Goal: Task Accomplishment & Management: Manage account settings

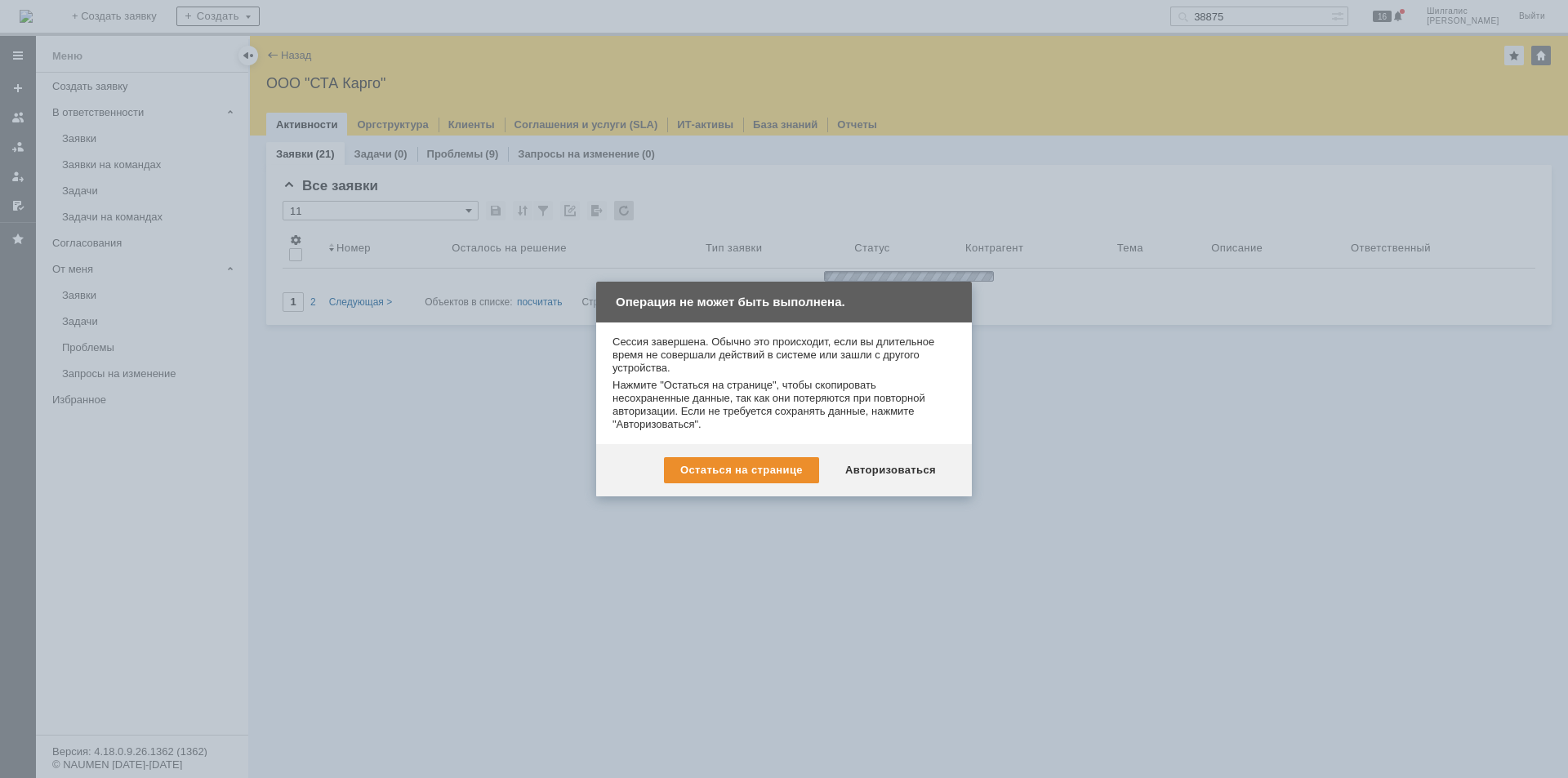
drag, startPoint x: 0, startPoint y: 0, endPoint x: 841, endPoint y: 440, distance: 949.1
click at [839, 437] on div "Сессия завершена. Обычно это происходит, если вы длительное время не совершали …" at bounding box center [784, 383] width 376 height 122
click at [871, 476] on div "Авторизоваться" at bounding box center [890, 470] width 124 height 27
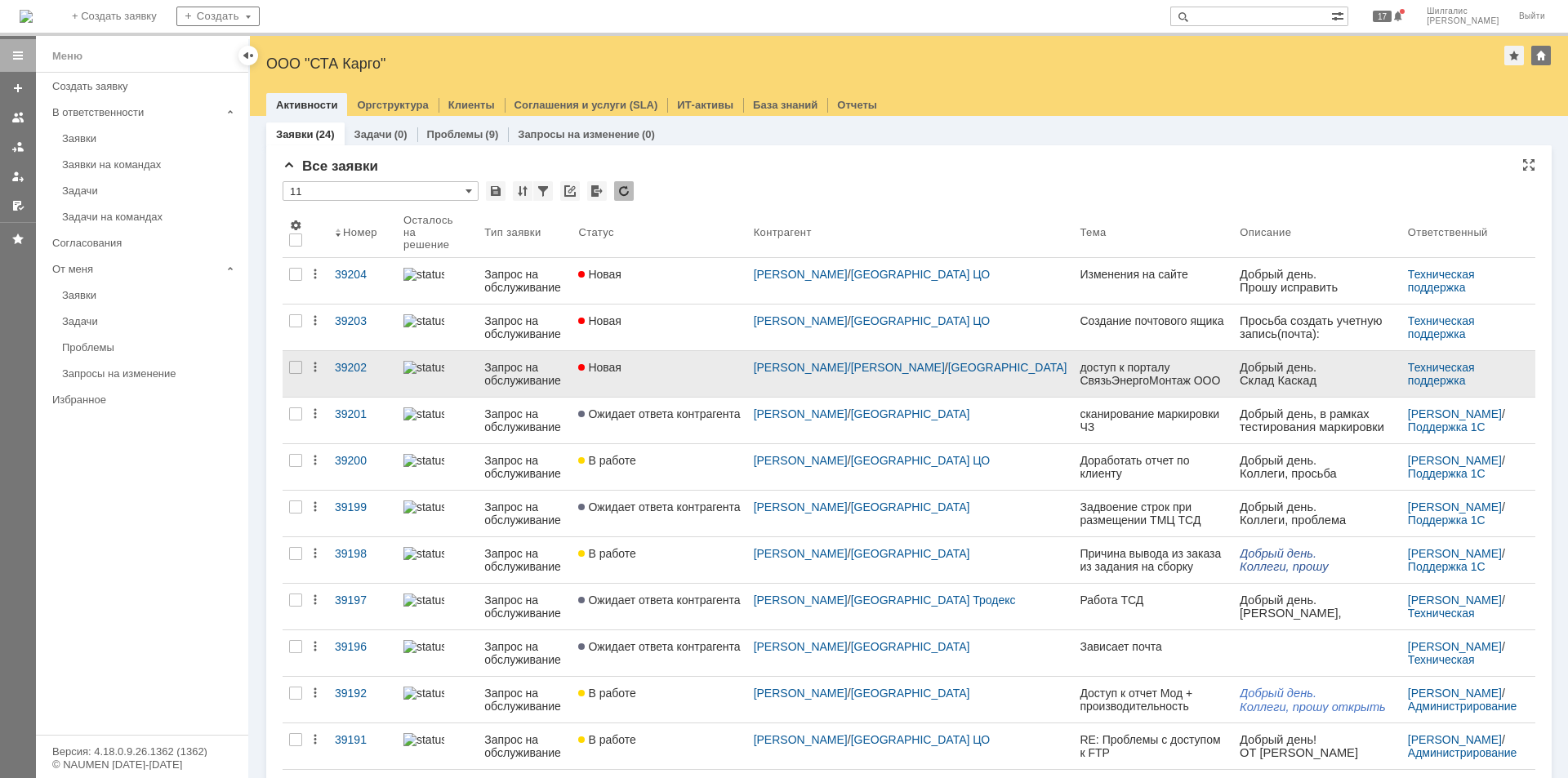
click at [692, 361] on div "Новая" at bounding box center [659, 367] width 162 height 13
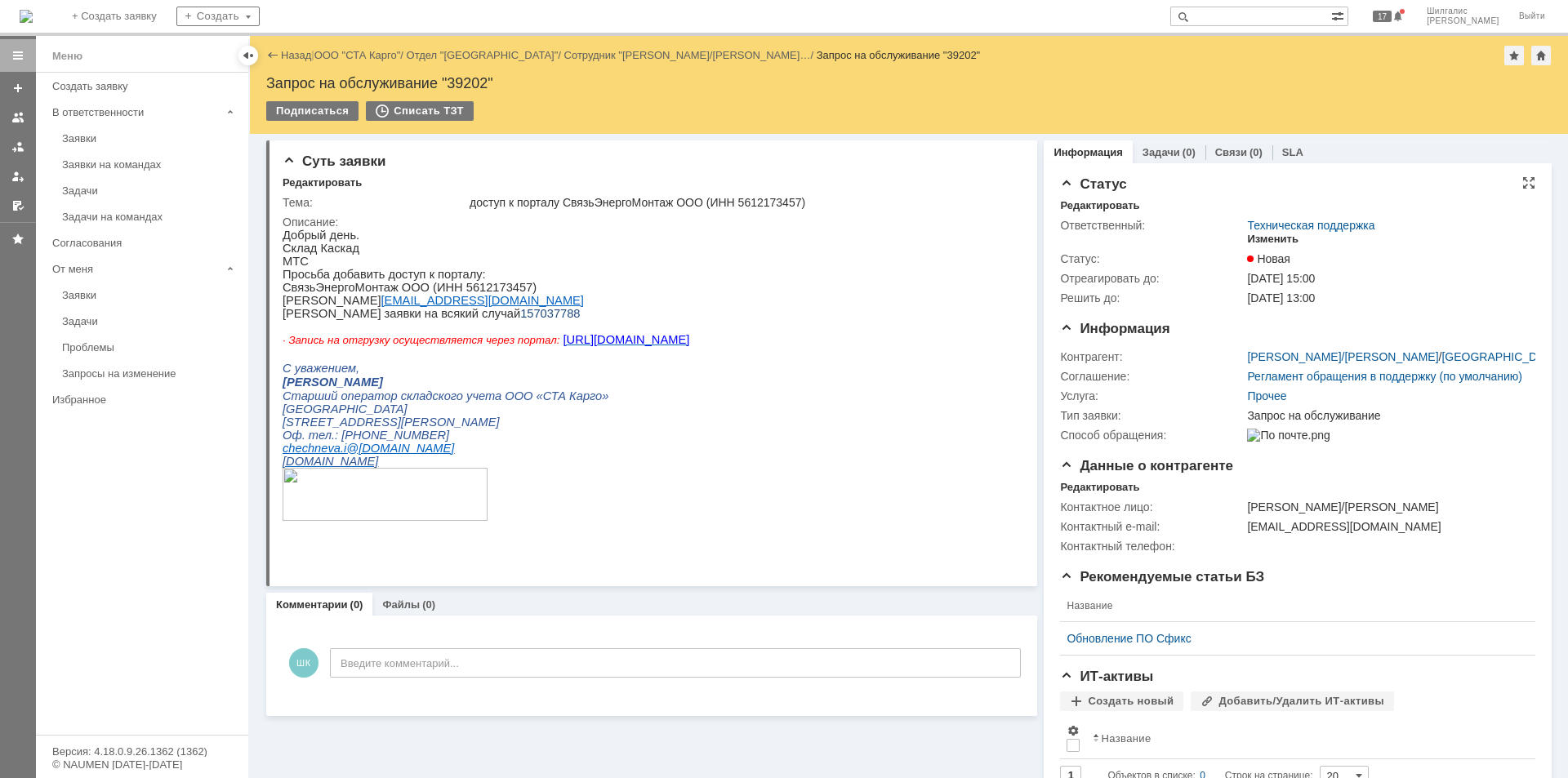
click at [1269, 233] on div "Изменить" at bounding box center [1273, 240] width 51 height 13
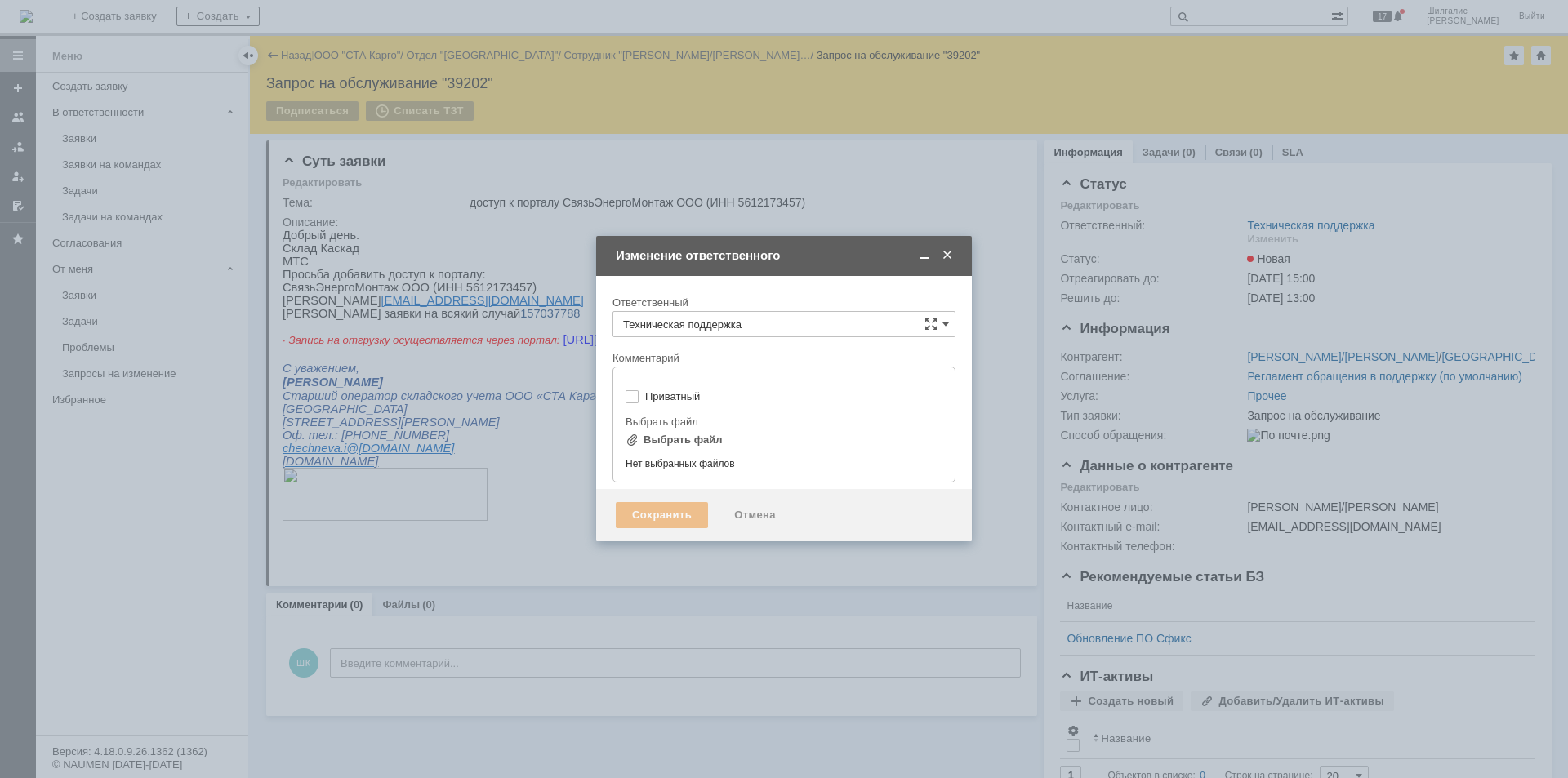
type input "[не указано]"
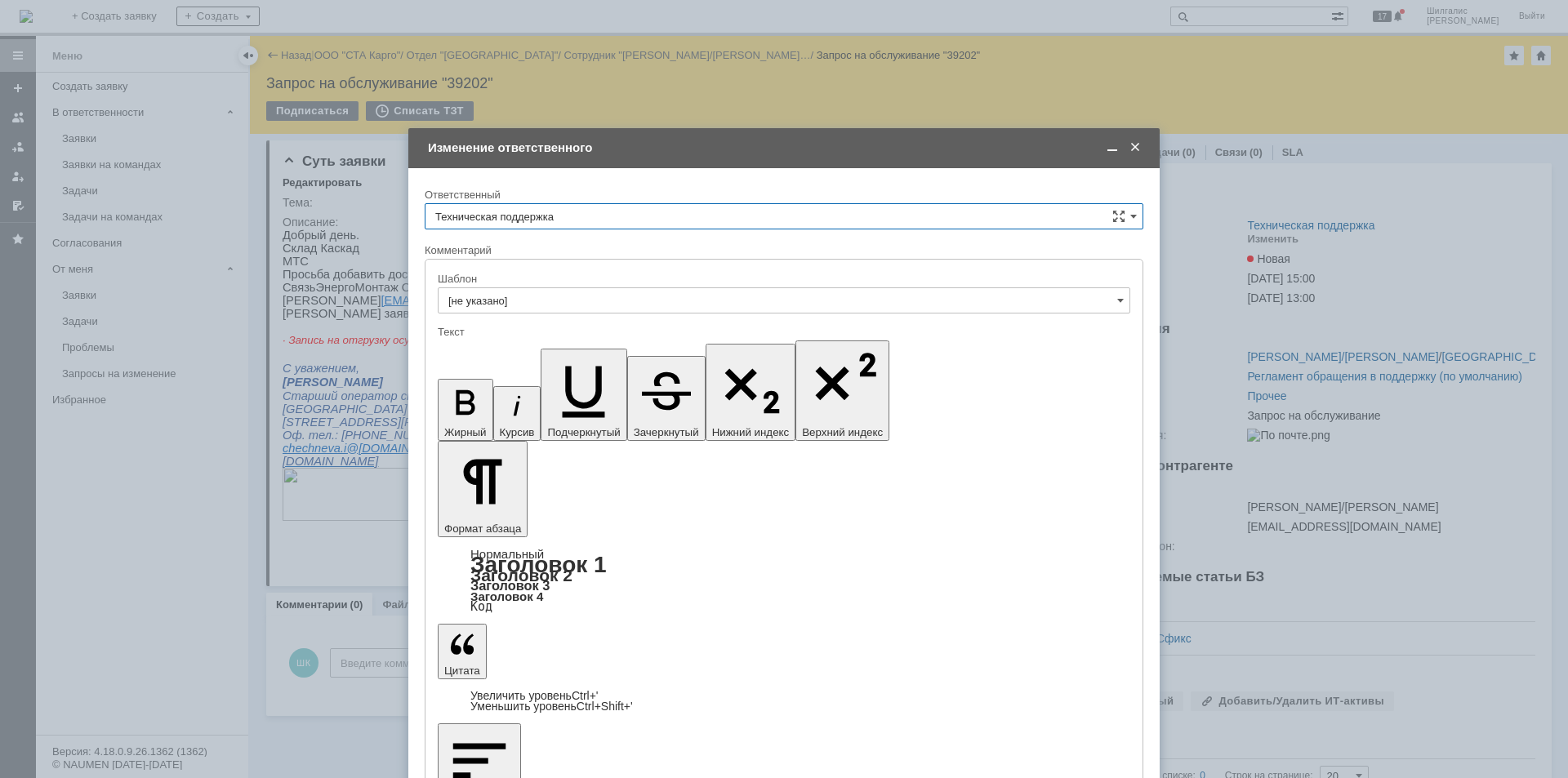
click at [558, 219] on input "Техническая поддержка" at bounding box center [784, 216] width 718 height 27
drag, startPoint x: 540, startPoint y: 293, endPoint x: 535, endPoint y: 305, distance: 13.0
click at [540, 294] on div "Шилгалис Кристина" at bounding box center [784, 301] width 717 height 27
type input "Шилгалис Кристина"
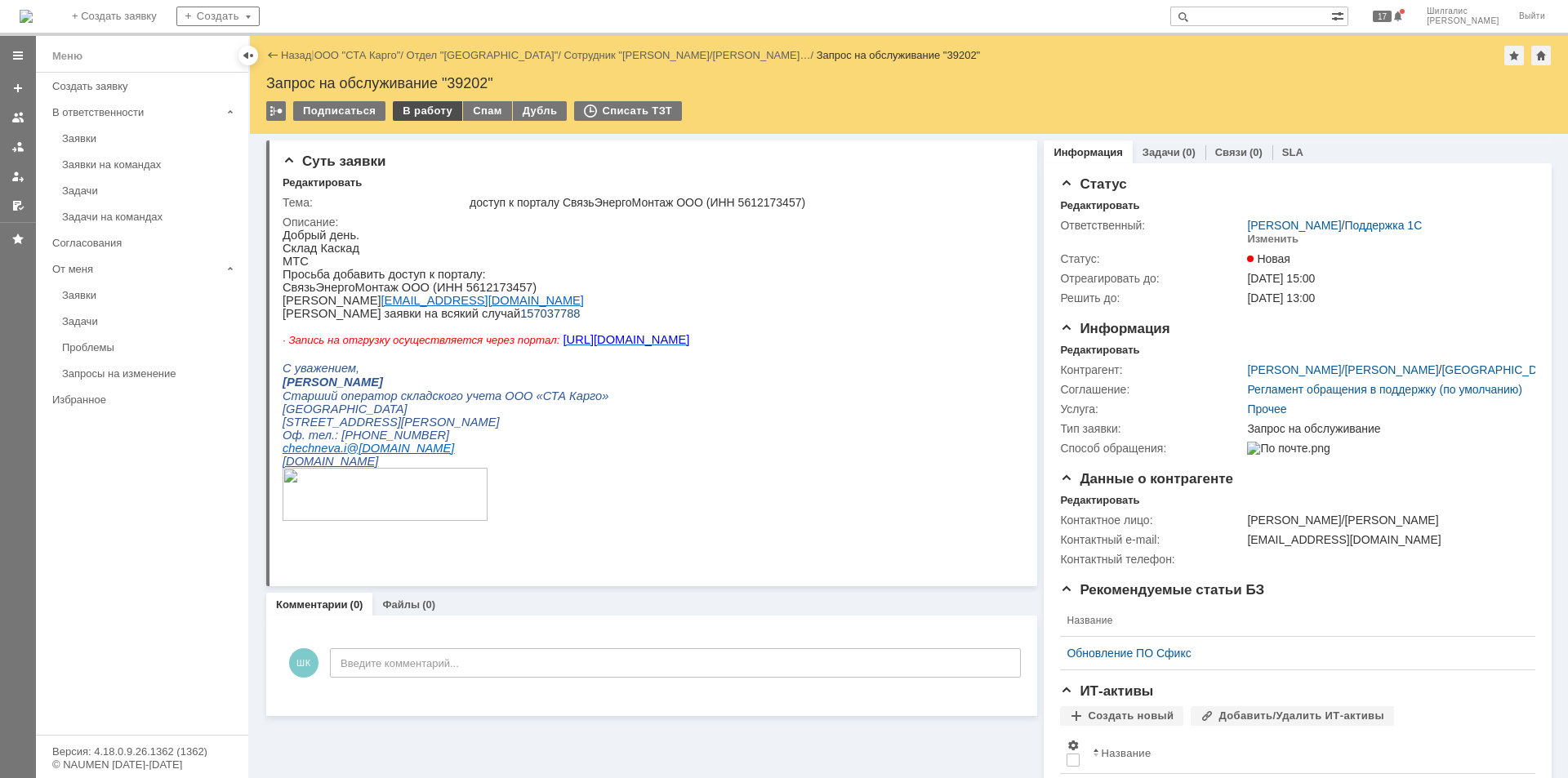
click at [411, 109] on div "В работу" at bounding box center [427, 111] width 70 height 20
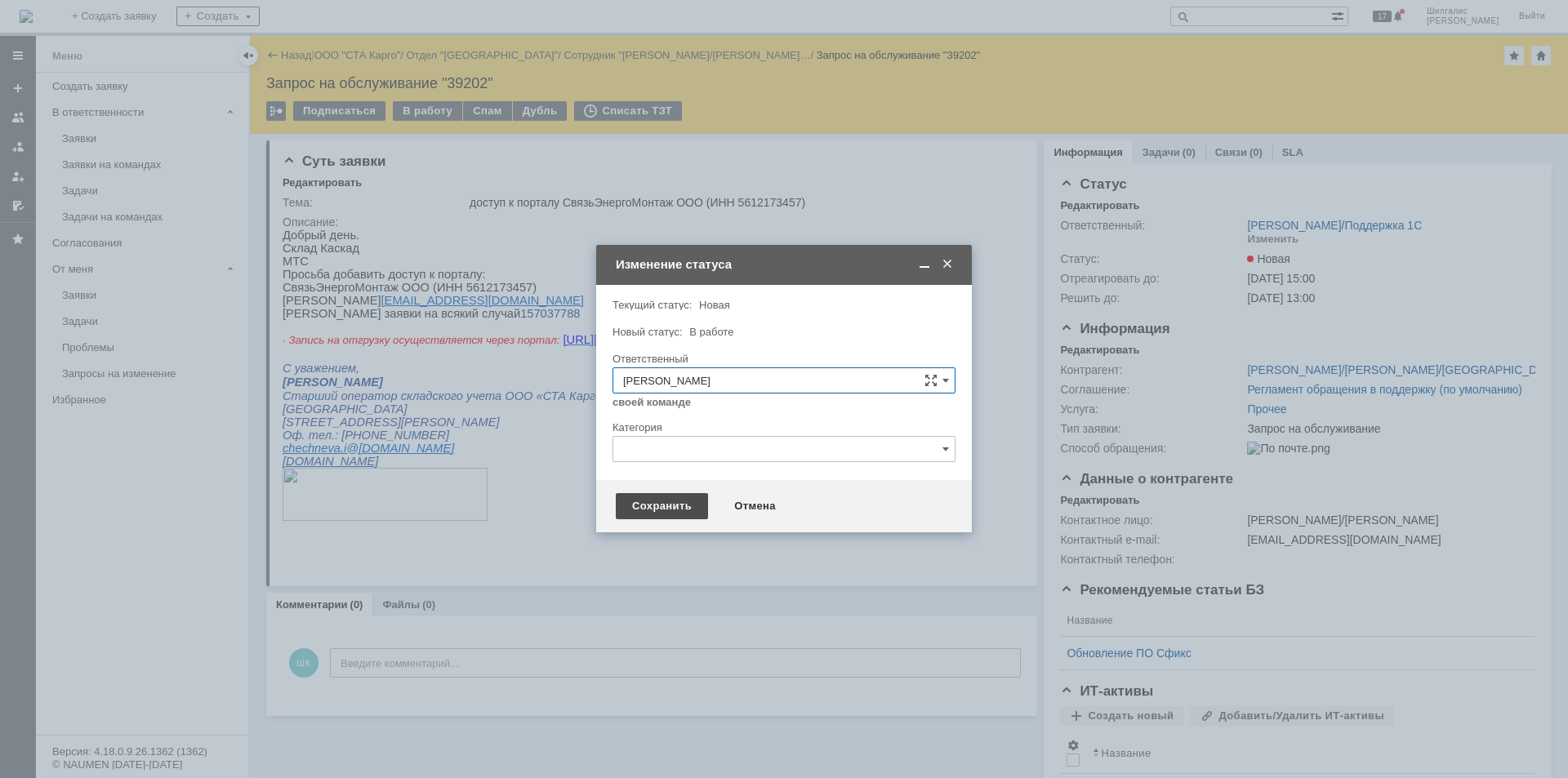
click at [647, 506] on div "Сохранить" at bounding box center [661, 507] width 92 height 27
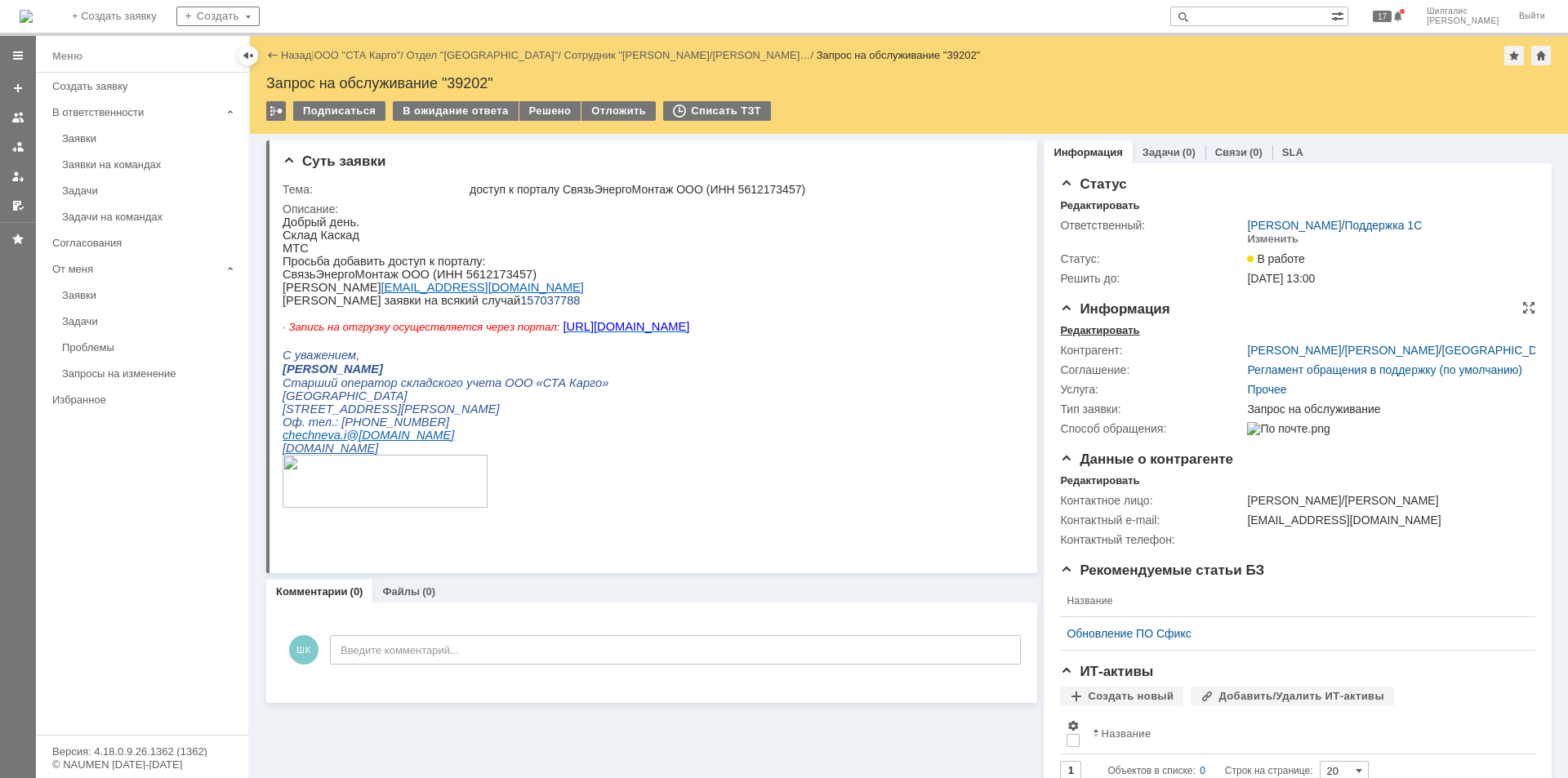
click at [1106, 329] on div "Редактировать" at bounding box center [1099, 331] width 79 height 13
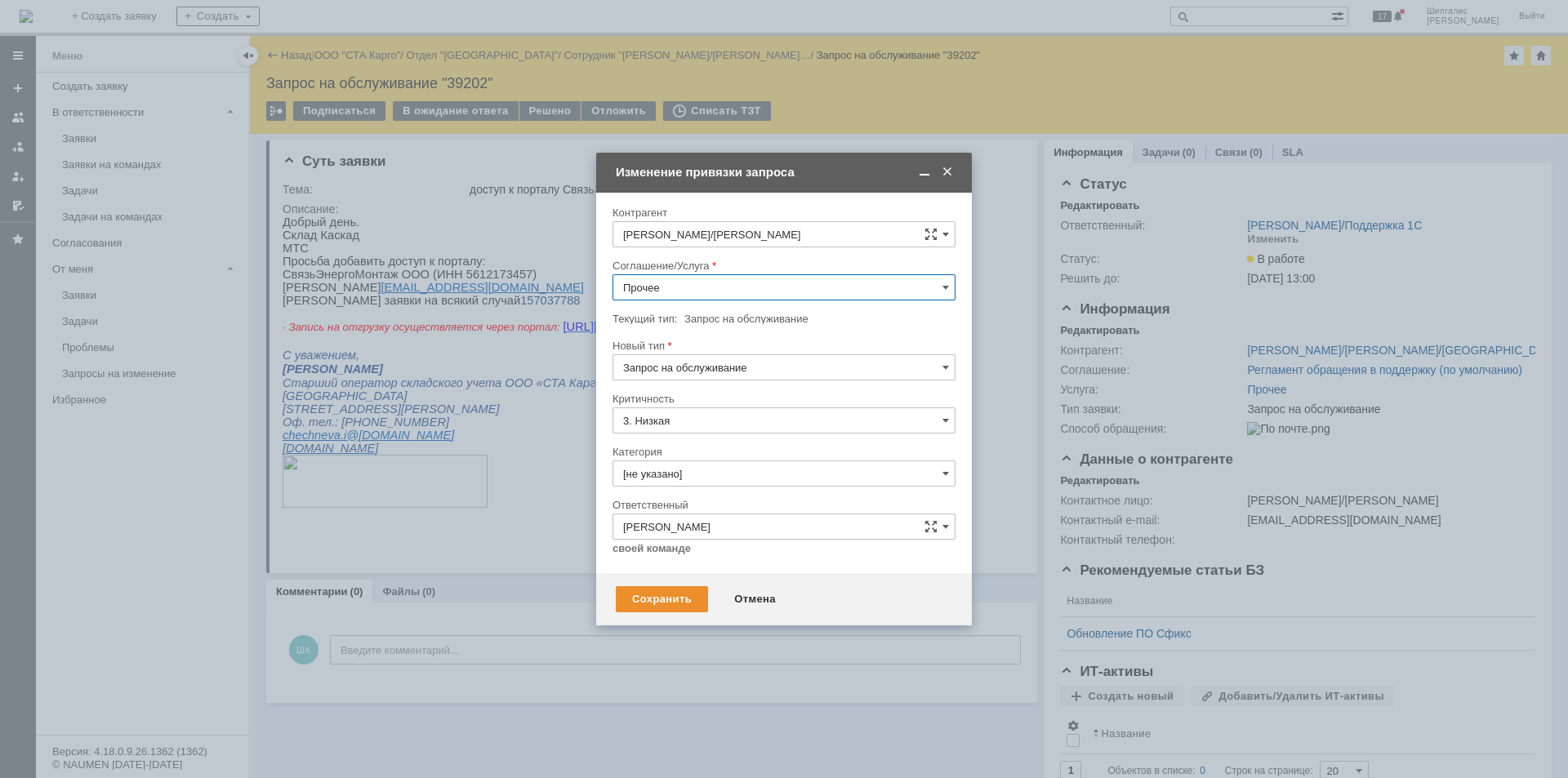
click at [677, 292] on input "Прочее" at bounding box center [783, 288] width 343 height 27
click at [702, 355] on span "WMS Прочее" at bounding box center [784, 349] width 322 height 13
type input "WMS Прочее"
click at [652, 602] on div "Сохранить" at bounding box center [661, 600] width 92 height 27
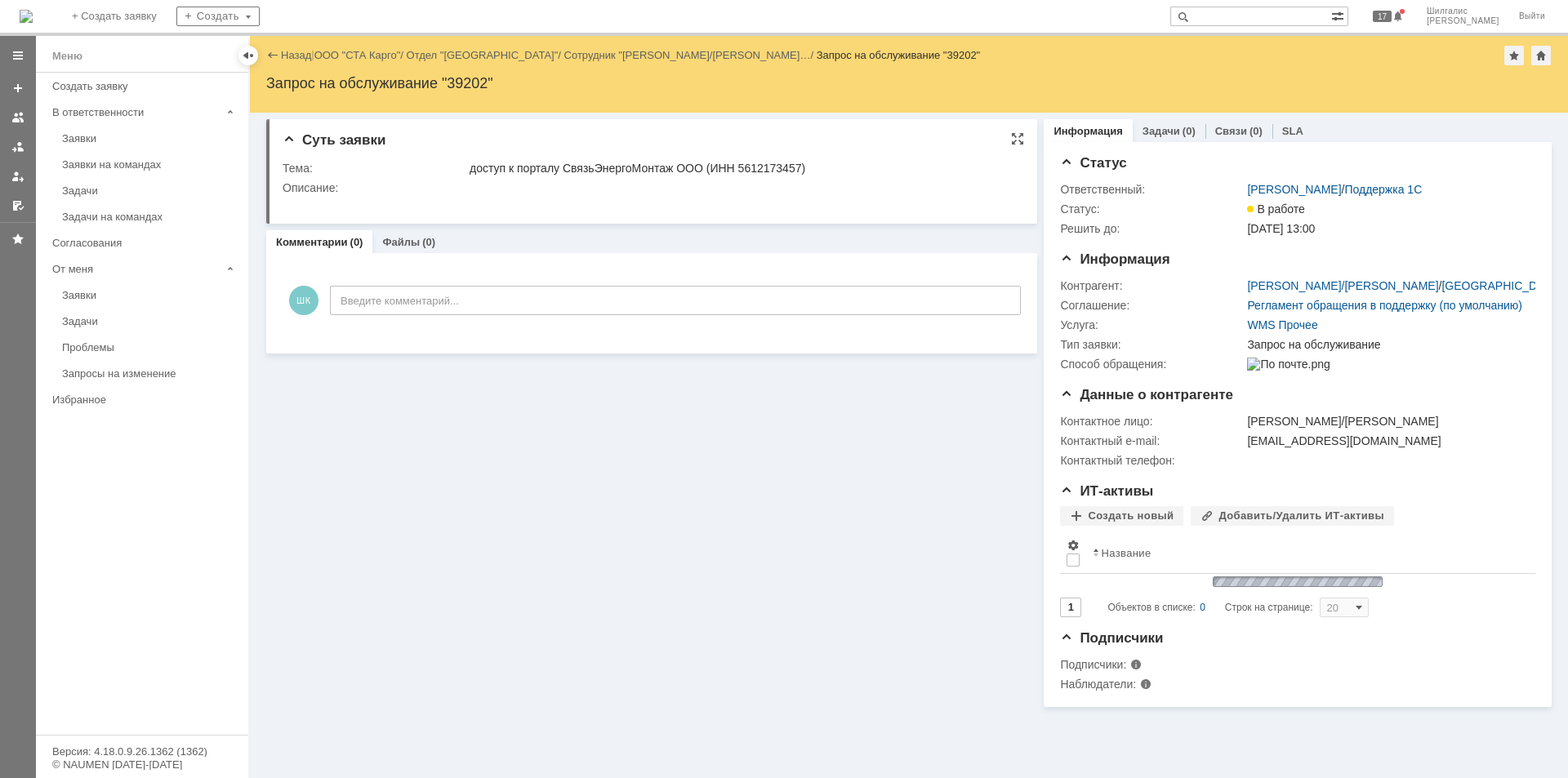
scroll to position [0, 0]
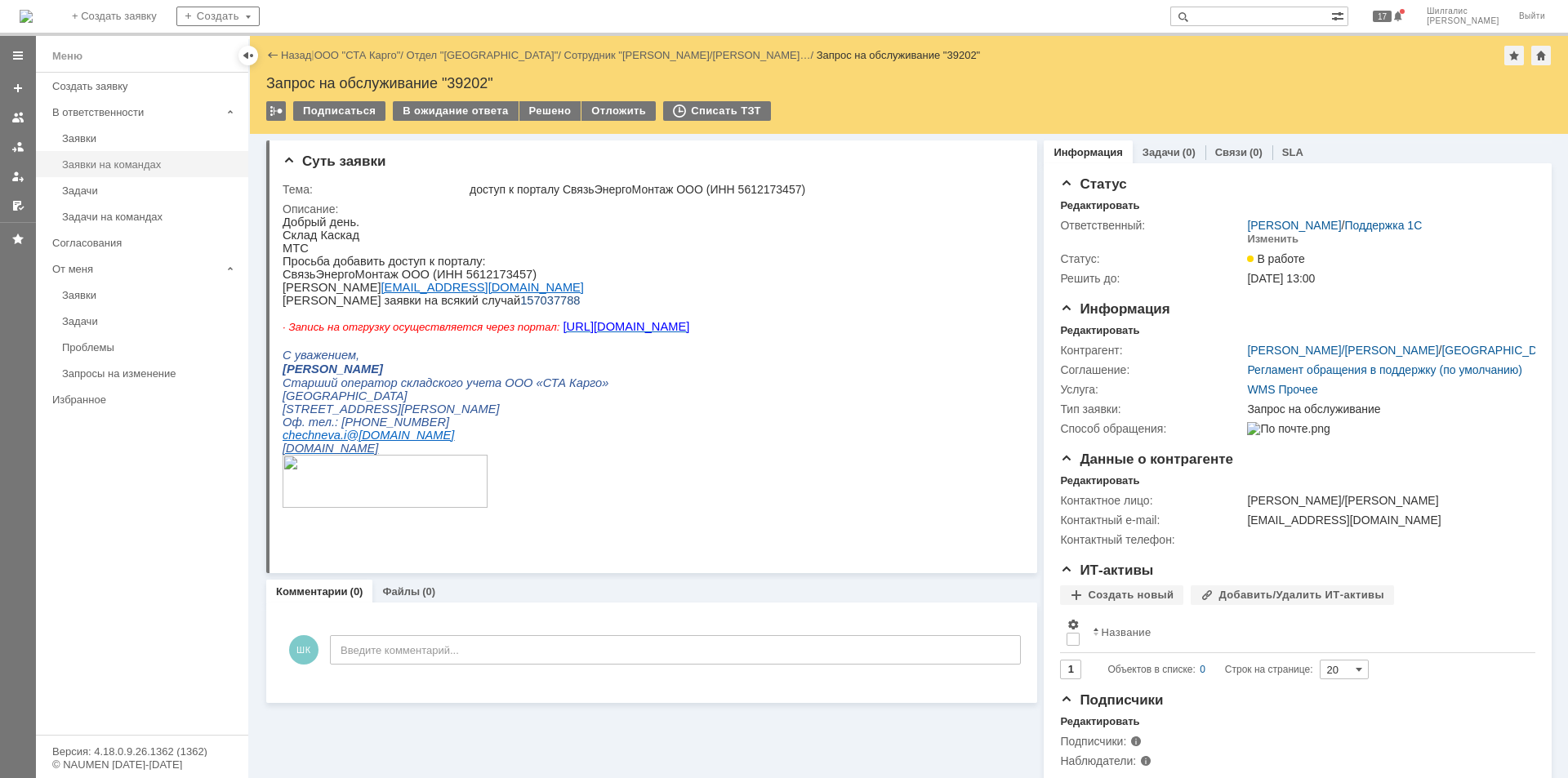
click at [97, 168] on div "Заявки на командах" at bounding box center [150, 164] width 177 height 12
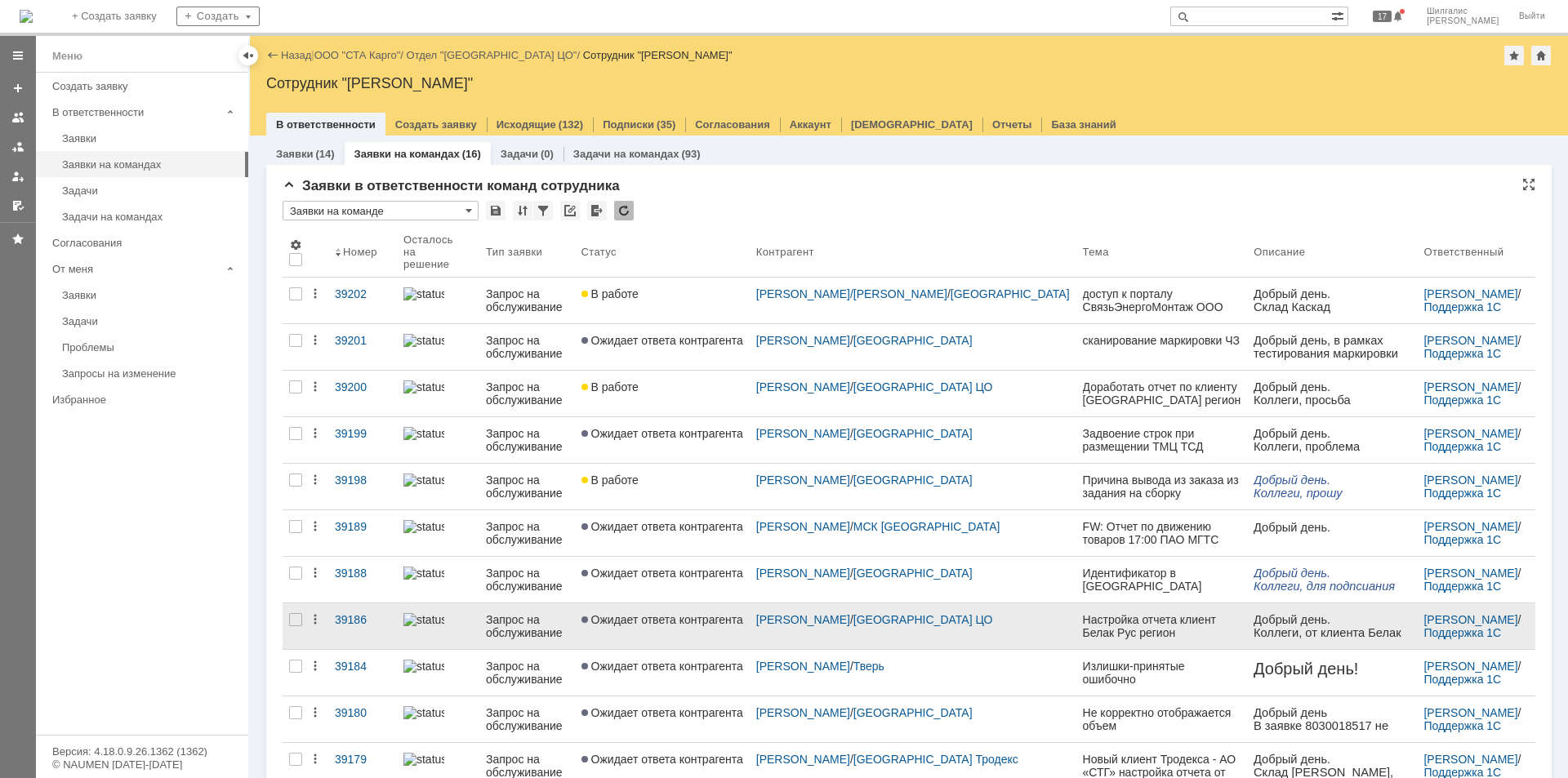
click at [670, 613] on span "Ожидает ответа контрагента" at bounding box center [662, 620] width 162 height 13
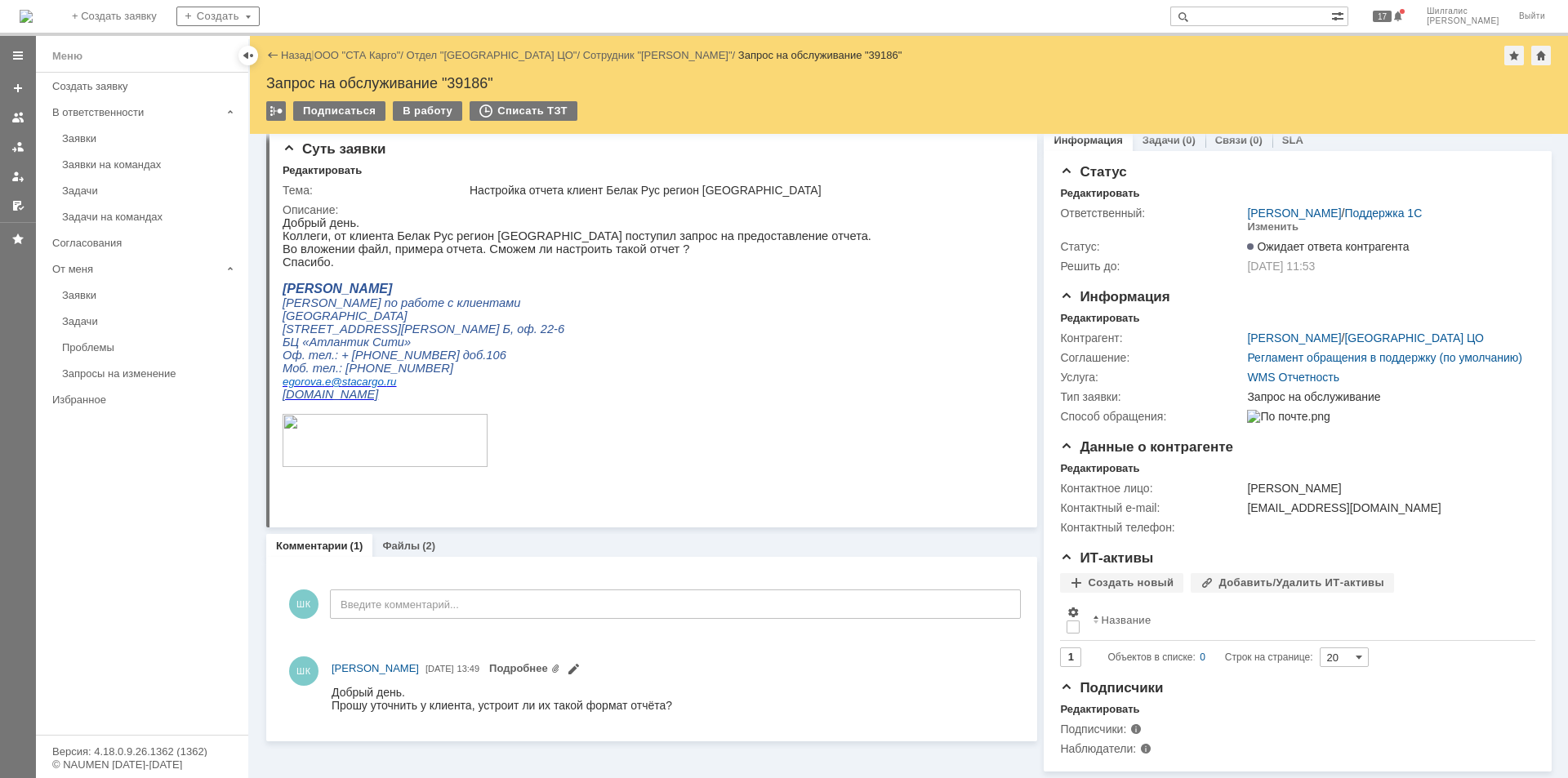
scroll to position [36, 0]
click at [436, 106] on div "В работу" at bounding box center [427, 111] width 70 height 20
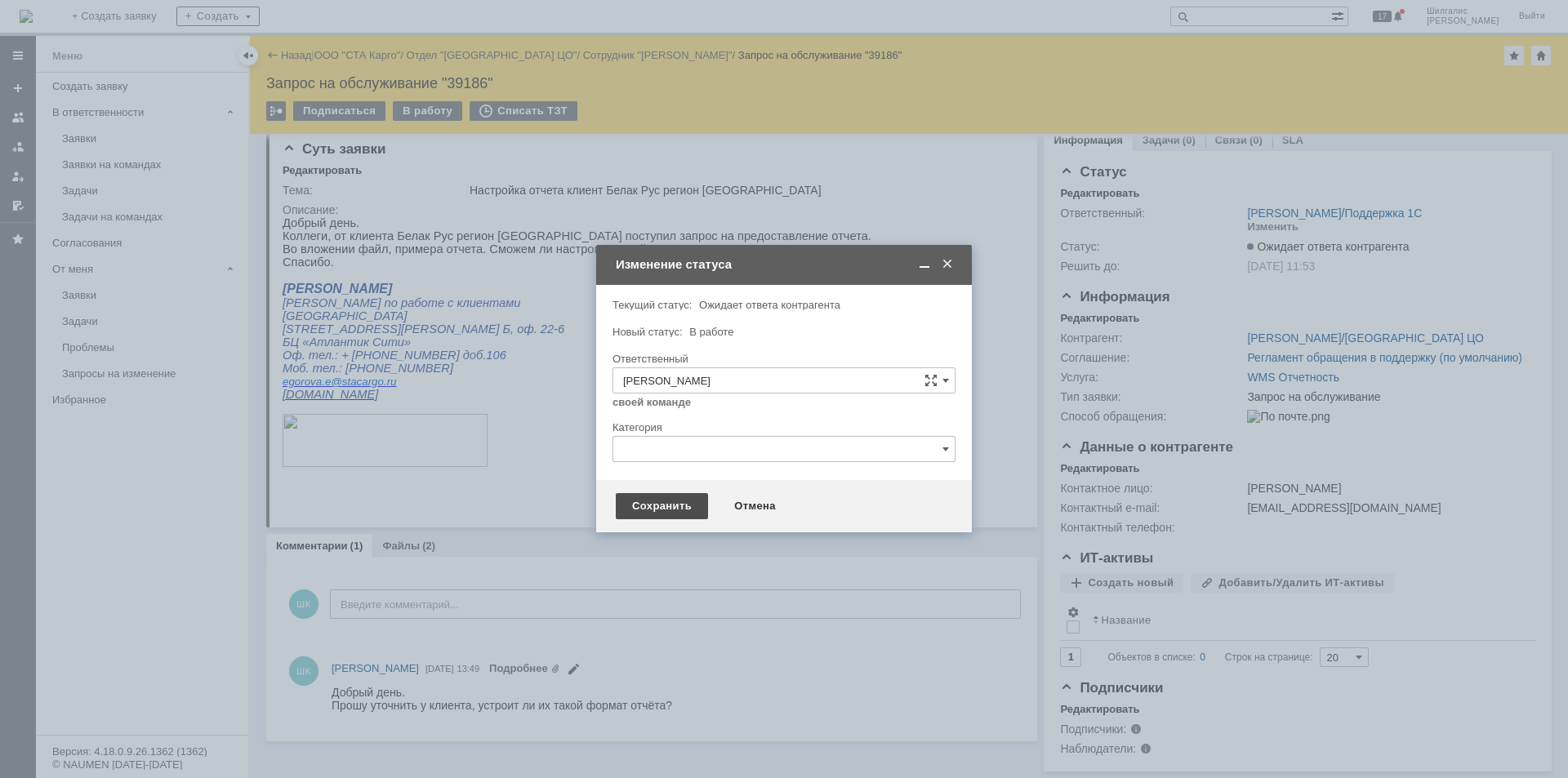
click at [655, 500] on div "Сохранить" at bounding box center [661, 507] width 92 height 27
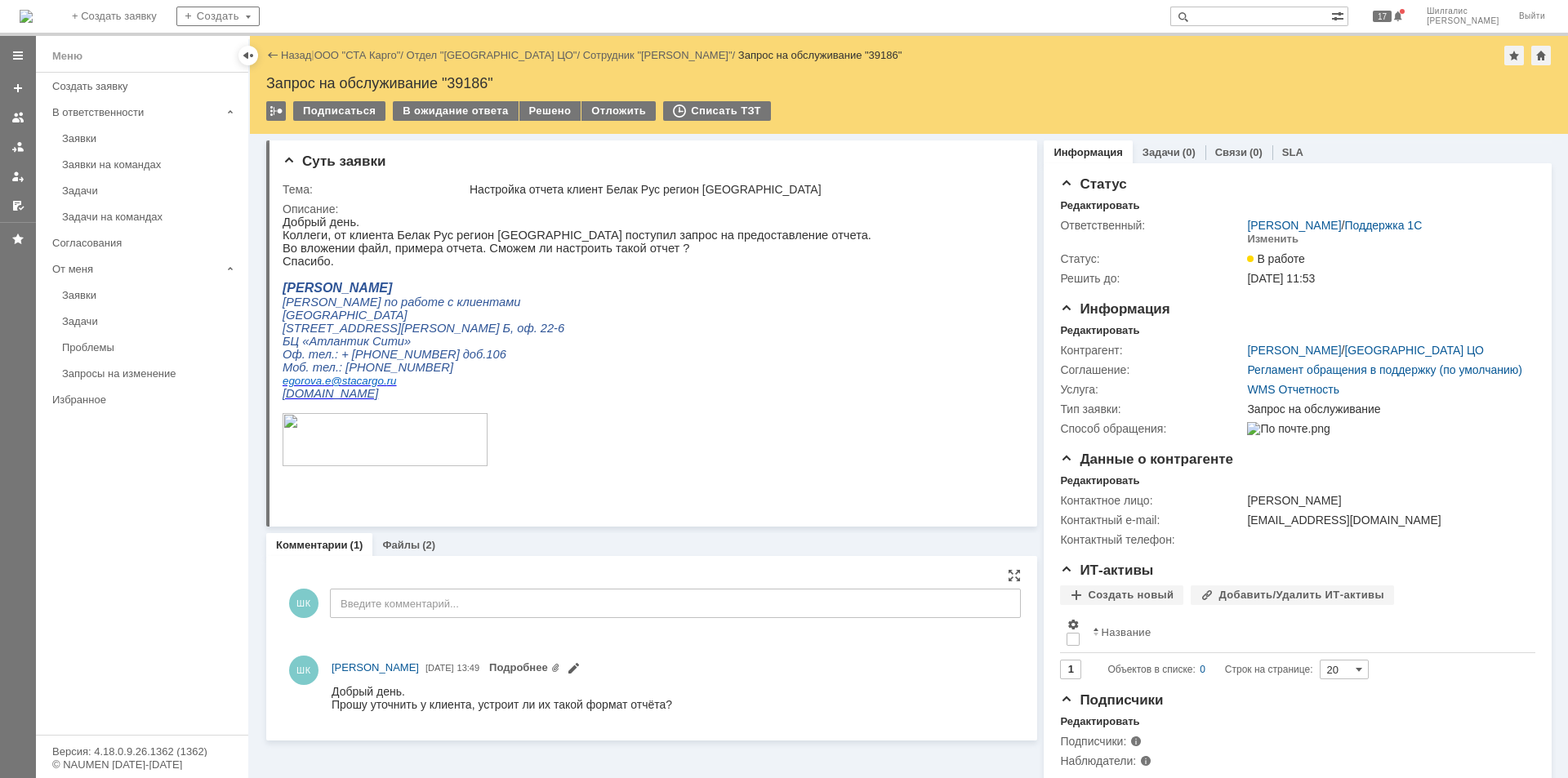
scroll to position [0, 0]
click at [538, 105] on div "Решено" at bounding box center [550, 111] width 62 height 20
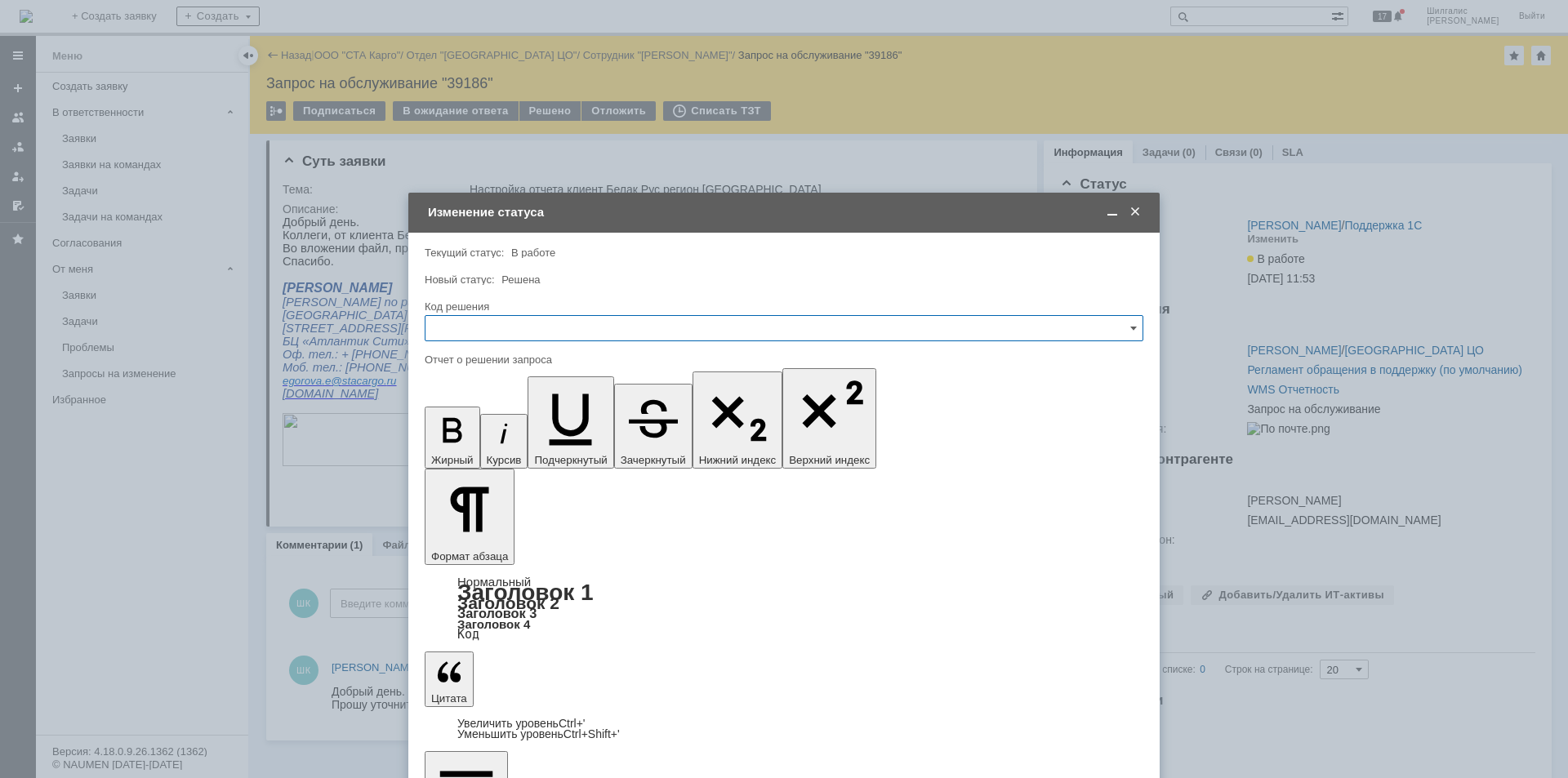
click at [519, 317] on input "text" at bounding box center [784, 328] width 718 height 27
click at [485, 551] on span "Решено" at bounding box center [784, 547] width 698 height 13
type input "Решено"
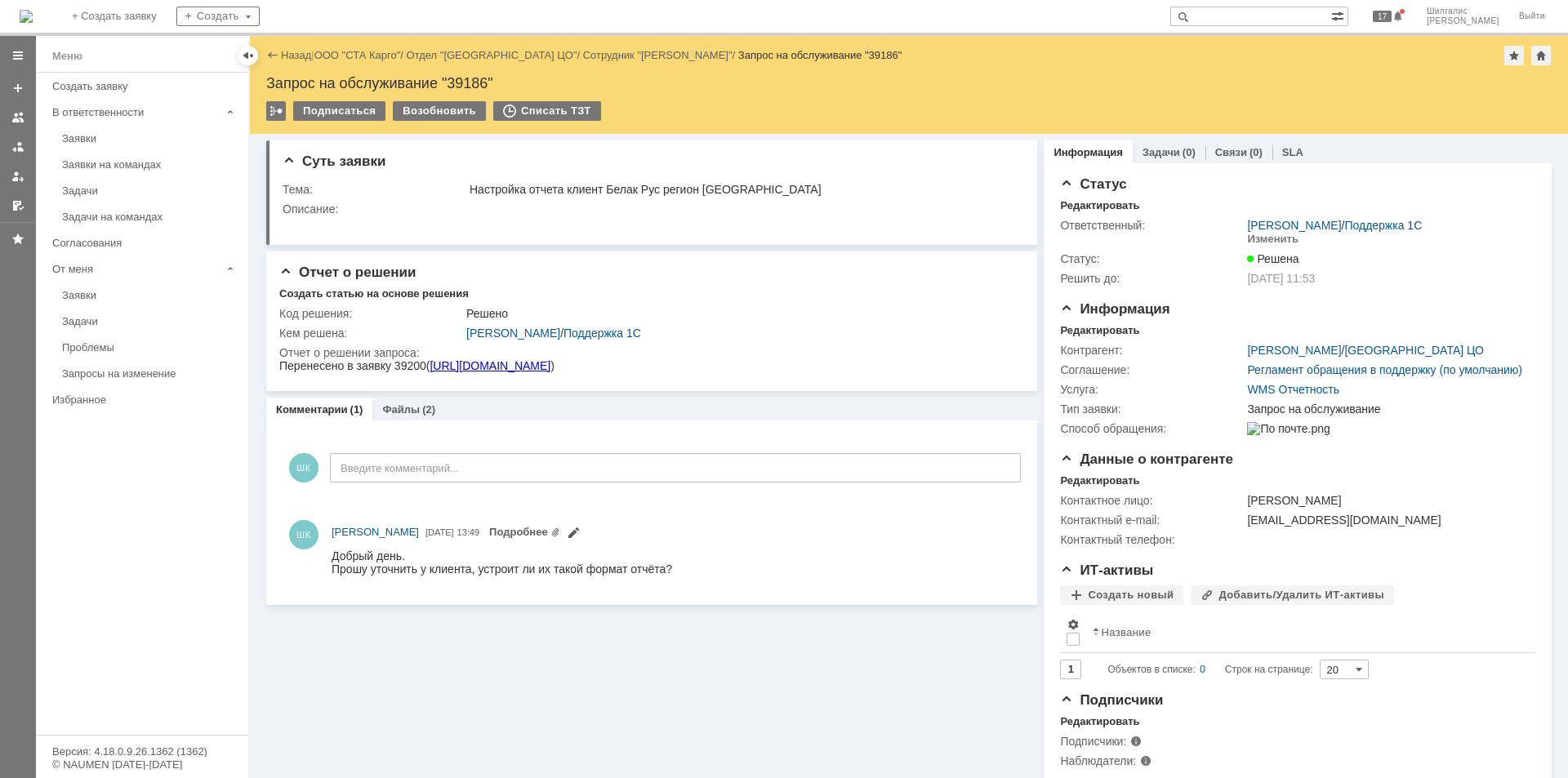
scroll to position [0, 0]
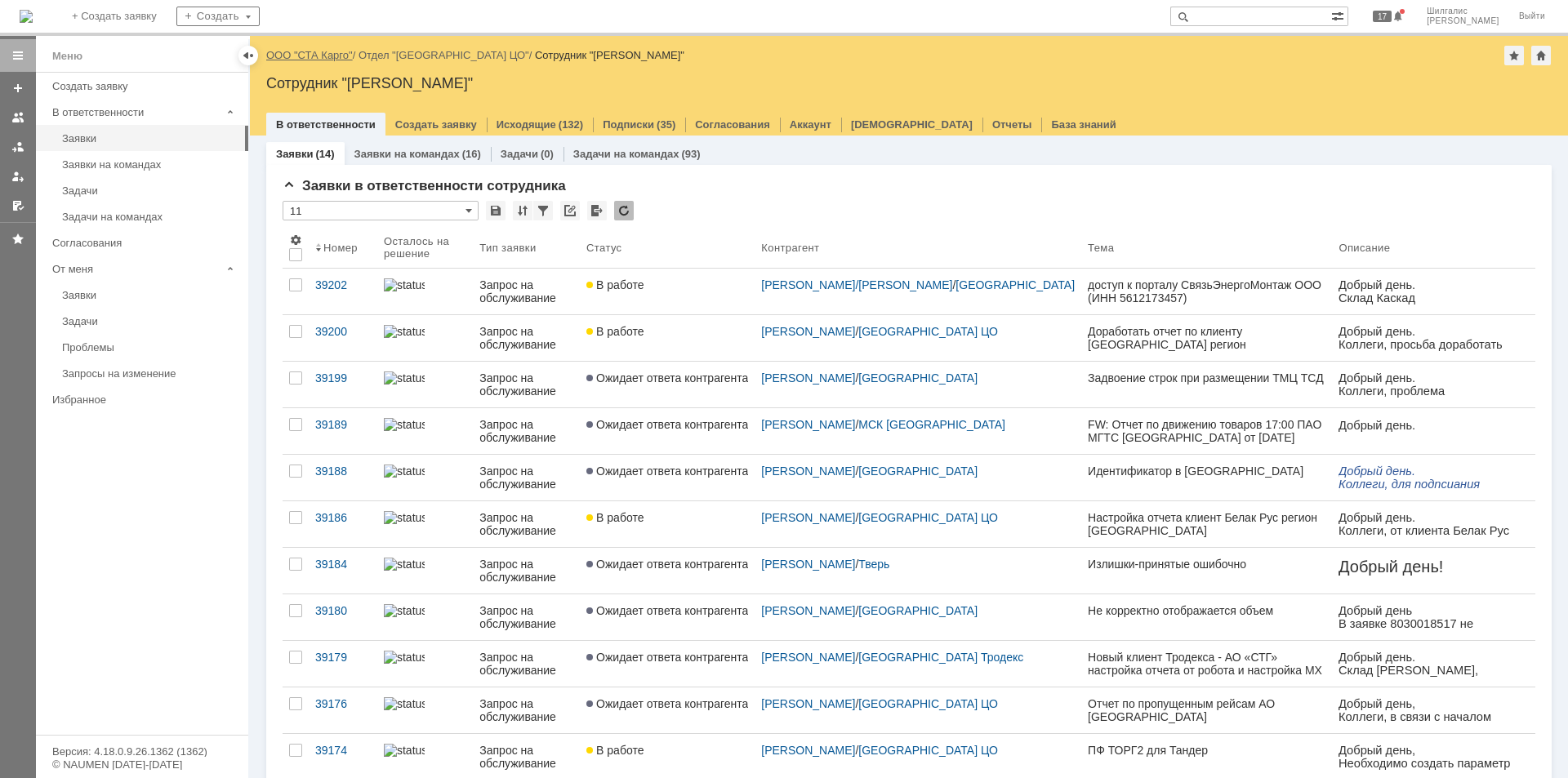
click at [320, 50] on link "ООО "СТА Карго"" at bounding box center [309, 55] width 86 height 12
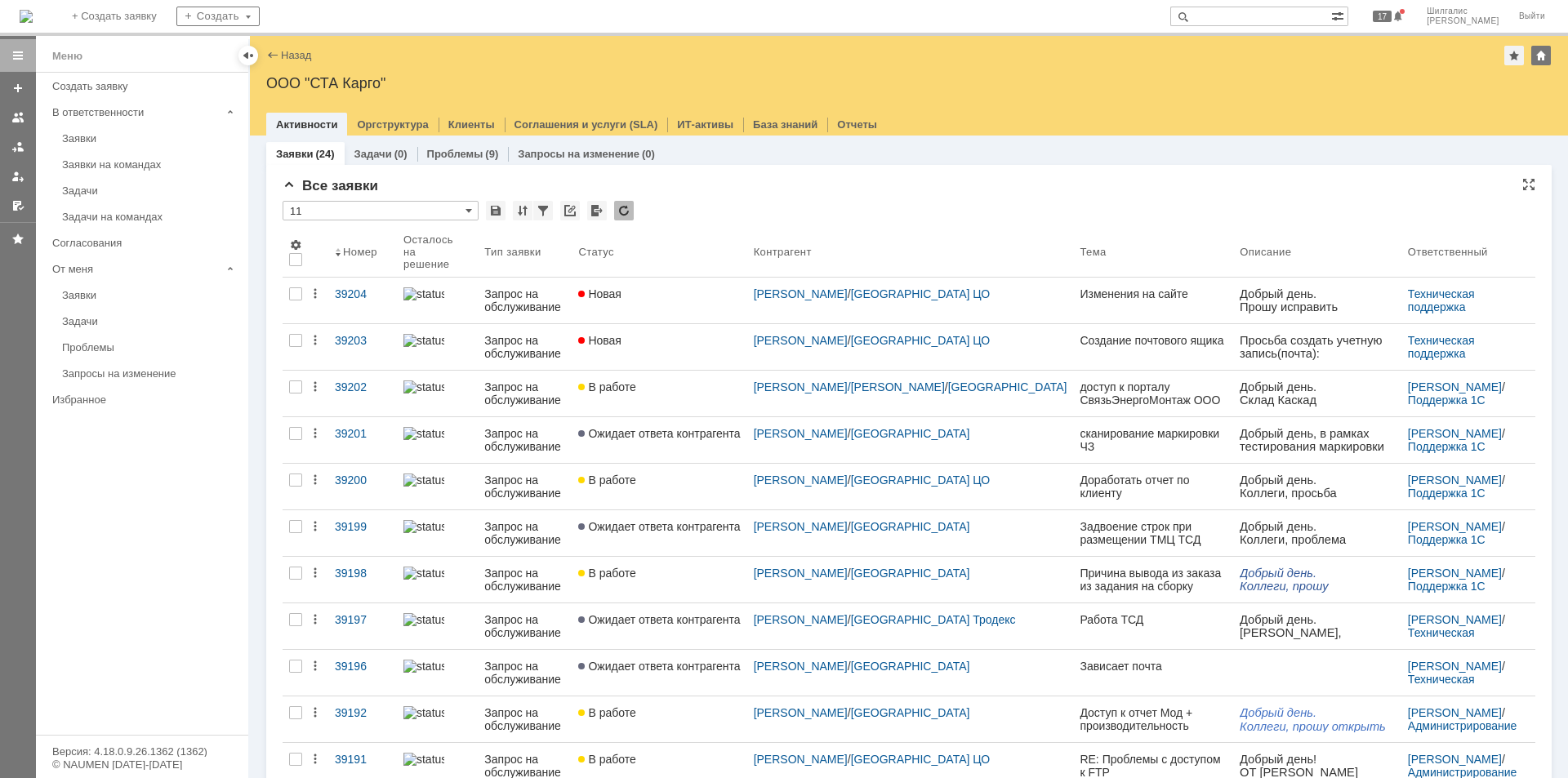
click at [409, 206] on input "11" at bounding box center [381, 211] width 196 height 20
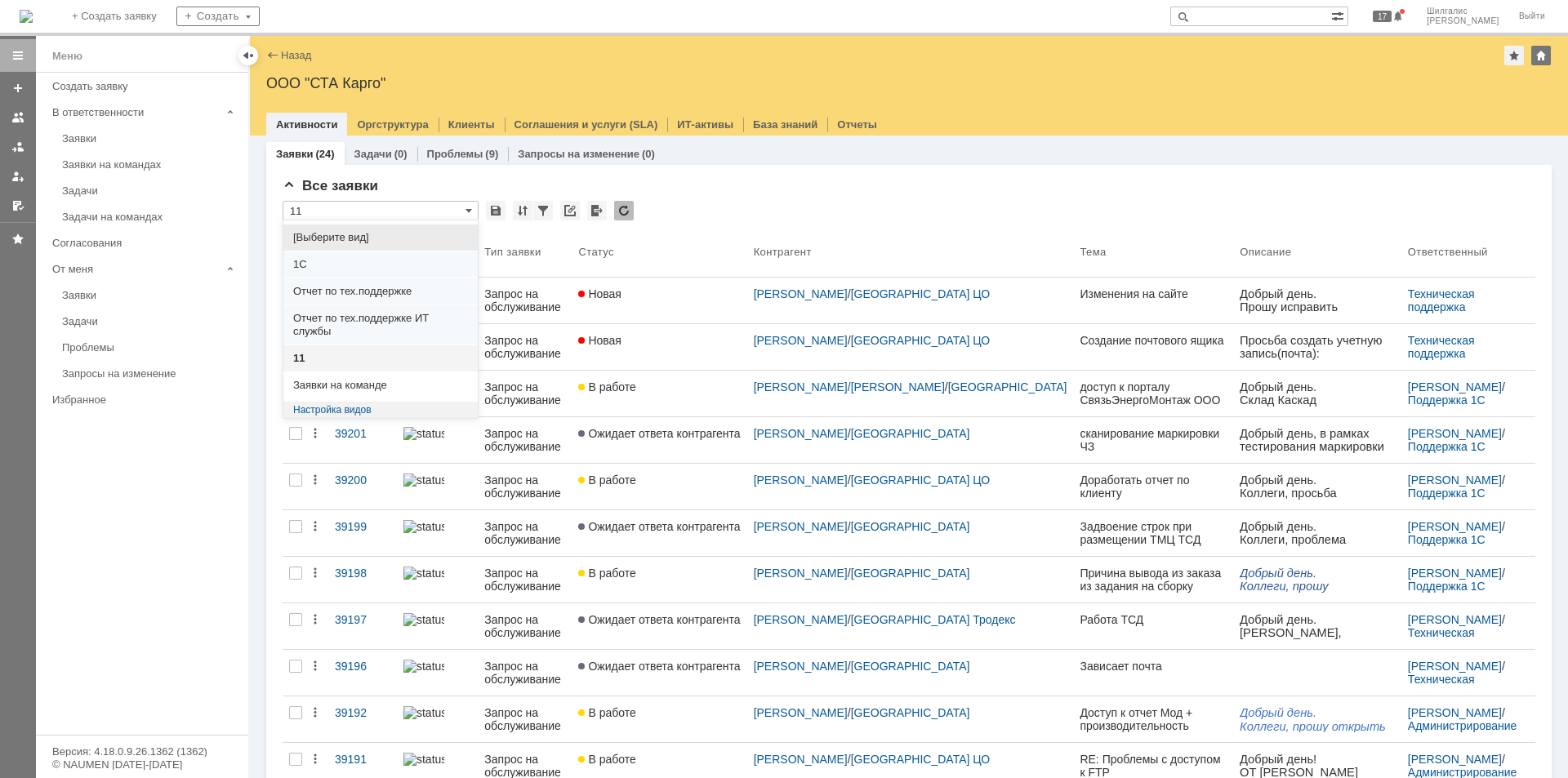
click at [404, 236] on span "[Выберите вид]" at bounding box center [380, 238] width 175 height 13
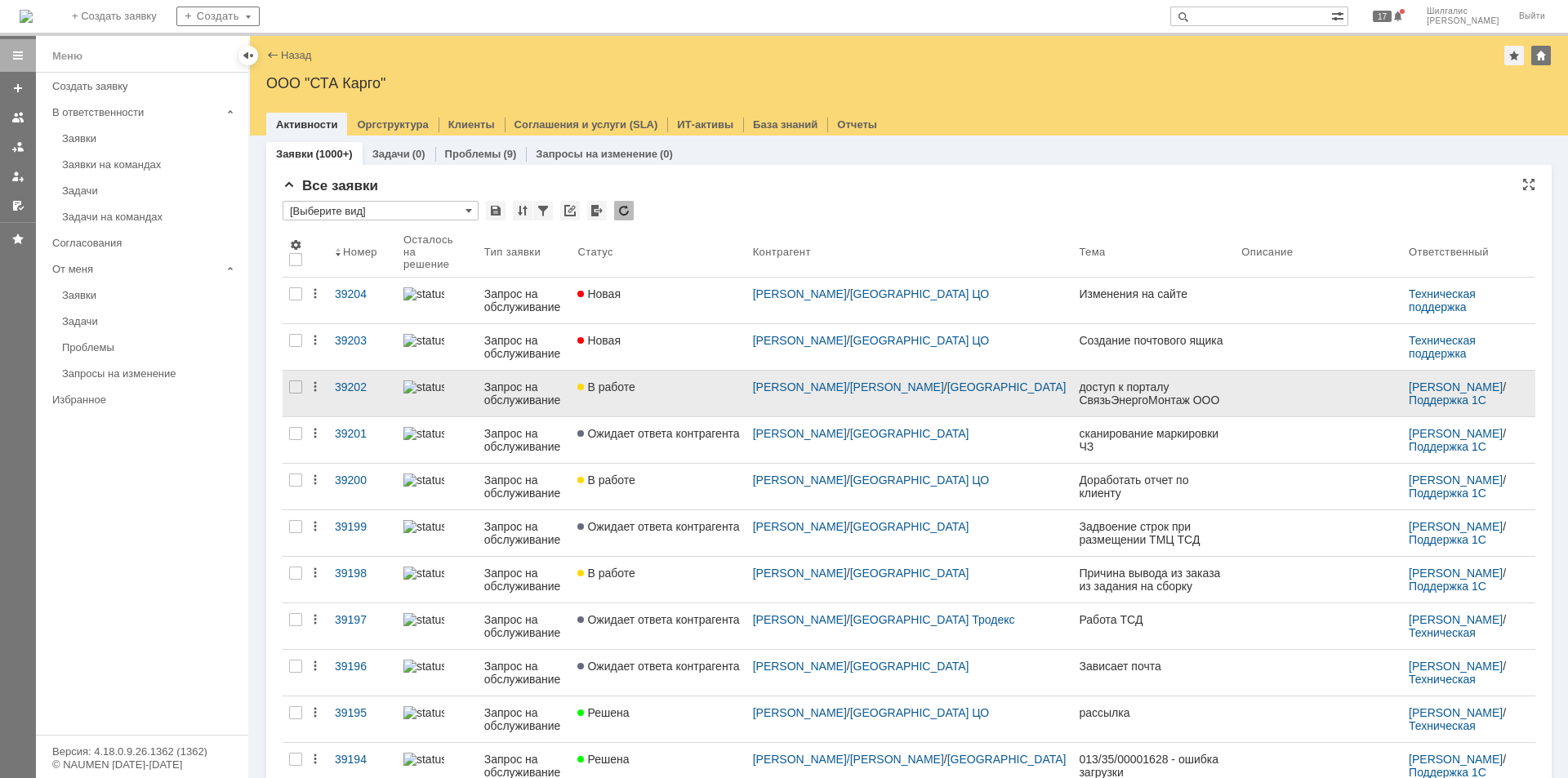
type input "[Выберите вид]"
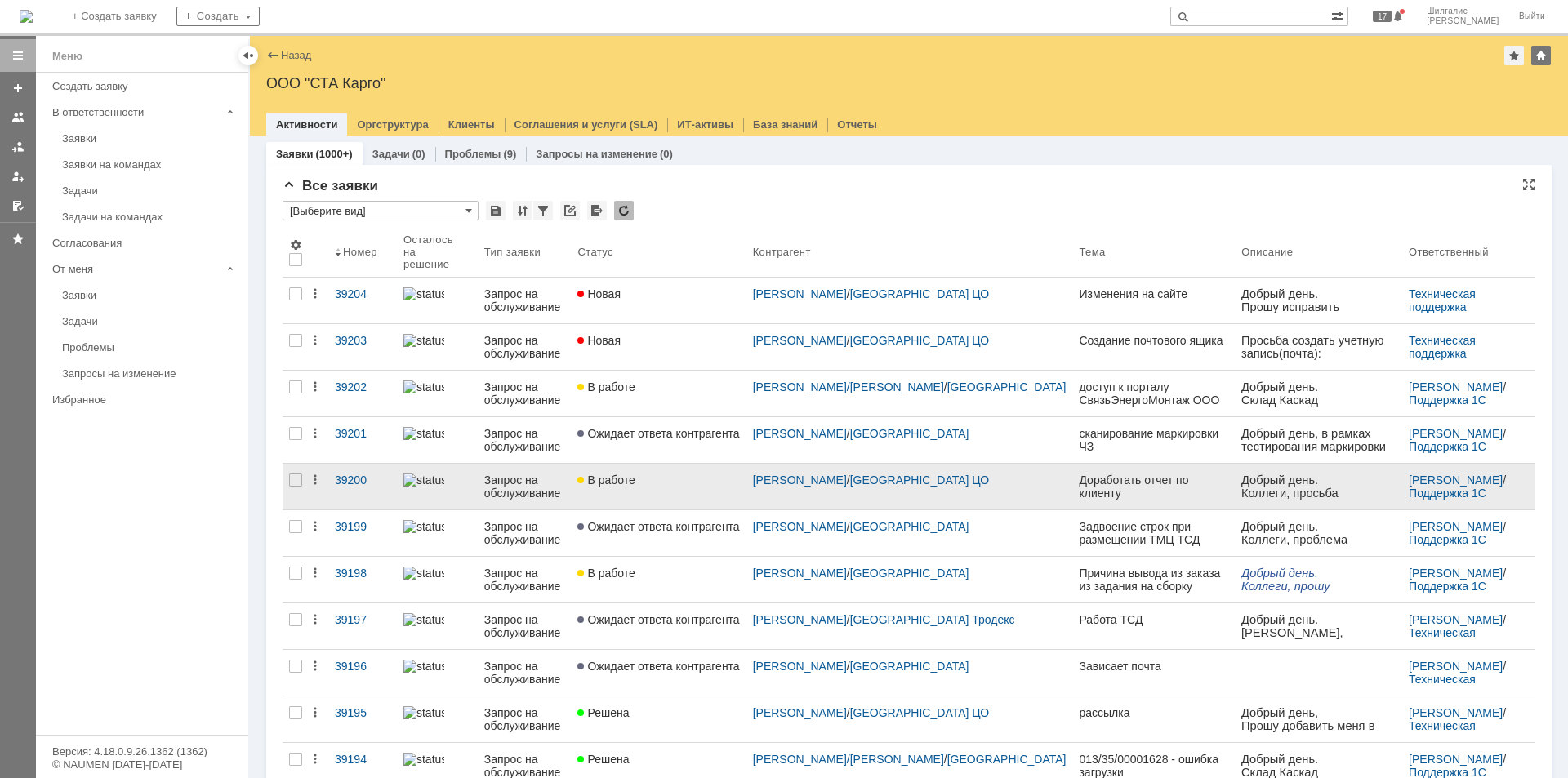
click at [684, 474] on div "В работе" at bounding box center [658, 480] width 162 height 13
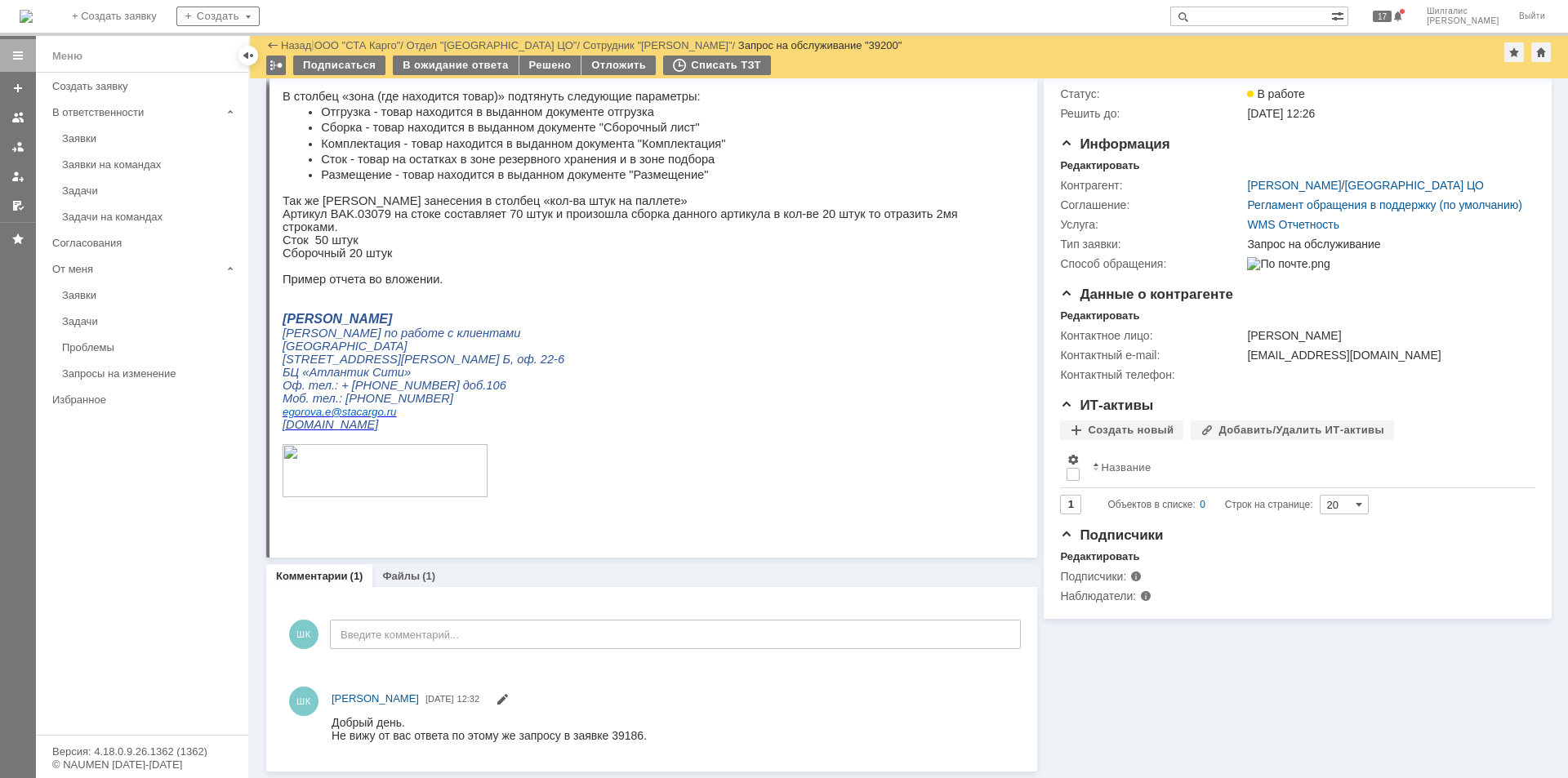
scroll to position [110, 0]
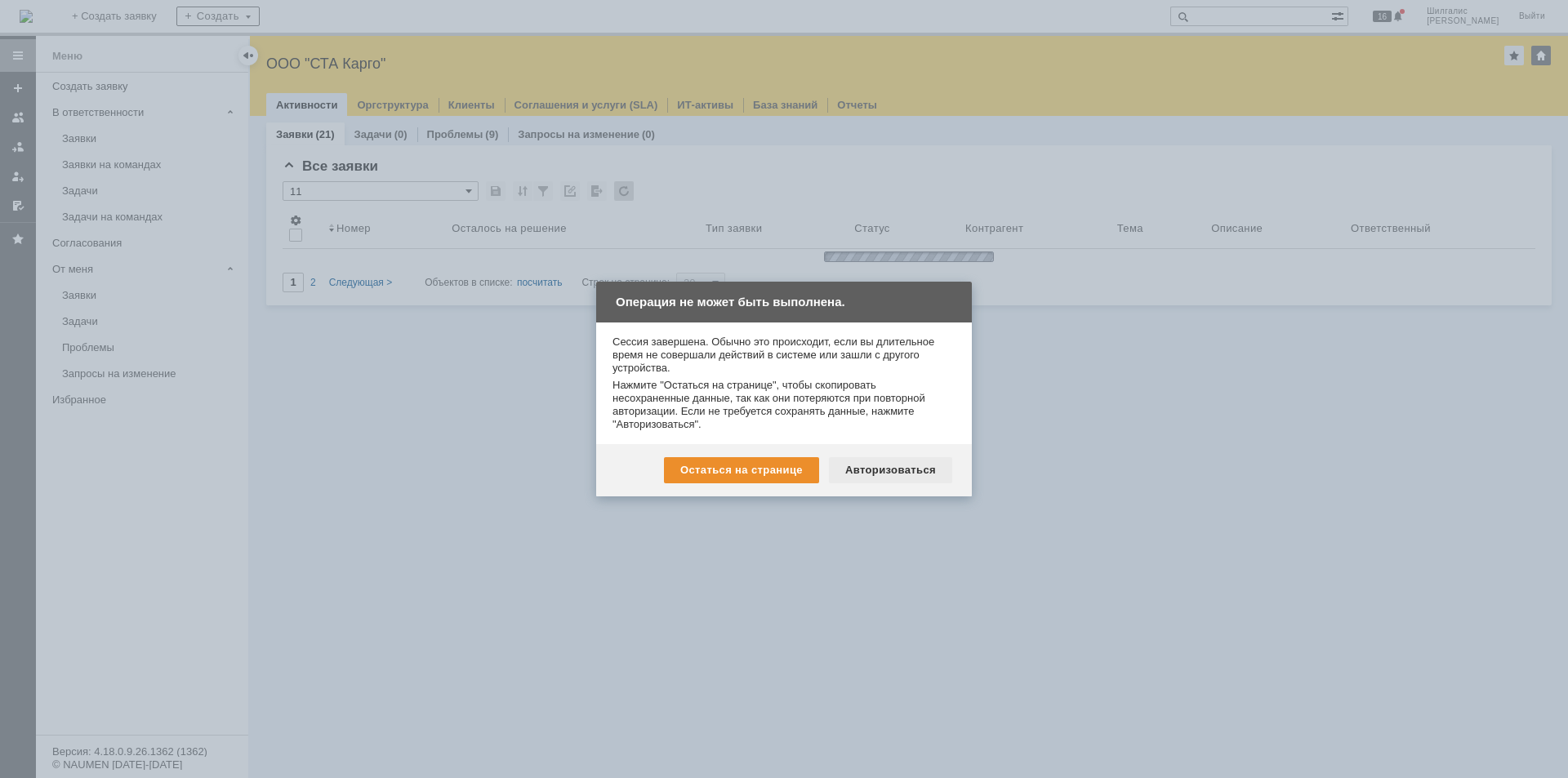
click at [893, 475] on div "Авторизоваться" at bounding box center [890, 470] width 124 height 27
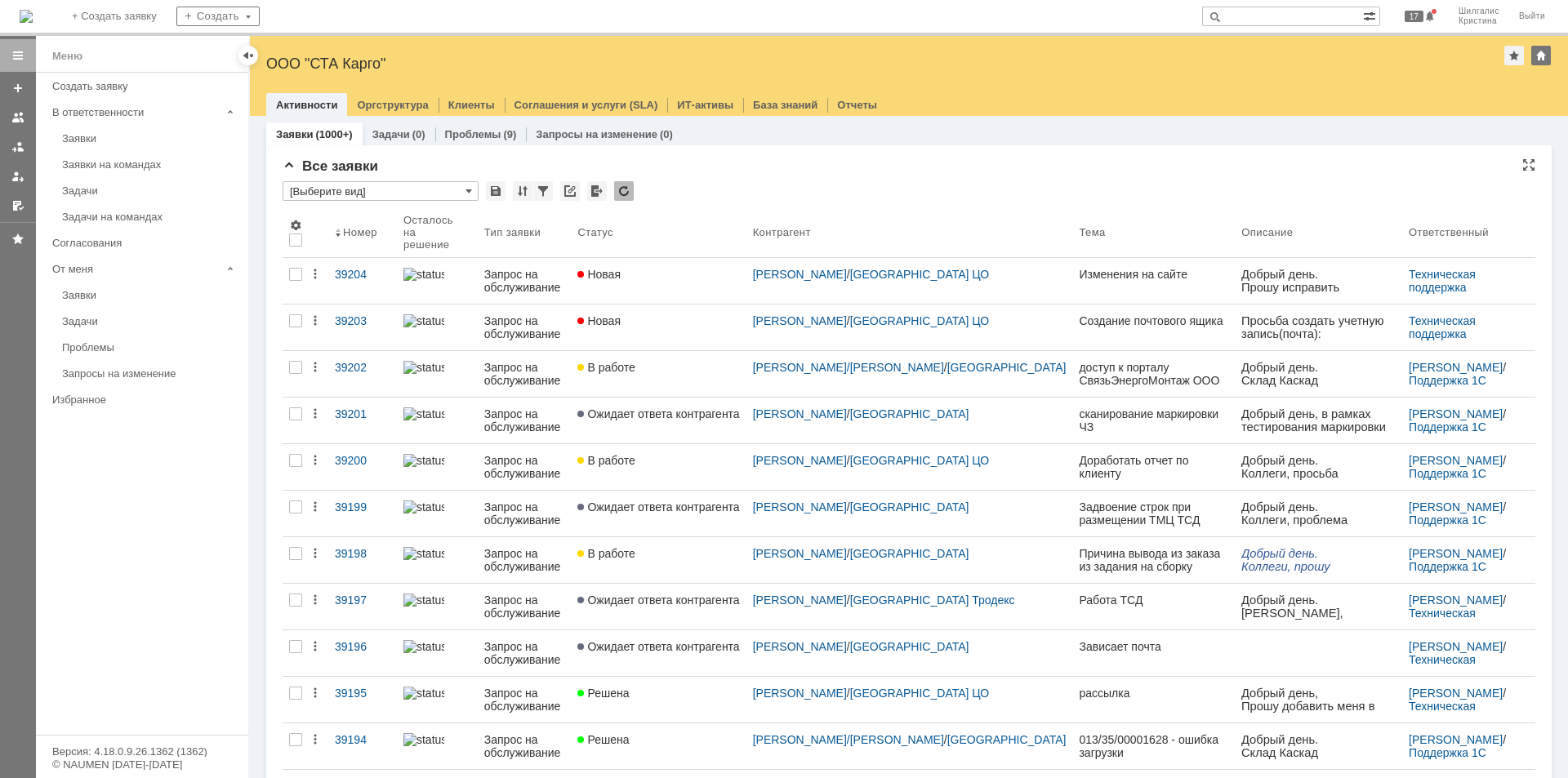
click at [706, 175] on div "Все заявки * [Выберите вид] Результаты поиска: Изменить Сбросить Сортировать по…" at bounding box center [909, 693] width 1253 height 1070
click at [154, 158] on div "Заявки на командах" at bounding box center [150, 164] width 177 height 12
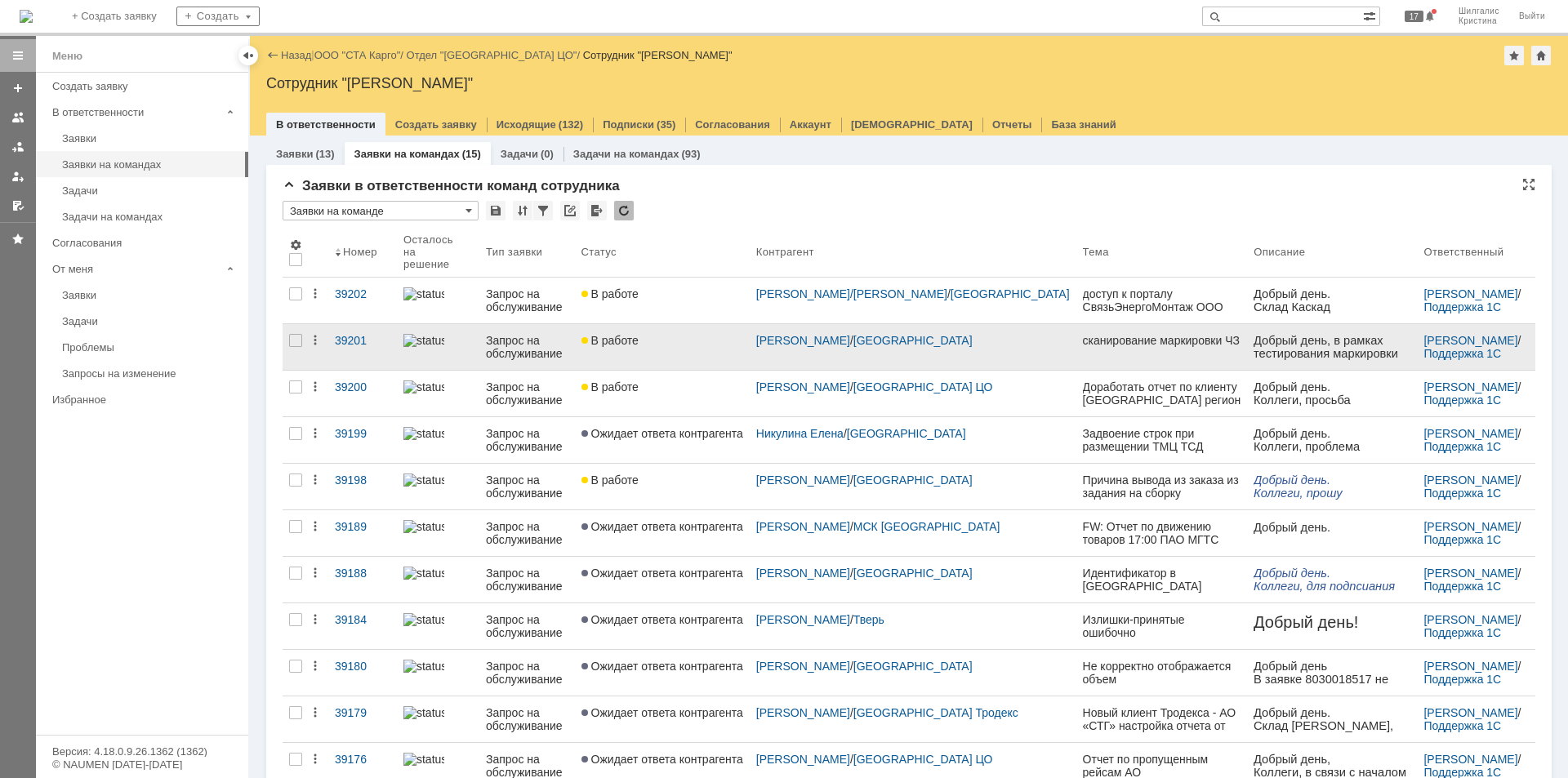
click at [685, 334] on div "В работе" at bounding box center [662, 341] width 162 height 13
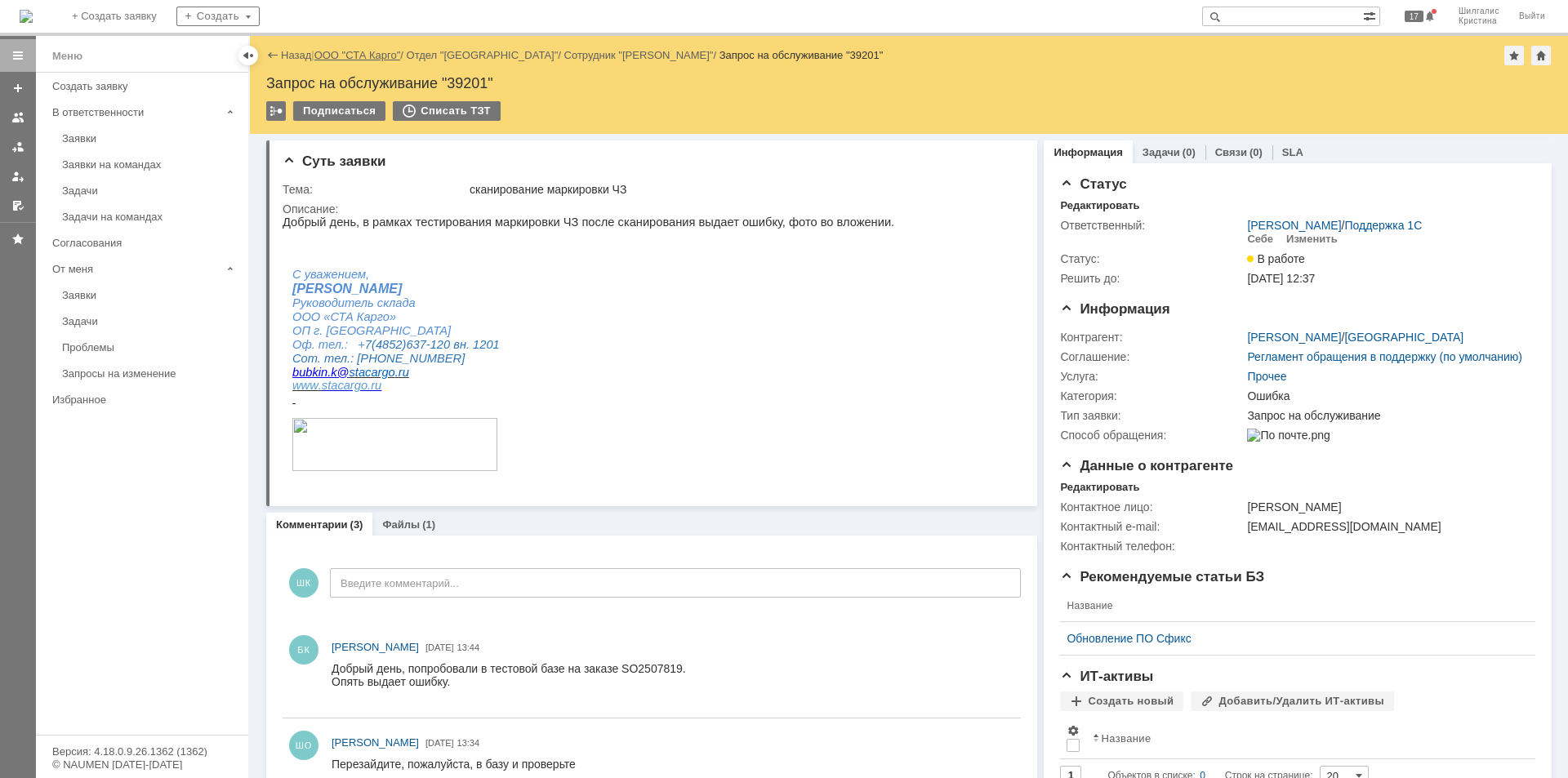
click at [355, 61] on link "ООО "СТА Карго"" at bounding box center [358, 55] width 86 height 12
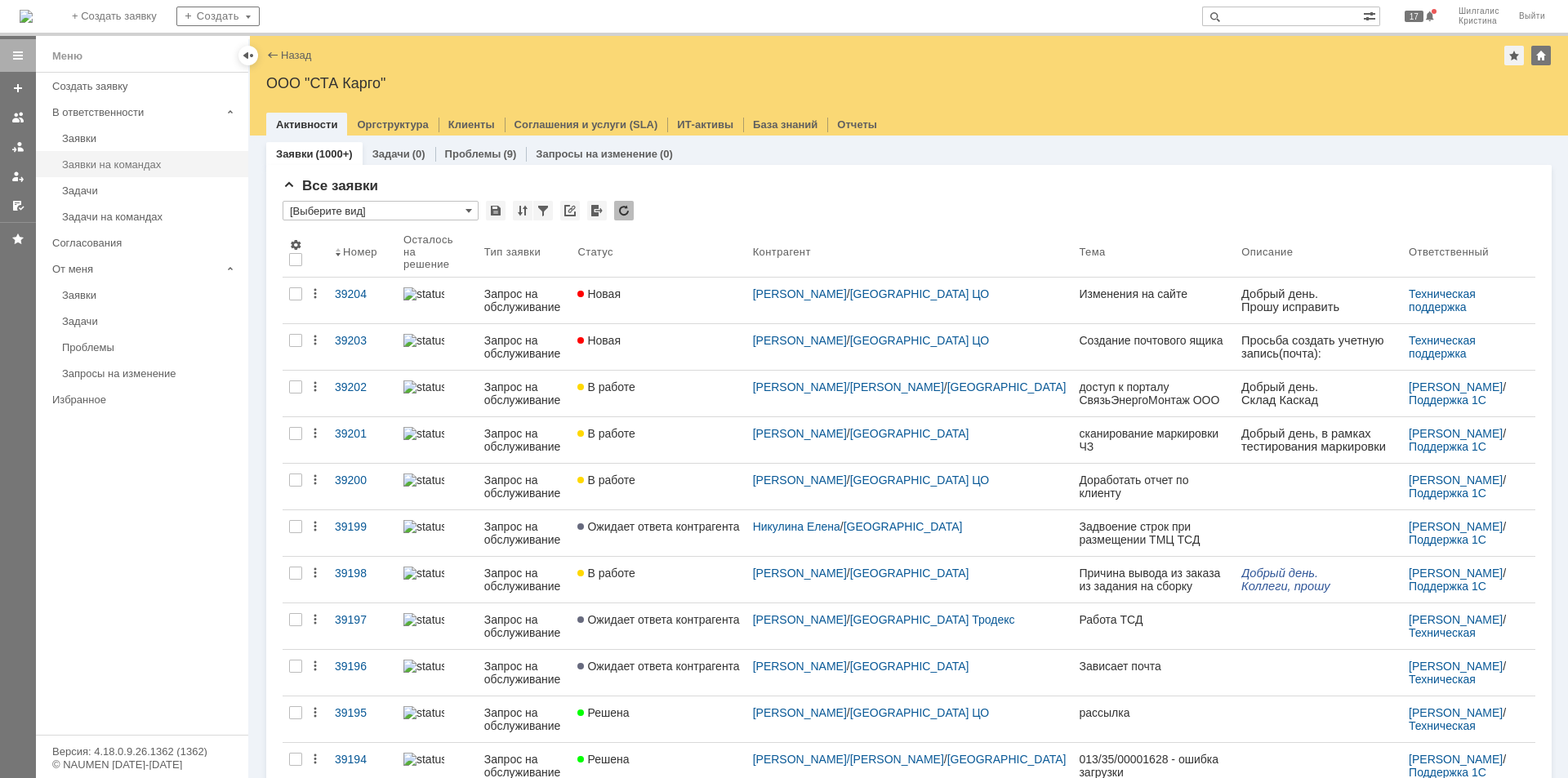
click at [124, 165] on div "Заявки на командах" at bounding box center [150, 164] width 177 height 12
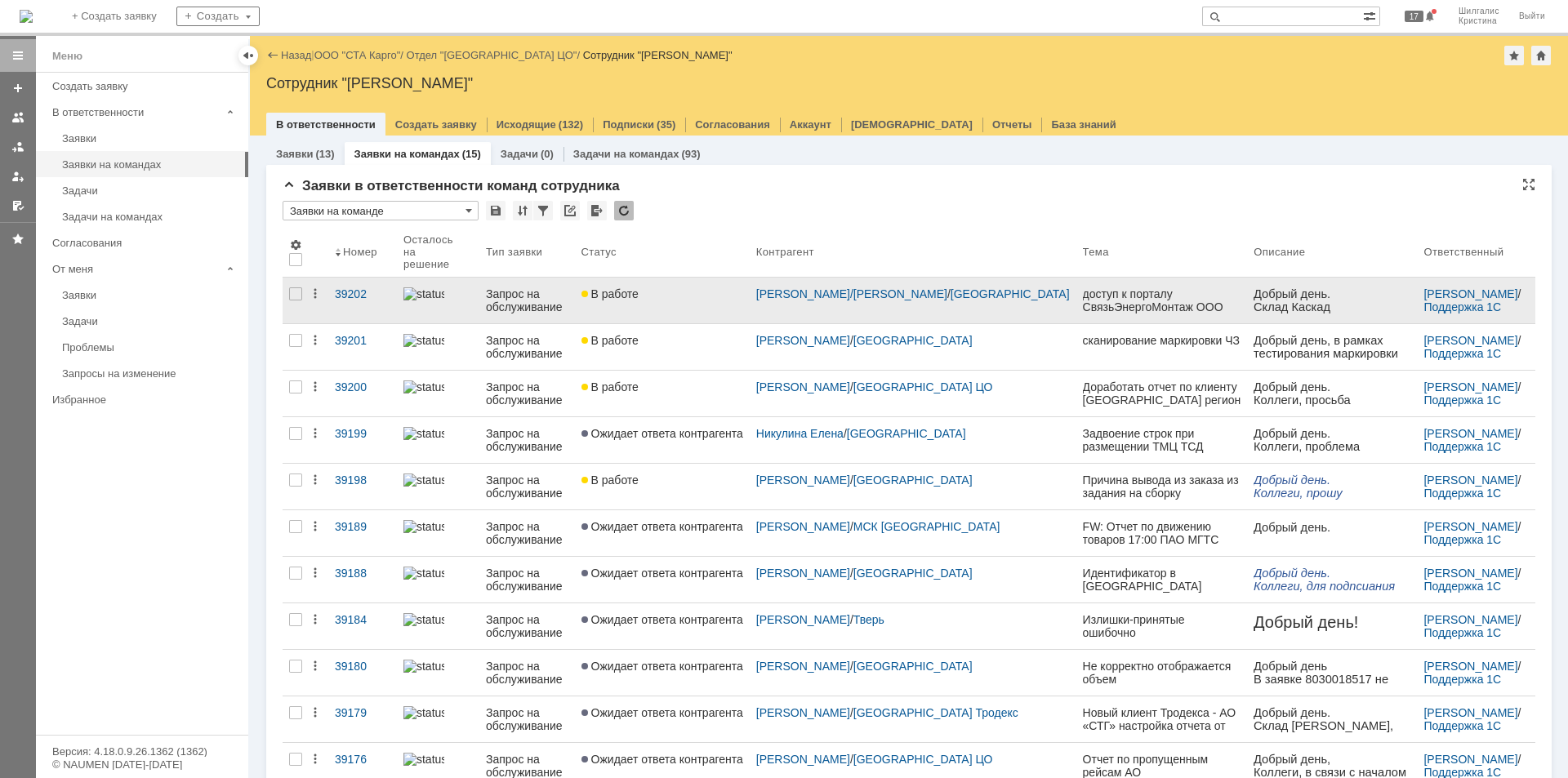
click at [704, 288] on div "В работе" at bounding box center [662, 294] width 162 height 13
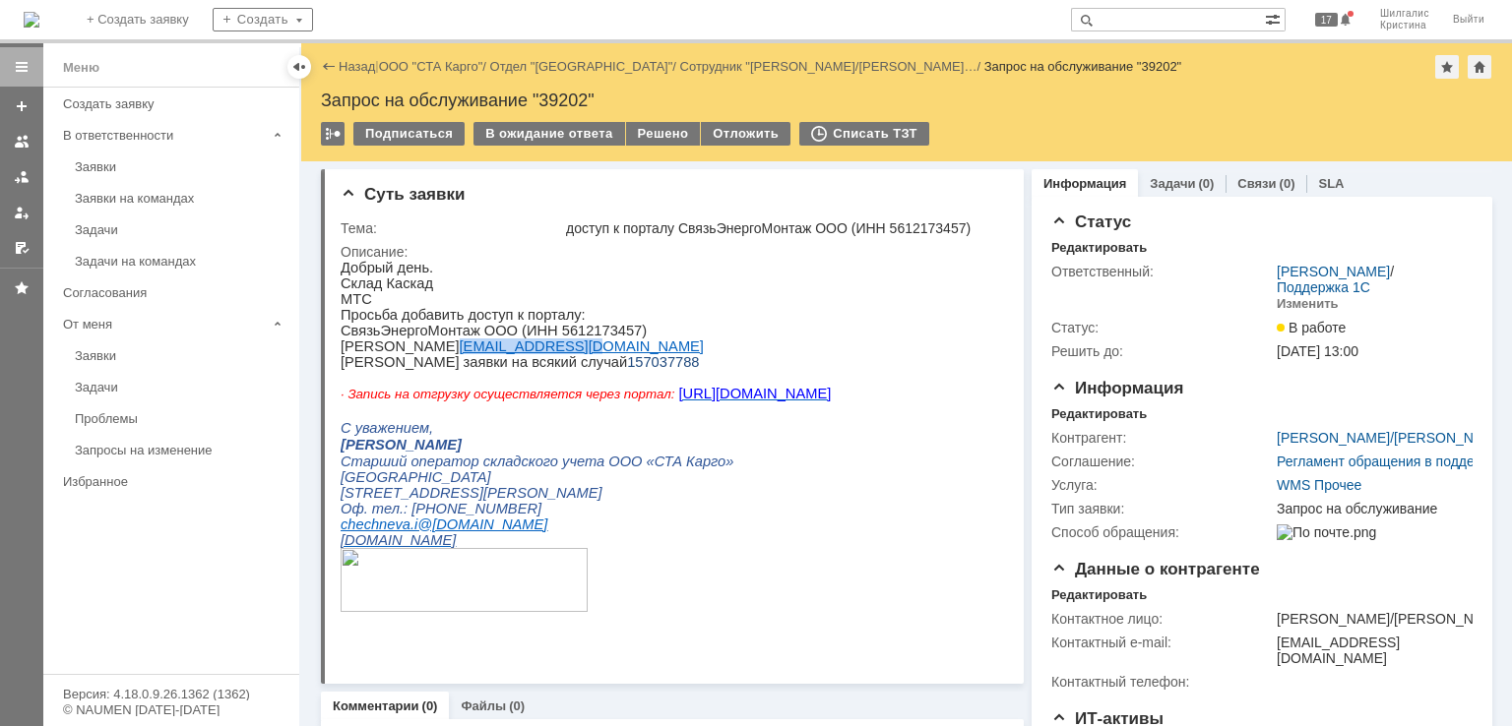
drag, startPoint x: 555, startPoint y: 354, endPoint x: 445, endPoint y: 355, distance: 110.3
click at [445, 354] on p "Евгений Возный voznyi.ev@mail.ru" at bounding box center [586, 347] width 490 height 16
copy link "voznyi.ev@mail.ru"
click at [627, 370] on span "157037788" at bounding box center [663, 362] width 72 height 16
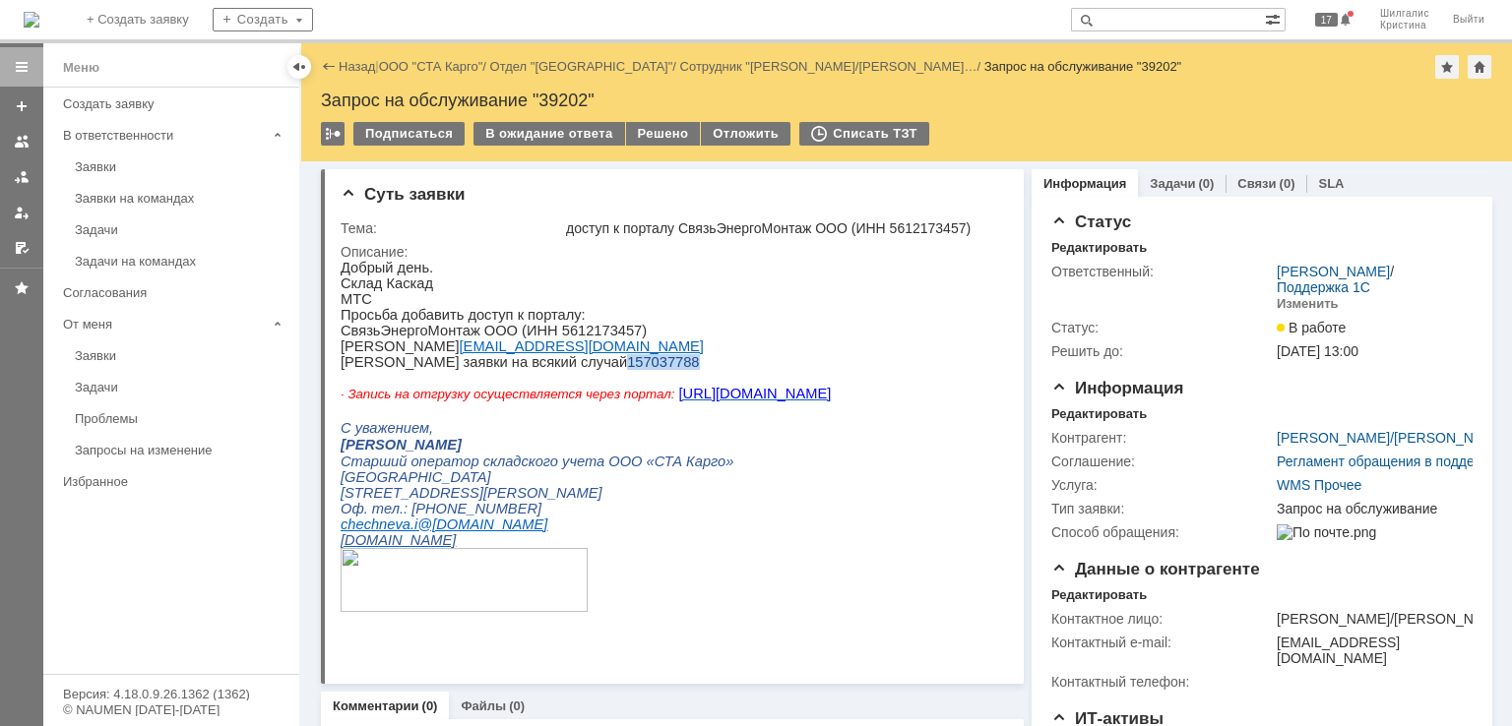
copy span "157037788"
click at [650, 137] on div "Решено" at bounding box center [663, 134] width 75 height 24
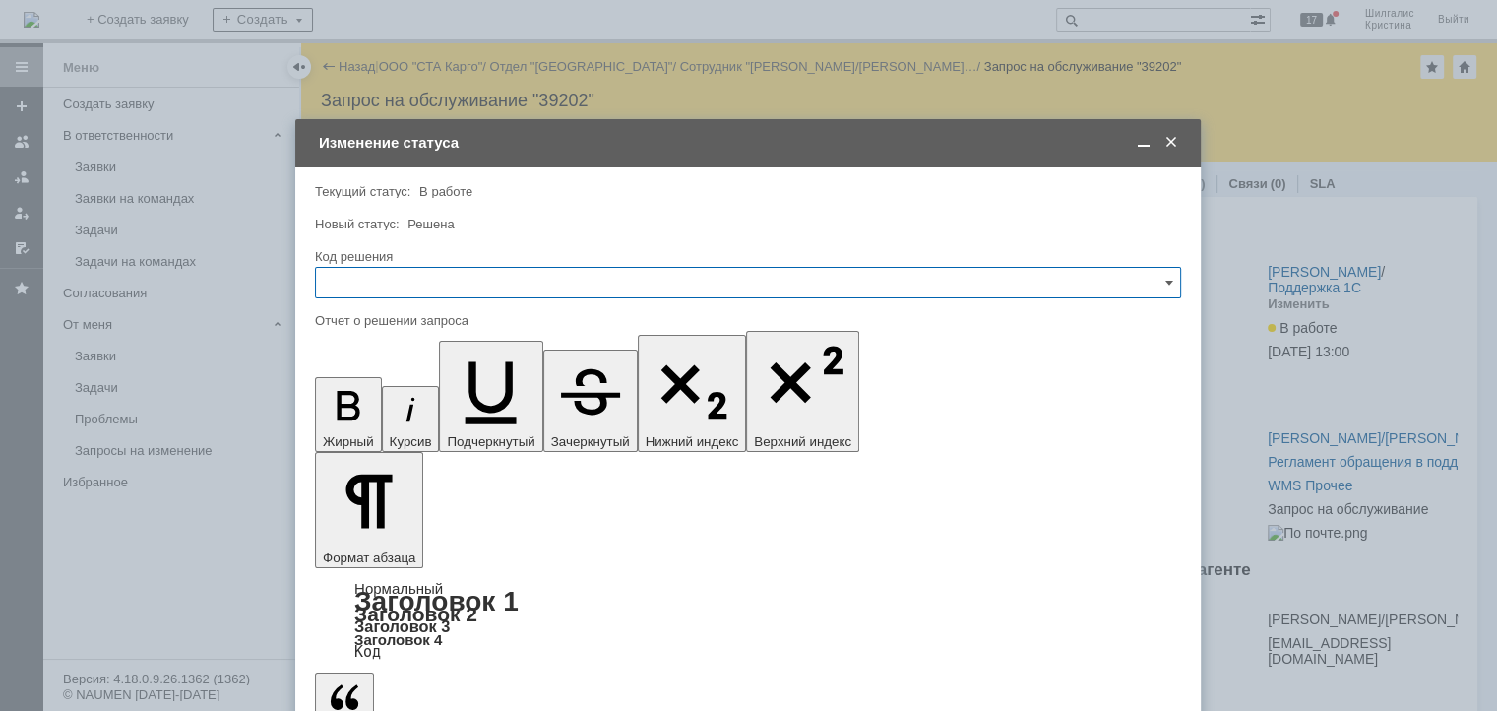
click at [404, 273] on input "text" at bounding box center [748, 283] width 866 height 32
click at [376, 538] on span "Решено" at bounding box center [748, 546] width 841 height 16
type input "Решено"
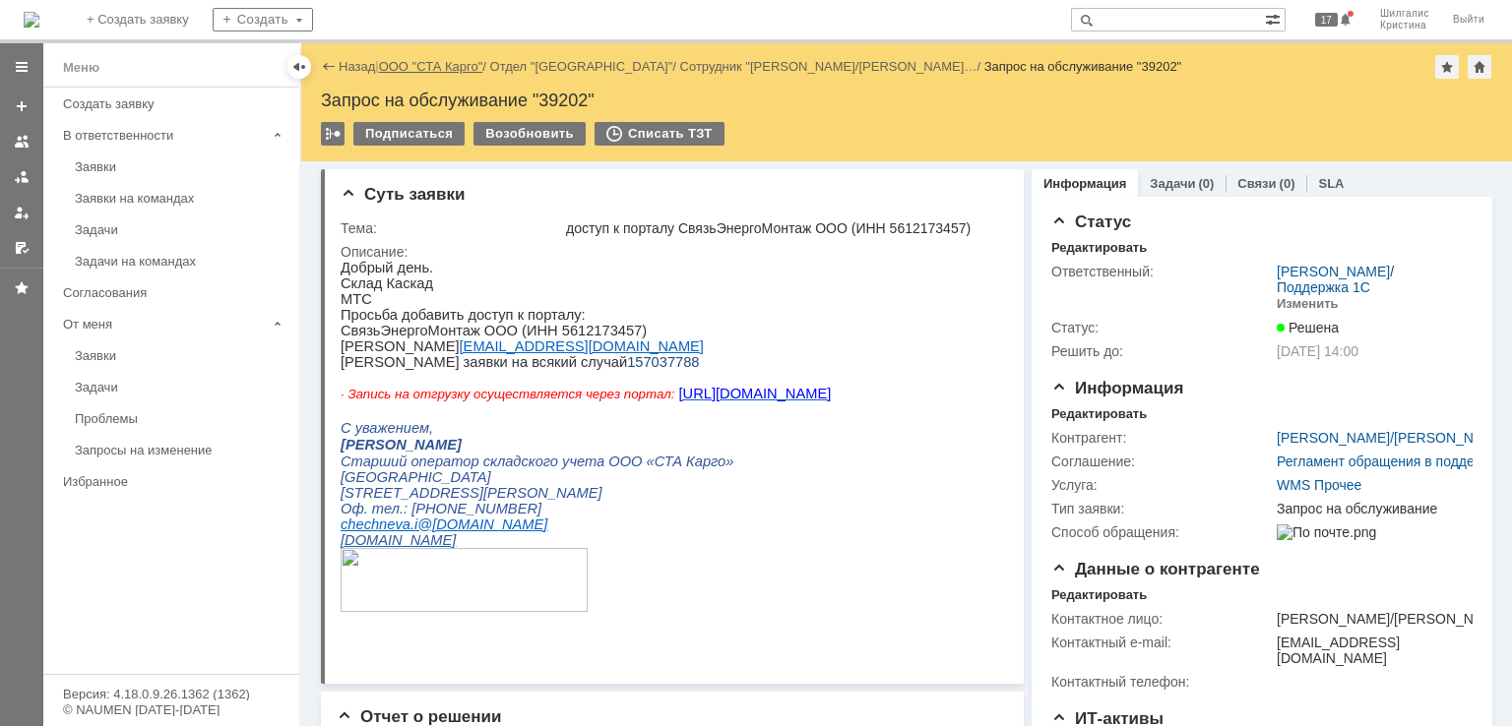
click at [451, 72] on link "ООО "СТА Карго"" at bounding box center [431, 66] width 104 height 15
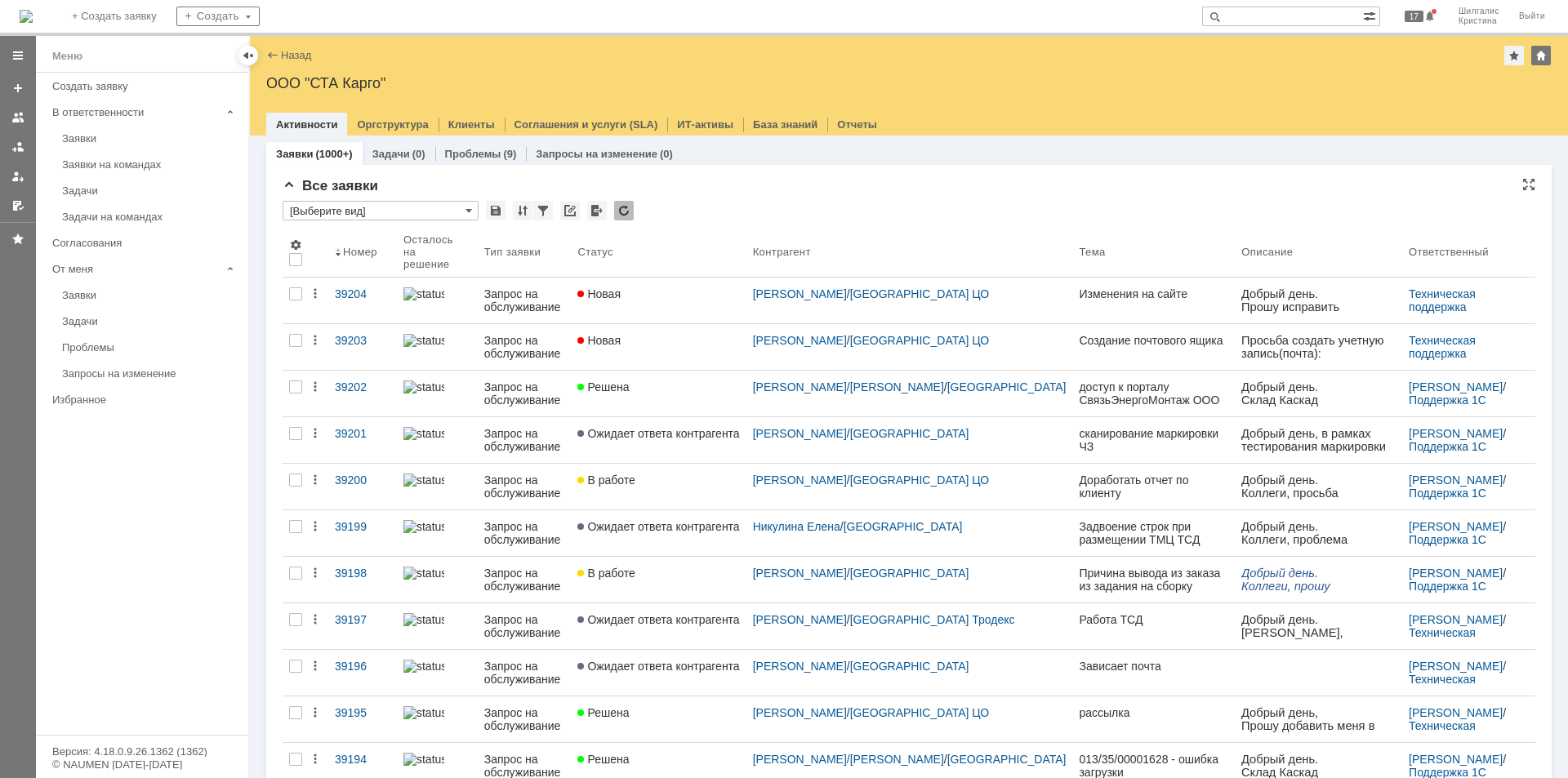
click at [415, 208] on input "[Выберите вид]" at bounding box center [381, 211] width 196 height 20
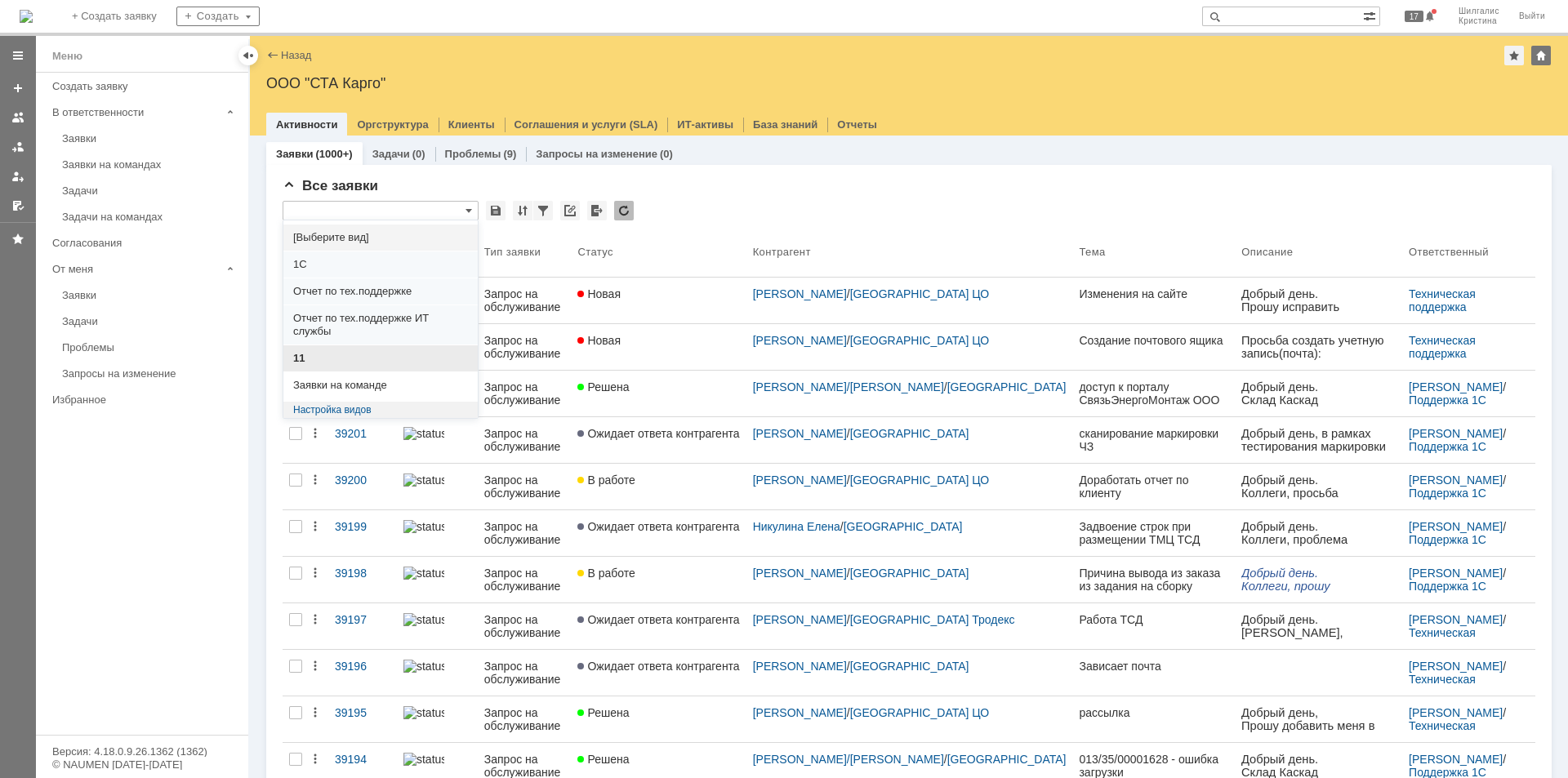
click at [324, 363] on span "11" at bounding box center [380, 358] width 175 height 13
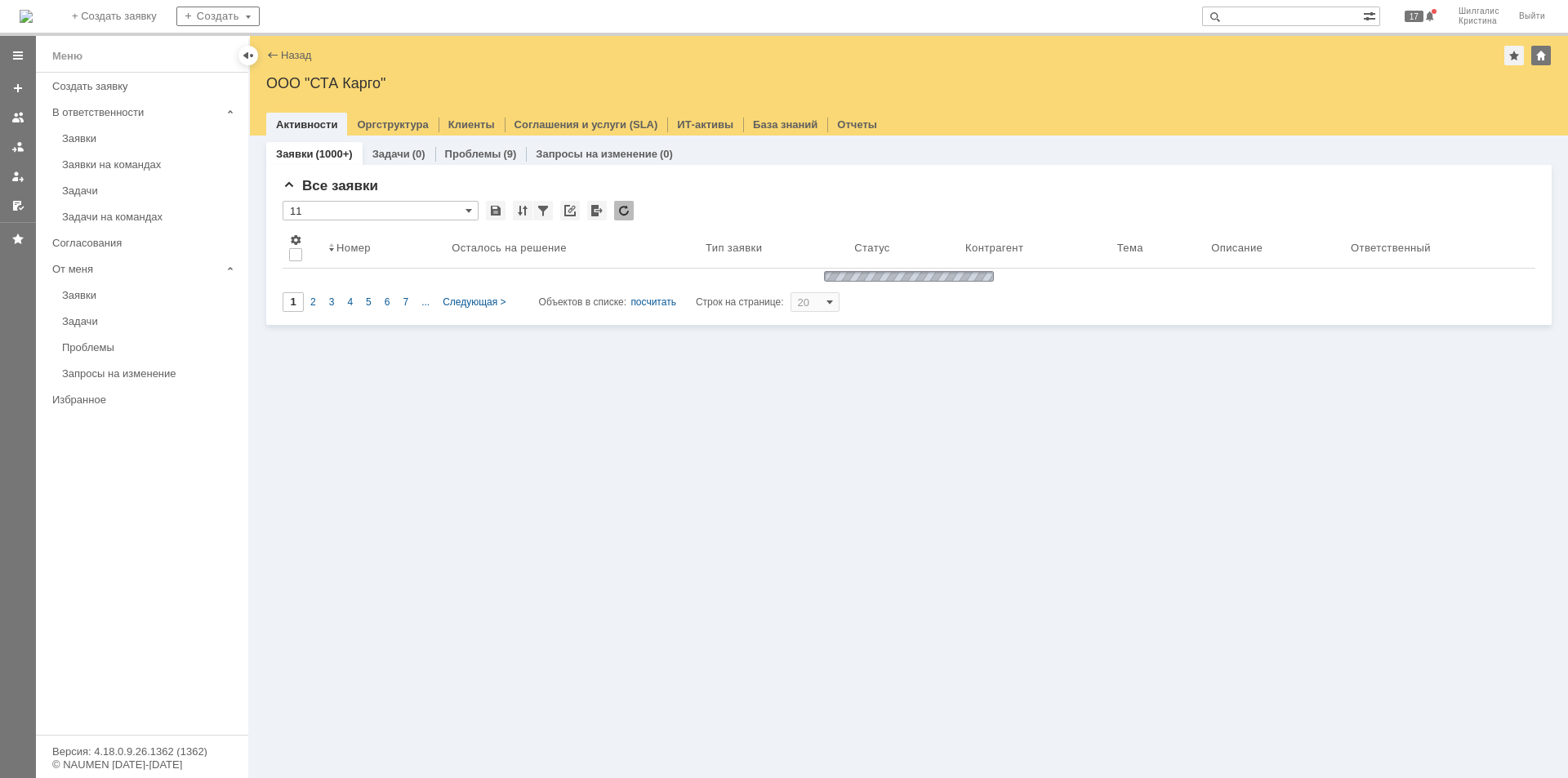
type input "11"
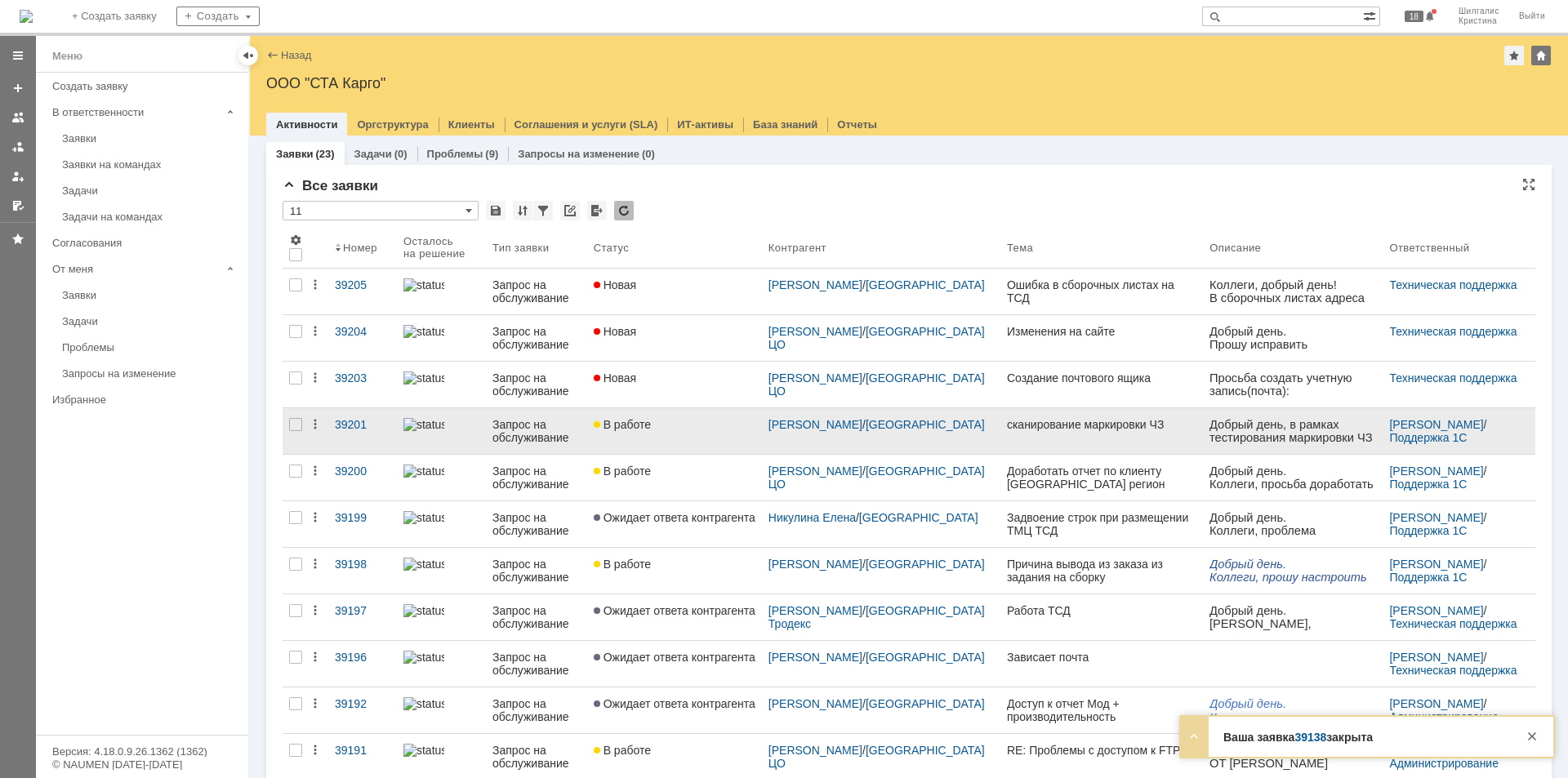
click at [673, 428] on div "В работе" at bounding box center [674, 425] width 162 height 13
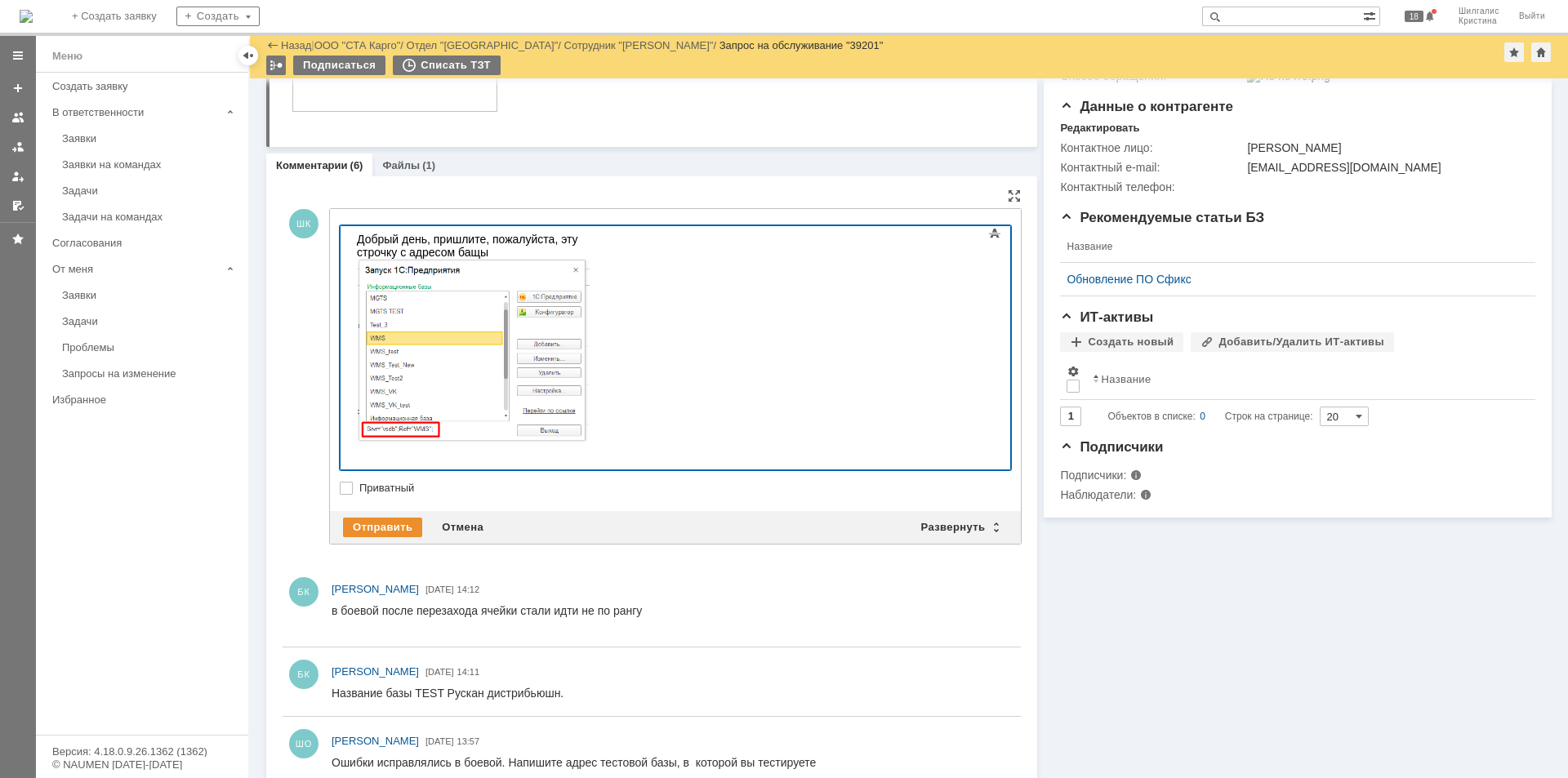
click at [589, 238] on div "Добрый день, пришлите, пожалуйста, эту строчку с адресом бащы" at bounding box center [473, 340] width 232 height 215
click at [591, 309] on img at bounding box center [474, 352] width 234 height 186
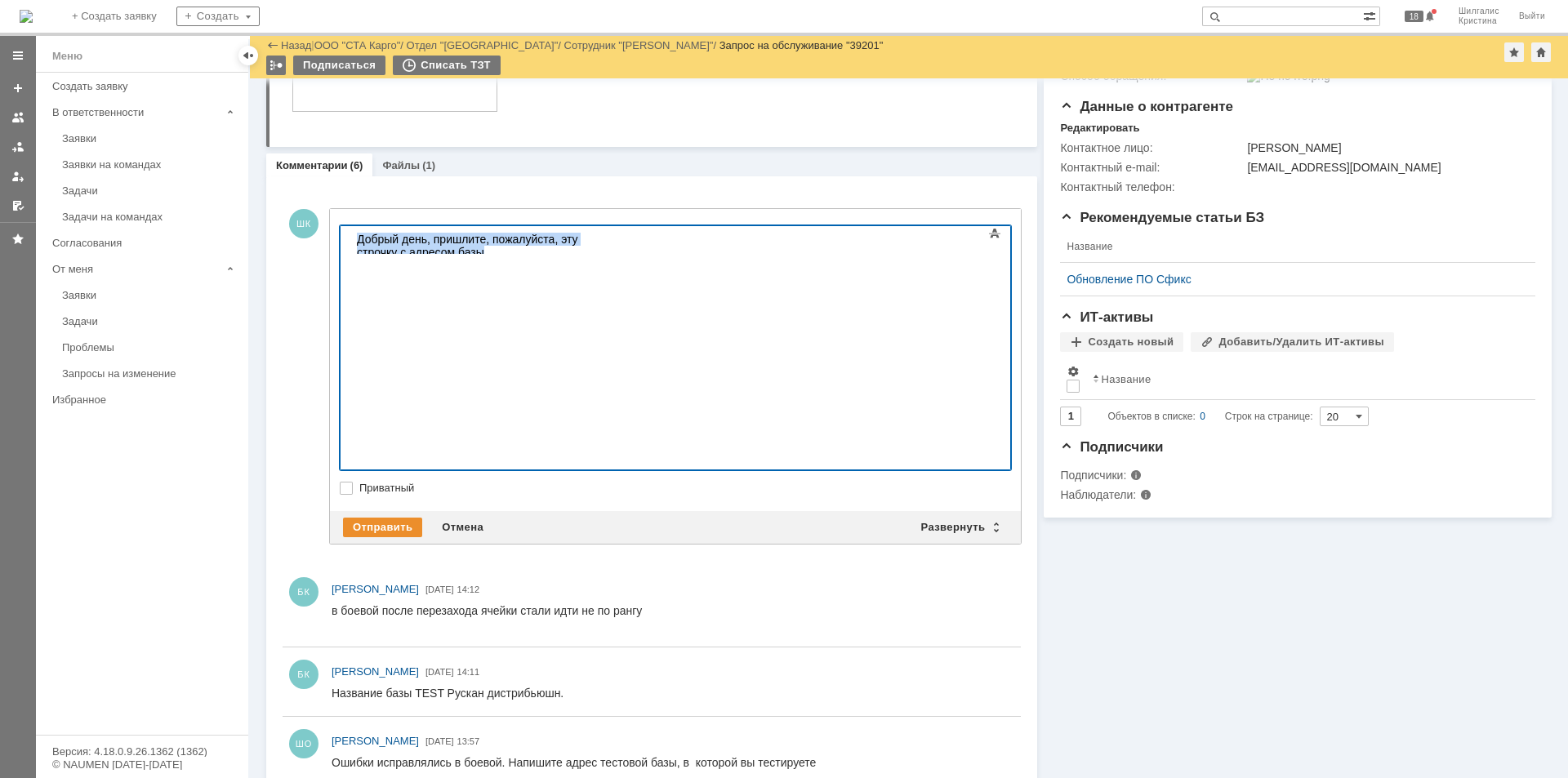
drag, startPoint x: 165, startPoint y: 190, endPoint x: 45, endPoint y: 173, distance: 121.2
click at [350, 226] on html "Добрый день, пришлите, пожалуйста, эту строчку с адресом базы" at bounding box center [472, 246] width 245 height 39
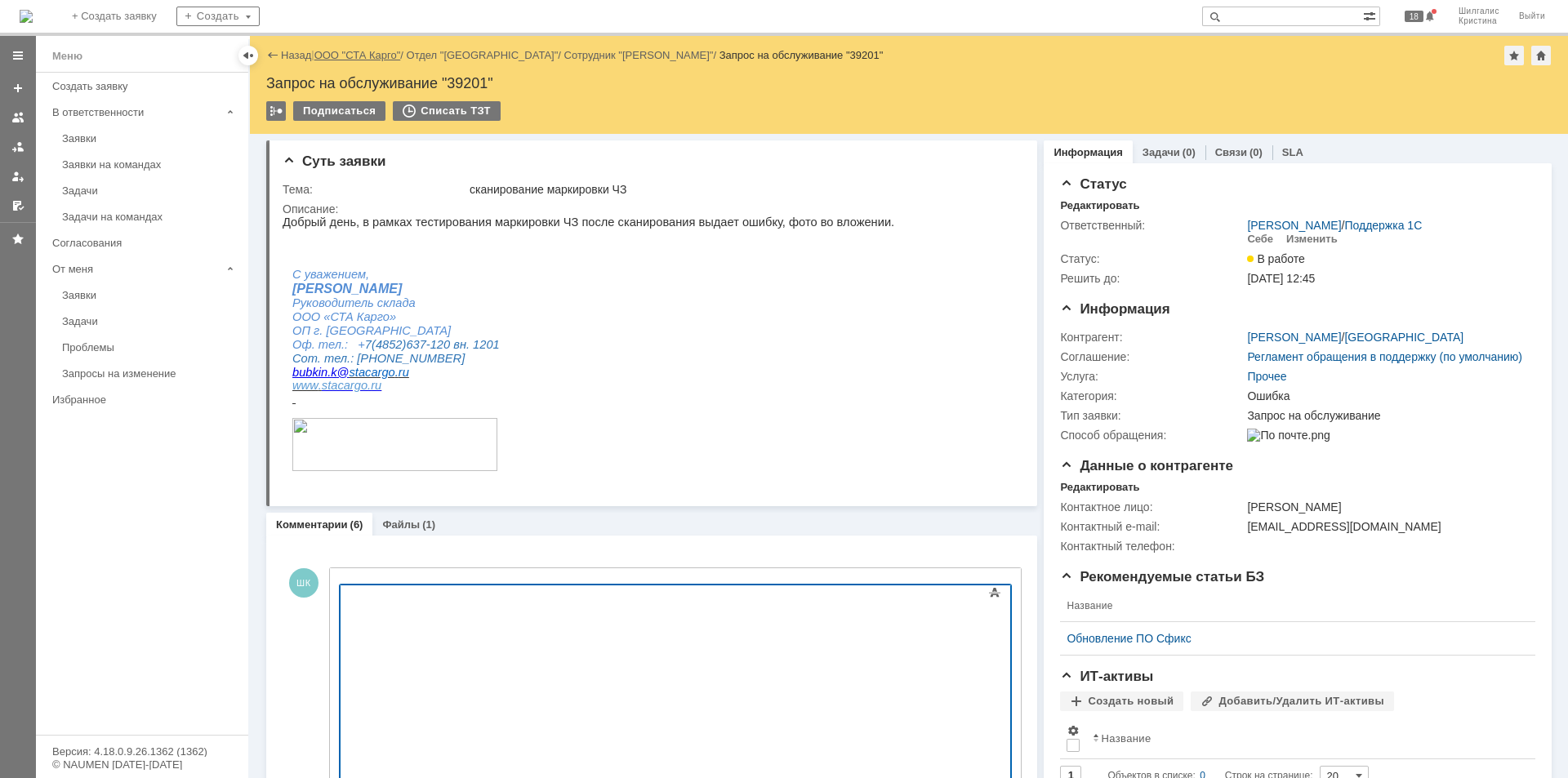
click at [363, 56] on link "ООО "СТА Карго"" at bounding box center [358, 55] width 86 height 12
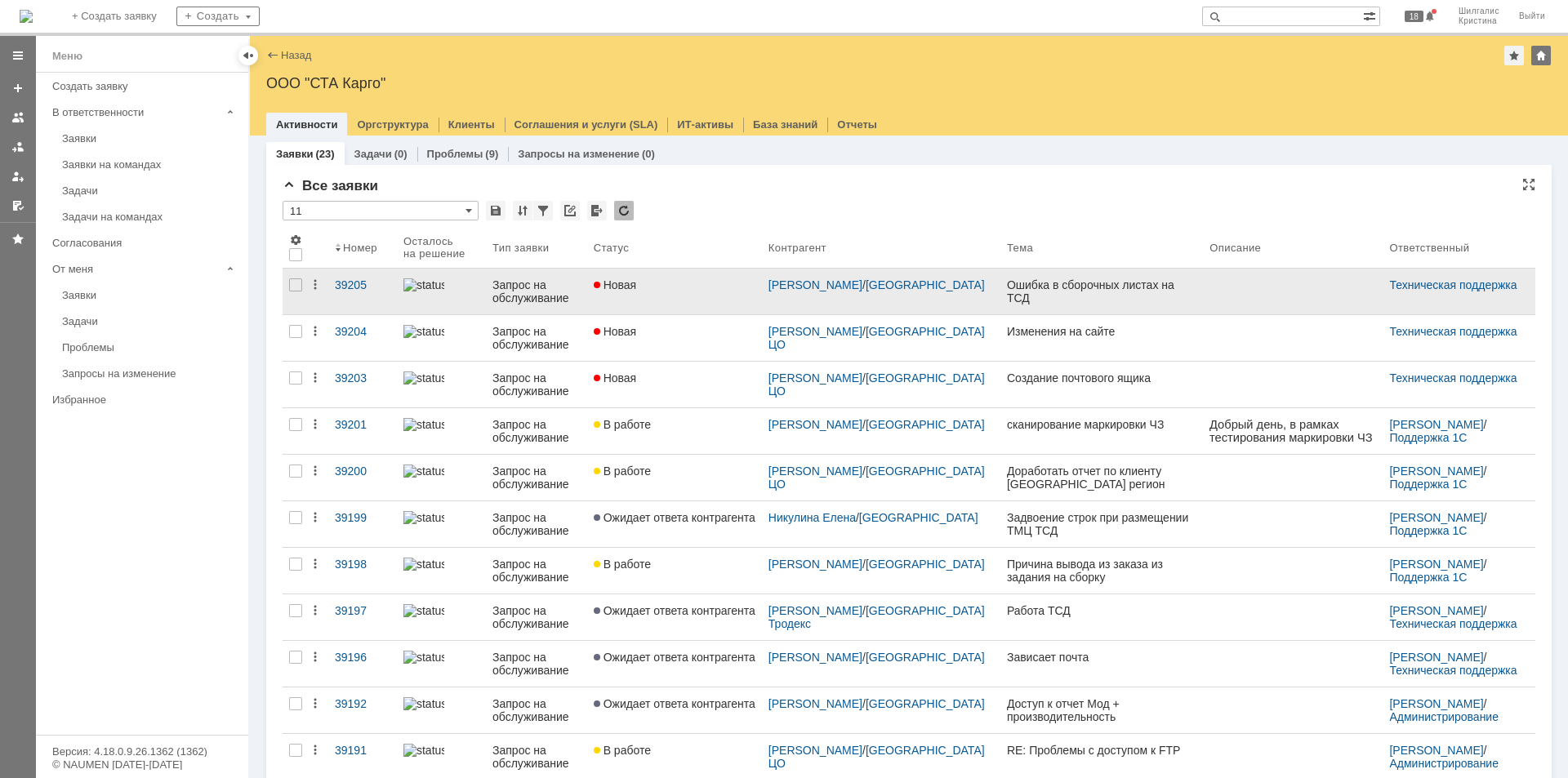
click at [682, 296] on link "Новая" at bounding box center [674, 291] width 175 height 46
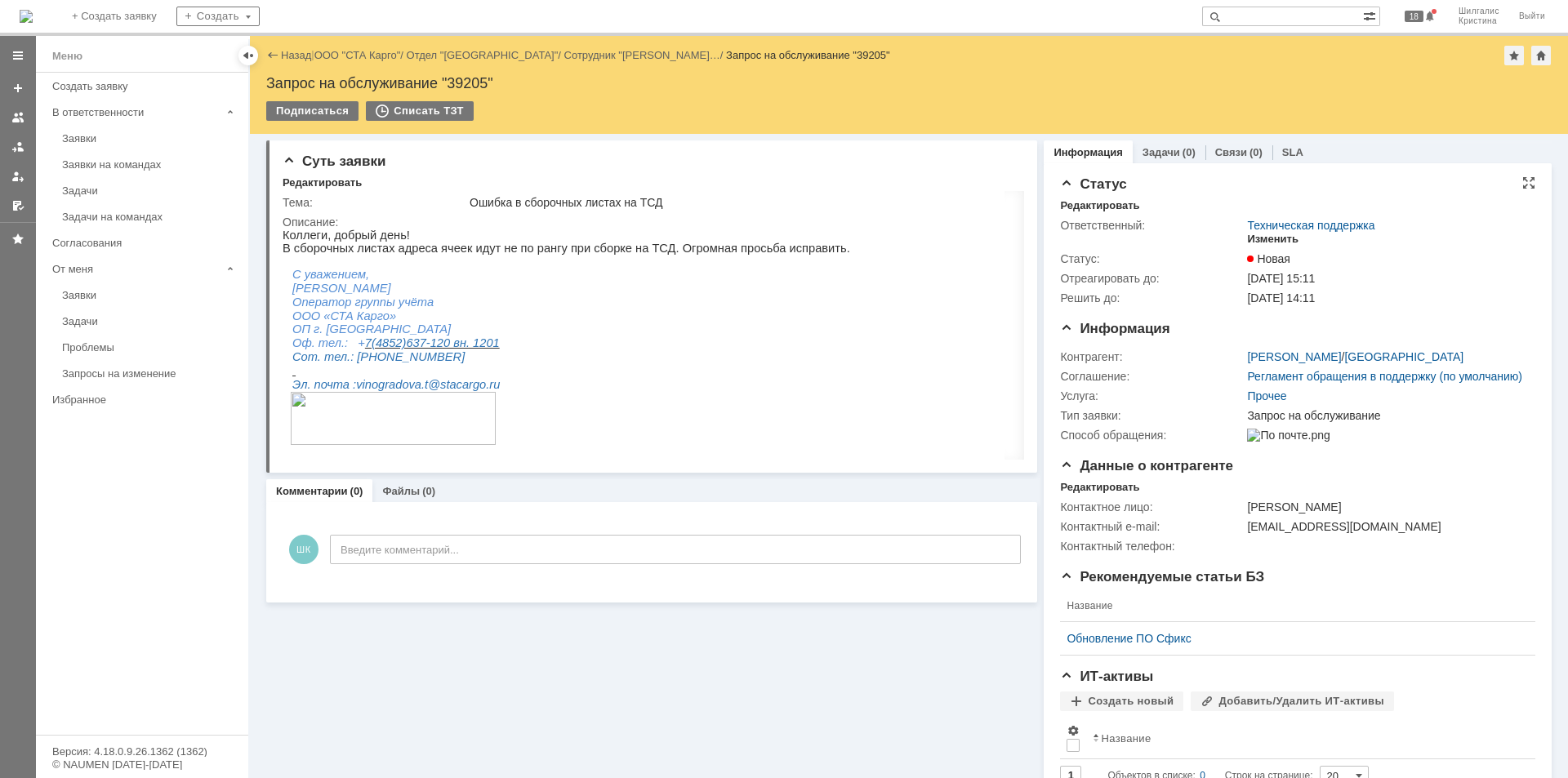
click at [1265, 239] on div "Изменить" at bounding box center [1273, 240] width 51 height 13
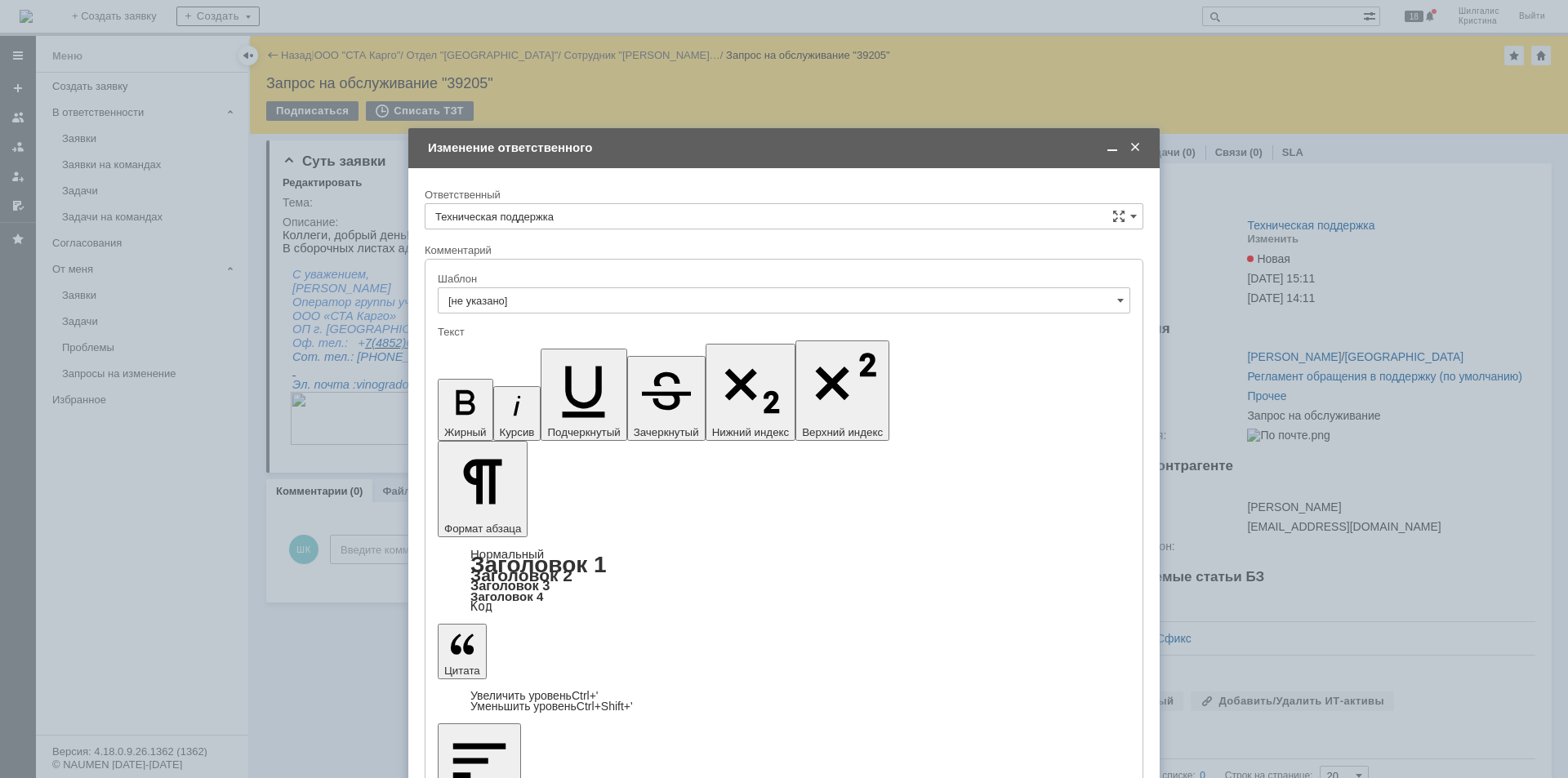
click at [592, 232] on div at bounding box center [784, 238] width 718 height 12
click at [585, 220] on input "Техническая поддержка" at bounding box center [784, 216] width 718 height 27
drag, startPoint x: 497, startPoint y: 293, endPoint x: 508, endPoint y: 298, distance: 12.1
click at [498, 293] on div "[PERSON_NAME]" at bounding box center [784, 301] width 717 height 27
type input "[PERSON_NAME]"
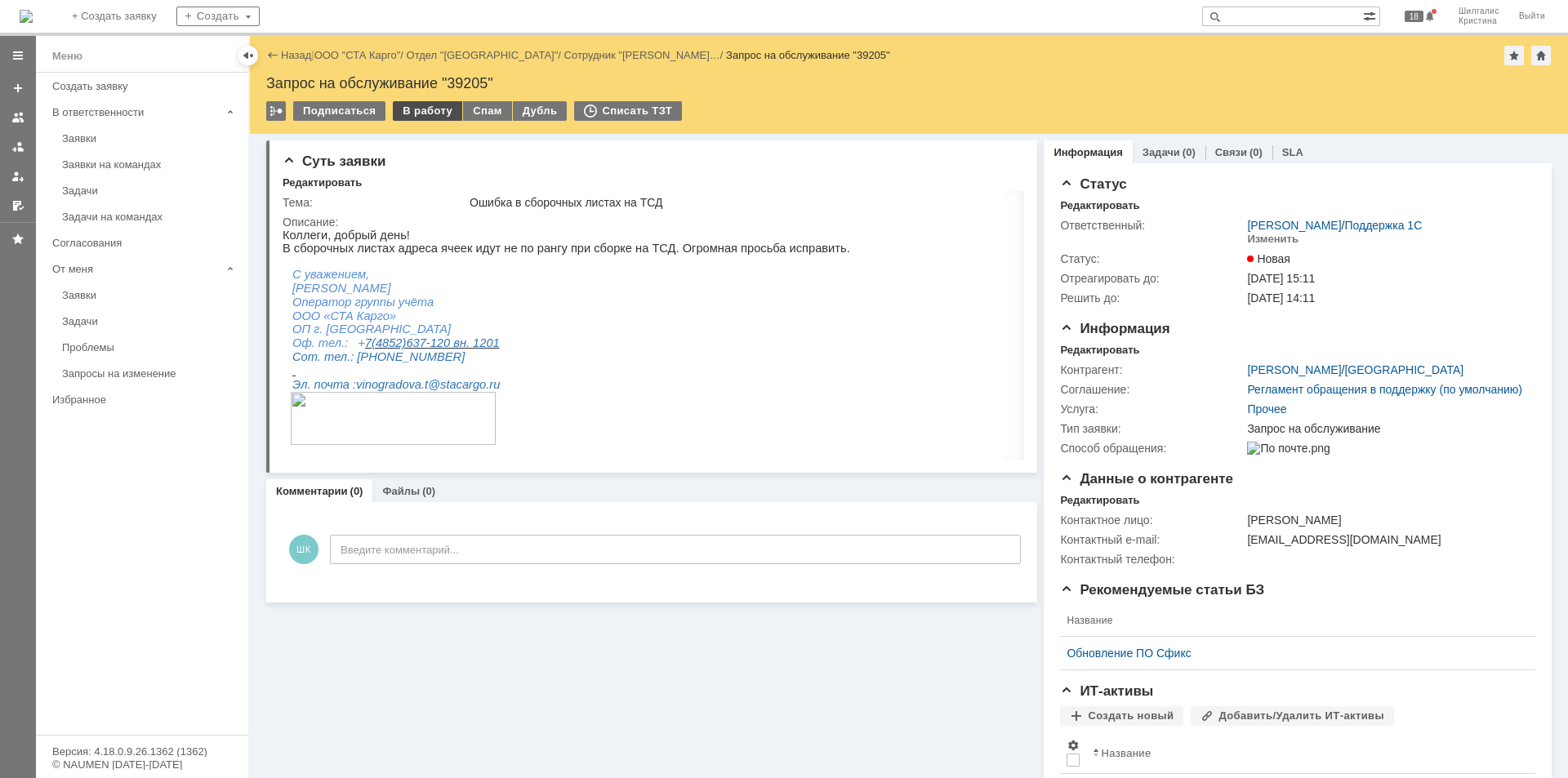
click at [414, 110] on div "В работу" at bounding box center [427, 111] width 70 height 20
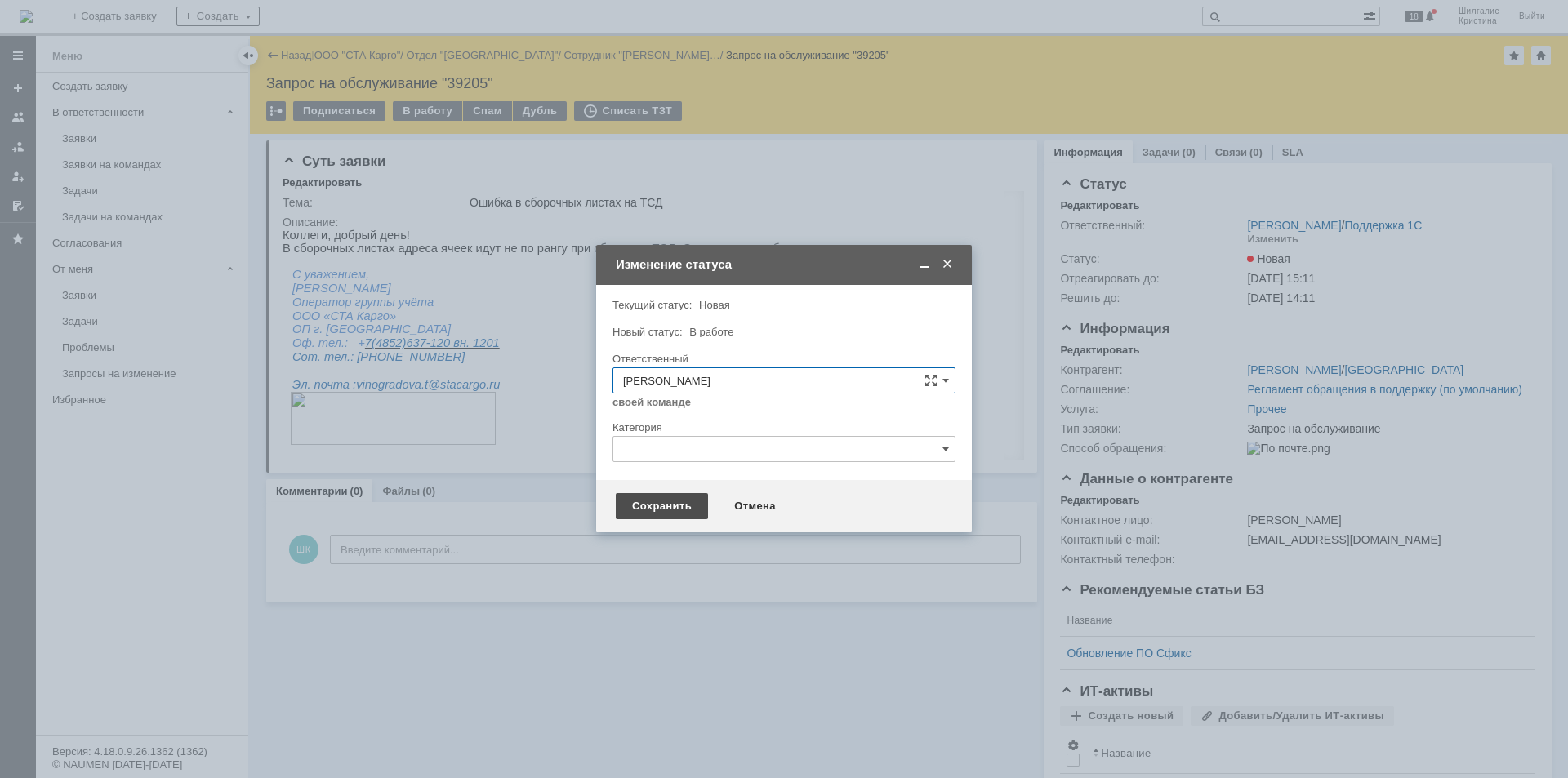
click at [665, 504] on div "Сохранить" at bounding box center [661, 507] width 92 height 27
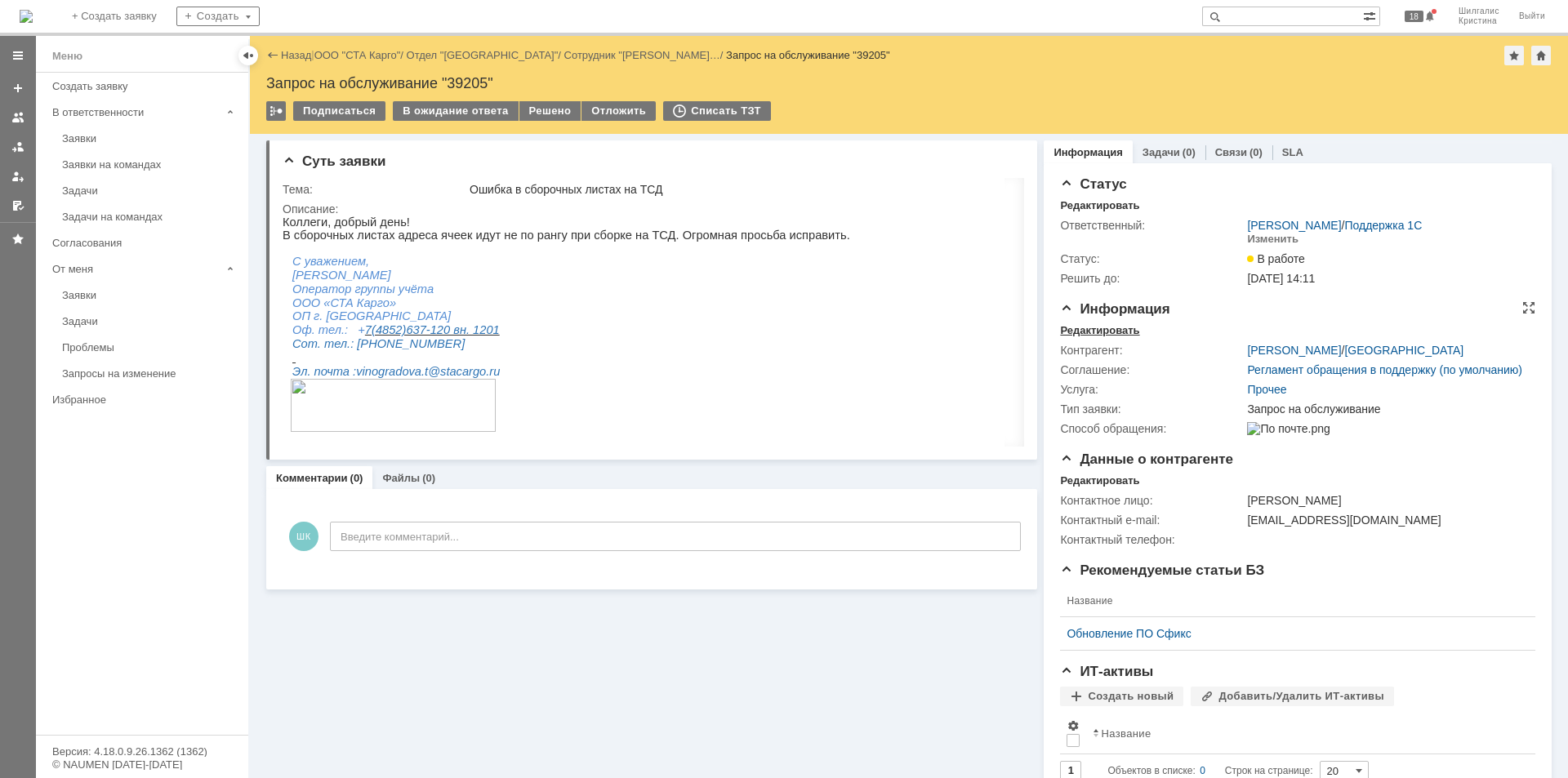
click at [1122, 328] on div "Редактировать" at bounding box center [1099, 331] width 79 height 13
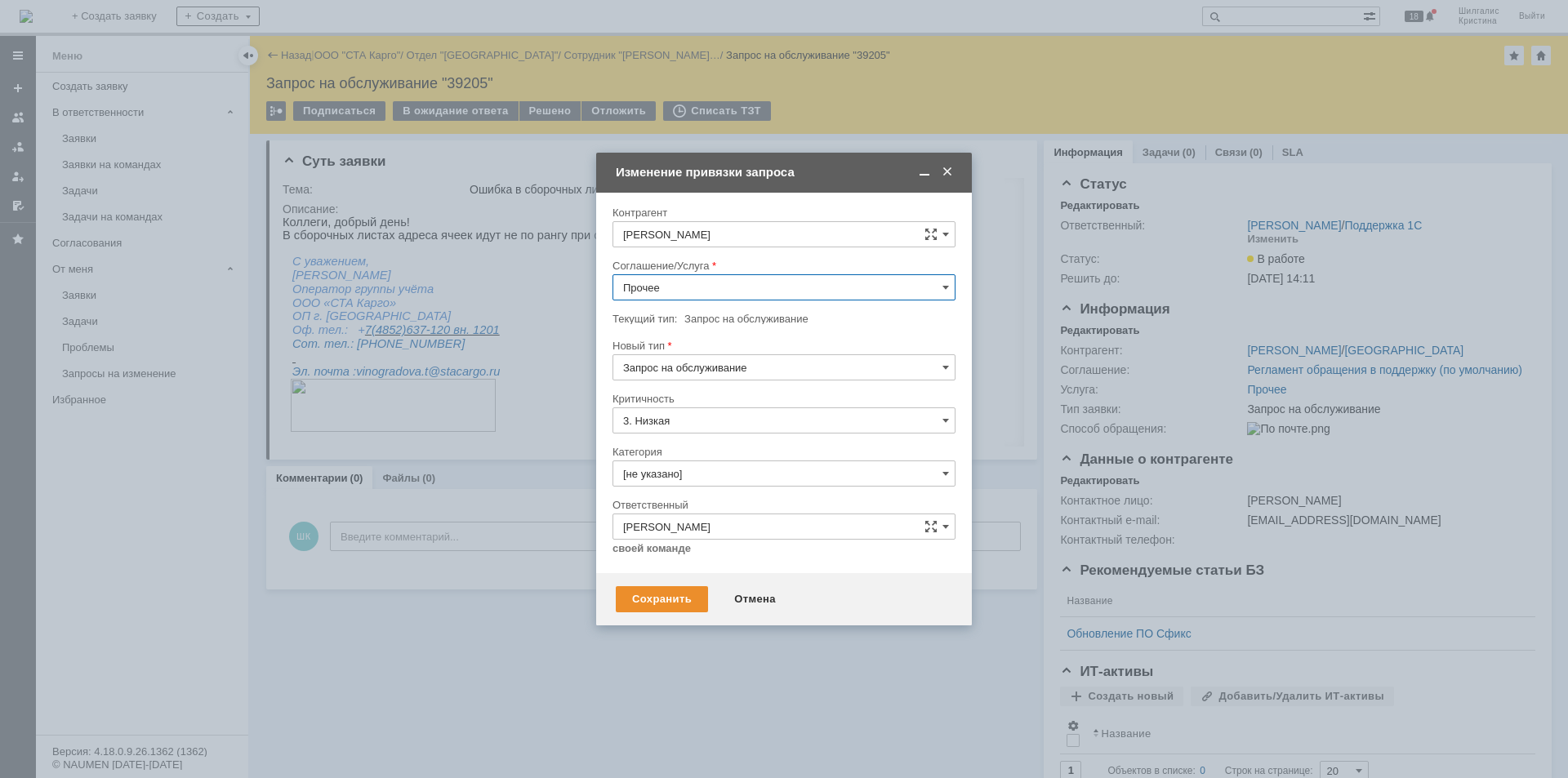
click at [740, 291] on input "Прочее" at bounding box center [783, 288] width 343 height 27
click at [728, 376] on span "WMS Сборка ТСД" at bounding box center [784, 376] width 322 height 13
type input "WMS Сборка ТСД"
click at [667, 596] on div "Сохранить" at bounding box center [661, 600] width 92 height 27
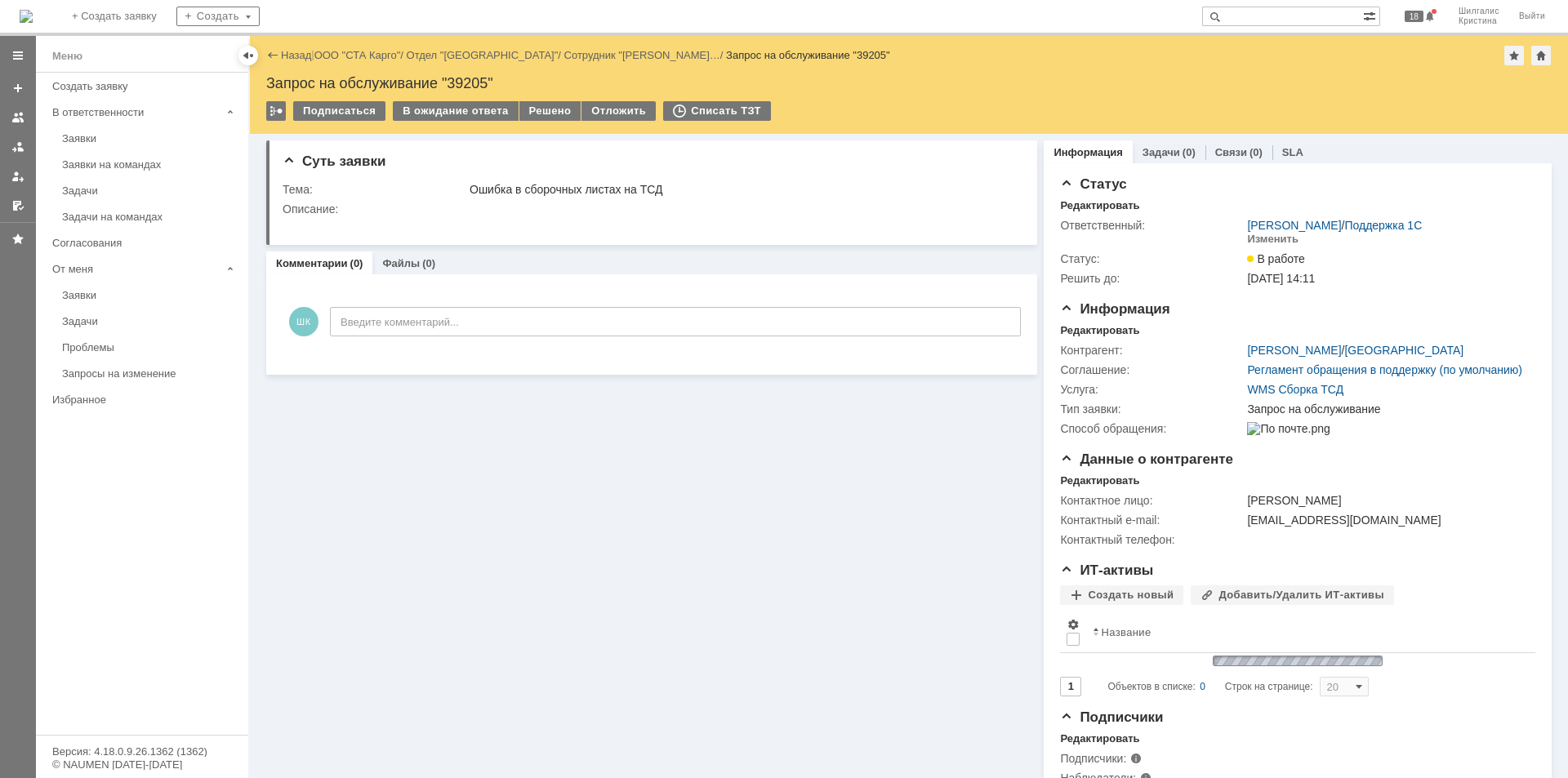
scroll to position [0, 0]
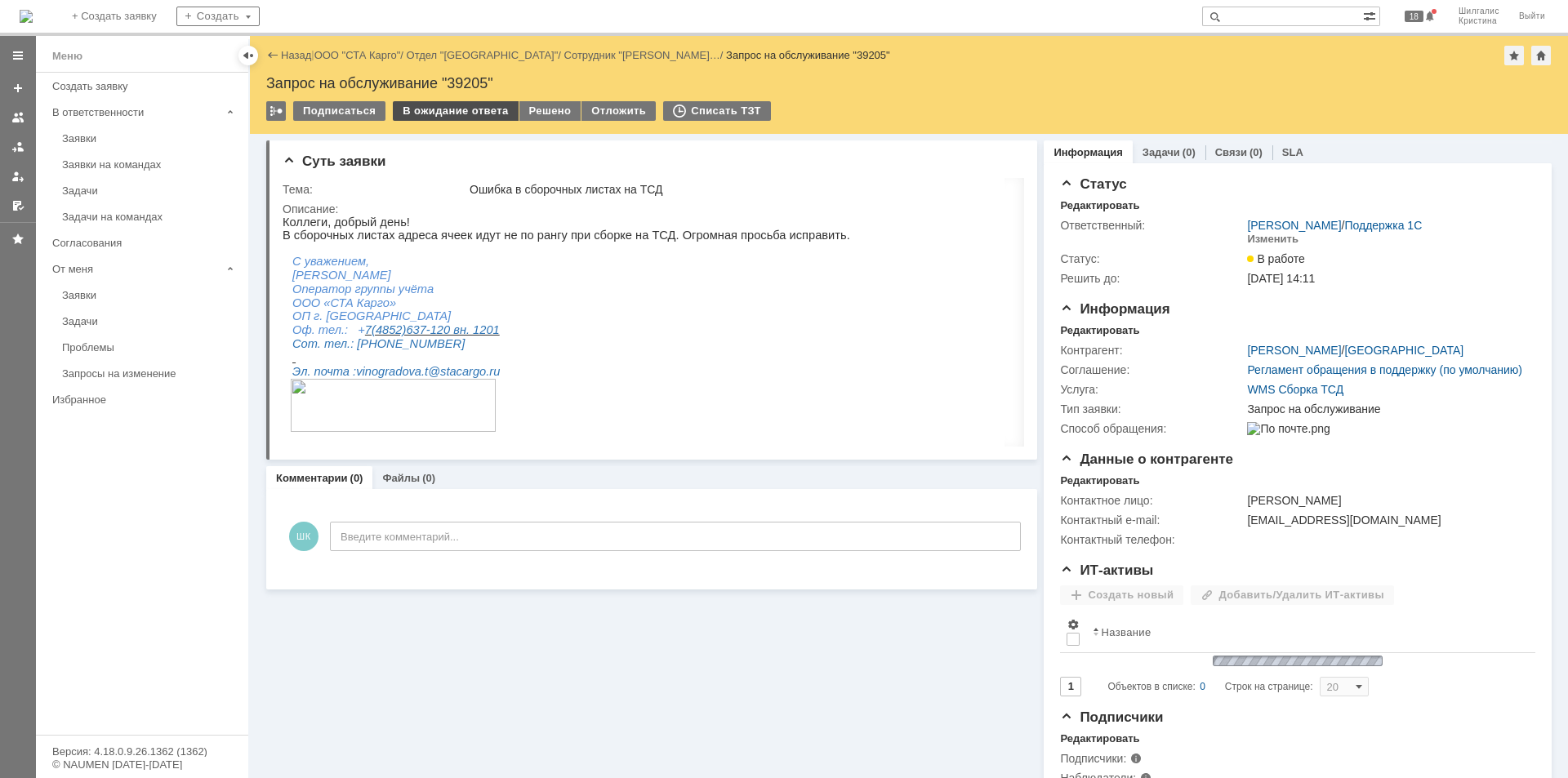
click at [455, 116] on div "В ожидание ответа" at bounding box center [455, 111] width 125 height 20
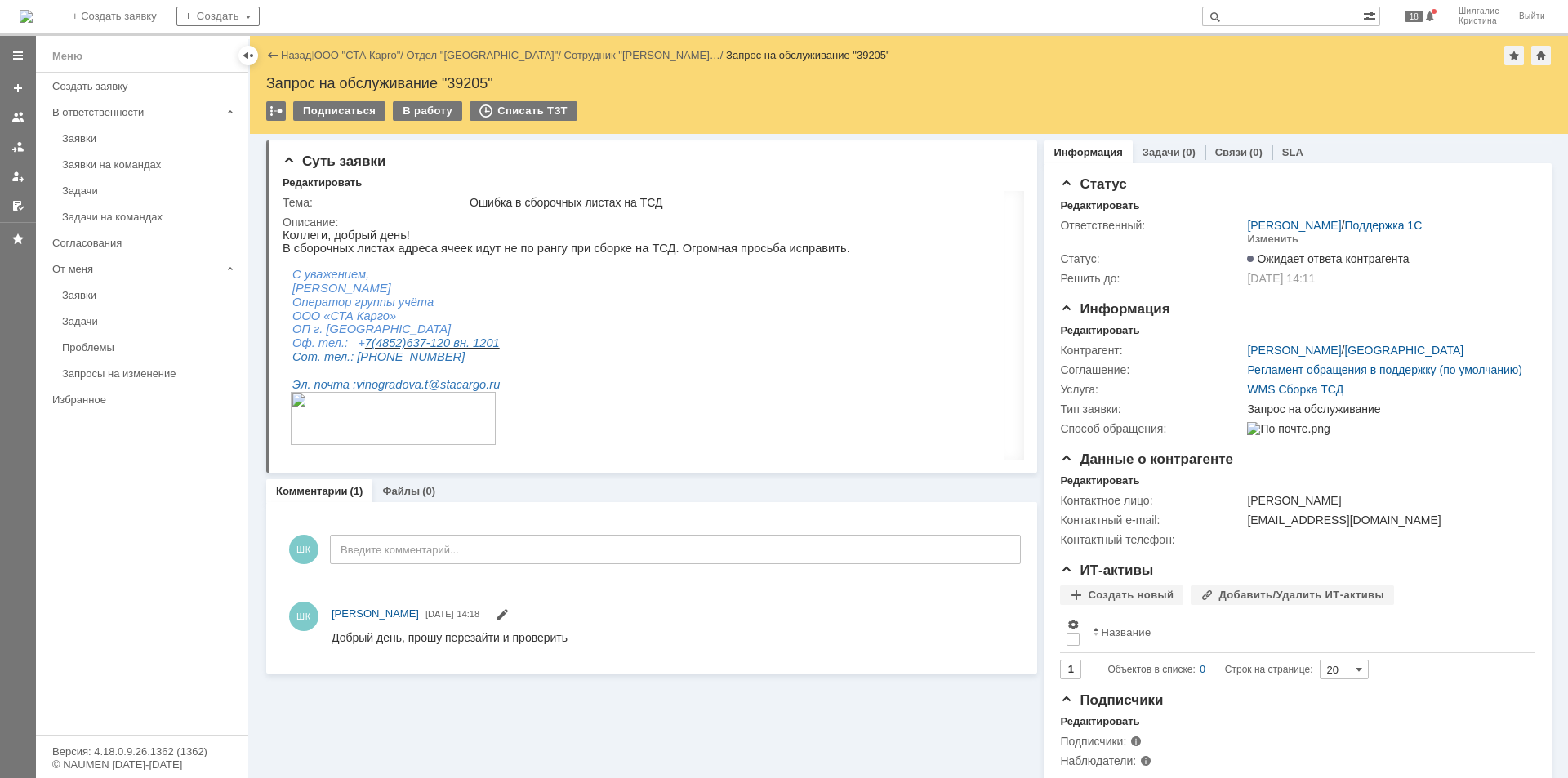
click at [367, 56] on link "ООО "СТА Карго"" at bounding box center [358, 55] width 86 height 12
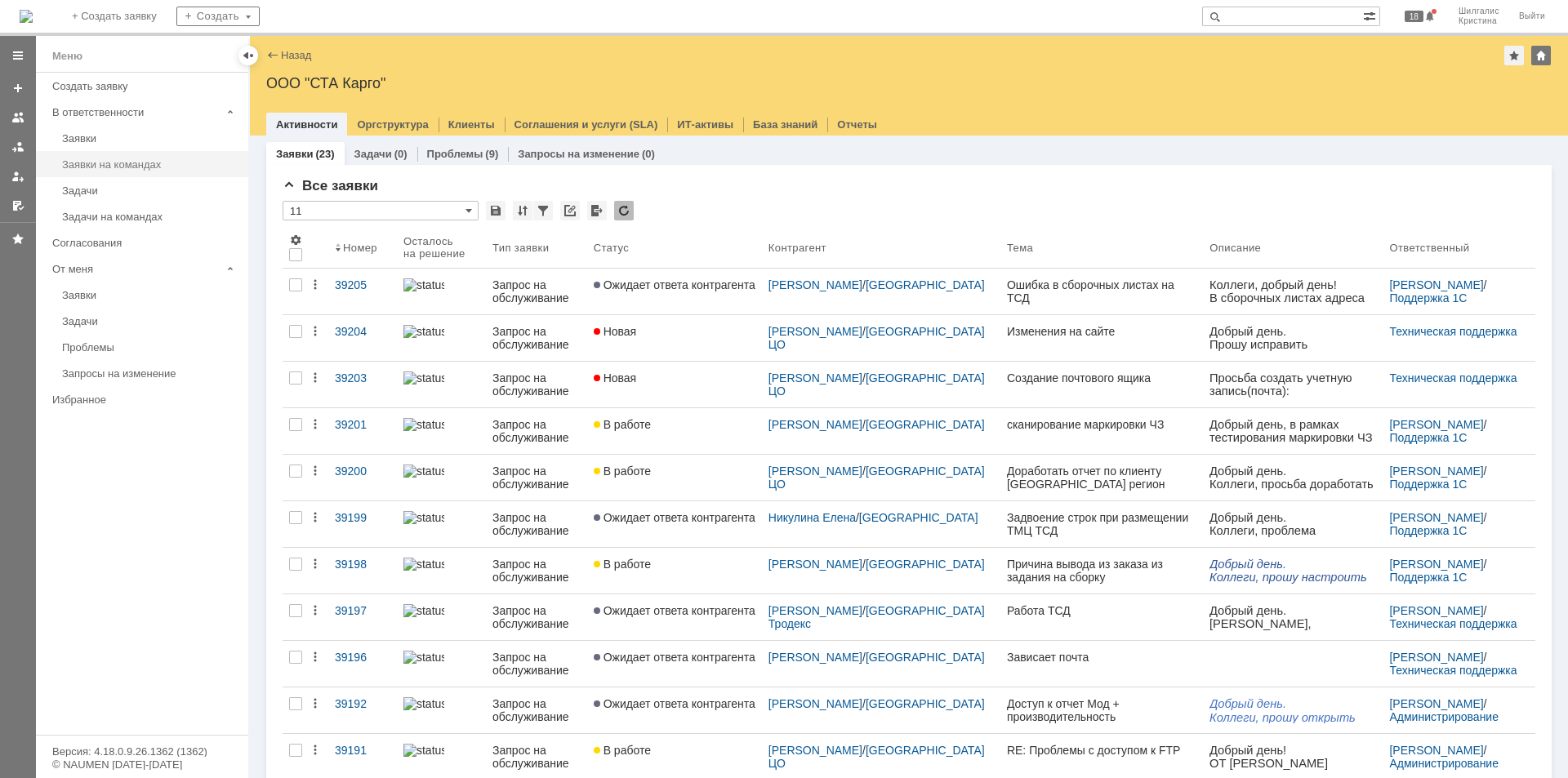
click at [122, 166] on div "Заявки на командах" at bounding box center [150, 164] width 177 height 12
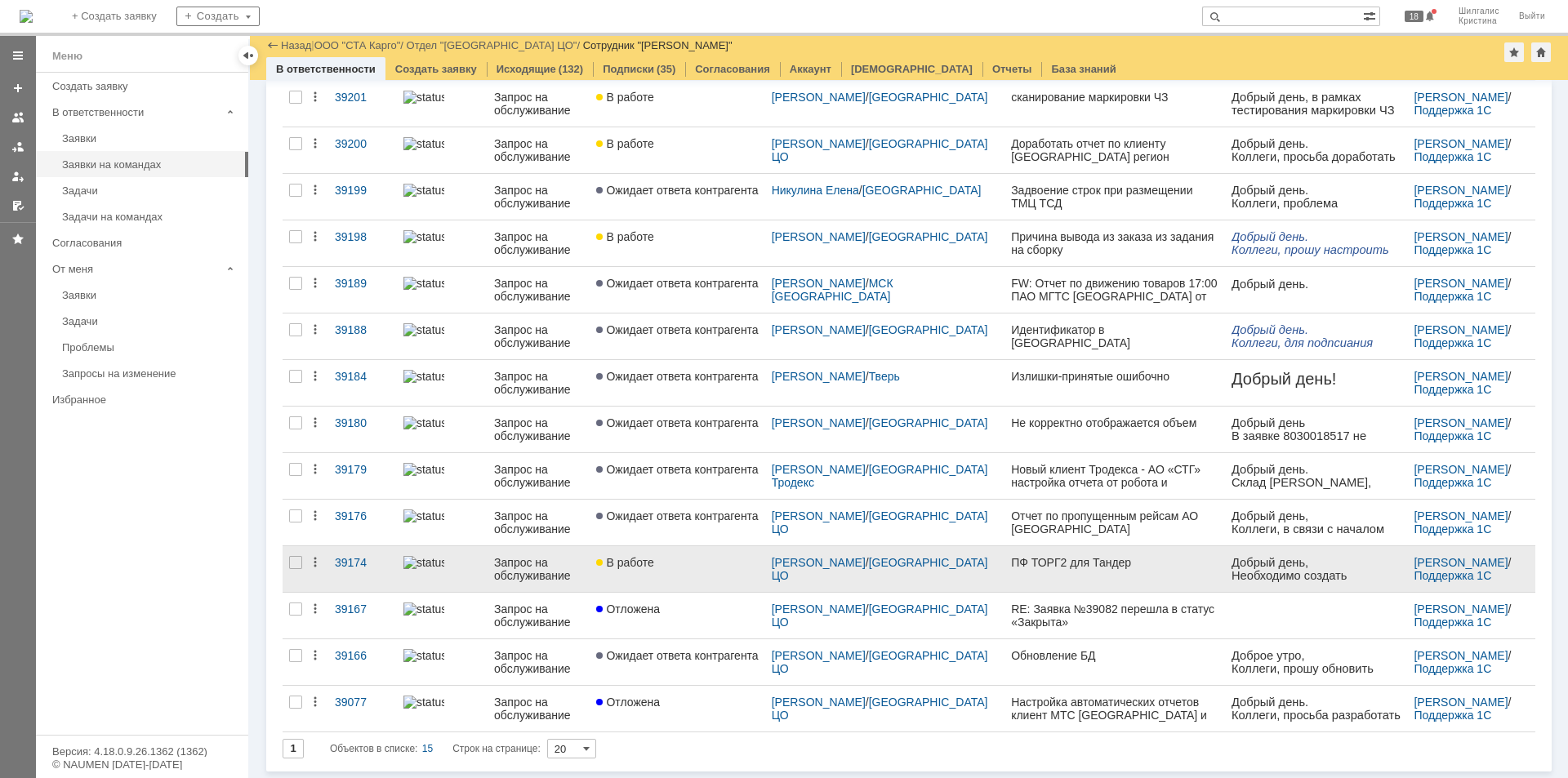
click at [699, 580] on link "В работе" at bounding box center [677, 569] width 175 height 46
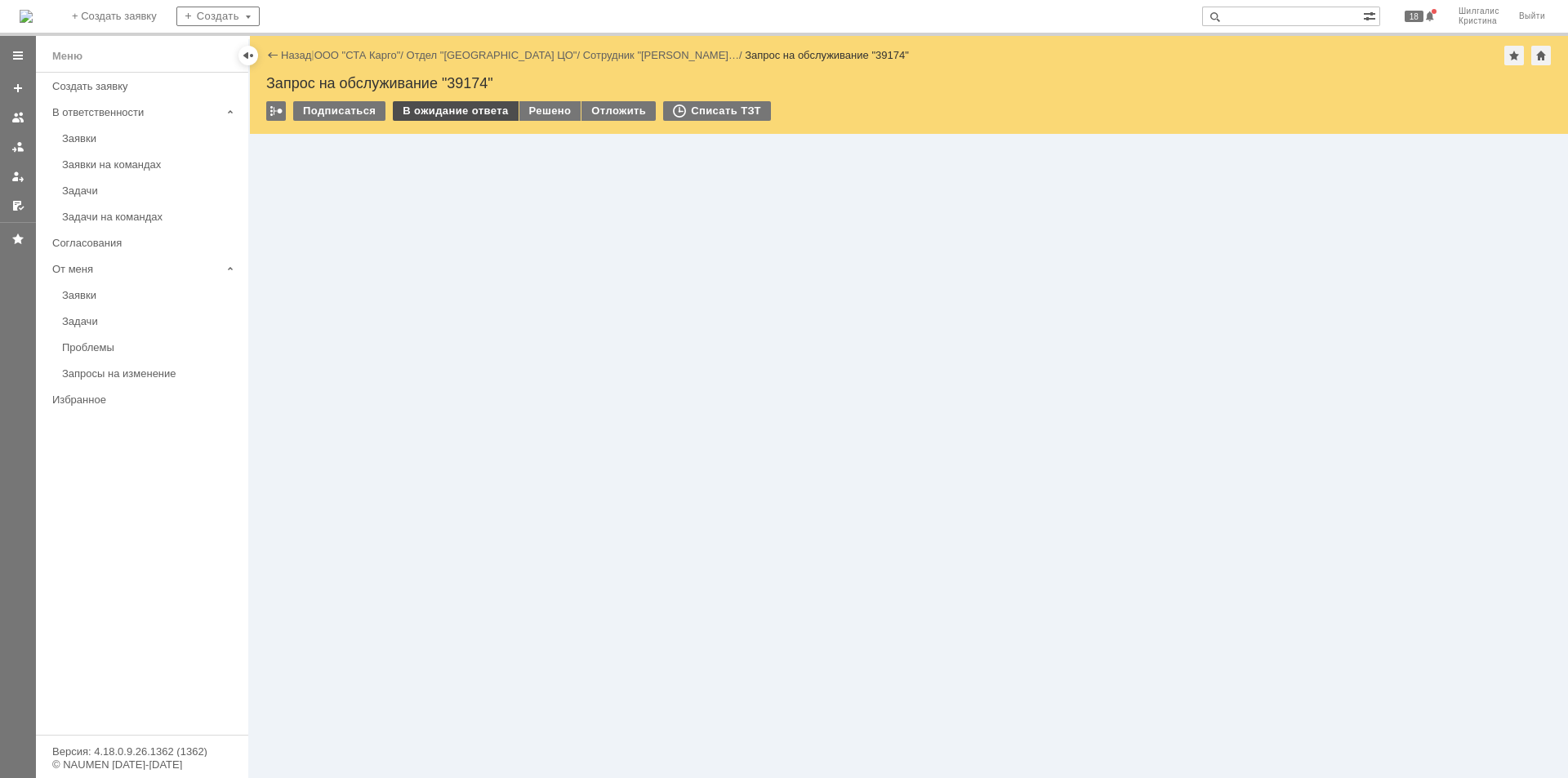
click at [446, 105] on div "В ожидание ответа" at bounding box center [455, 111] width 125 height 20
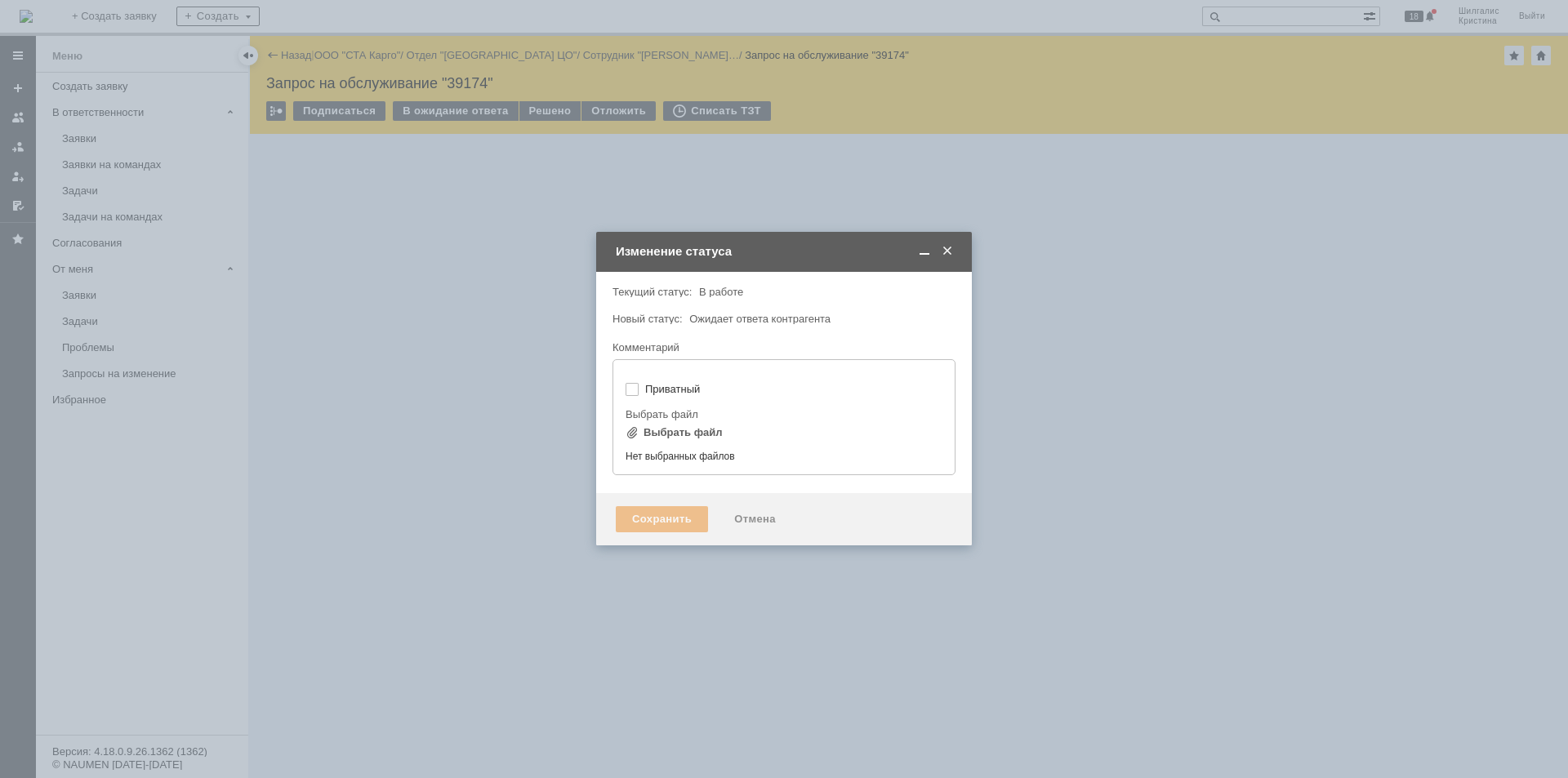
type input "[не указано]"
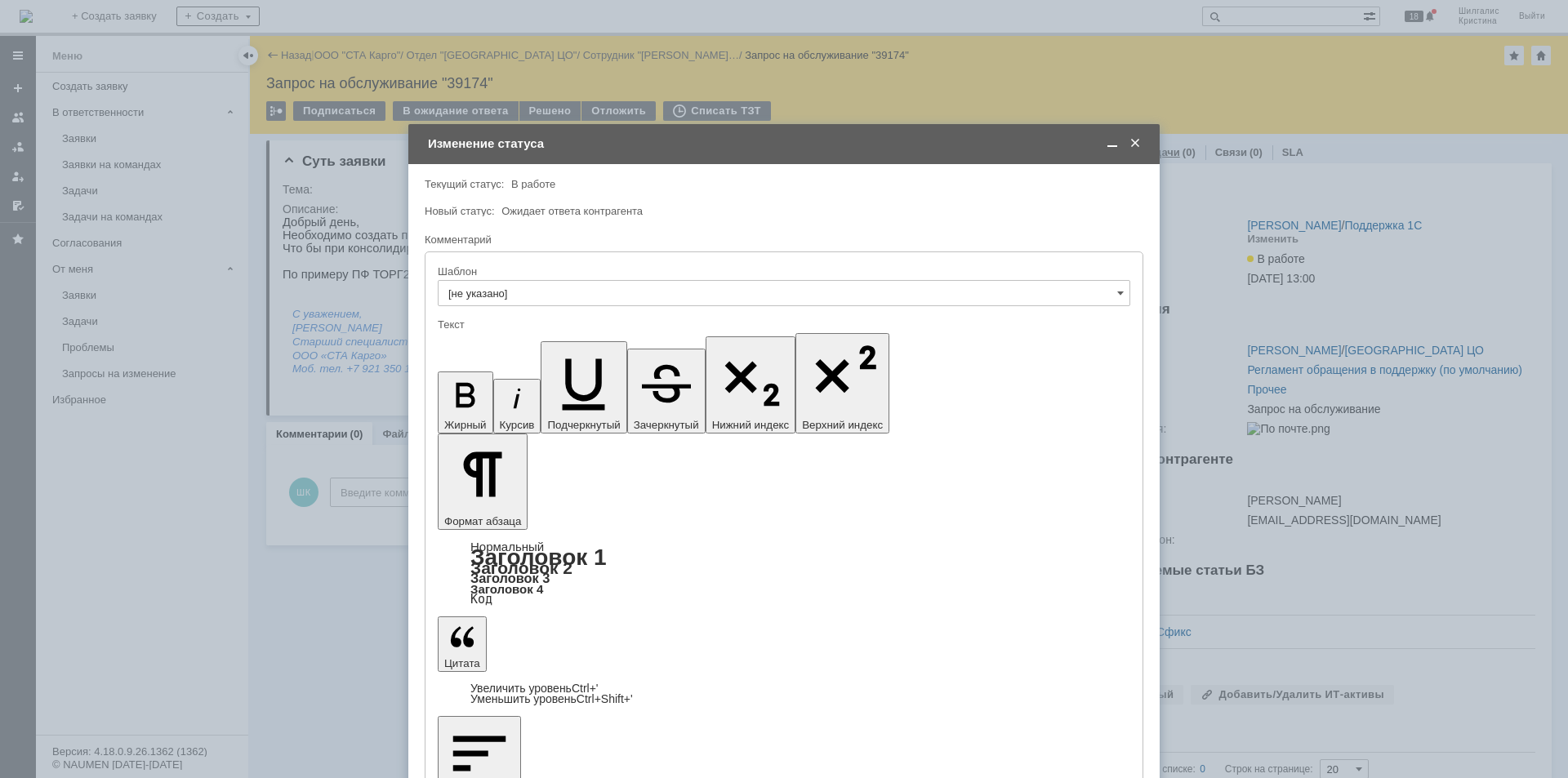
click at [1137, 140] on span at bounding box center [1135, 143] width 17 height 15
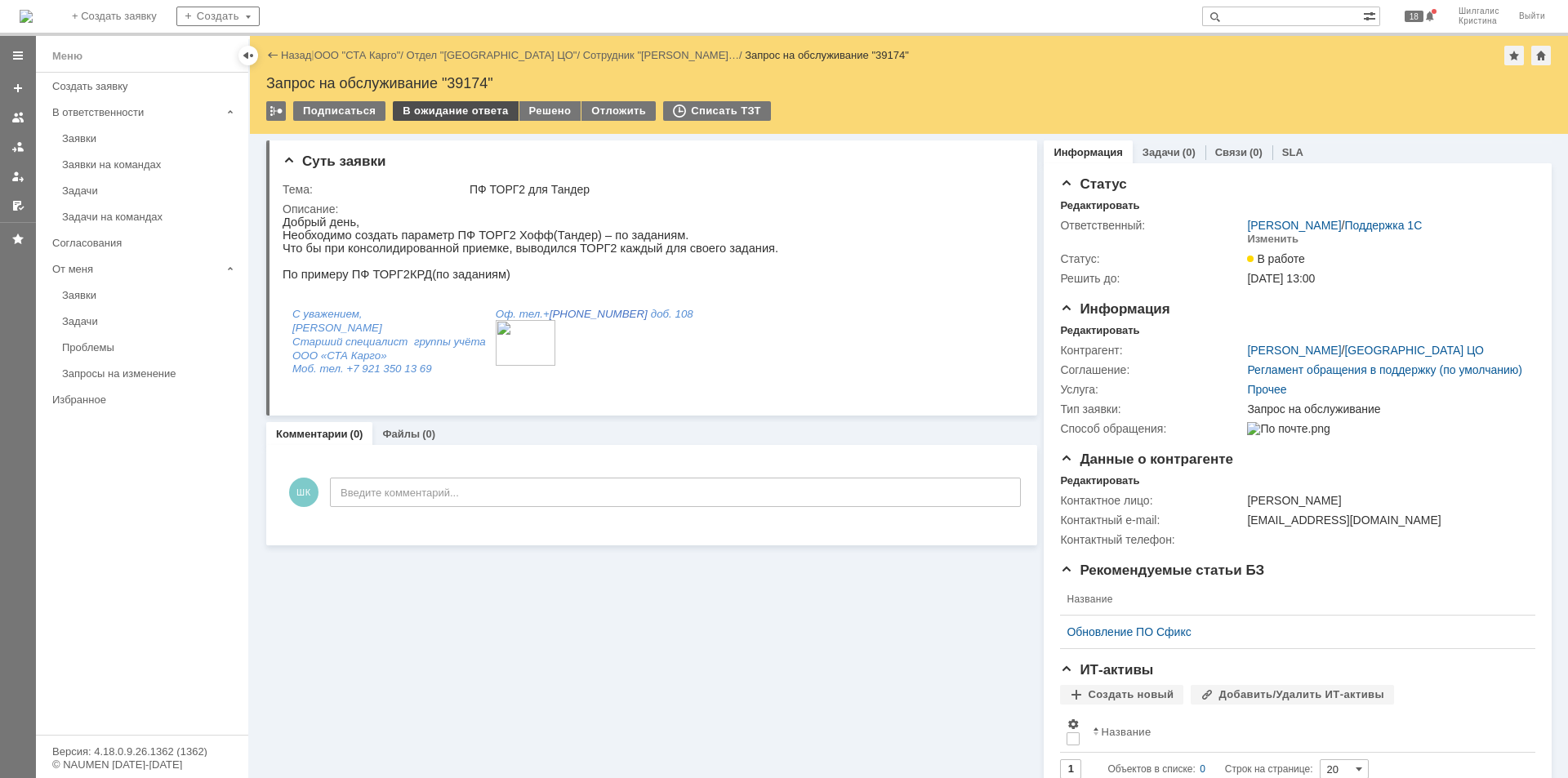
click at [465, 109] on div "В ожидание ответа" at bounding box center [455, 111] width 125 height 20
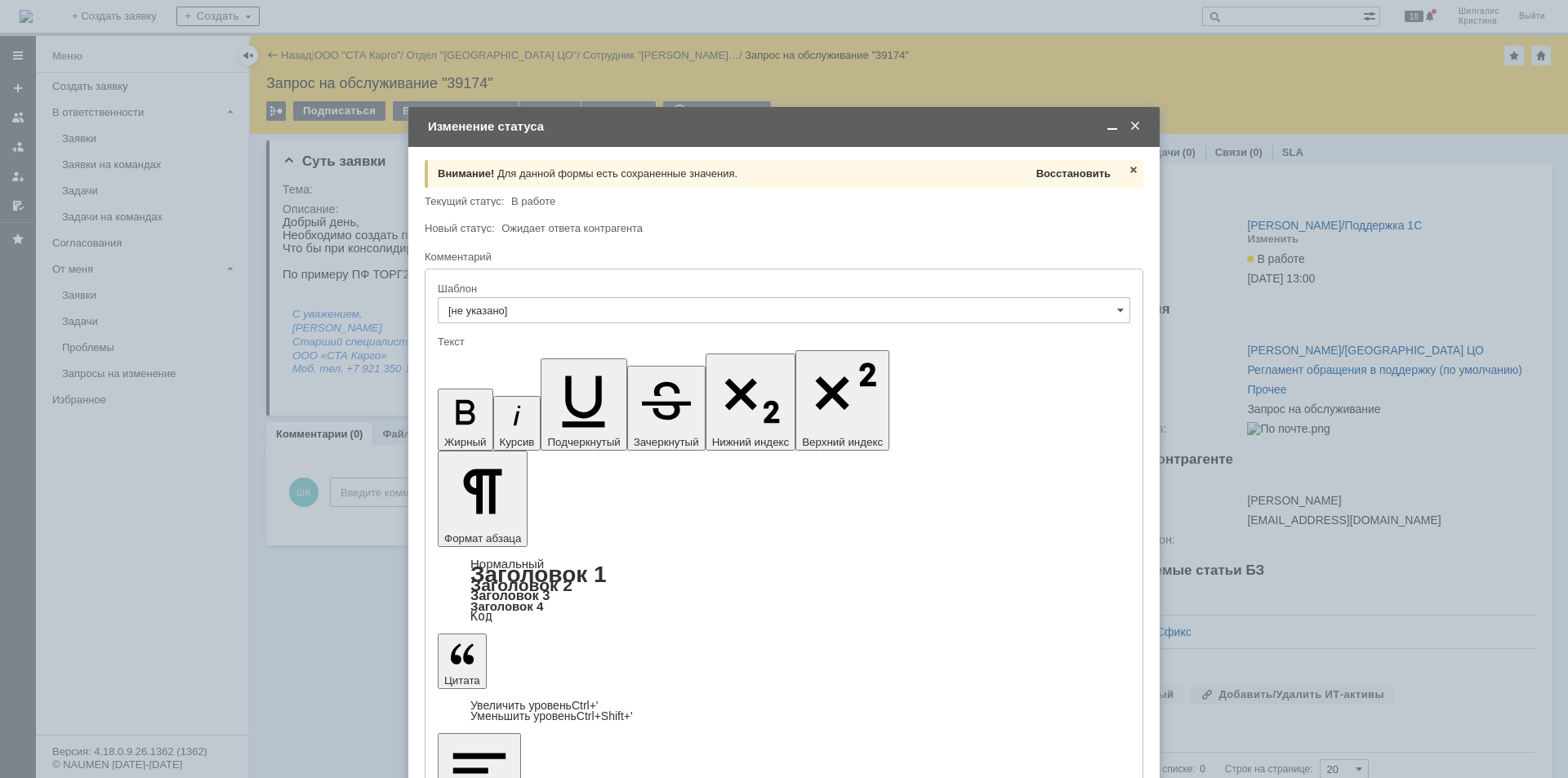
click at [1057, 172] on span "Восстановить" at bounding box center [1074, 173] width 75 height 12
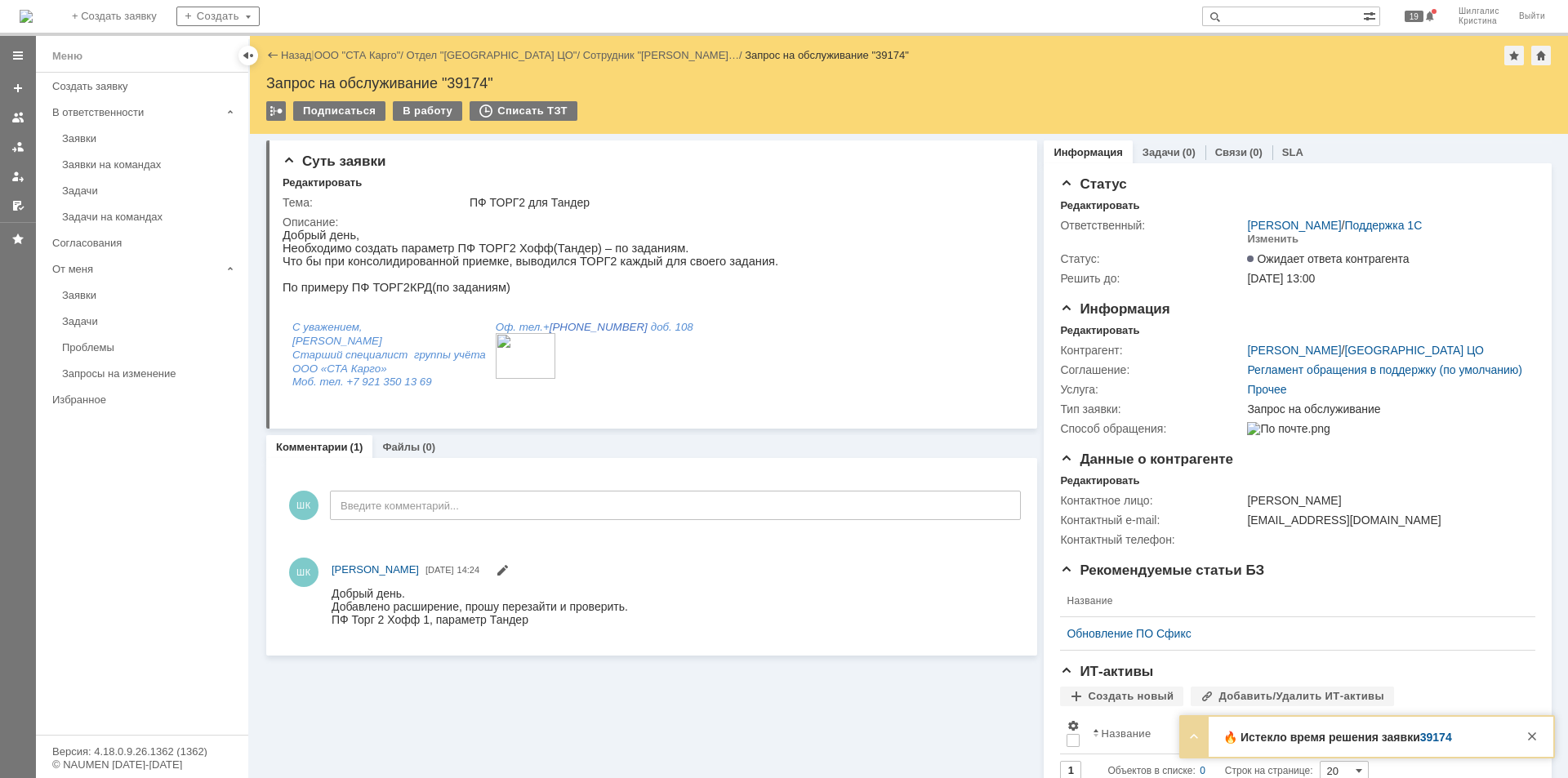
scroll to position [0, 0]
click at [348, 60] on link "ООО "СТА Карго"" at bounding box center [358, 55] width 86 height 12
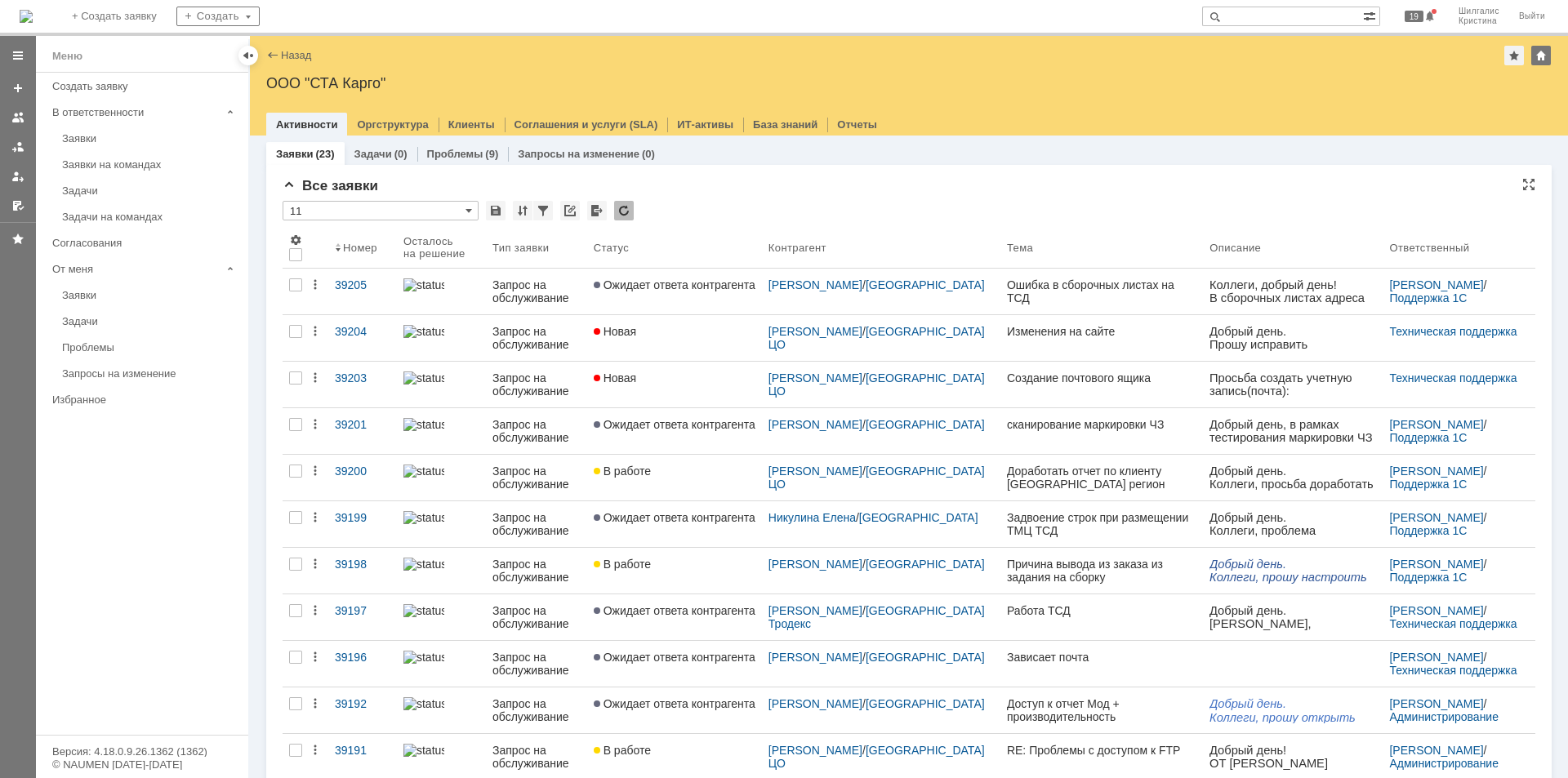
click at [884, 204] on div "* 11" at bounding box center [909, 212] width 1253 height 22
click at [95, 167] on div "Заявки на командах" at bounding box center [150, 164] width 177 height 12
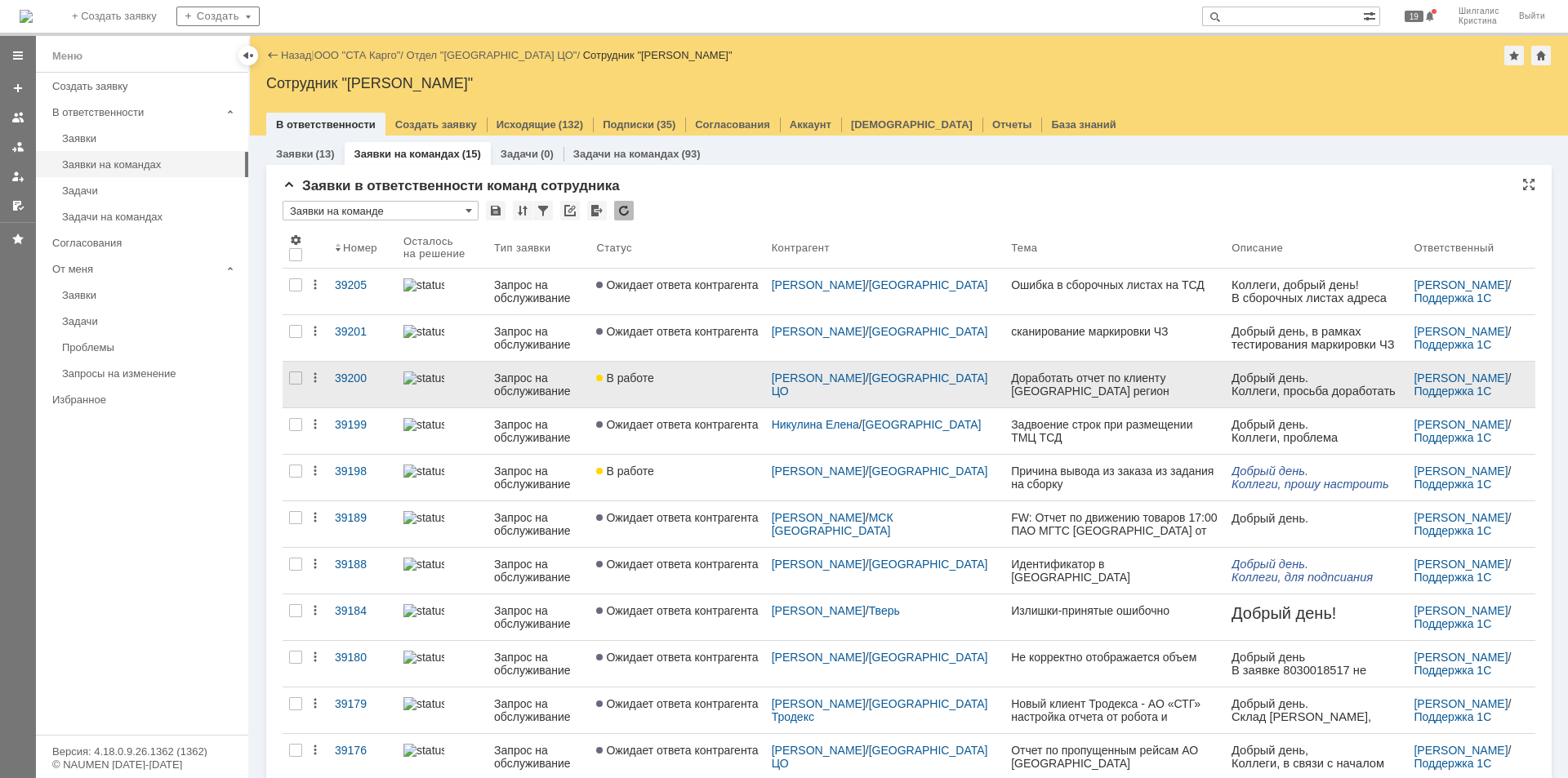
click at [687, 391] on link "В работе" at bounding box center [677, 384] width 175 height 46
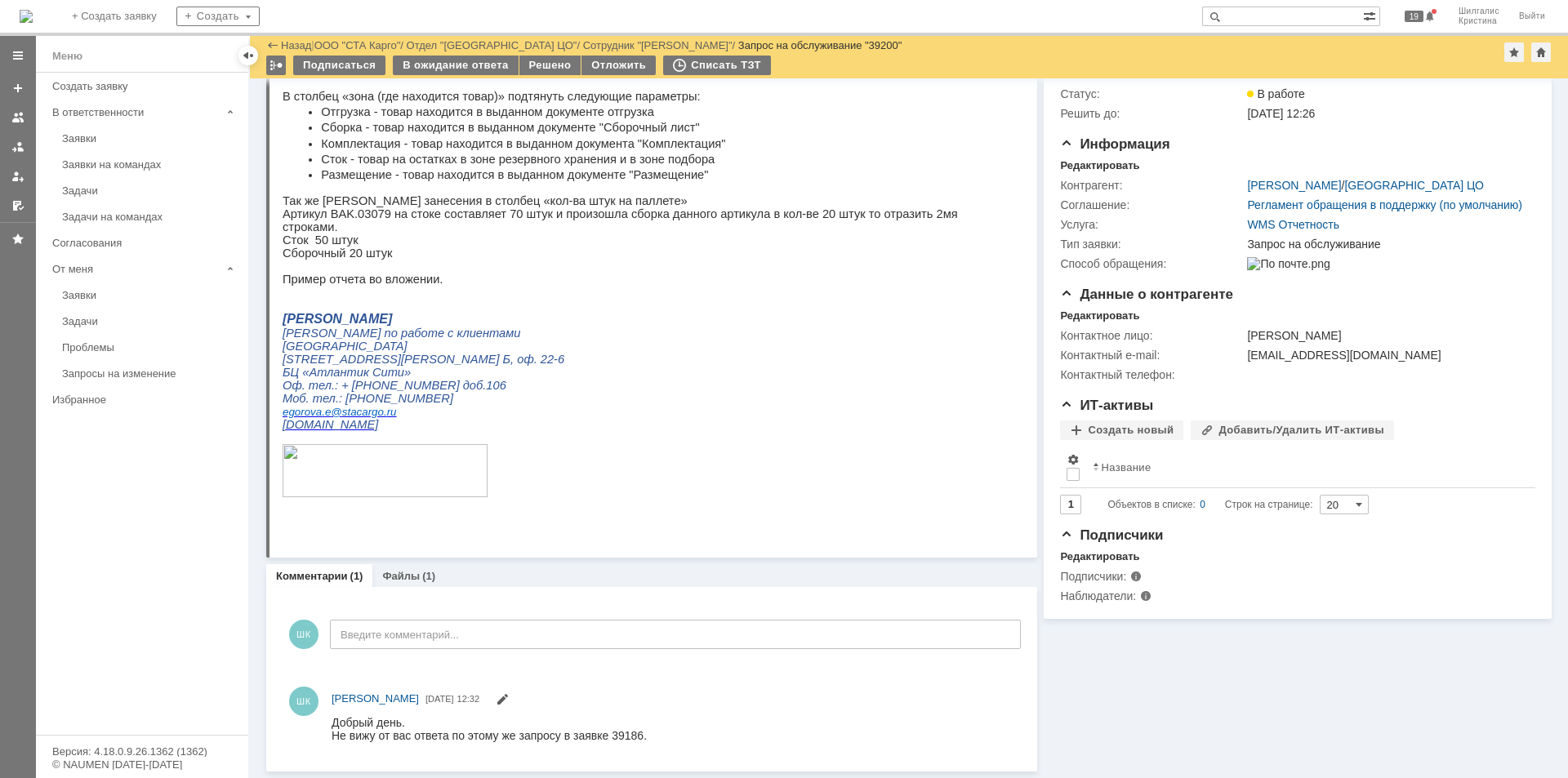
scroll to position [110, 0]
click at [509, 703] on span at bounding box center [503, 702] width 13 height 13
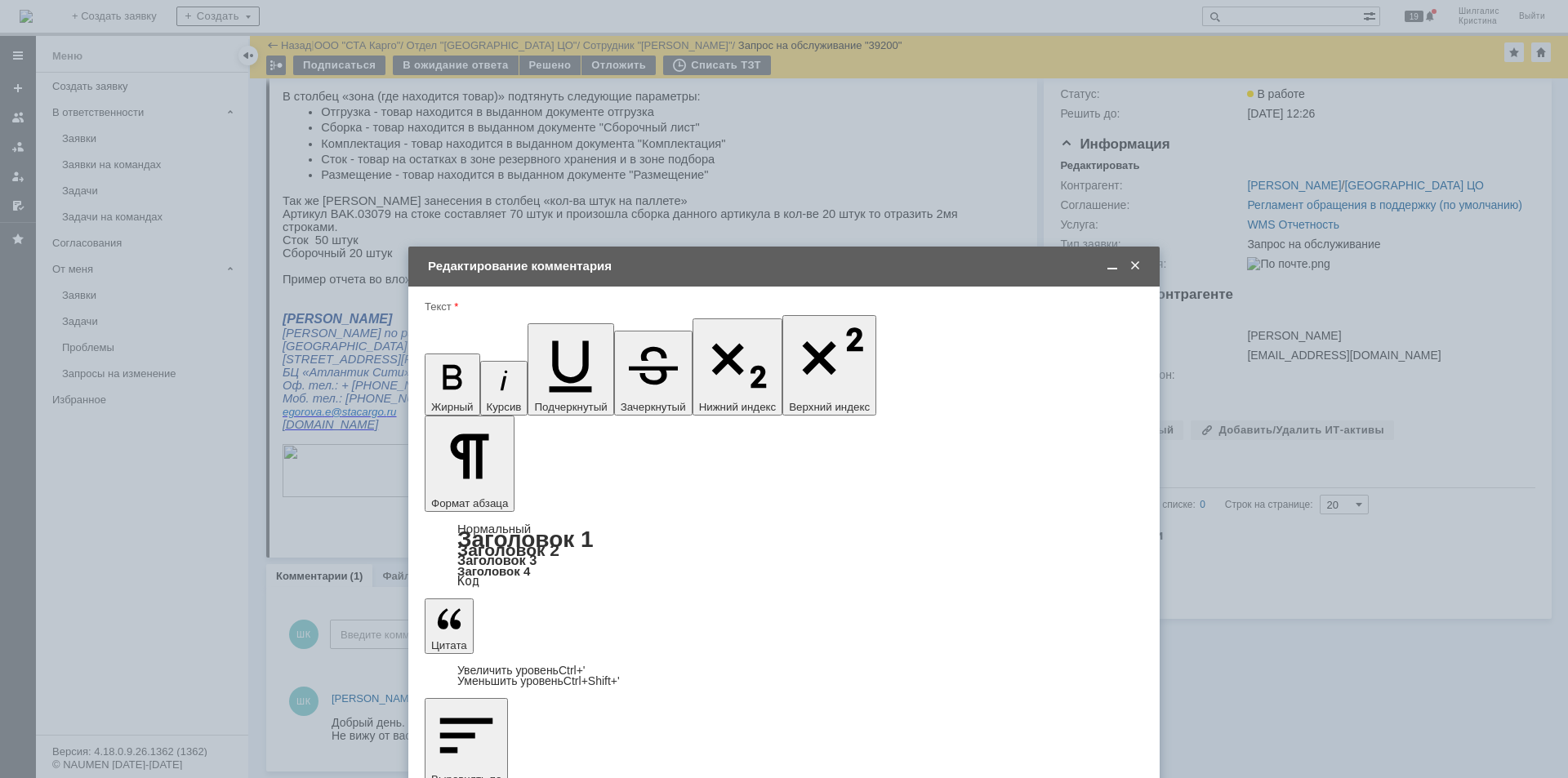
scroll to position [0, 0]
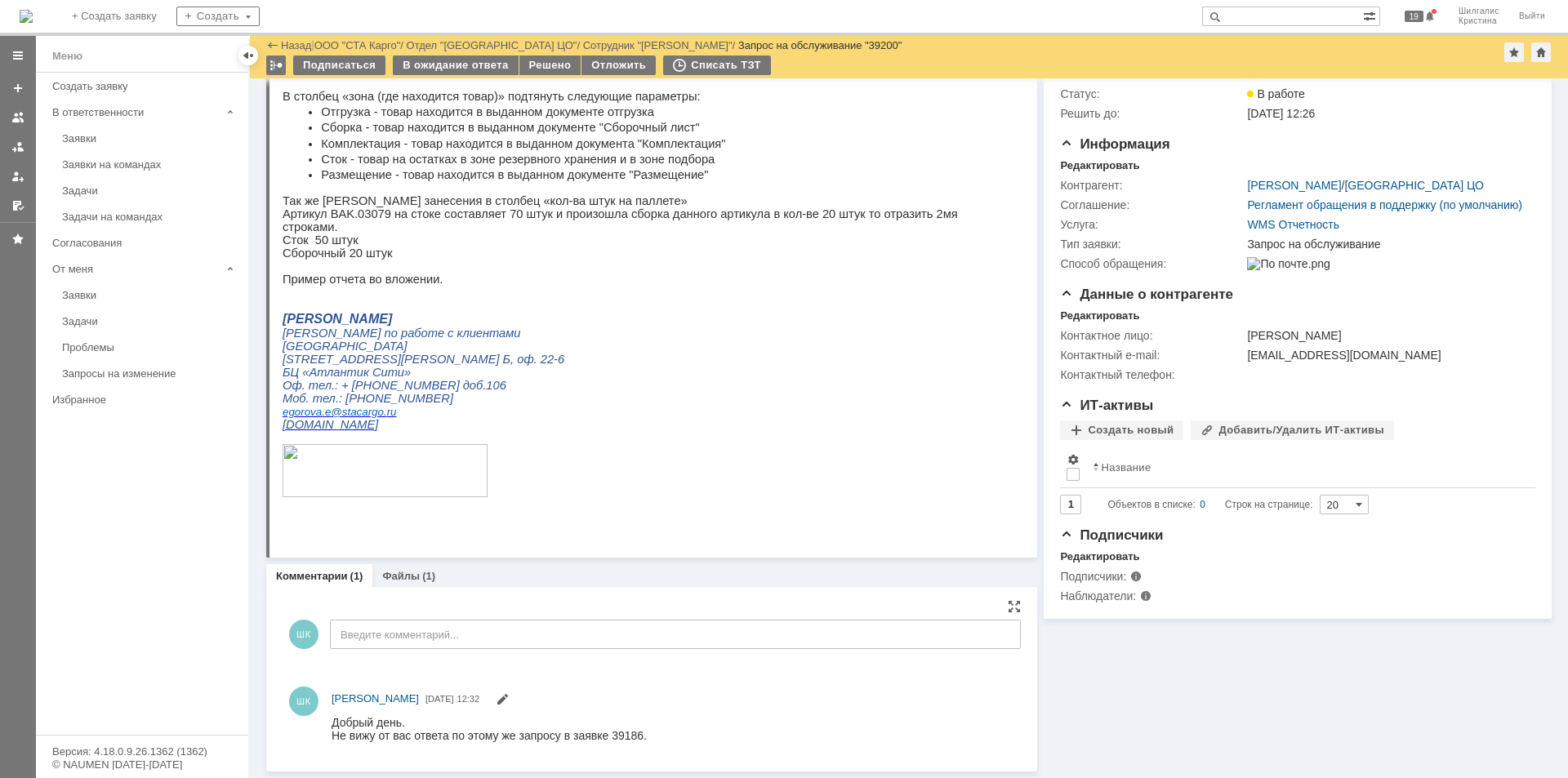
click at [454, 703] on span "12.08.2025" at bounding box center [440, 699] width 28 height 10
click at [509, 698] on span at bounding box center [503, 702] width 13 height 13
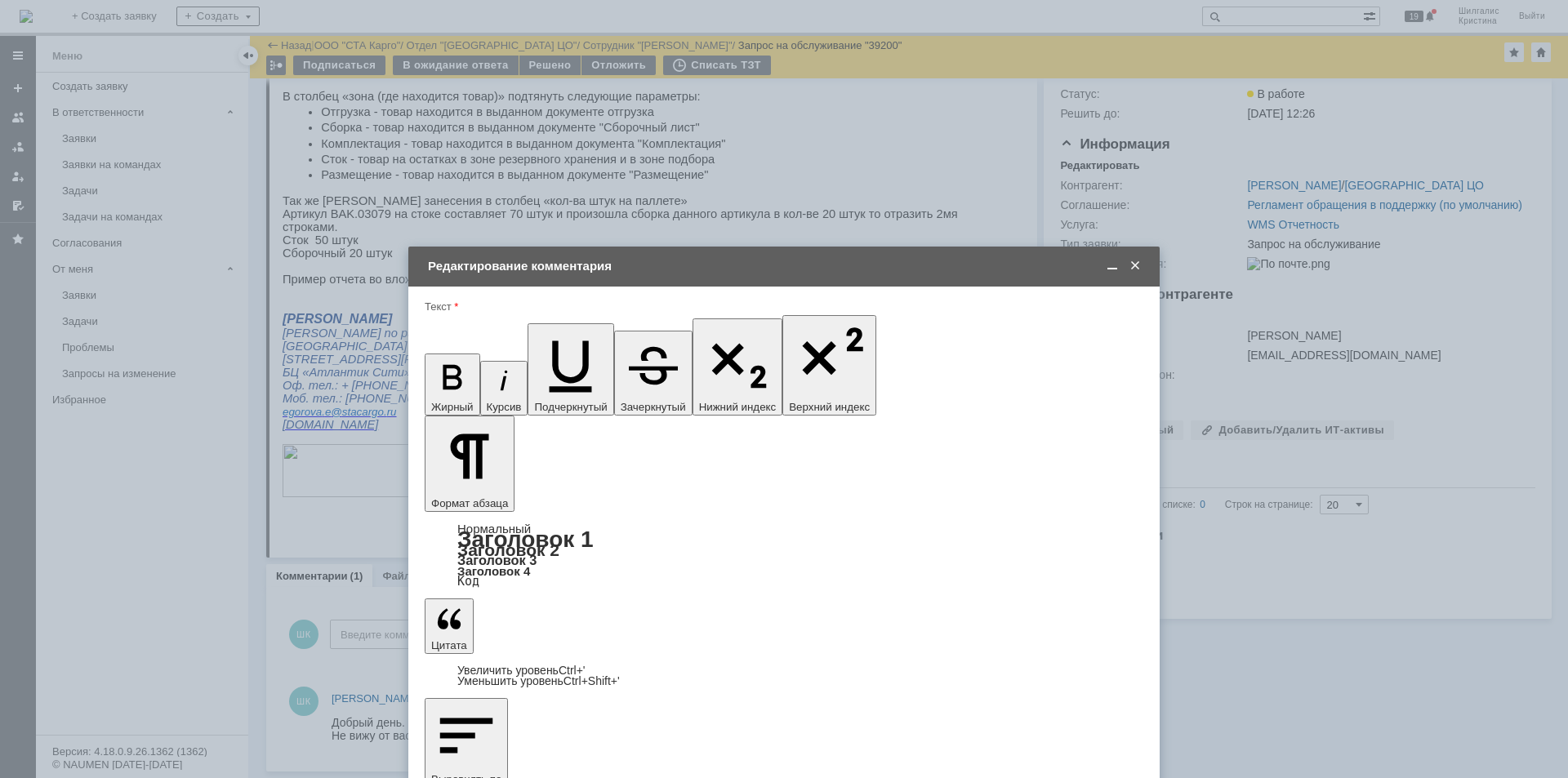
drag, startPoint x: 752, startPoint y: 4700, endPoint x: 723, endPoint y: 4697, distance: 29.2
copy div "39186"
drag, startPoint x: 718, startPoint y: 4704, endPoint x: 439, endPoint y: 4706, distance: 279.0
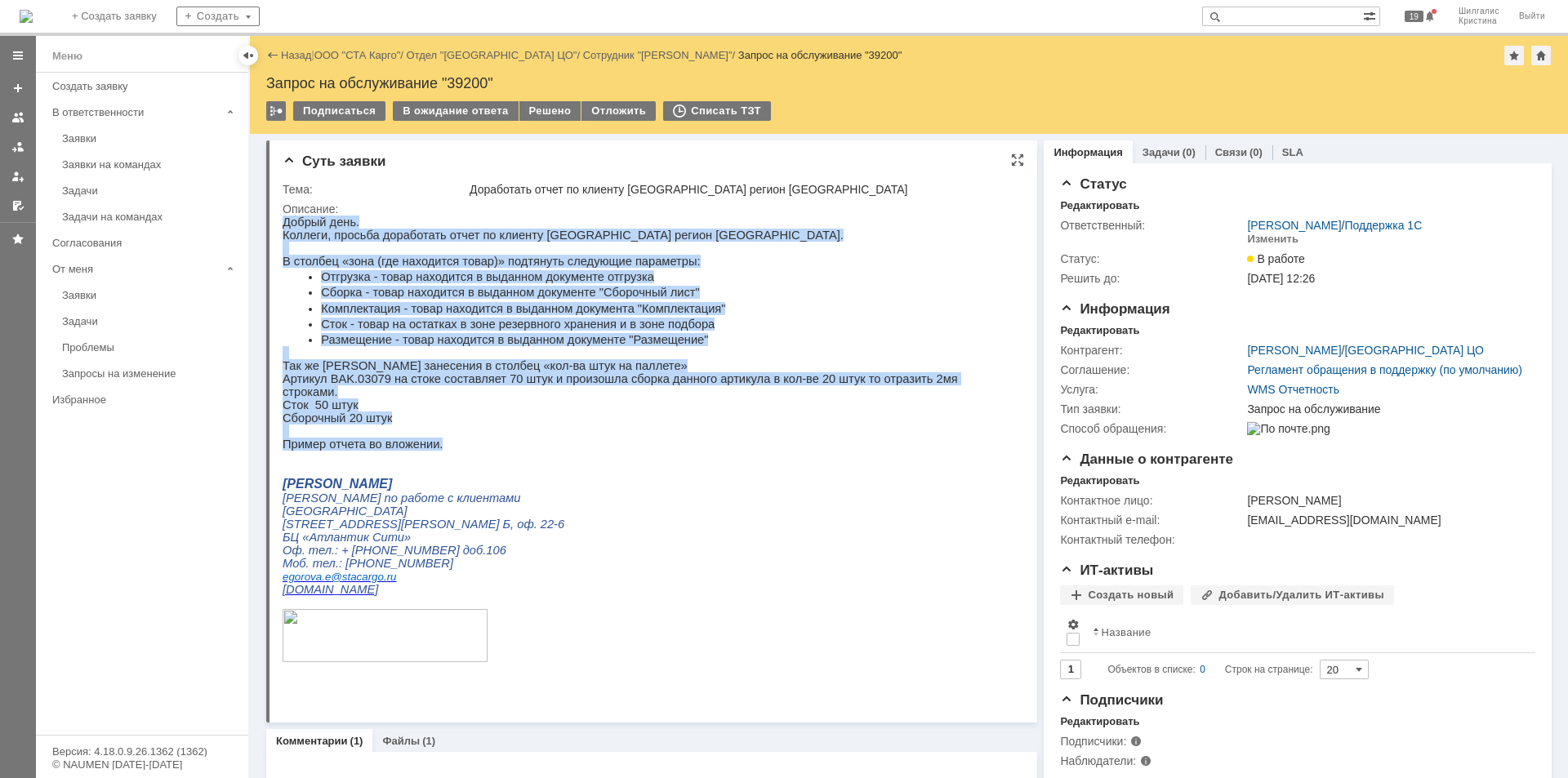
drag, startPoint x: 440, startPoint y: 446, endPoint x: 272, endPoint y: 230, distance: 273.6
click at [283, 230] on html "Добрый день. Коллеги, просьба доработать отчет по клиенту Белак регион Новосиби…" at bounding box center [645, 446] width 726 height 462
copy div "Добрый день. Коллеги, просьба доработать отчет по клиенту Белак регион Новосиби…"
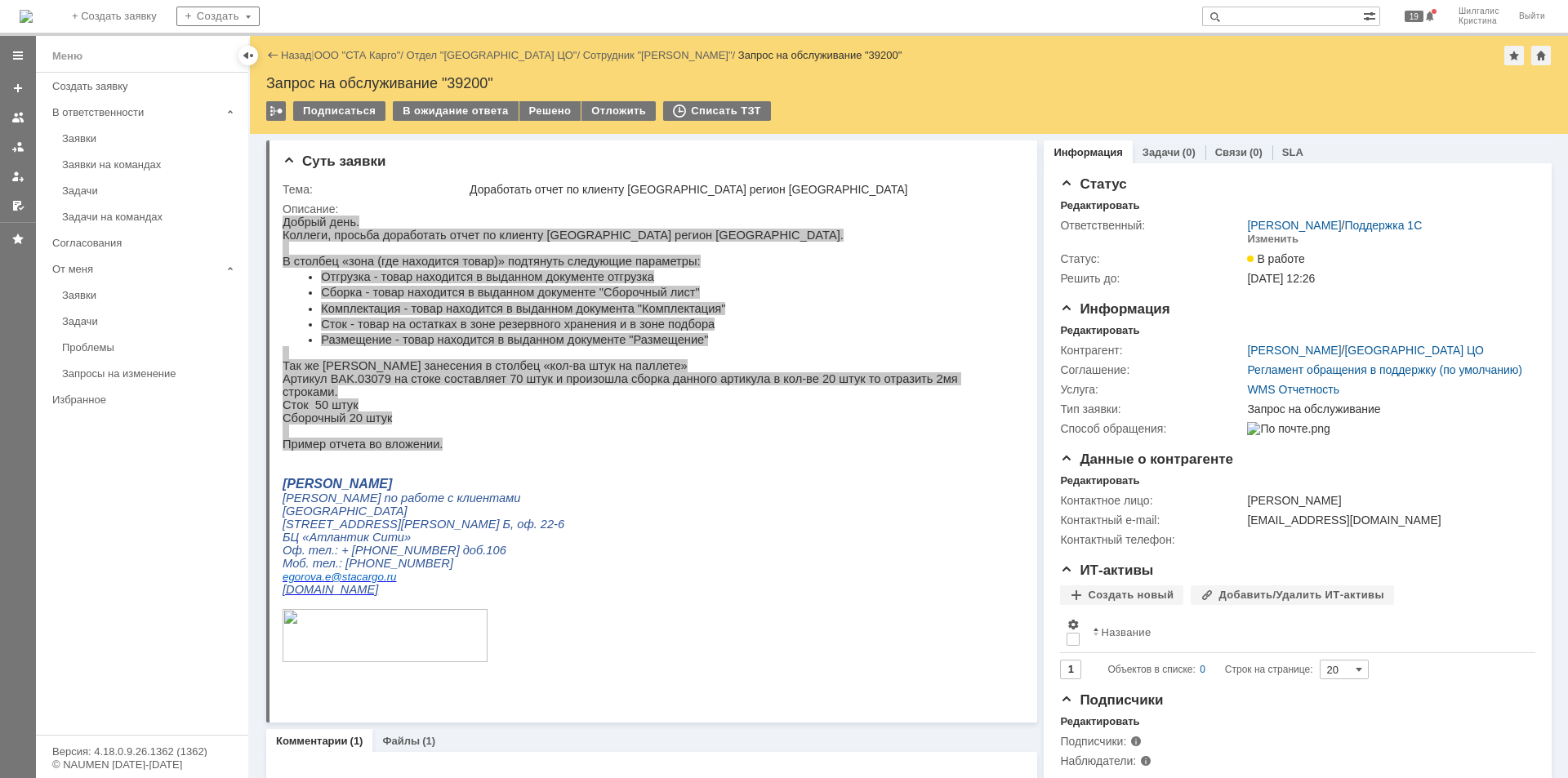
click at [465, 79] on div "Запрос на обслуживание "39200"" at bounding box center [908, 84] width 1285 height 17
copy div "39200"
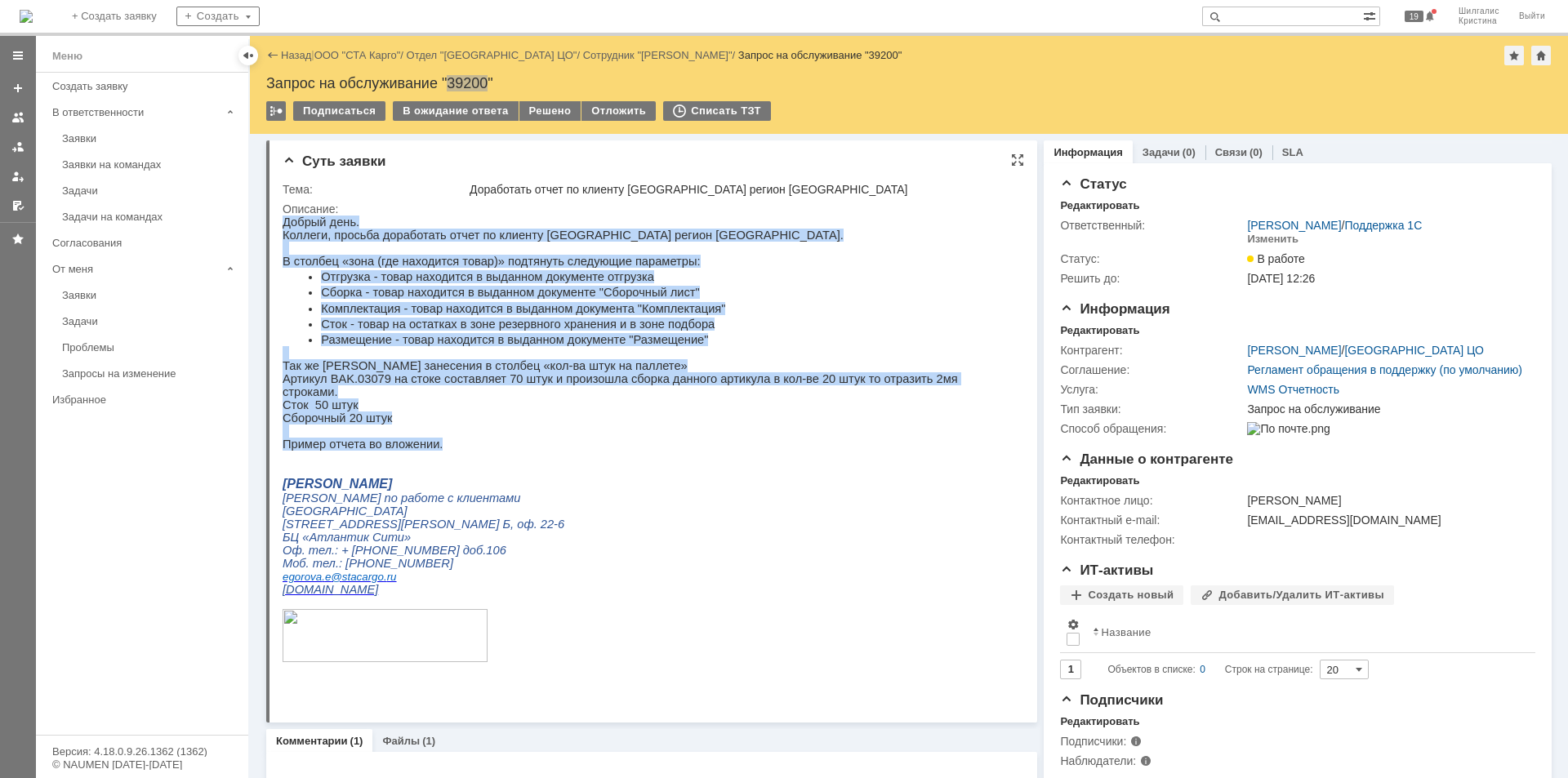
click at [762, 267] on p "В столбец «зона (где находится товар)» подтянуть следующие параметры:" at bounding box center [645, 261] width 726 height 13
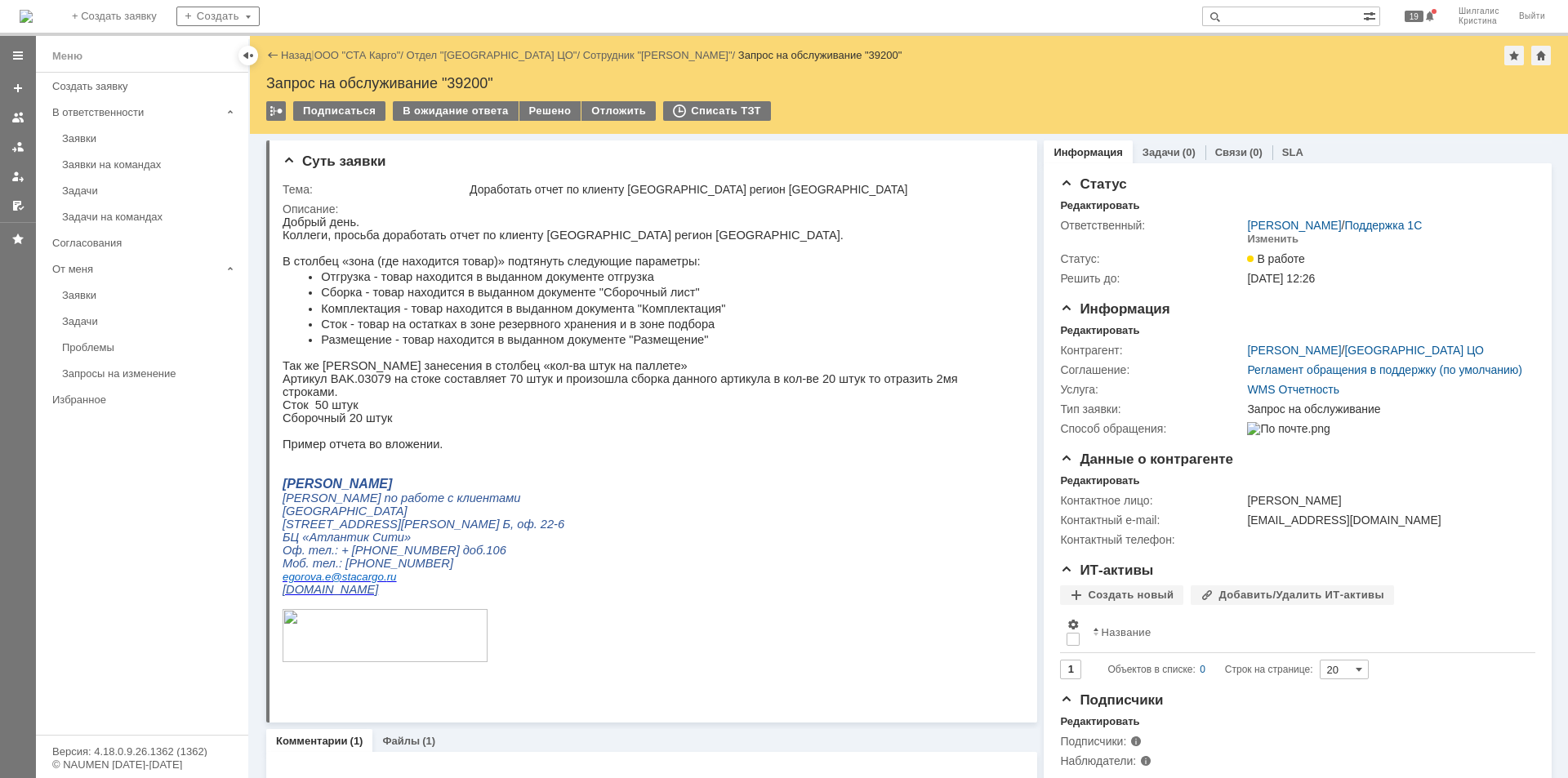
click at [475, 0] on div "На домашнюю + Создать заявку Создать 19 Шилгалис Кристина Выйти" at bounding box center [784, 17] width 1568 height 36
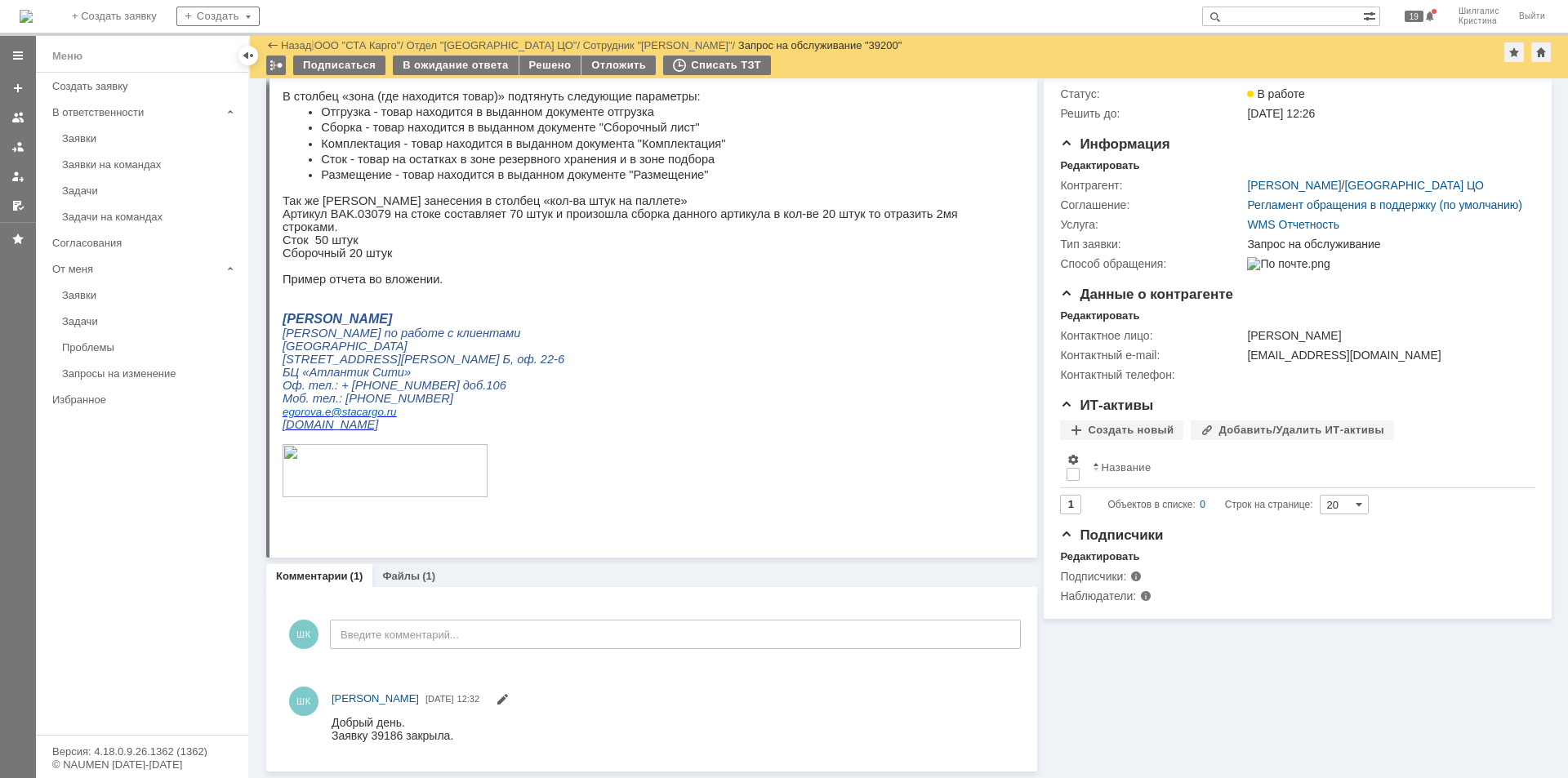
scroll to position [110, 0]
click at [397, 581] on link "Файлы" at bounding box center [401, 576] width 37 height 12
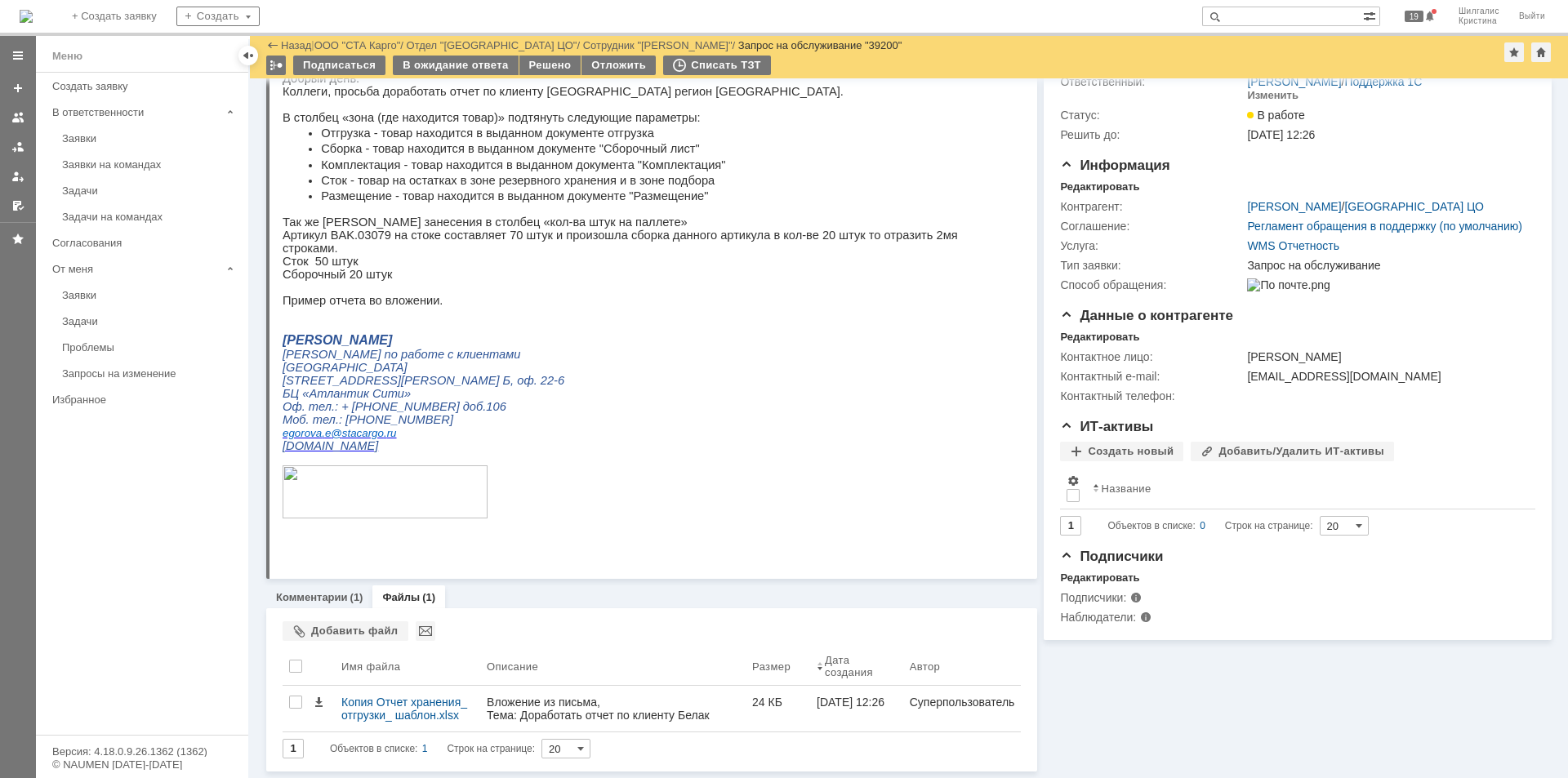
scroll to position [89, 0]
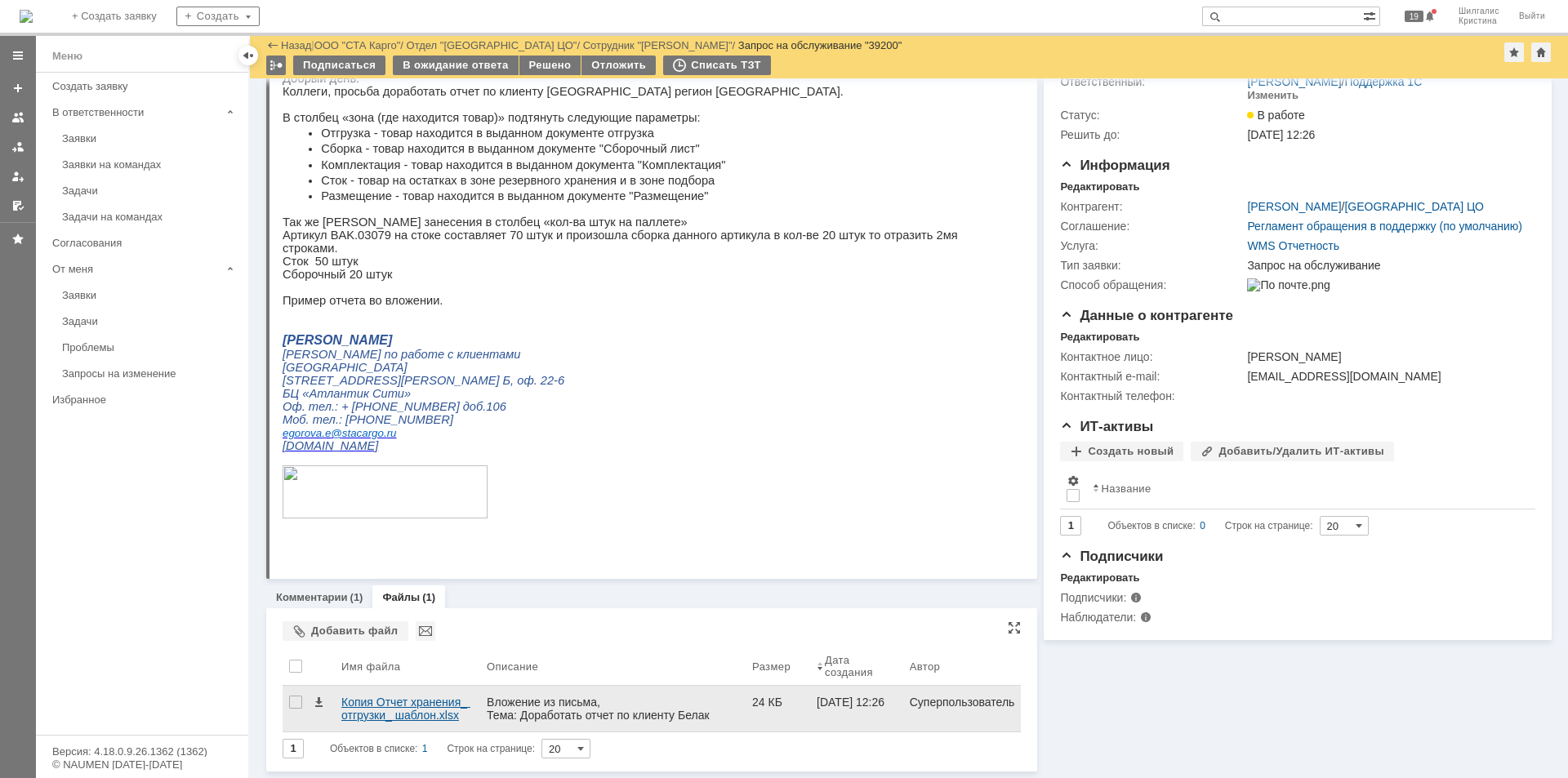
click at [398, 704] on div "Копия Отчет хранения_ отгрузки_ шаблон.xlsx" at bounding box center [407, 709] width 132 height 27
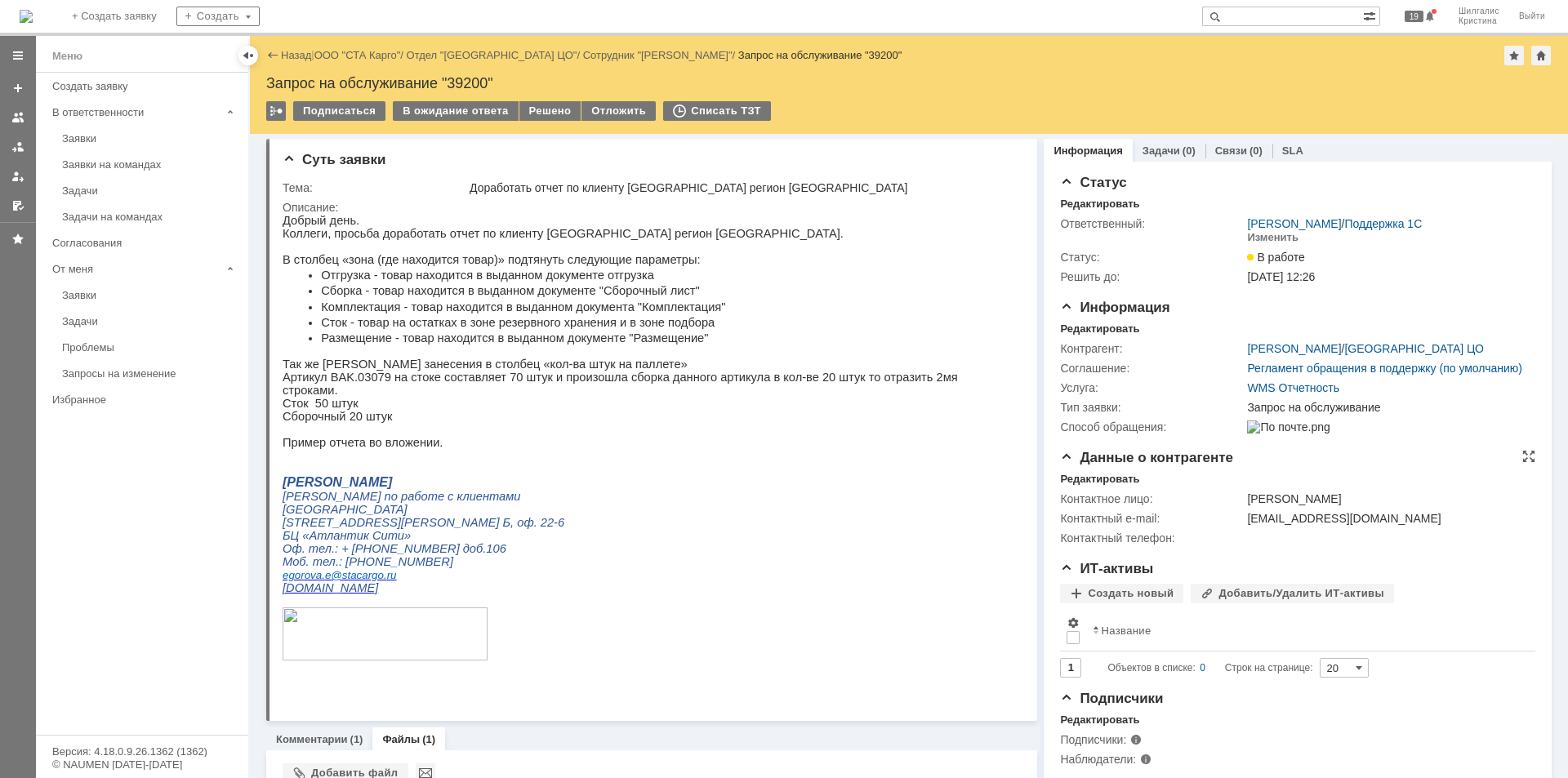
scroll to position [0, 0]
click at [543, 111] on div "Решено" at bounding box center [550, 111] width 62 height 20
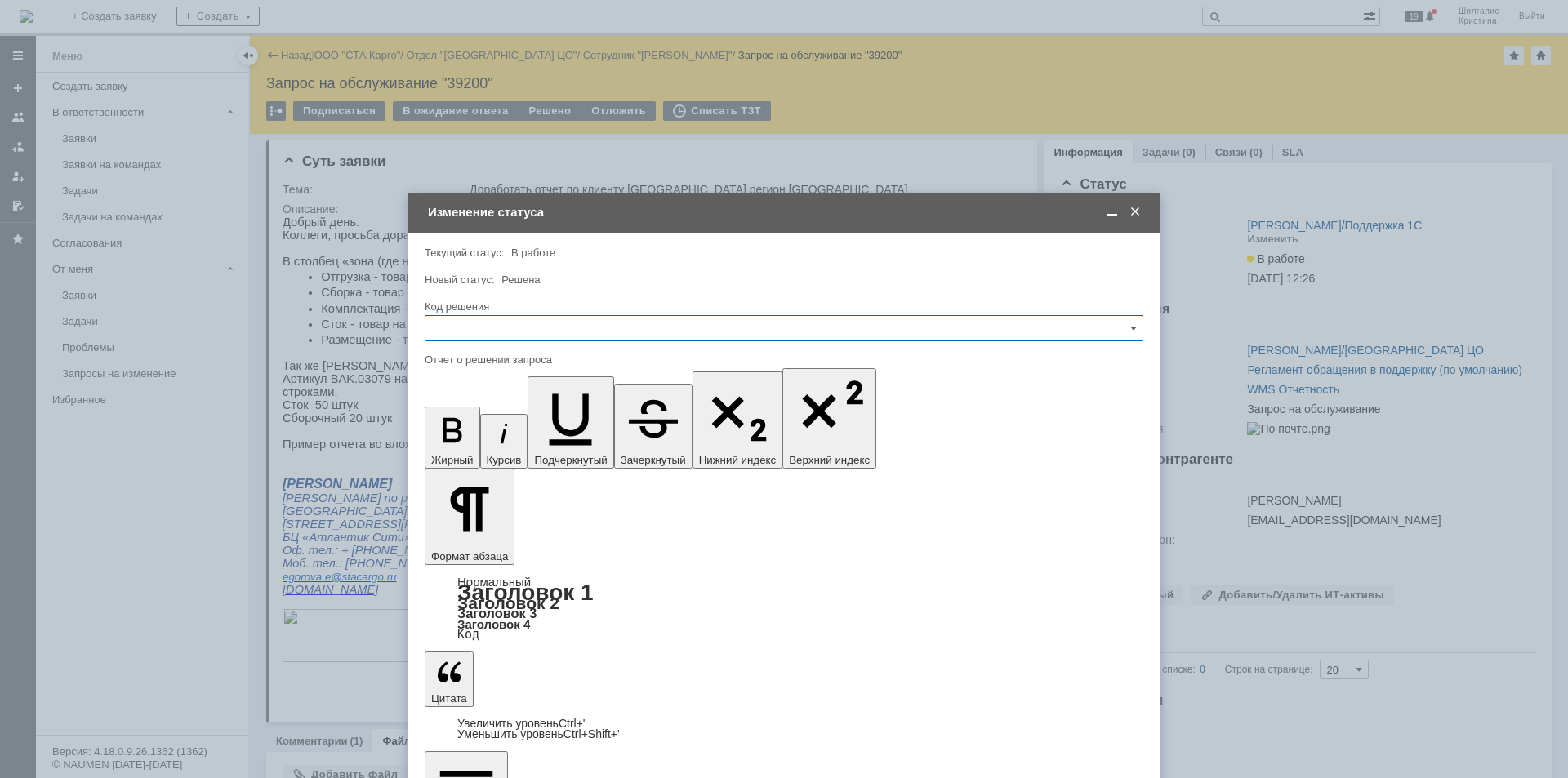
click at [573, 328] on input "text" at bounding box center [784, 328] width 718 height 27
click at [479, 542] on span "Решено" at bounding box center [784, 547] width 698 height 13
type input "Решено"
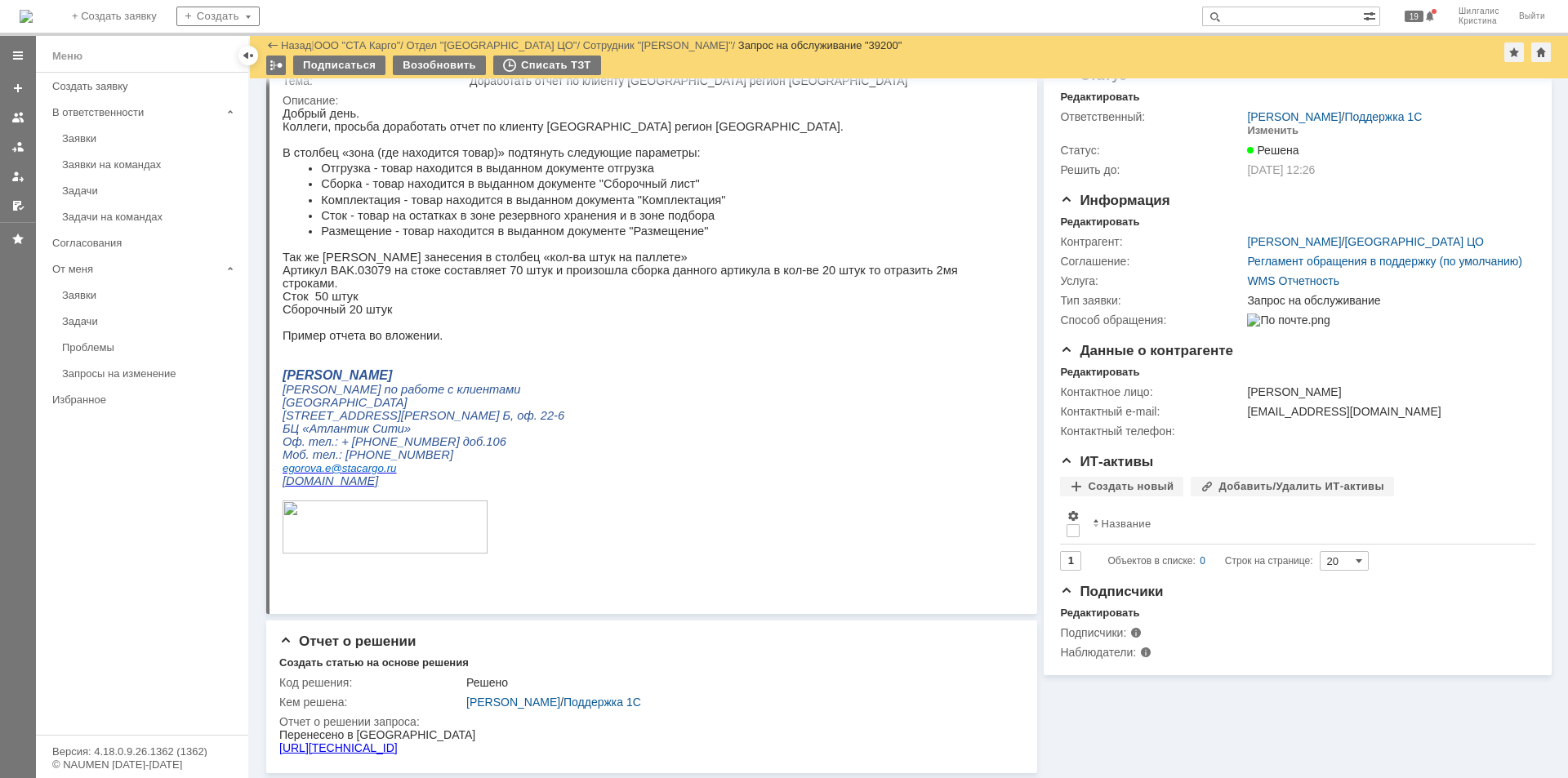
scroll to position [0, 0]
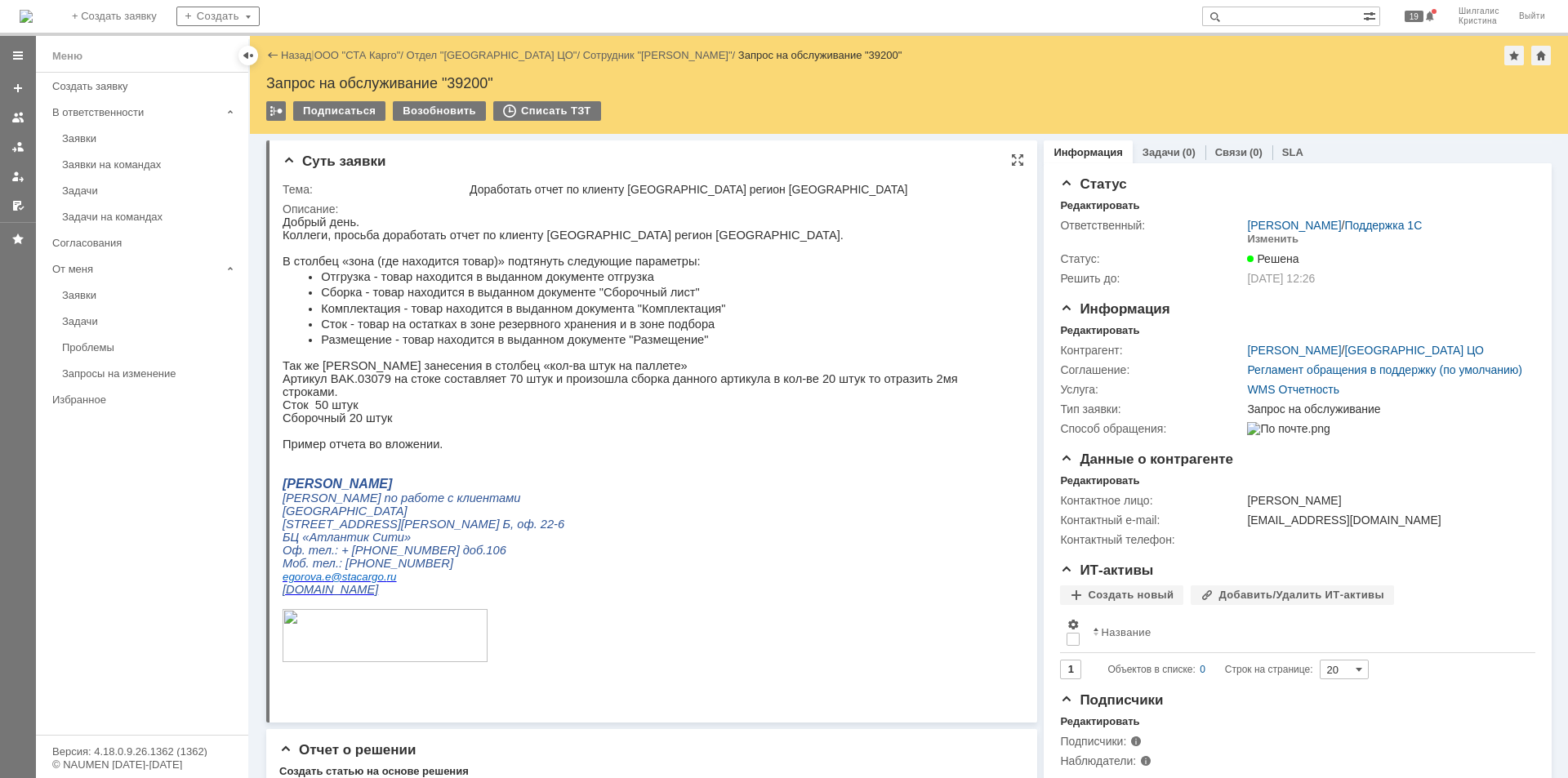
drag, startPoint x: 1372, startPoint y: 847, endPoint x: 891, endPoint y: 304, distance: 725.4
click at [109, 168] on div "Заявки на командах" at bounding box center [150, 164] width 177 height 12
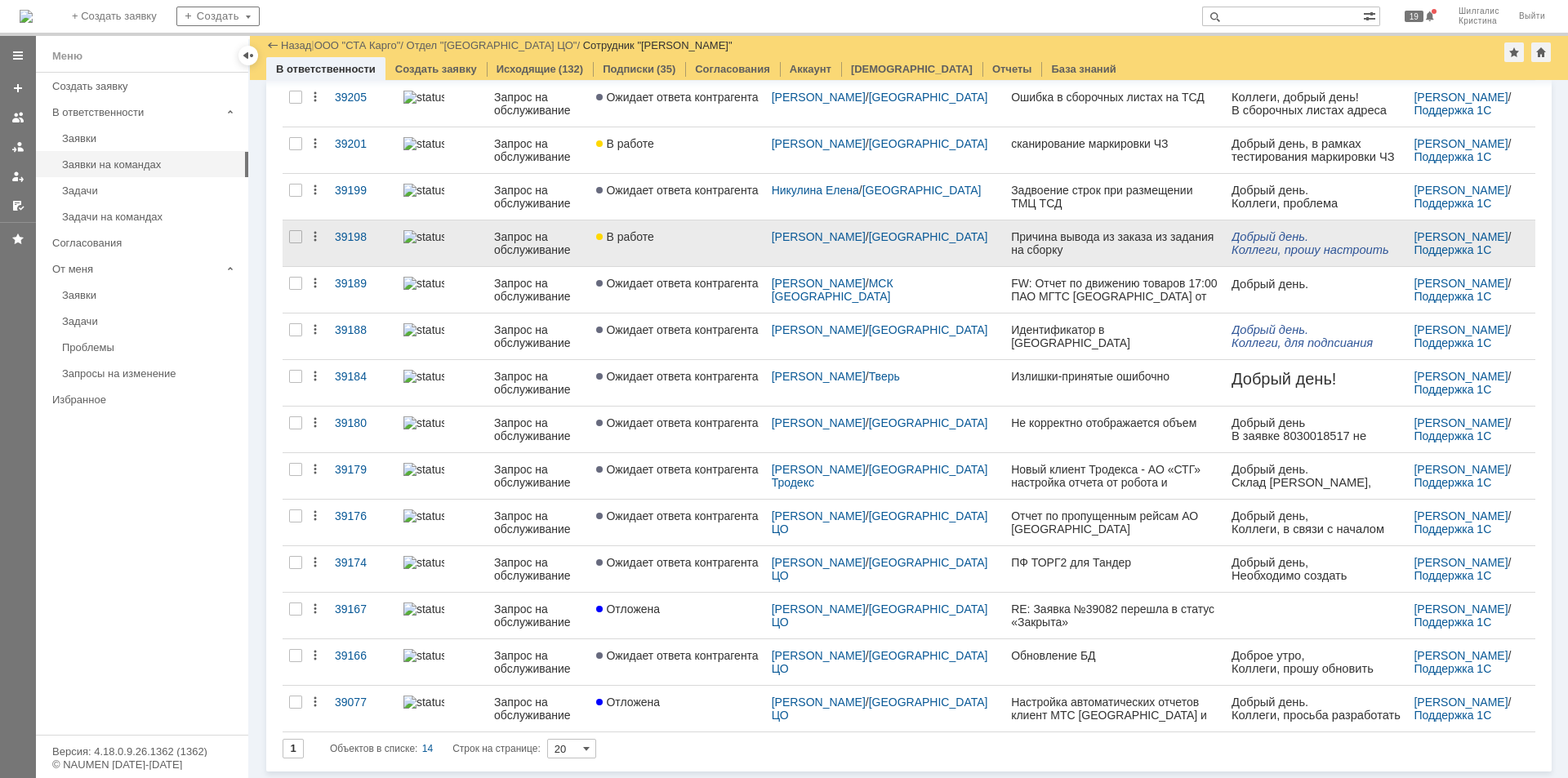
click at [704, 235] on div "В работе" at bounding box center [677, 237] width 162 height 13
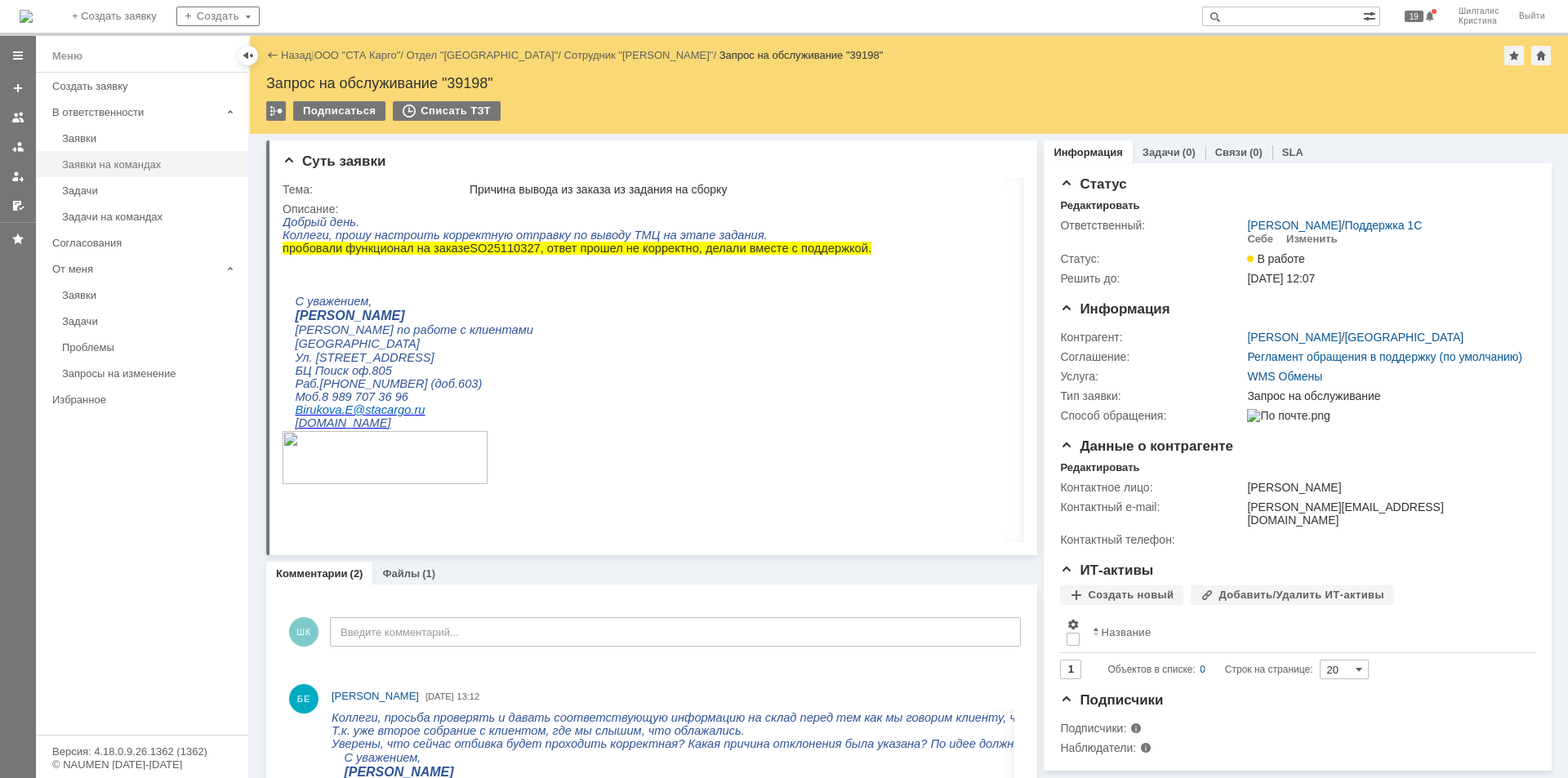
click at [143, 167] on div "Заявки на командах" at bounding box center [150, 164] width 177 height 12
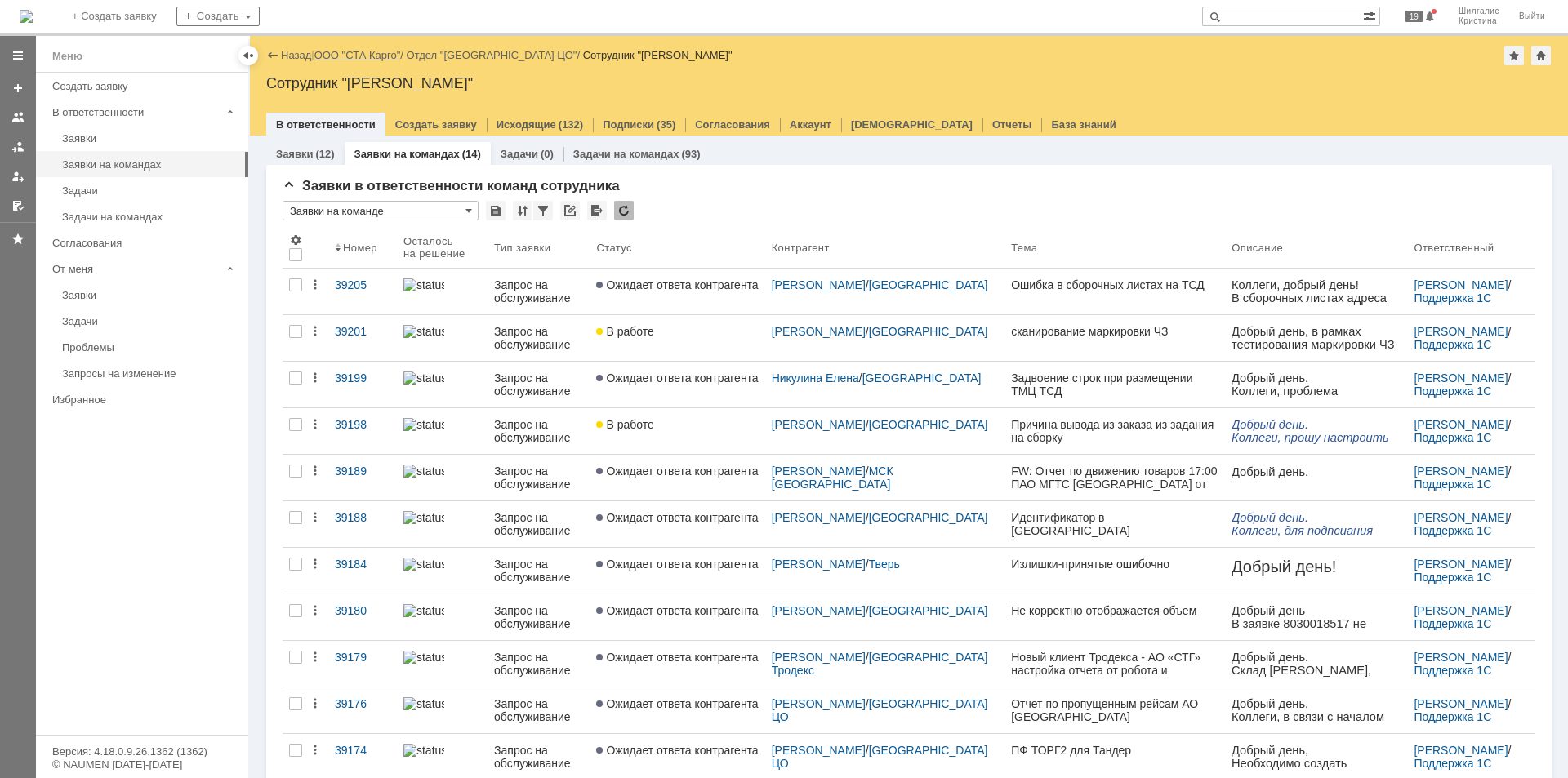
click at [360, 51] on link "ООО "СТА Карго"" at bounding box center [358, 55] width 86 height 12
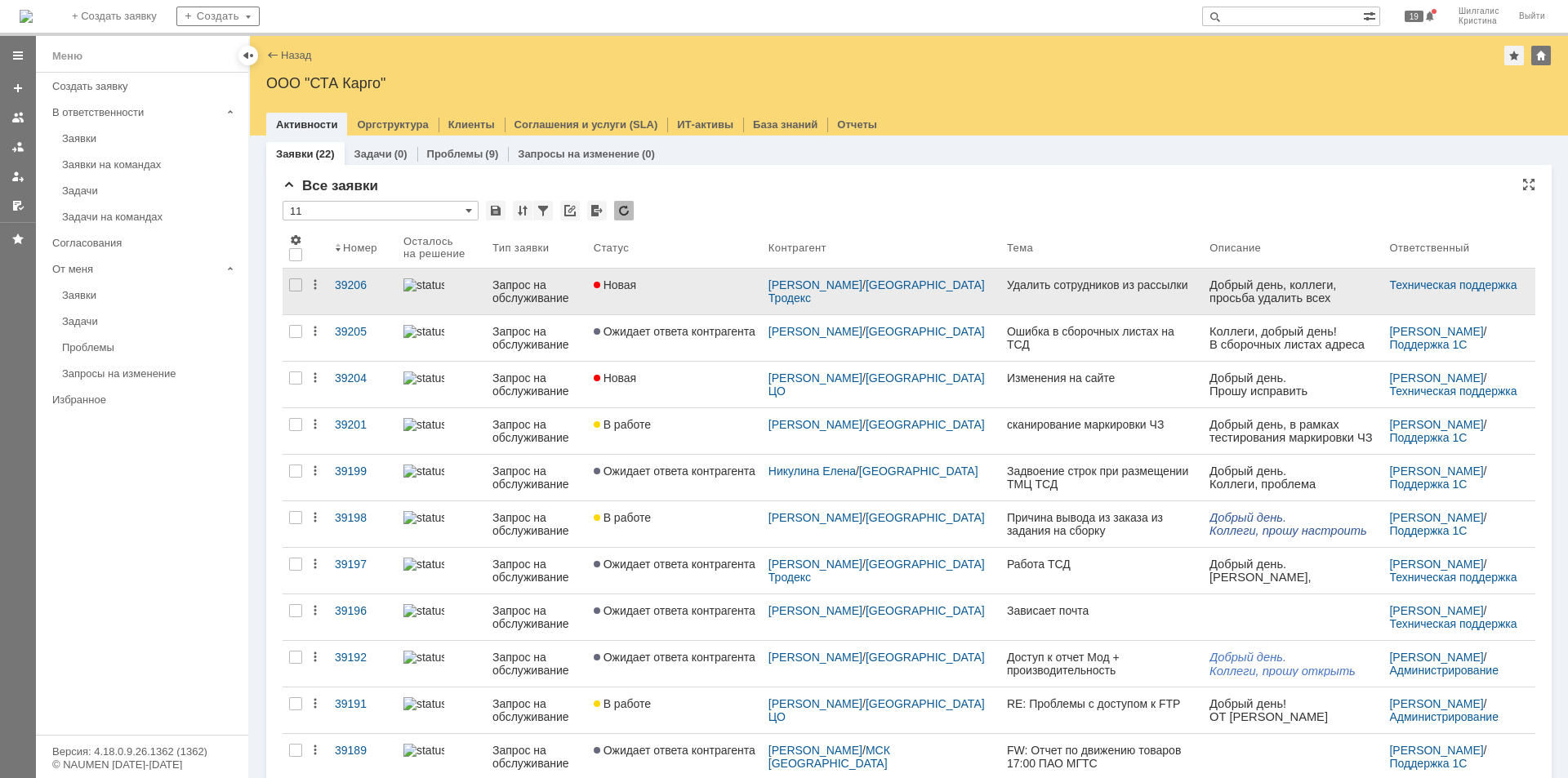
click at [659, 299] on link "Новая" at bounding box center [674, 291] width 175 height 46
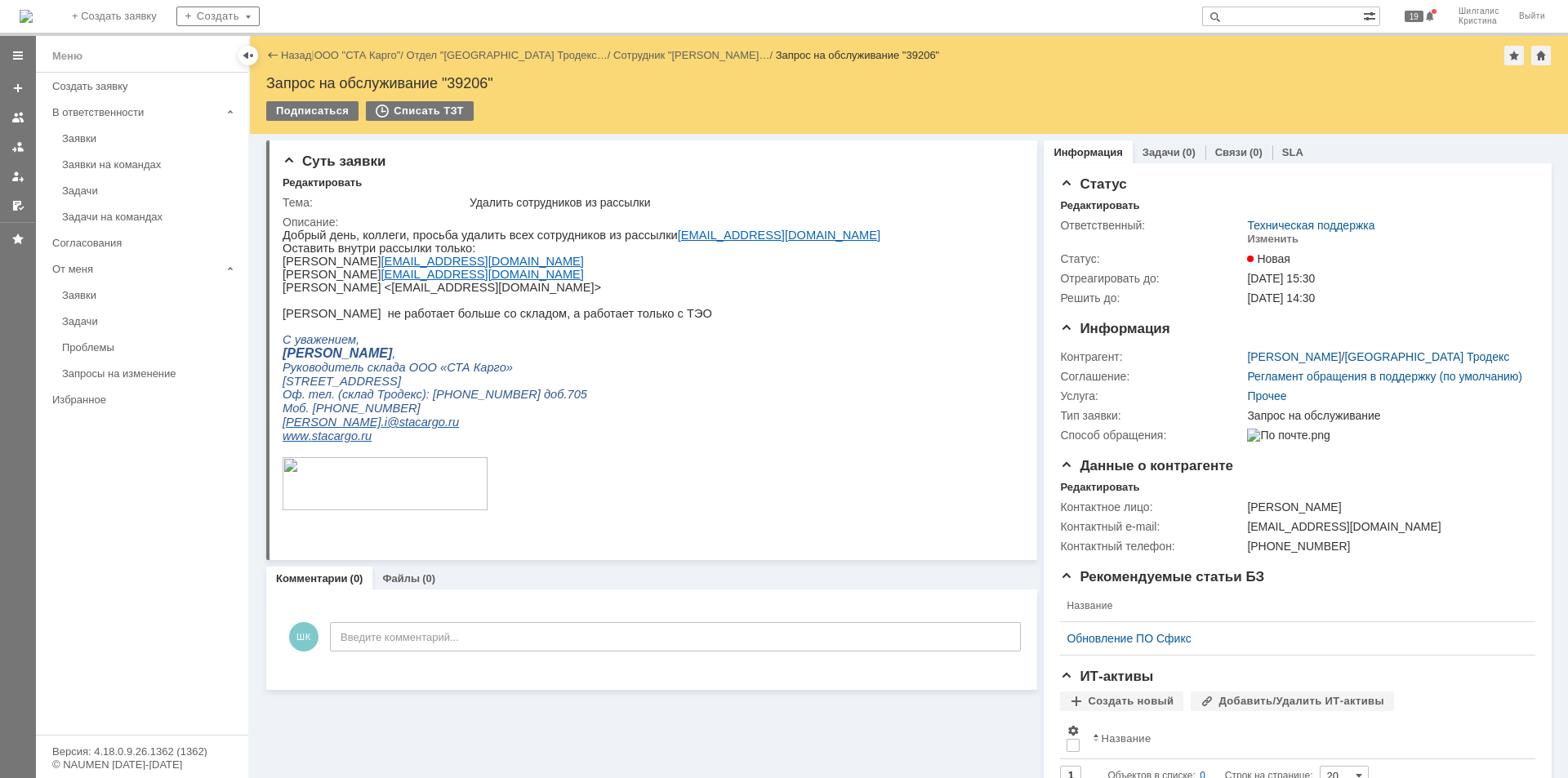
click at [465, 76] on div "Запрос на обслуживание "39206"" at bounding box center [908, 84] width 1285 height 17
copy div "39206"
click at [345, 57] on link "ООО "СТА Карго"" at bounding box center [358, 55] width 86 height 12
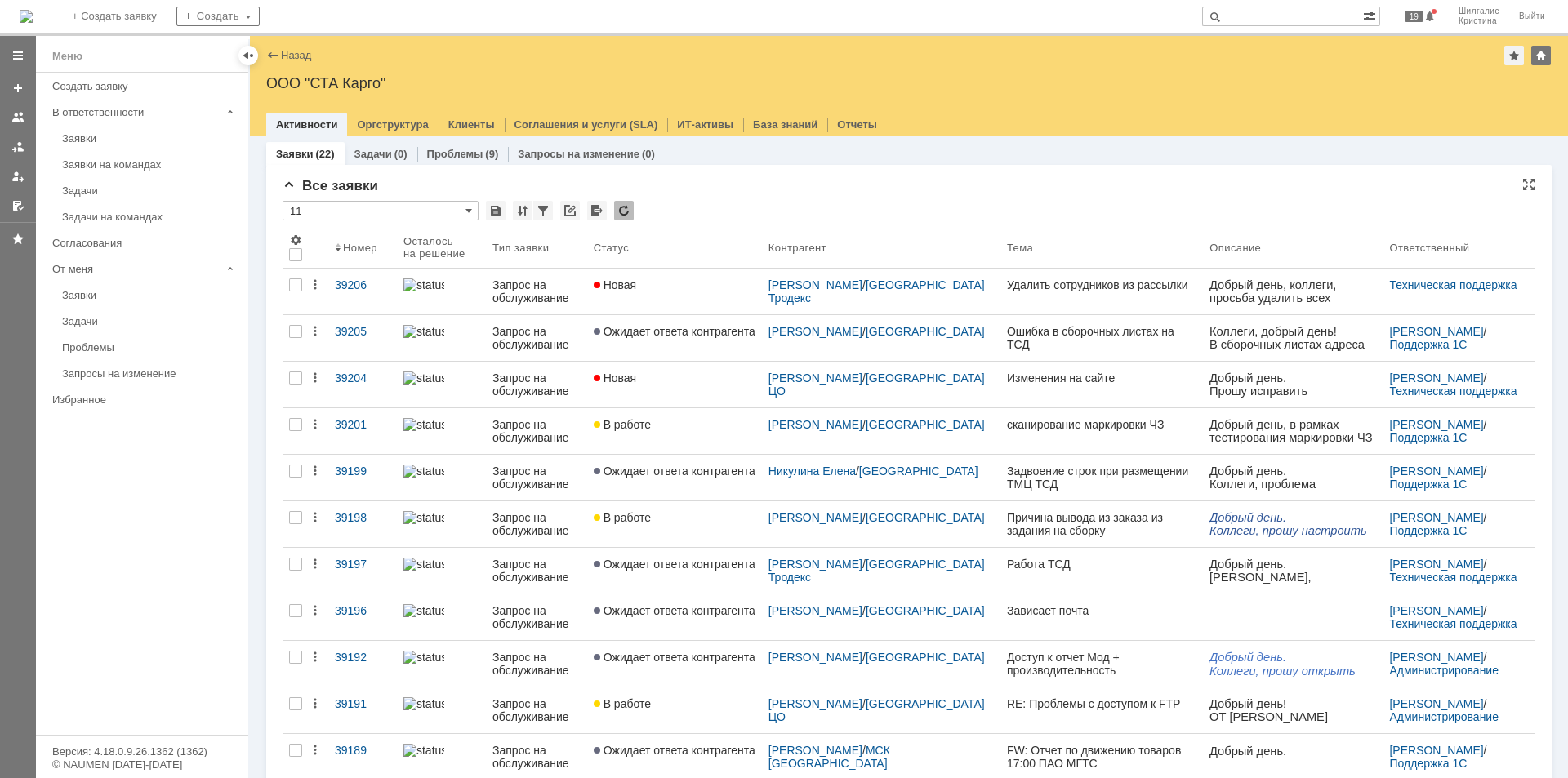
click at [872, 211] on div "* 11" at bounding box center [909, 212] width 1253 height 22
click at [105, 166] on div "Заявки на командах" at bounding box center [150, 164] width 177 height 12
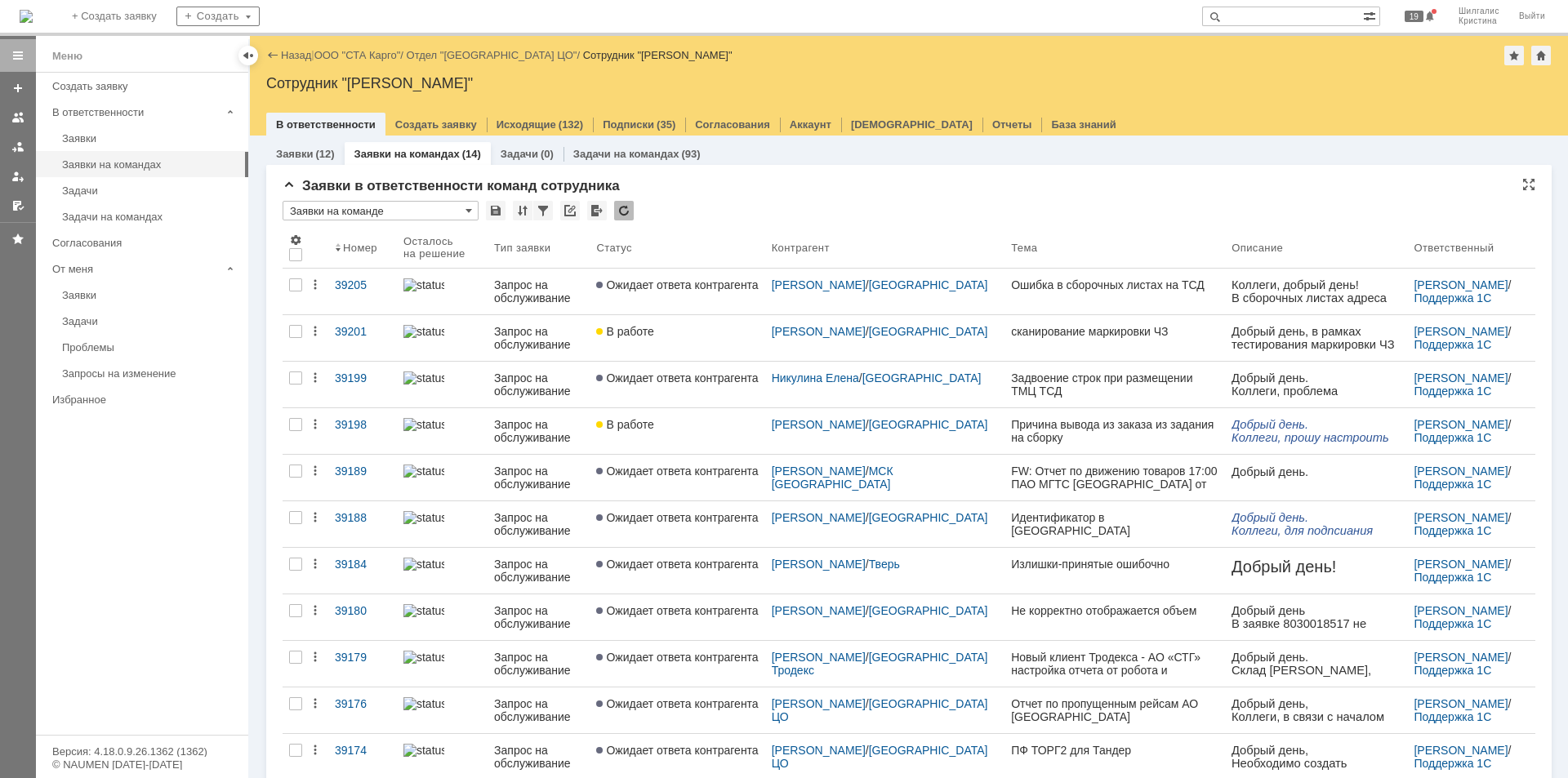
click at [840, 212] on div "* Заявки на команде" at bounding box center [909, 212] width 1253 height 22
drag, startPoint x: 374, startPoint y: 52, endPoint x: 345, endPoint y: 61, distance: 30.4
click at [345, 61] on link "ООО "СТА Карго"" at bounding box center [358, 55] width 86 height 12
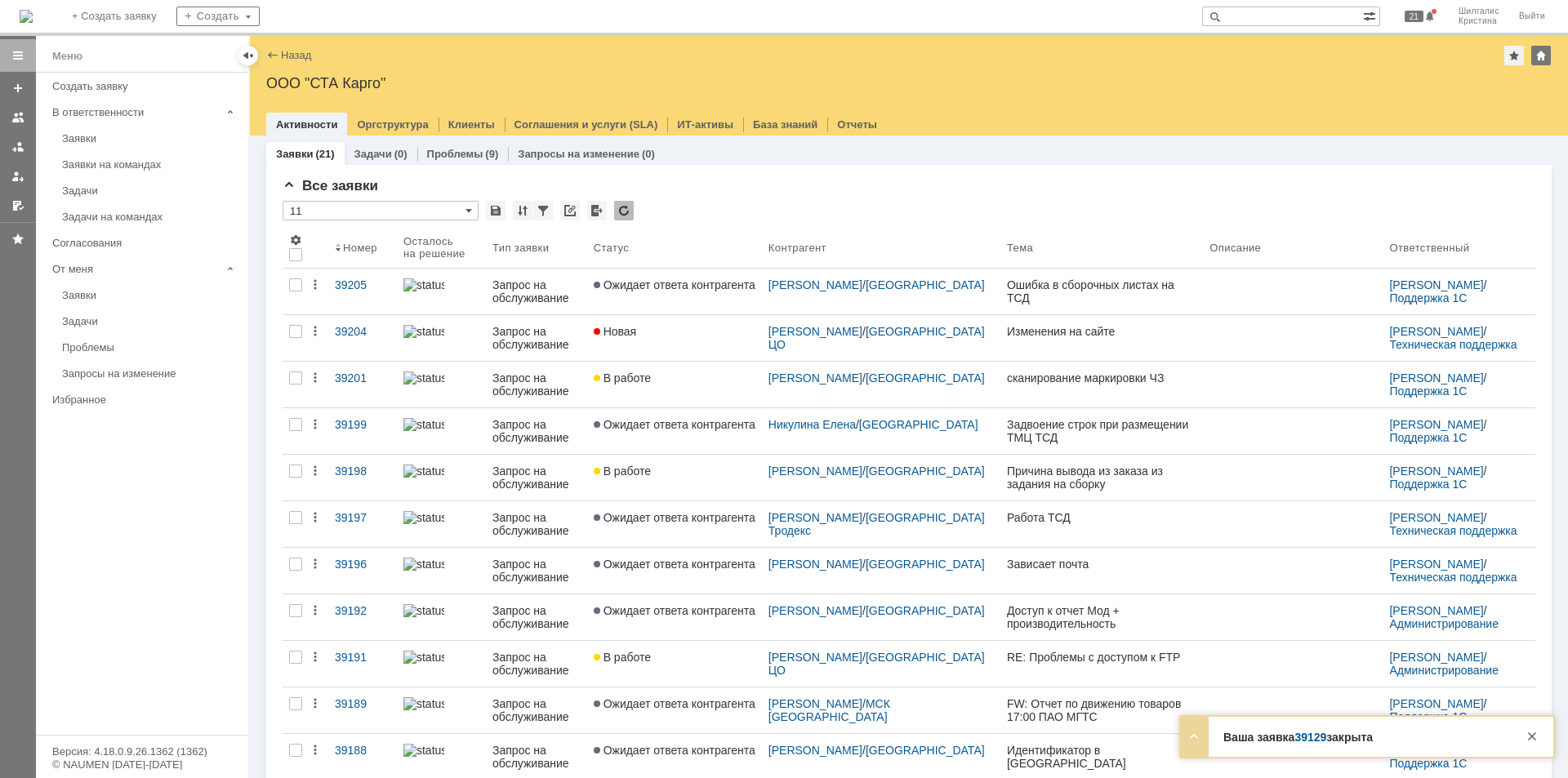
click at [1323, 738] on link "39129" at bounding box center [1310, 737] width 32 height 13
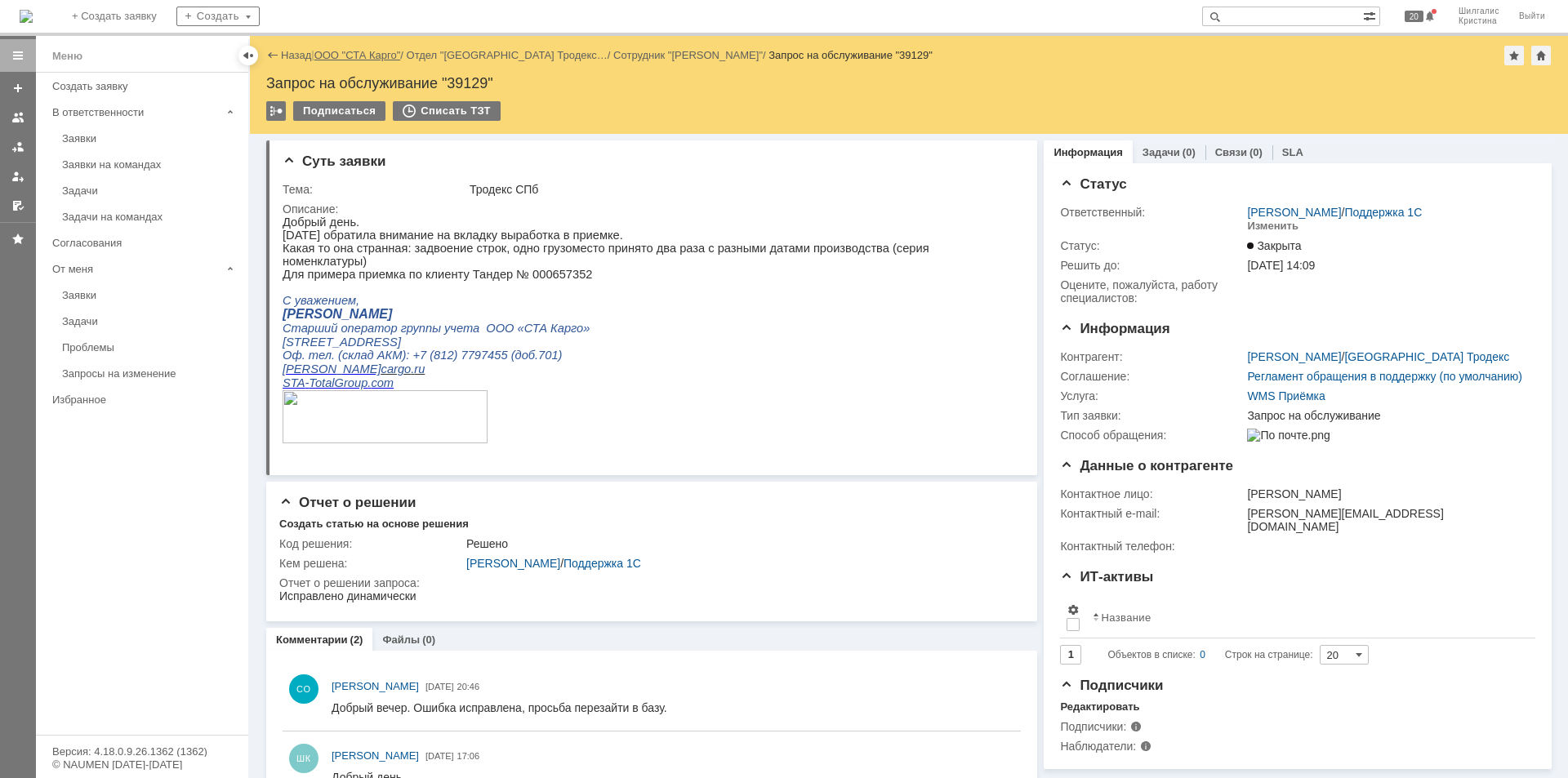
click at [369, 53] on link "ООО "СТА Карго"" at bounding box center [358, 55] width 86 height 12
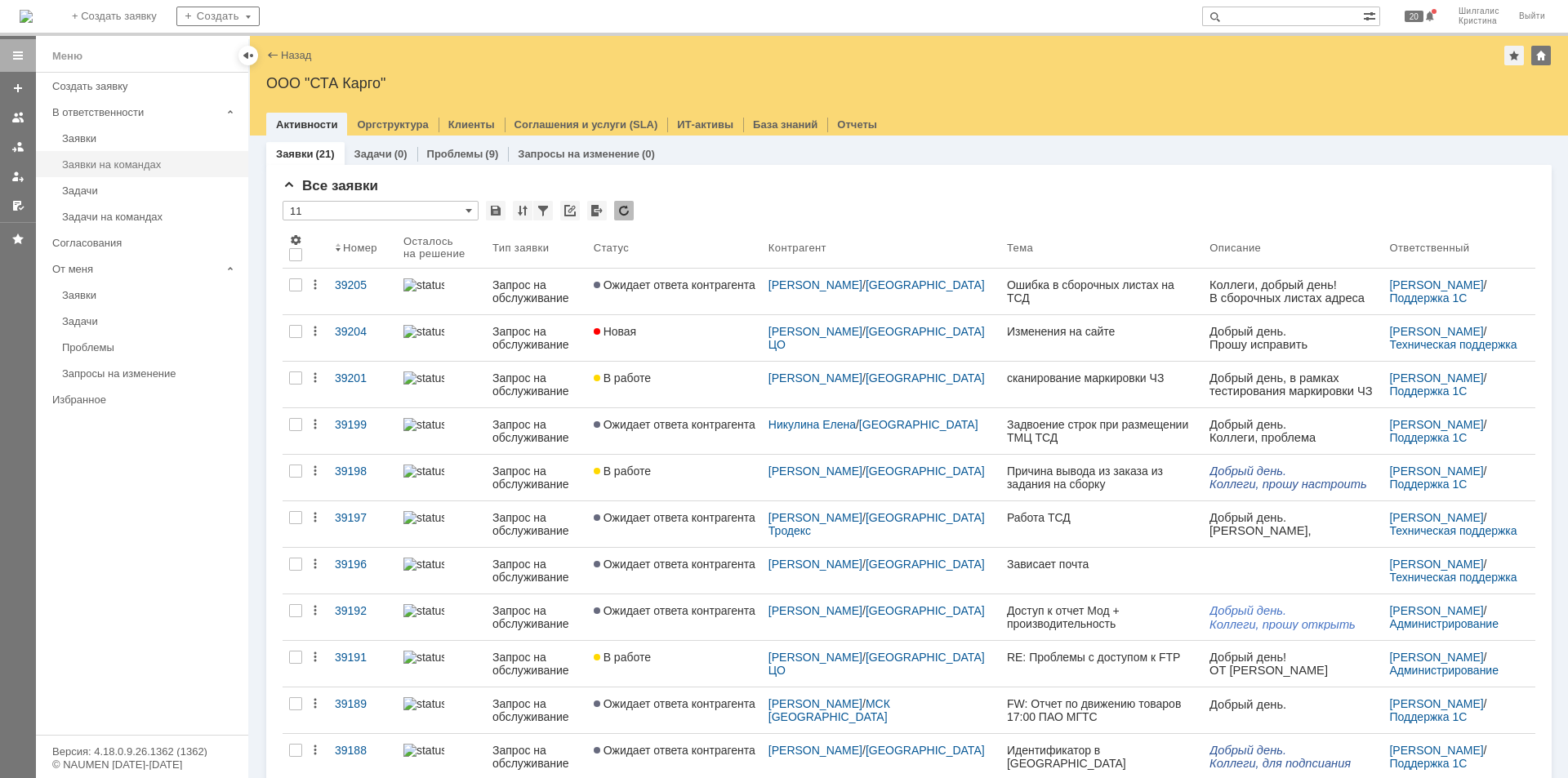
click at [131, 163] on div "Заявки на командах" at bounding box center [150, 164] width 177 height 12
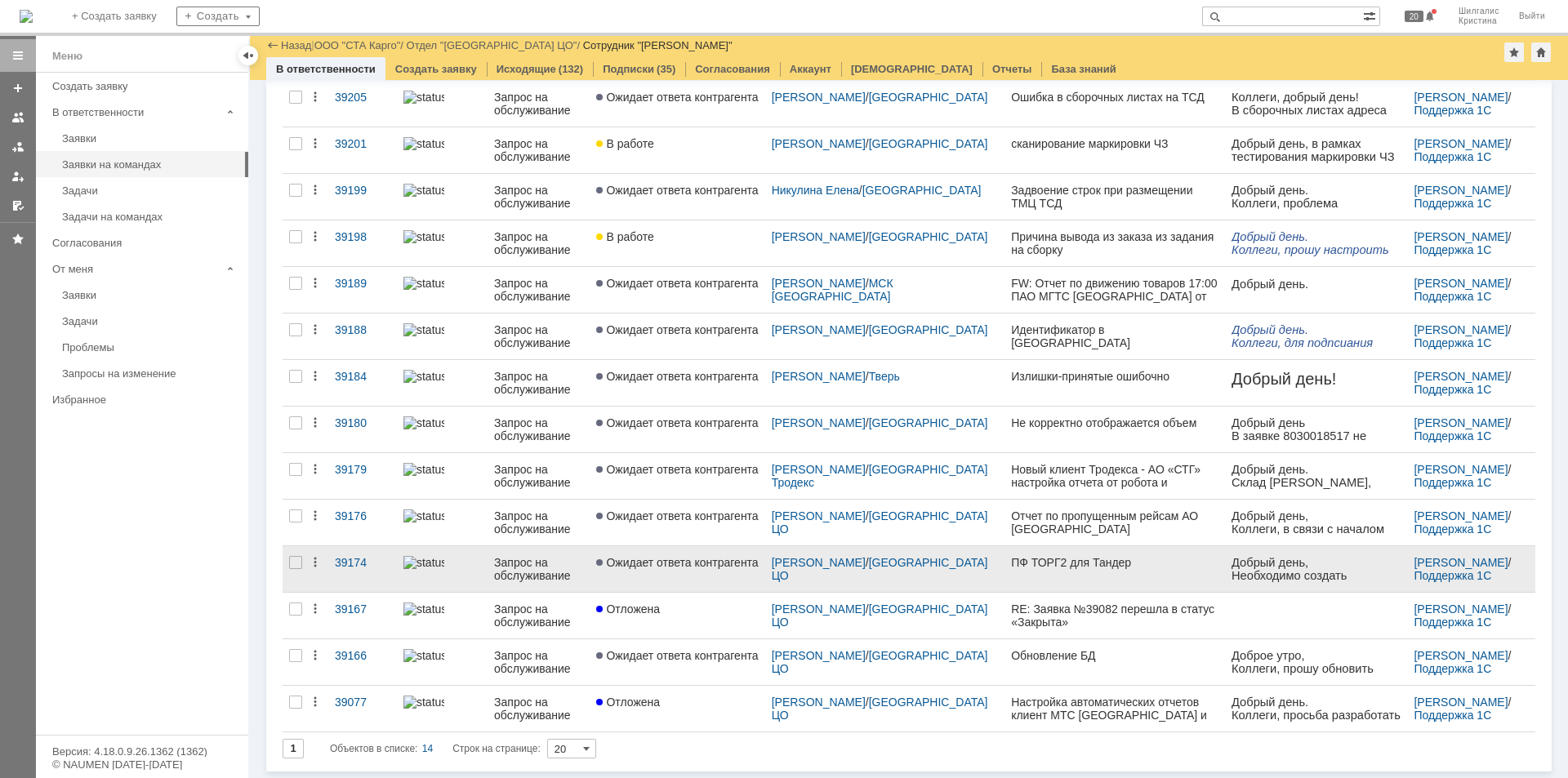
click at [704, 560] on span "Ожидает ответа контрагента" at bounding box center [677, 562] width 162 height 13
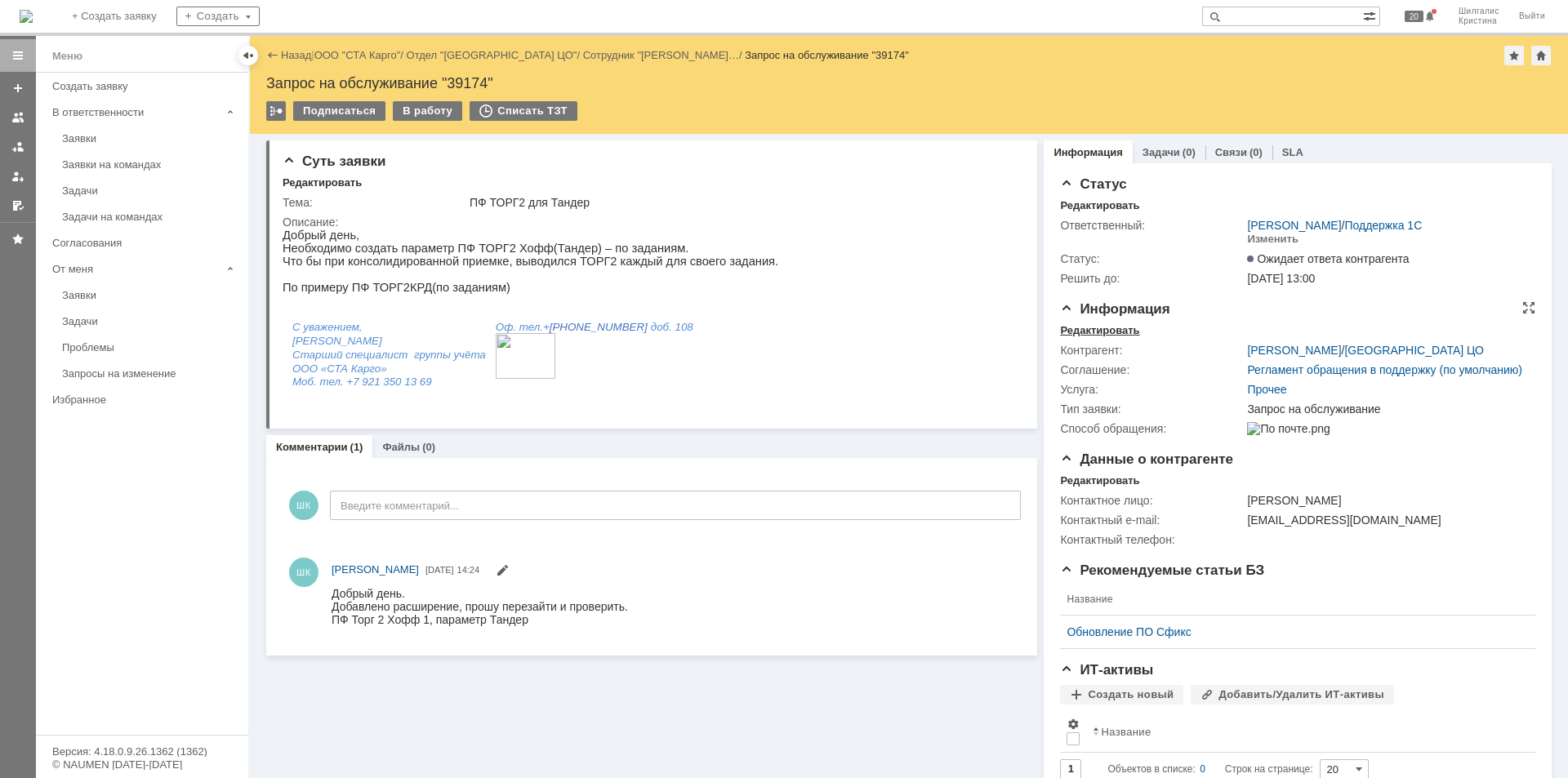
click at [1106, 328] on div "Редактировать" at bounding box center [1099, 331] width 79 height 13
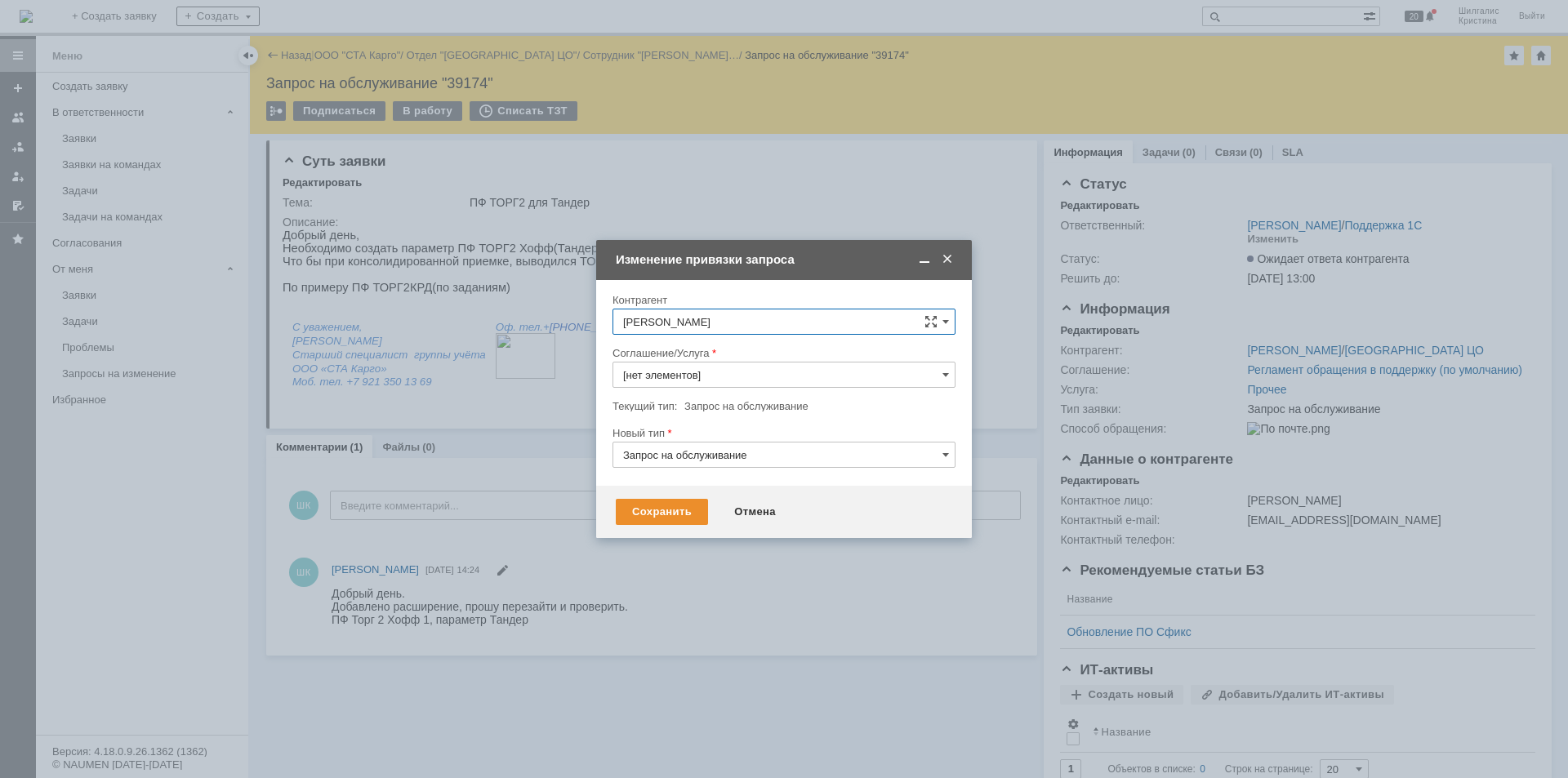
type input "Прочее"
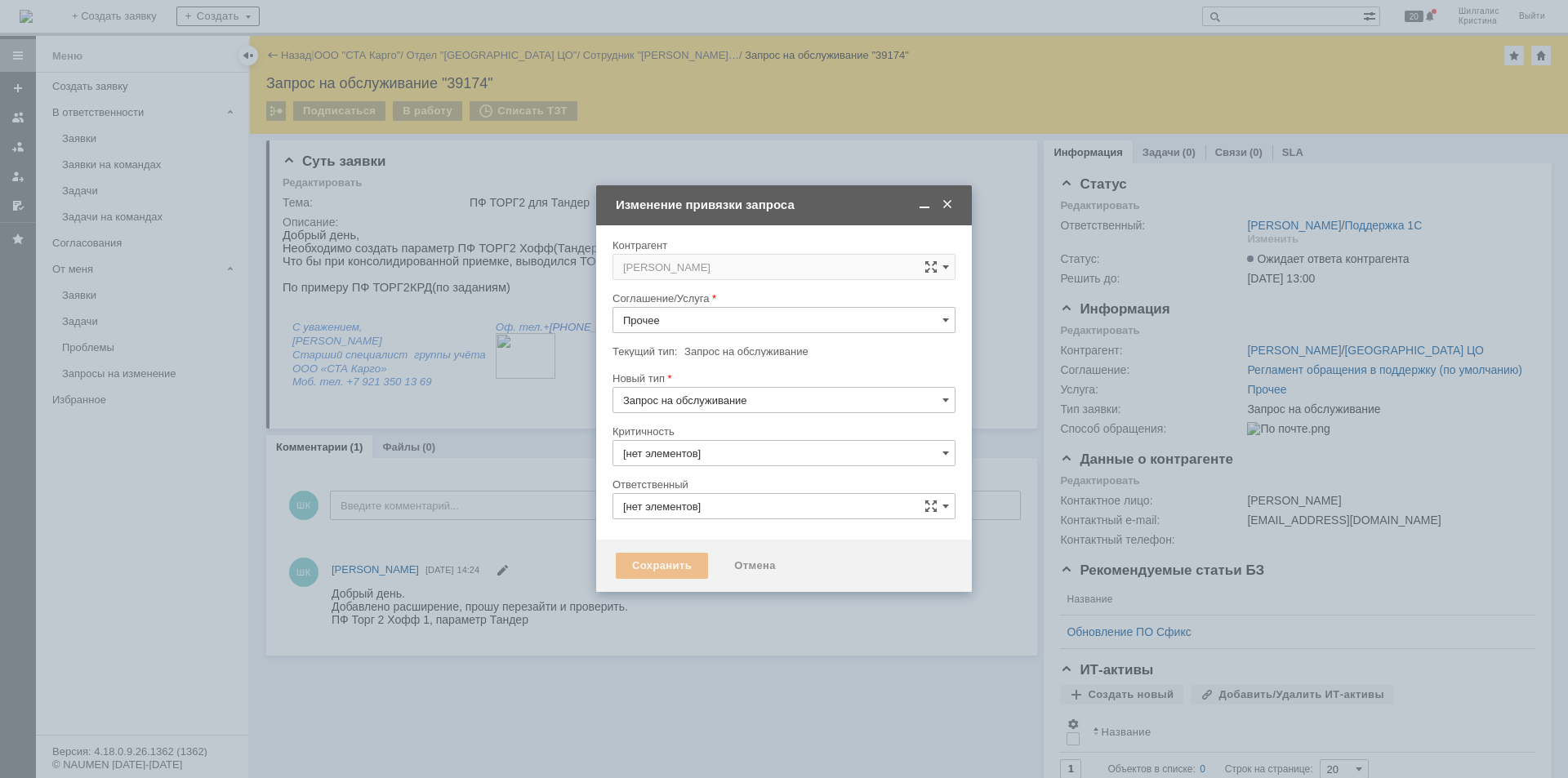
type input "3. Низкая"
type input "[не указано]"
type input "[PERSON_NAME]"
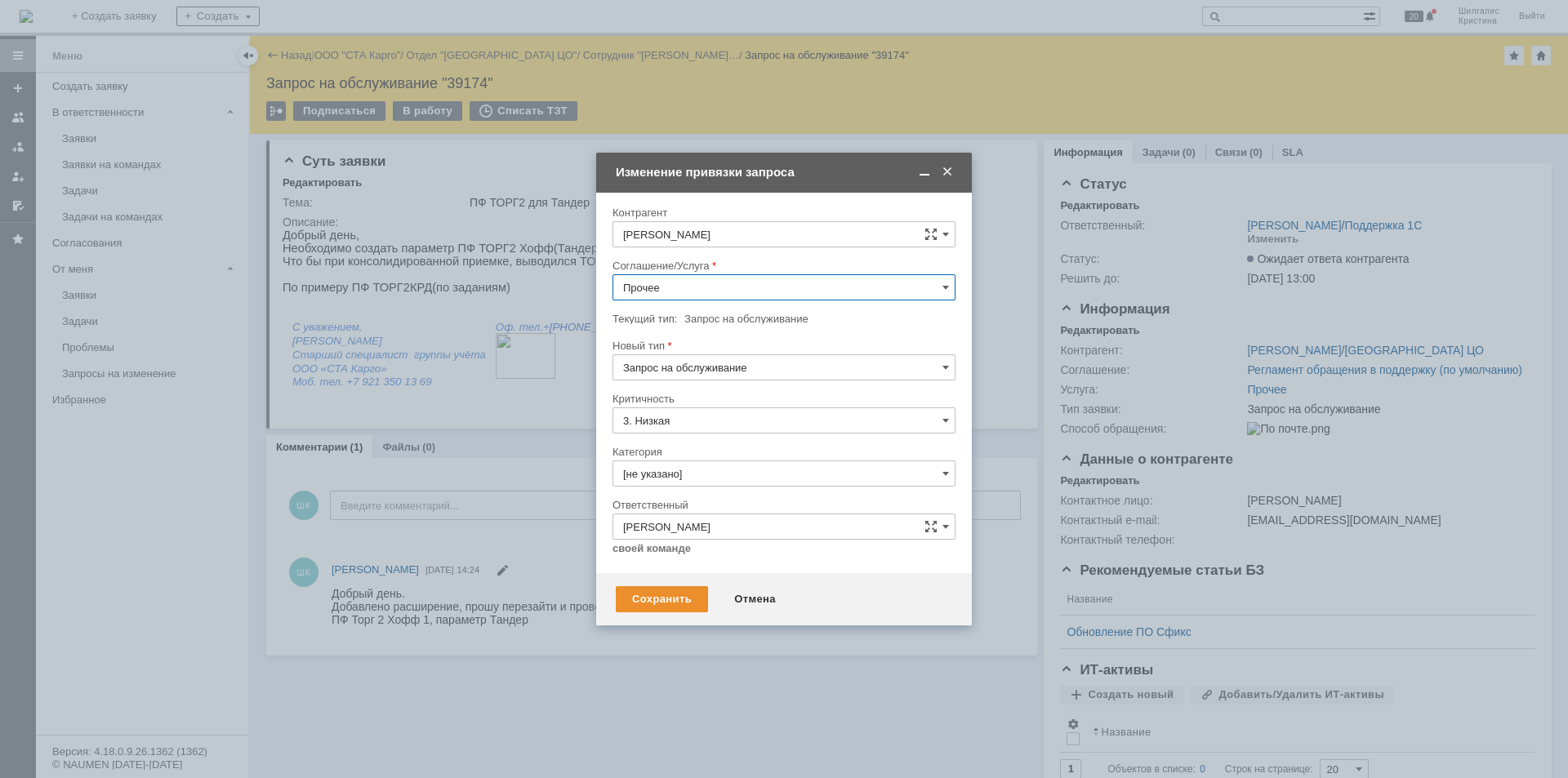
click at [706, 283] on input "Прочее" at bounding box center [783, 288] width 343 height 27
click at [751, 334] on div "WMS Настройка печати" at bounding box center [783, 325] width 341 height 27
type input "WMS Настройка печати"
click at [699, 363] on input "Запрос на обслуживание" at bounding box center [783, 367] width 343 height 27
click at [686, 426] on span "Запрос на обслуживание" at bounding box center [784, 425] width 322 height 13
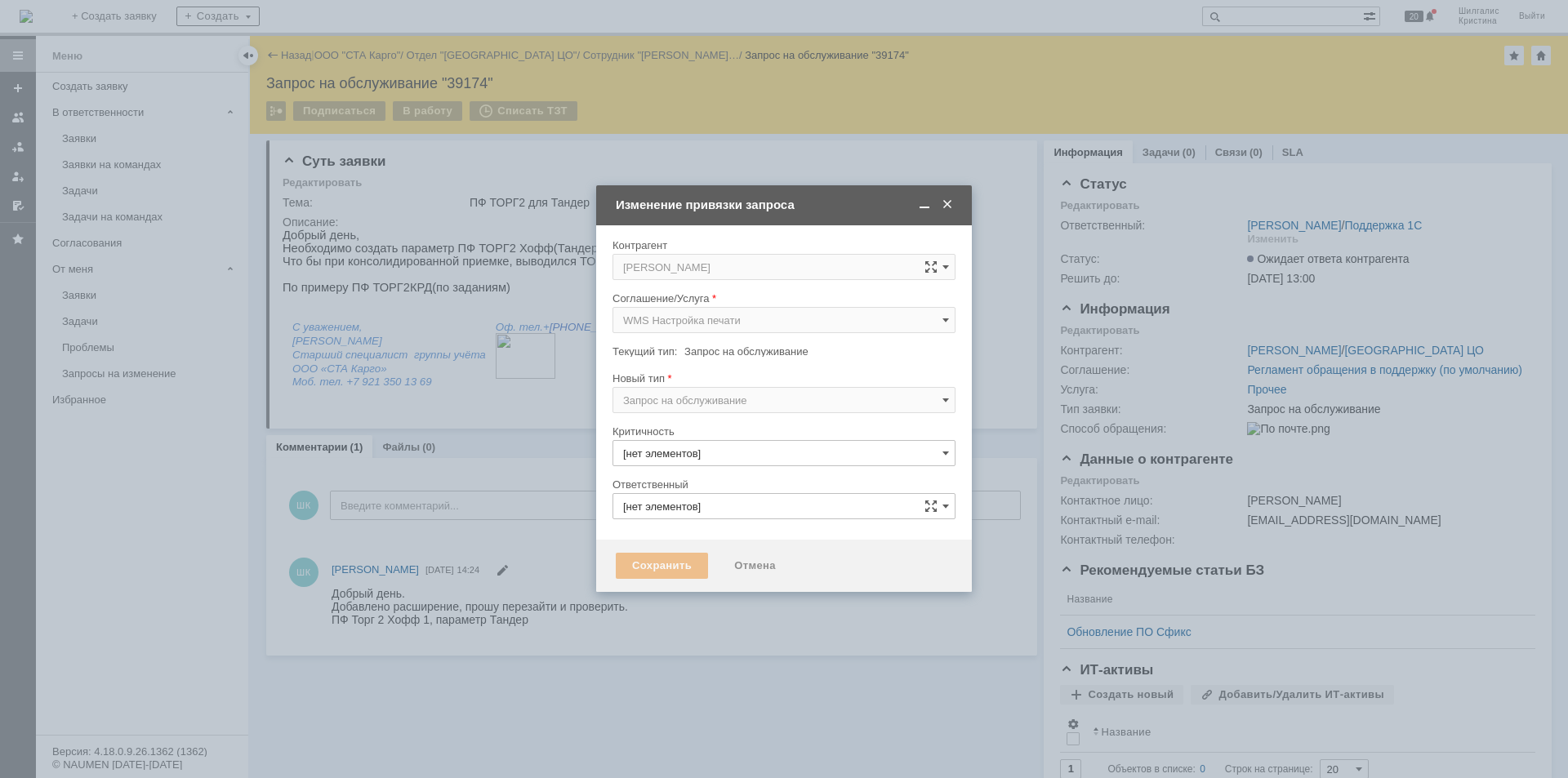
type input "3. Низкая"
type input "[не указано]"
type input "[PERSON_NAME]"
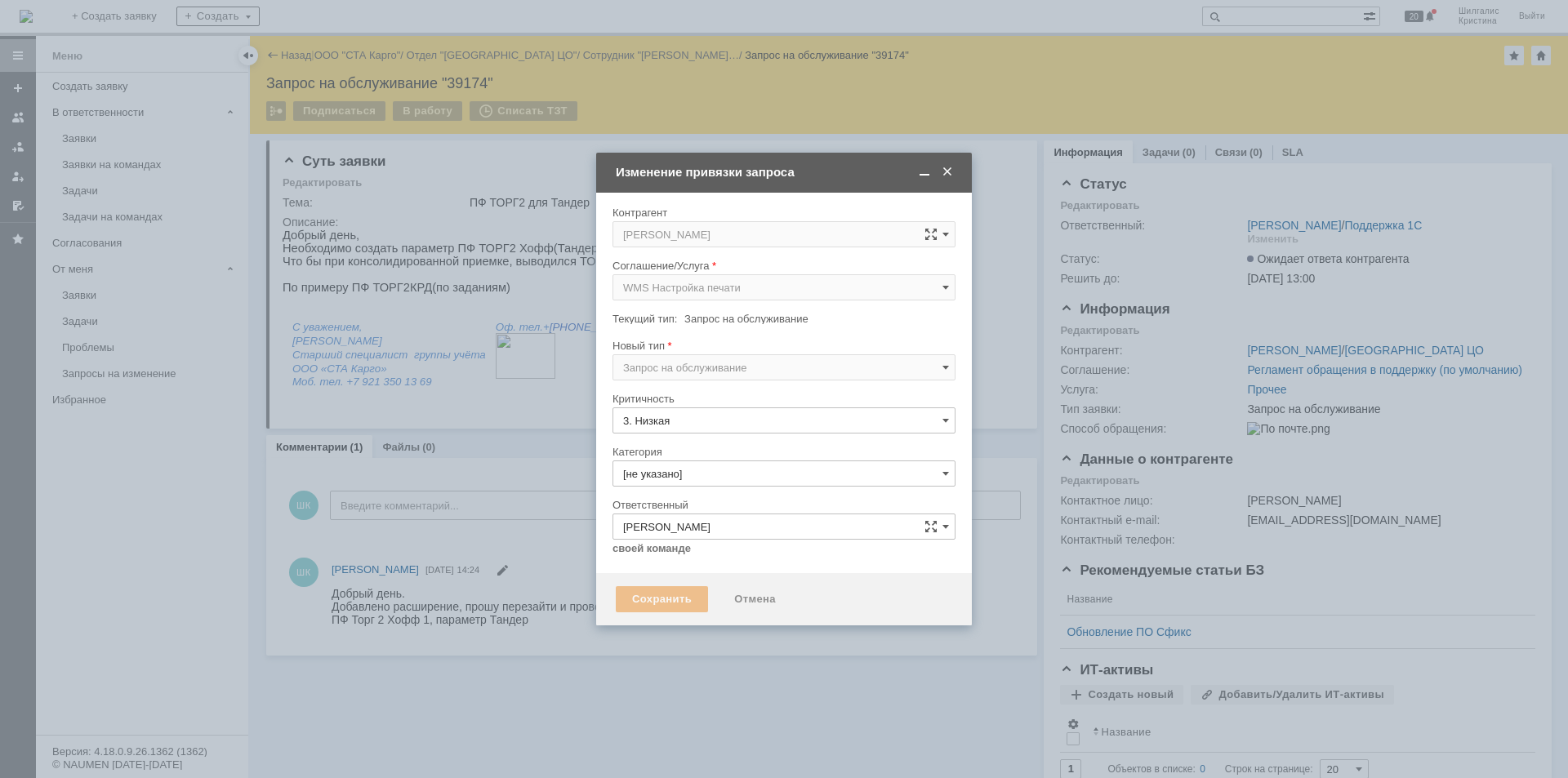
type input "Запрос на обслуживание"
click at [676, 474] on input "[не указано]" at bounding box center [783, 474] width 343 height 27
click at [674, 554] on span "Изменение" at bounding box center [784, 557] width 322 height 13
type input "Изменение"
click at [657, 606] on div "Сохранить" at bounding box center [661, 600] width 92 height 27
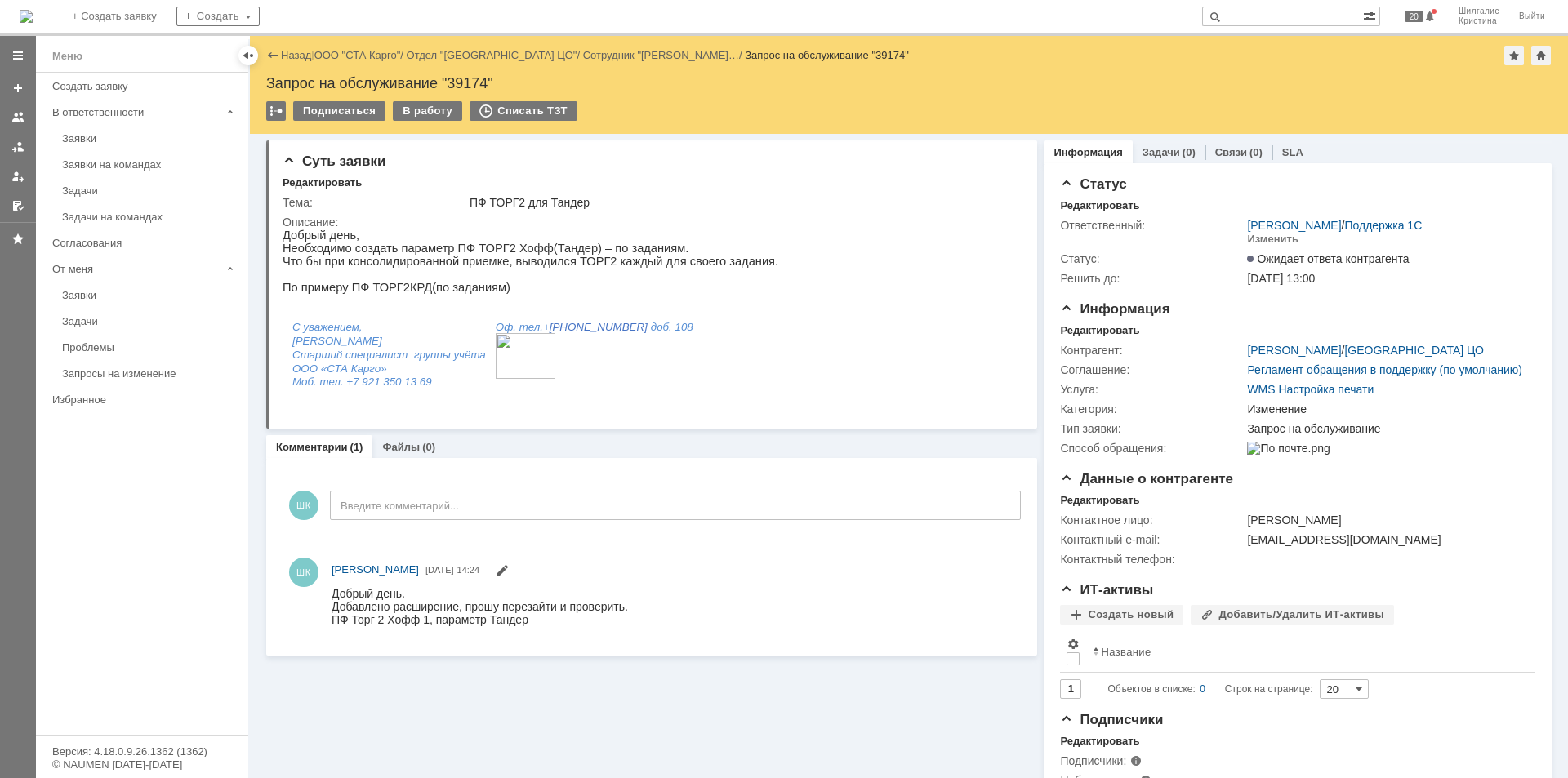
click at [353, 53] on link "ООО "СТА Карго"" at bounding box center [358, 55] width 86 height 12
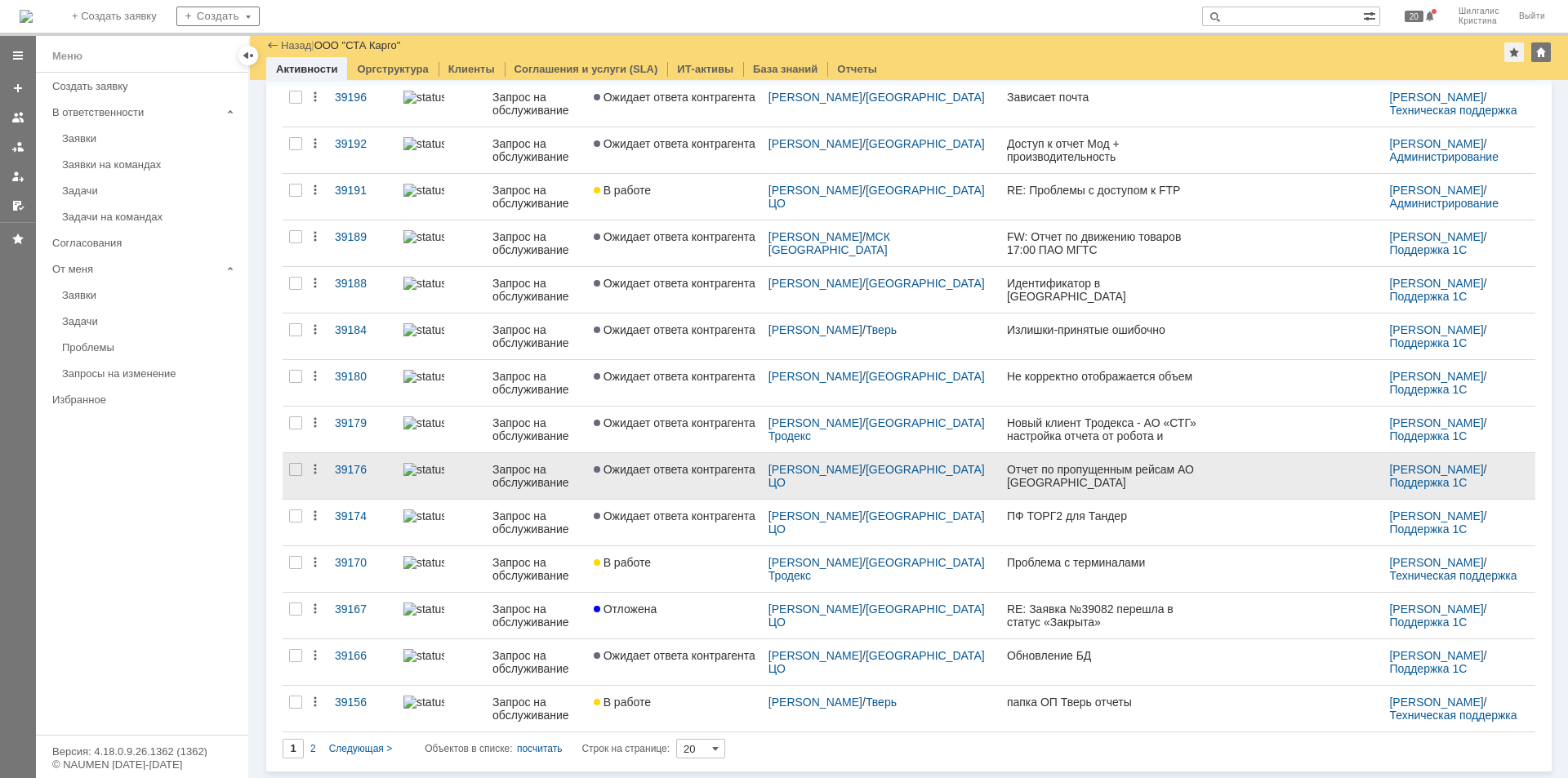
click at [690, 486] on link "Ожидает ответа контрагента" at bounding box center [674, 475] width 175 height 46
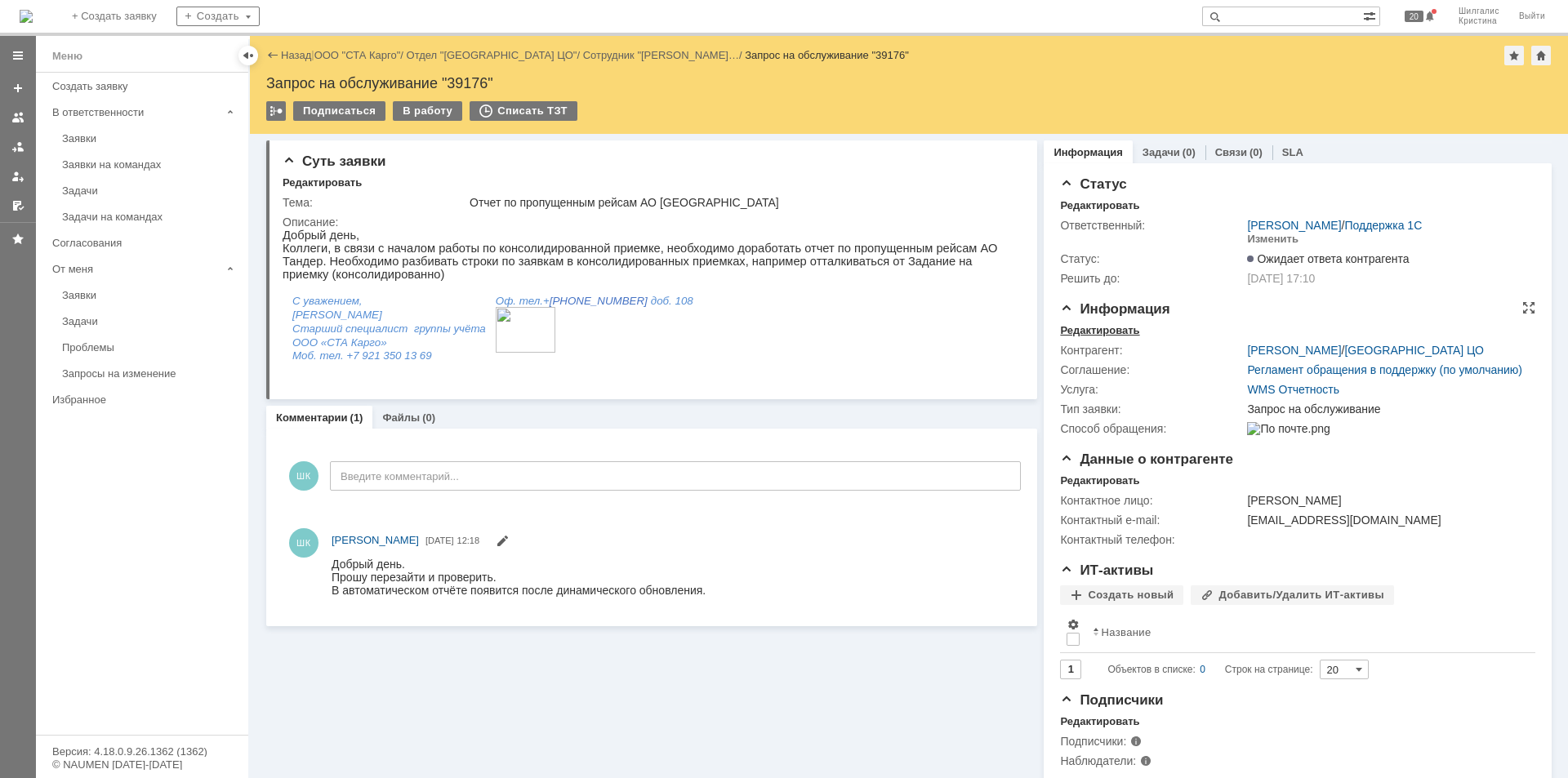
click at [1120, 328] on div "Редактировать" at bounding box center [1099, 331] width 79 height 13
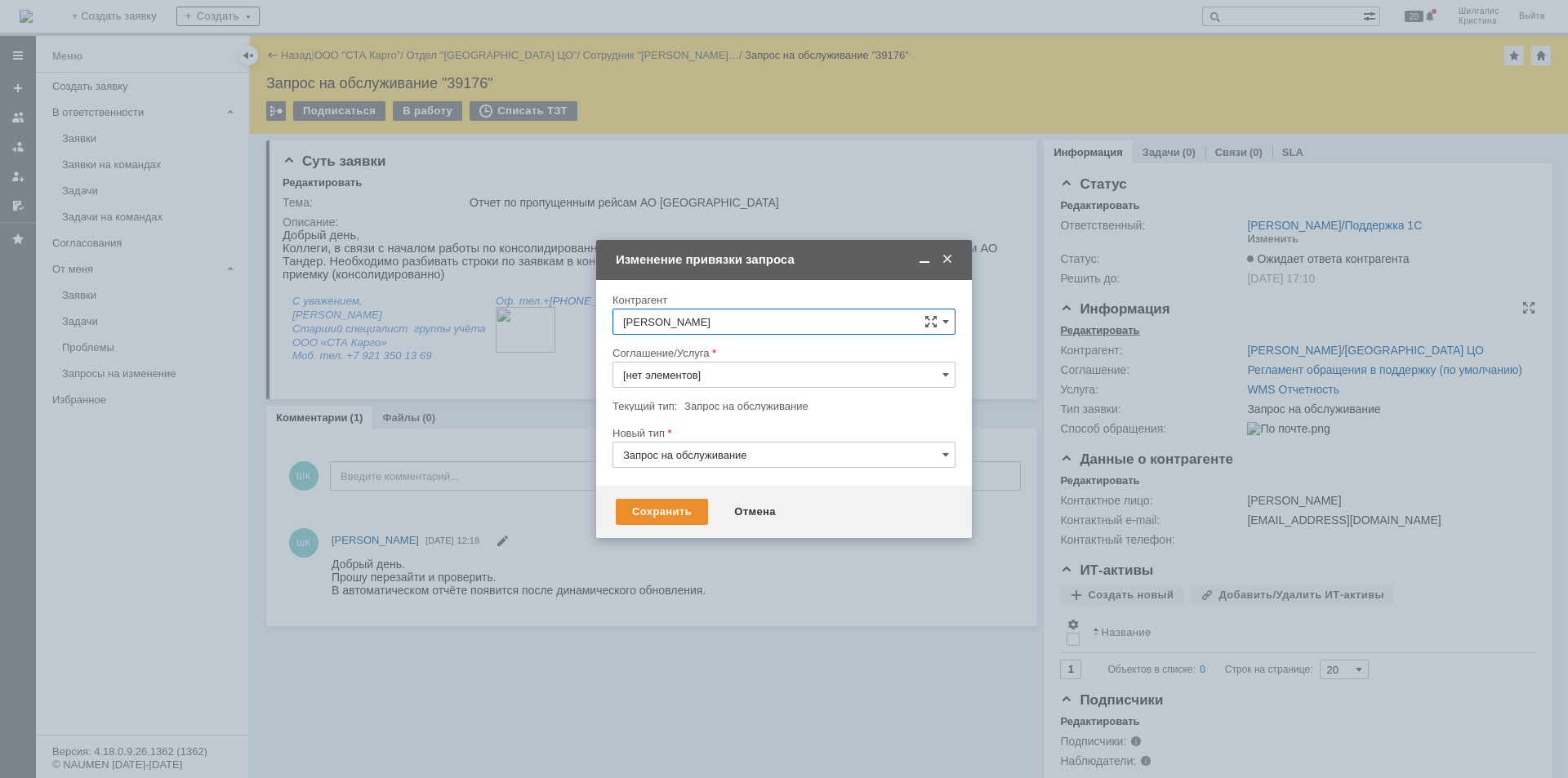
type input "WMS Отчетность"
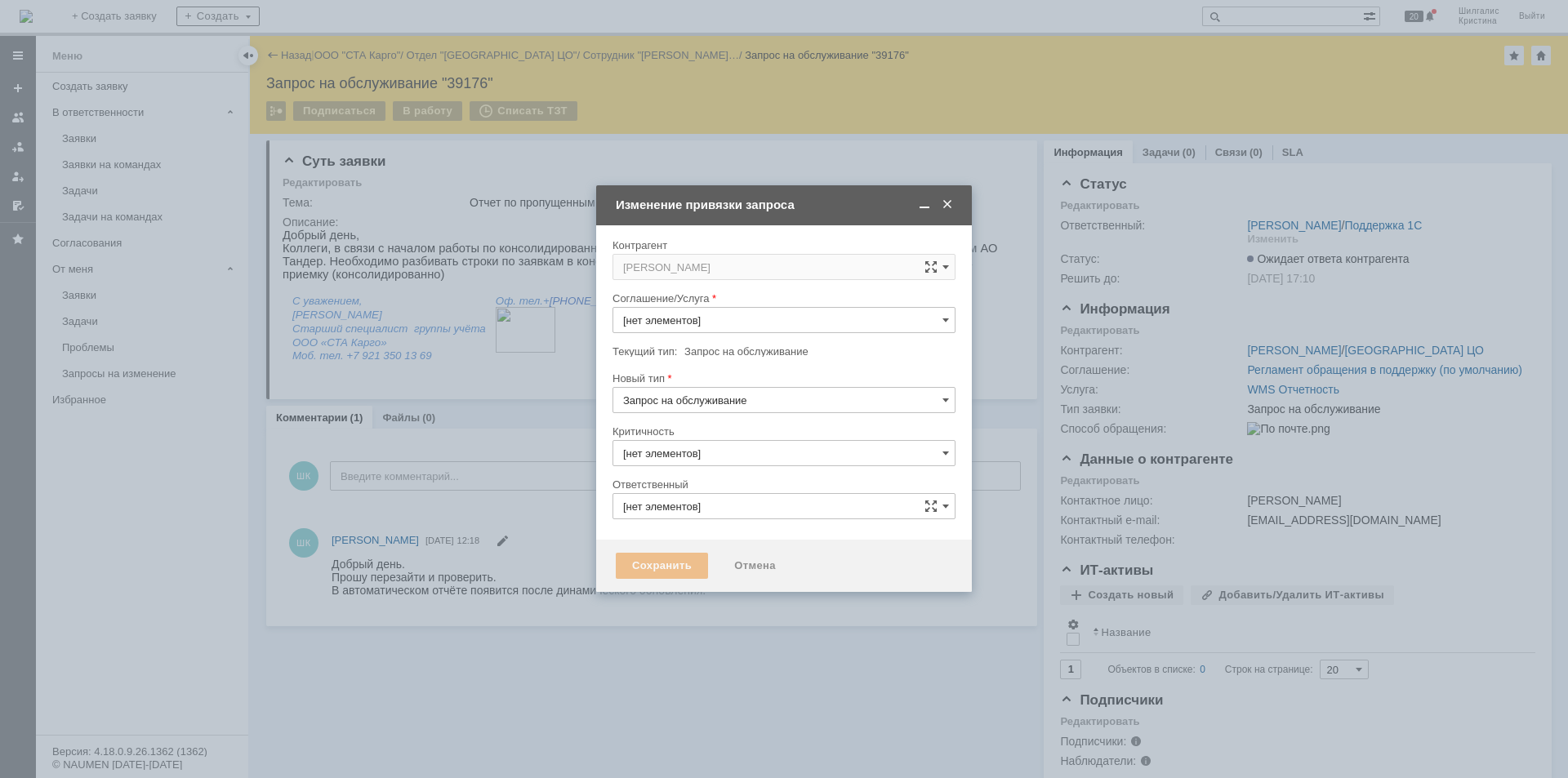
type input "3. Низкая"
type input "[PERSON_NAME]"
type input "[не указано]"
type input "WMS Отчетность"
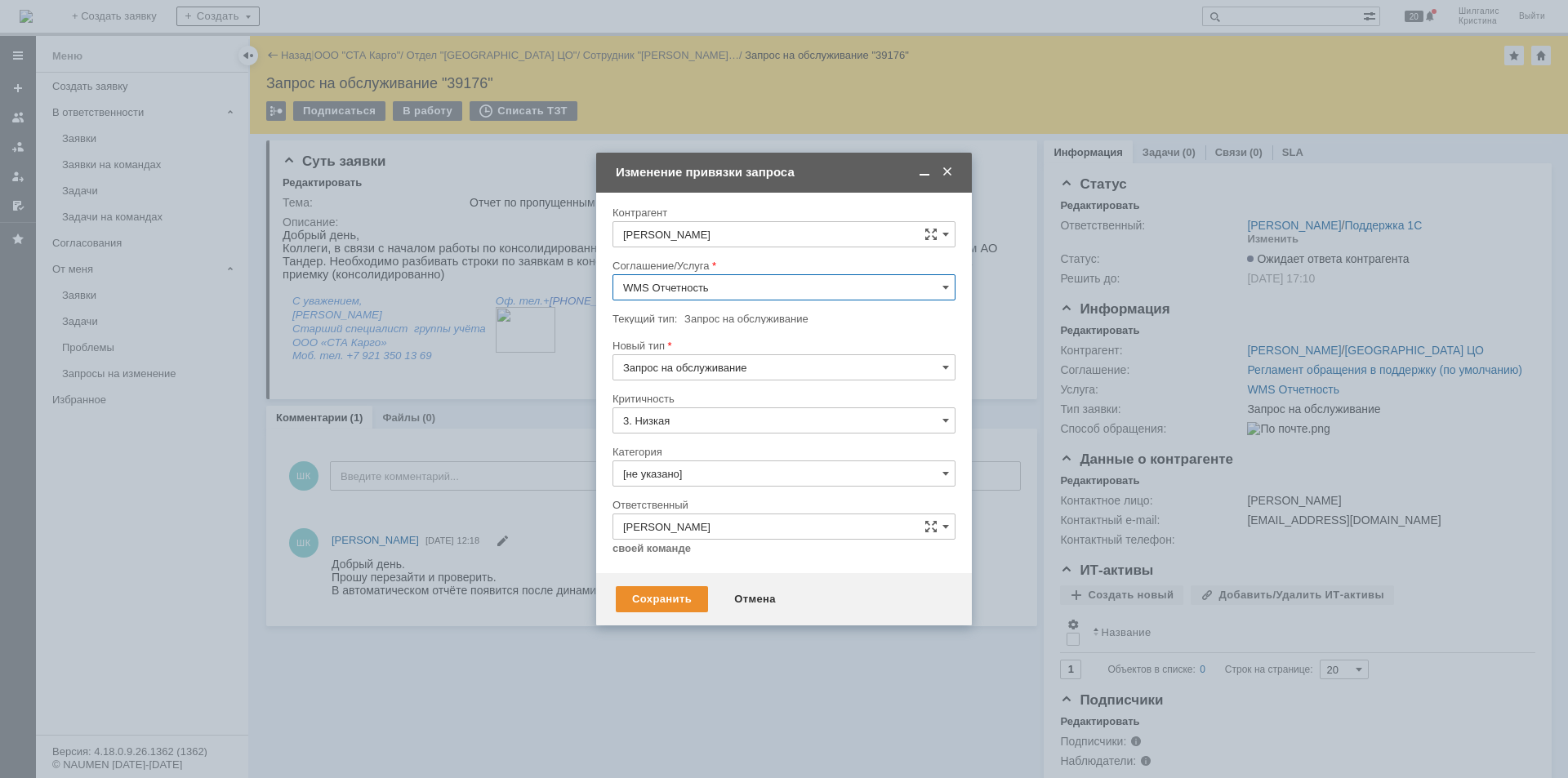
click at [726, 367] on input "Запрос на обслуживание" at bounding box center [783, 367] width 343 height 27
click at [724, 334] on div at bounding box center [783, 333] width 343 height 12
type input "Запрос на обслуживание"
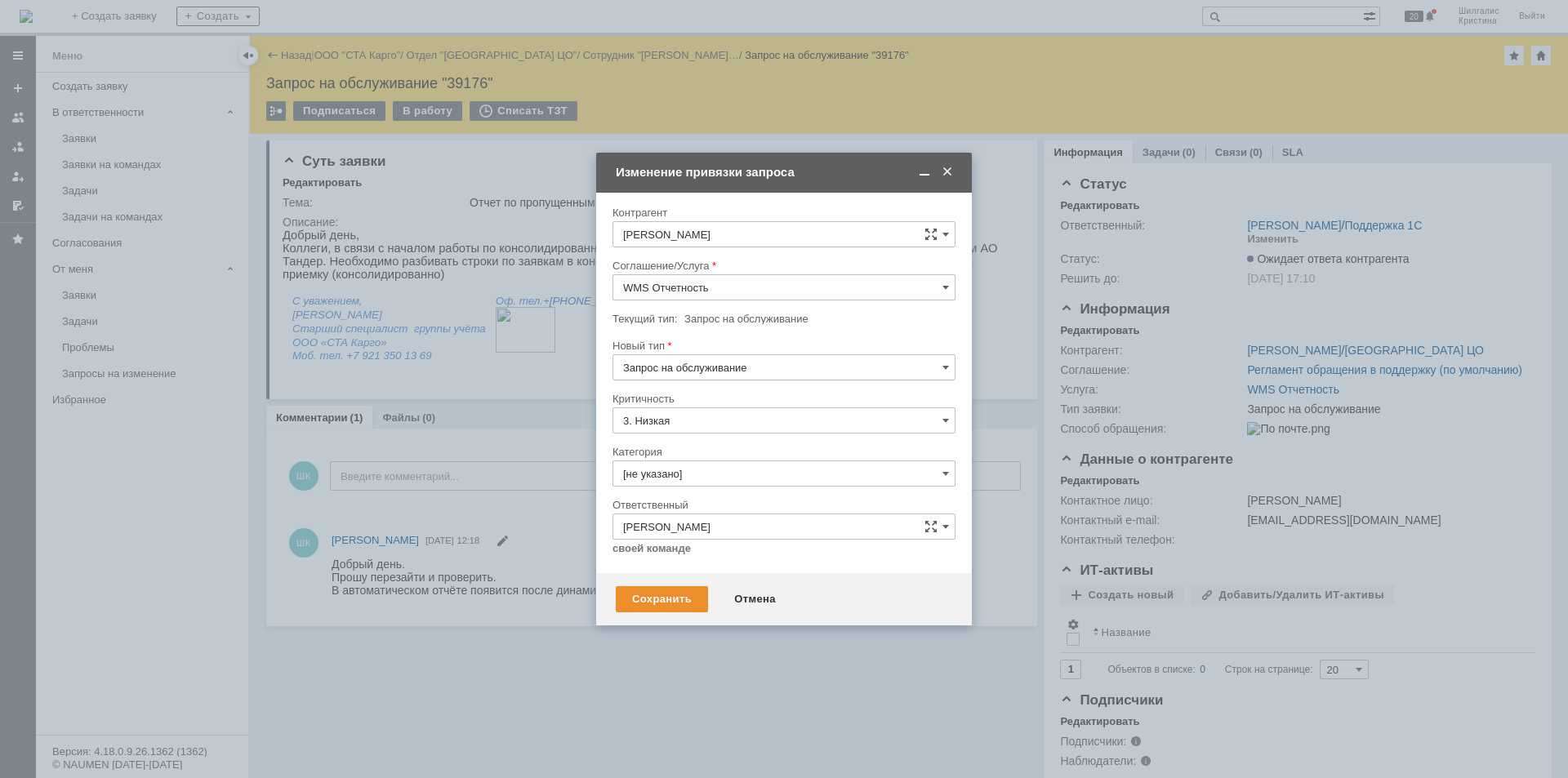
click at [708, 471] on input "[не указано]" at bounding box center [783, 474] width 343 height 27
click at [668, 562] on span "Изменение" at bounding box center [784, 557] width 322 height 13
type input "Изменение"
click at [654, 595] on div "Сохранить" at bounding box center [661, 600] width 92 height 27
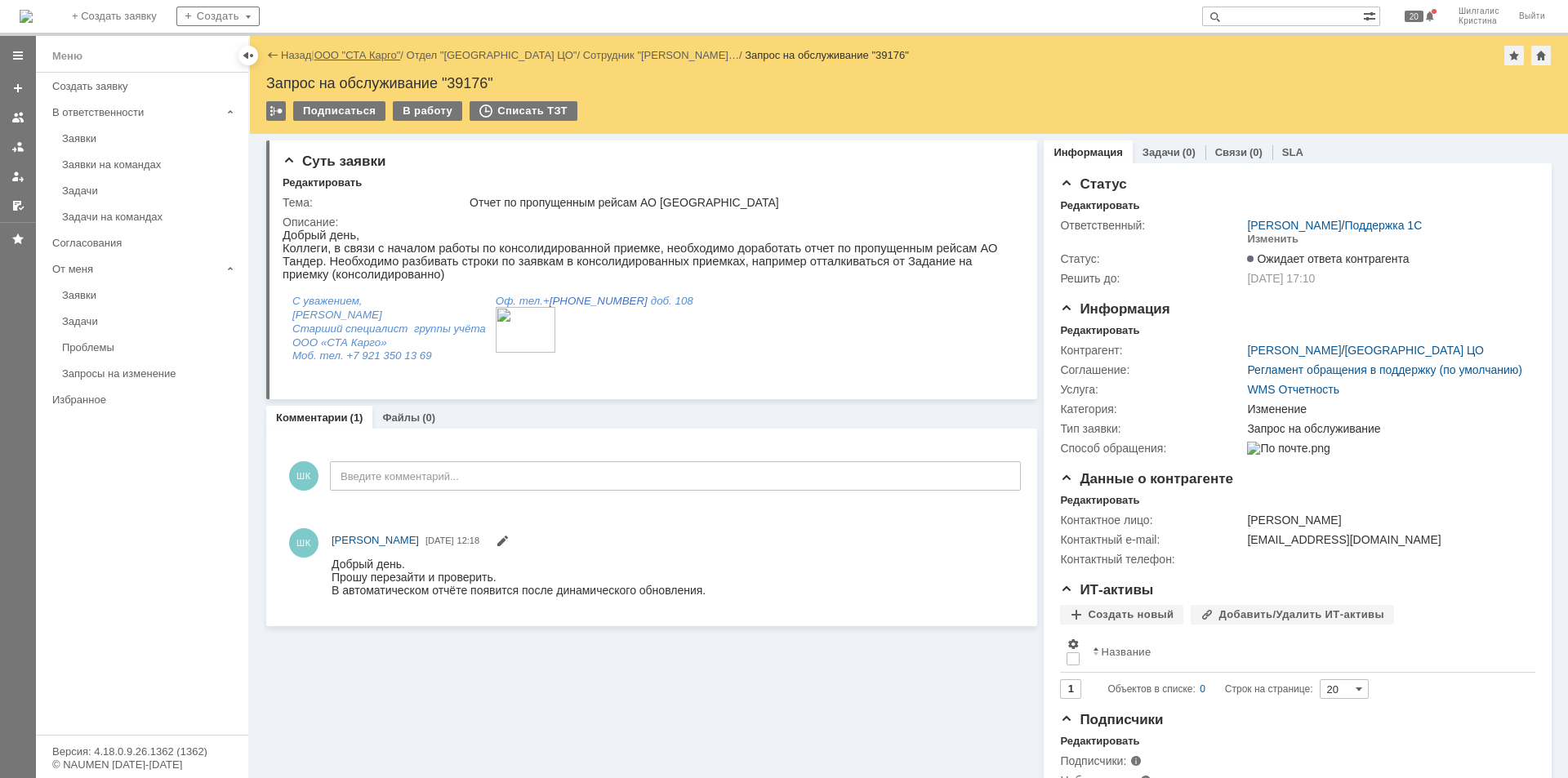
click at [354, 59] on link "ООО "СТА Карго"" at bounding box center [358, 55] width 86 height 12
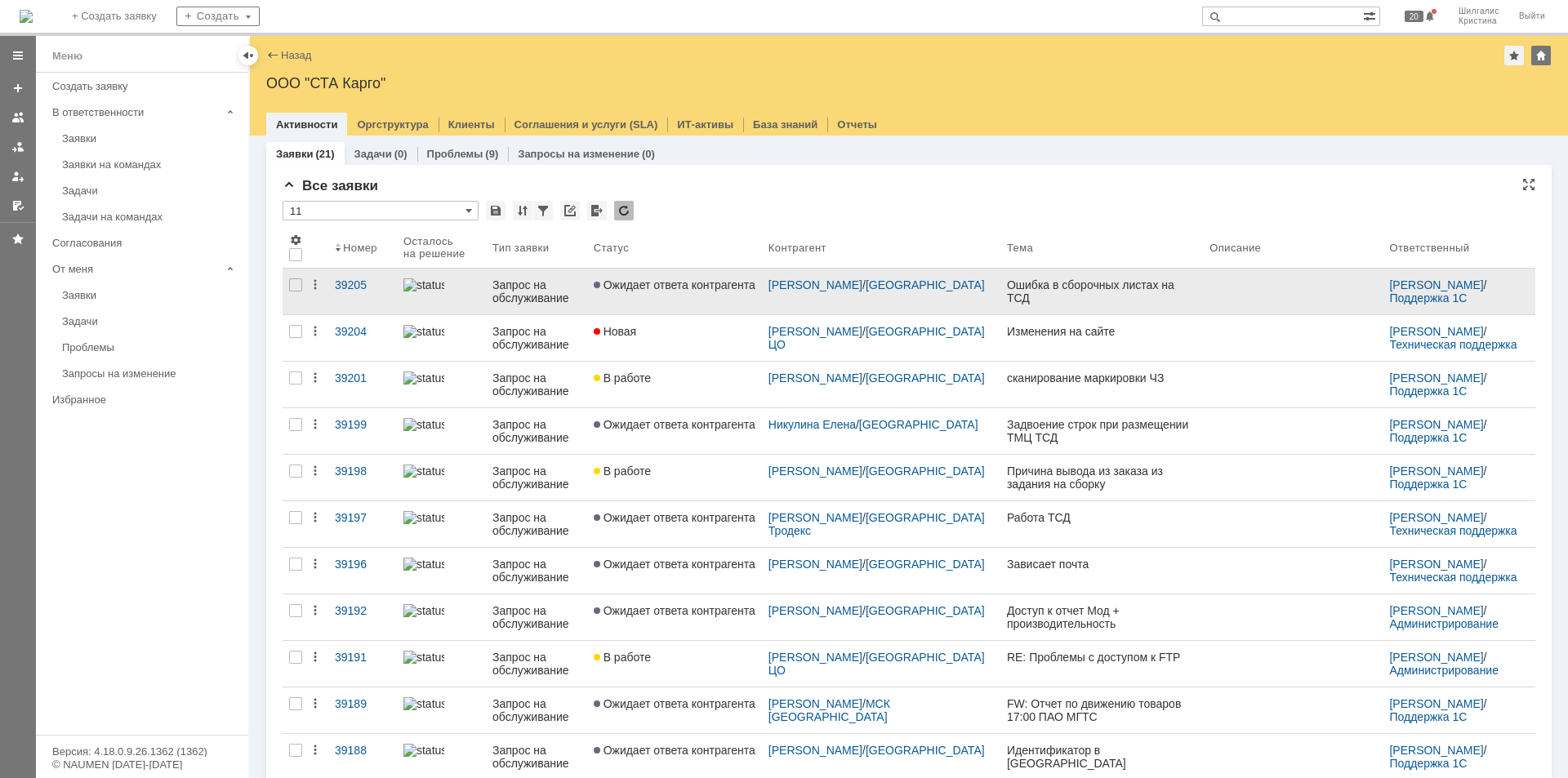
click at [668, 281] on span "Ожидает ответа контрагента" at bounding box center [674, 285] width 162 height 13
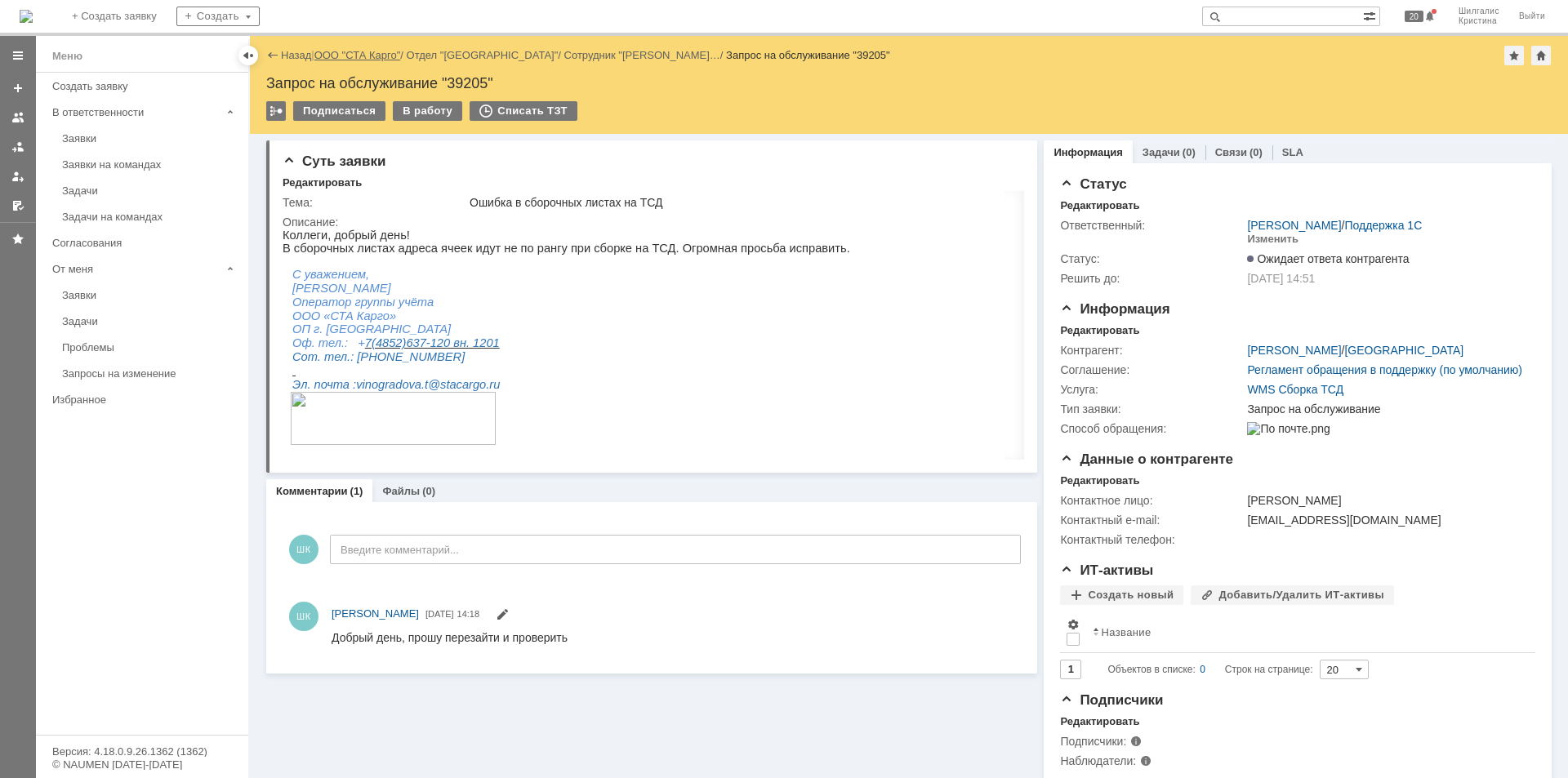
drag, startPoint x: 336, startPoint y: 47, endPoint x: 347, endPoint y: 54, distance: 13.0
click at [337, 47] on div "Назад | ООО "СТА Карго" / Отдел "Ярославль" / Сотрудник "Виноградова Татьяна… /…" at bounding box center [908, 56] width 1285 height 20
click at [347, 54] on link "ООО "СТА Карго"" at bounding box center [358, 55] width 86 height 12
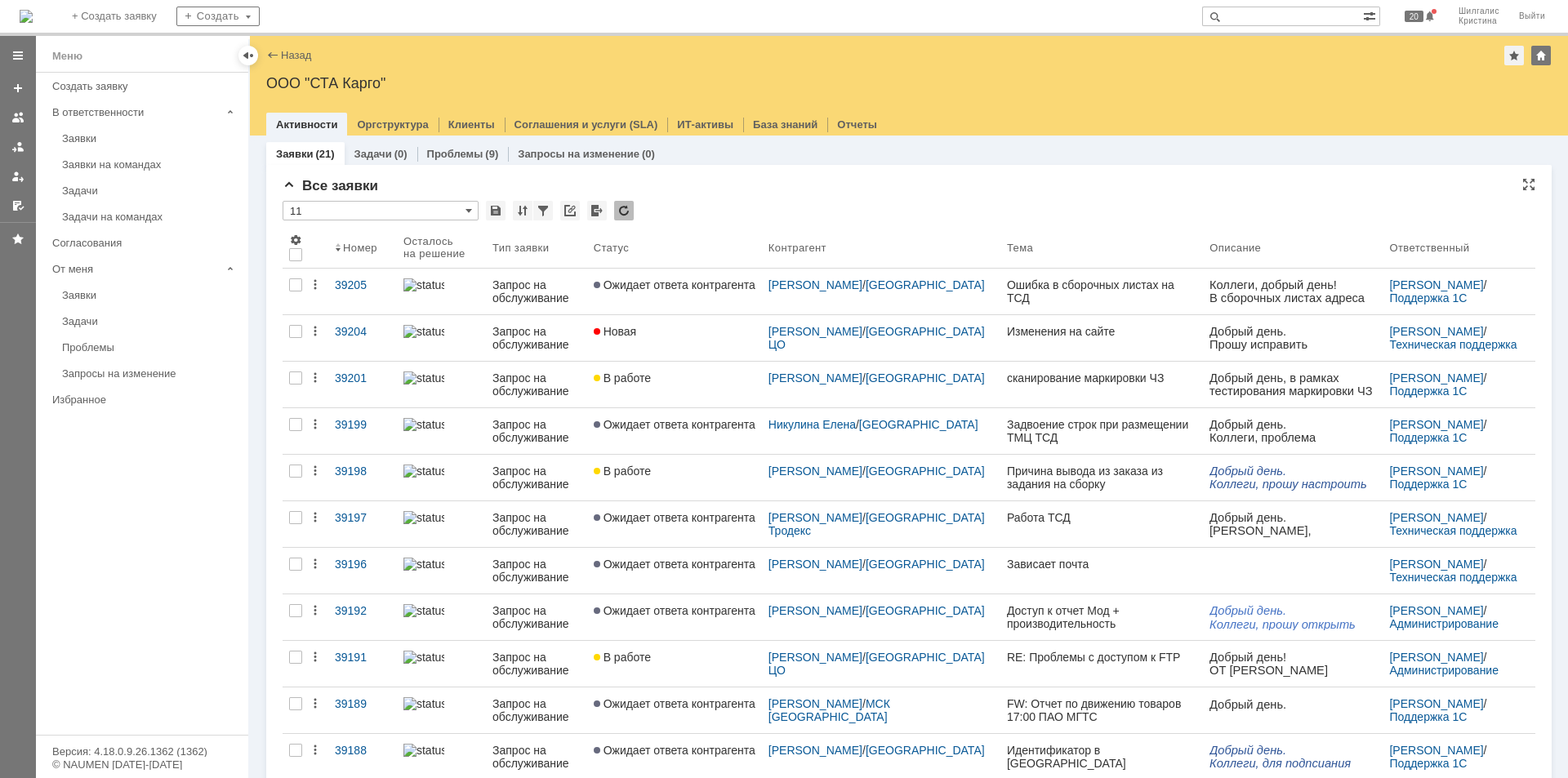
click at [699, 198] on div "Все заявки * 11 Результаты поиска: 1 2 Следующая > Объектов в списке: посчитать…" at bounding box center [909, 708] width 1253 height 1061
click at [134, 168] on div "Заявки на командах" at bounding box center [150, 164] width 177 height 12
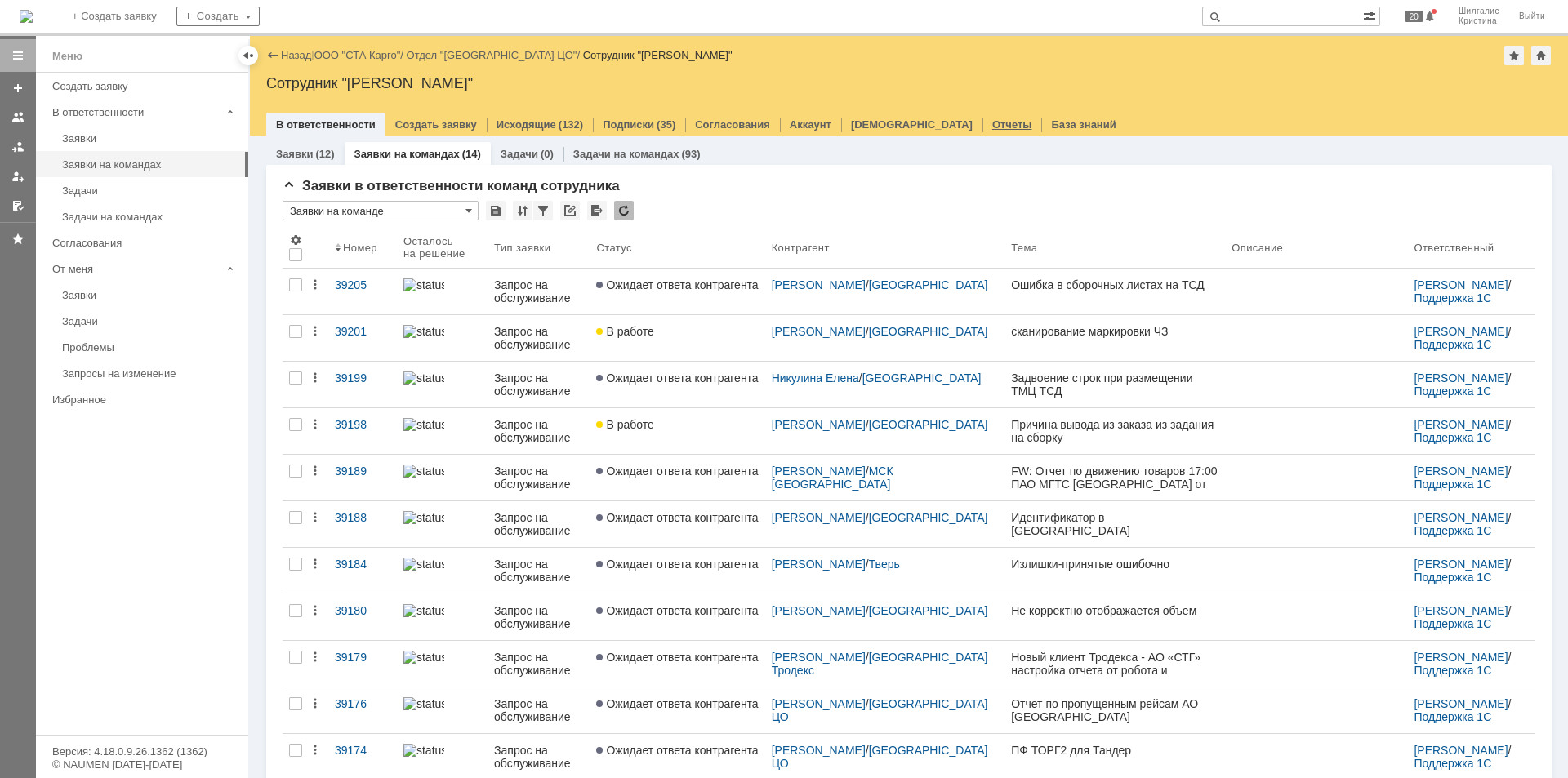
click at [992, 124] on link "Отчеты" at bounding box center [1012, 124] width 40 height 12
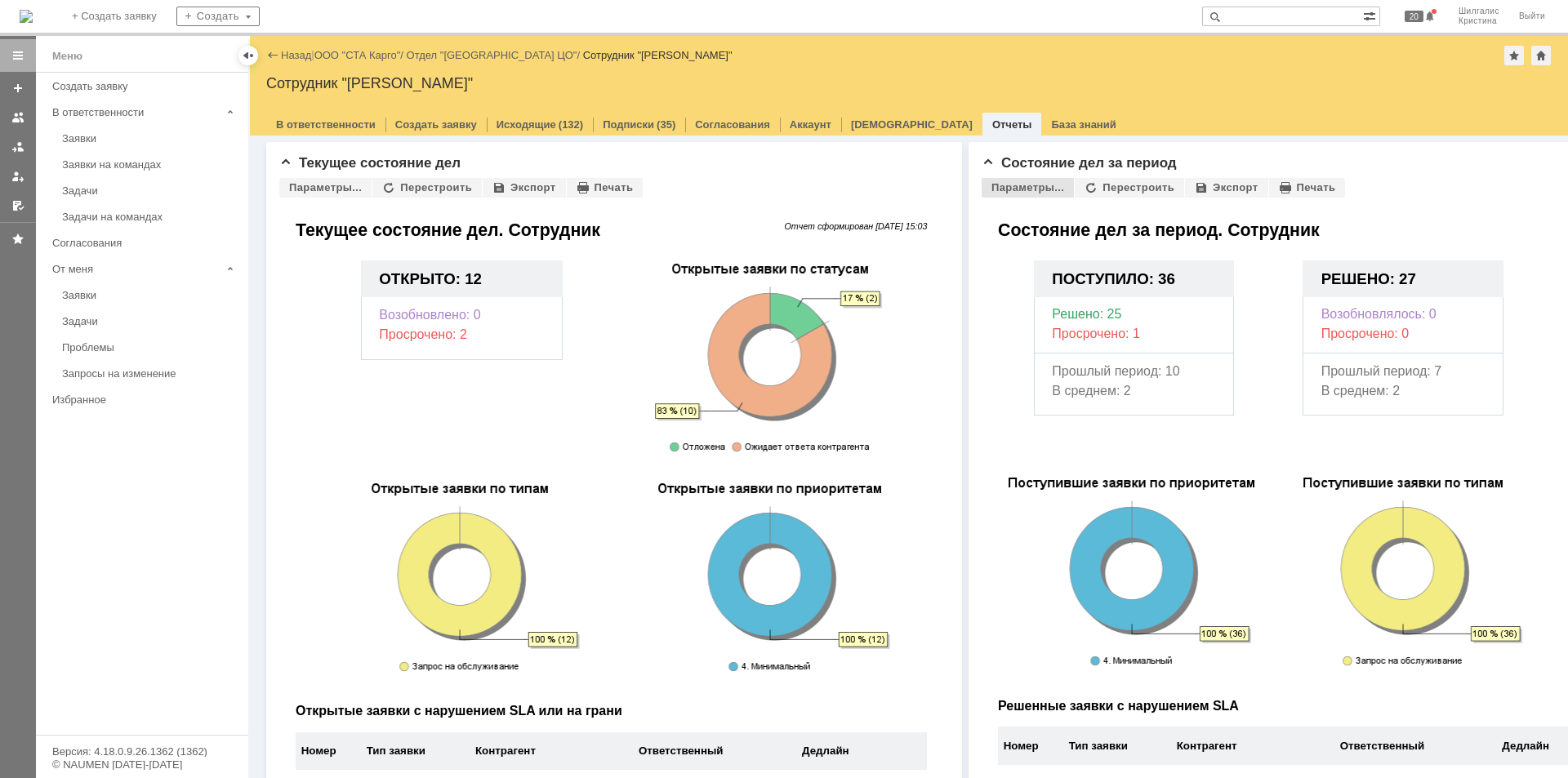
click at [1040, 184] on div "Параметры..." at bounding box center [1027, 188] width 92 height 20
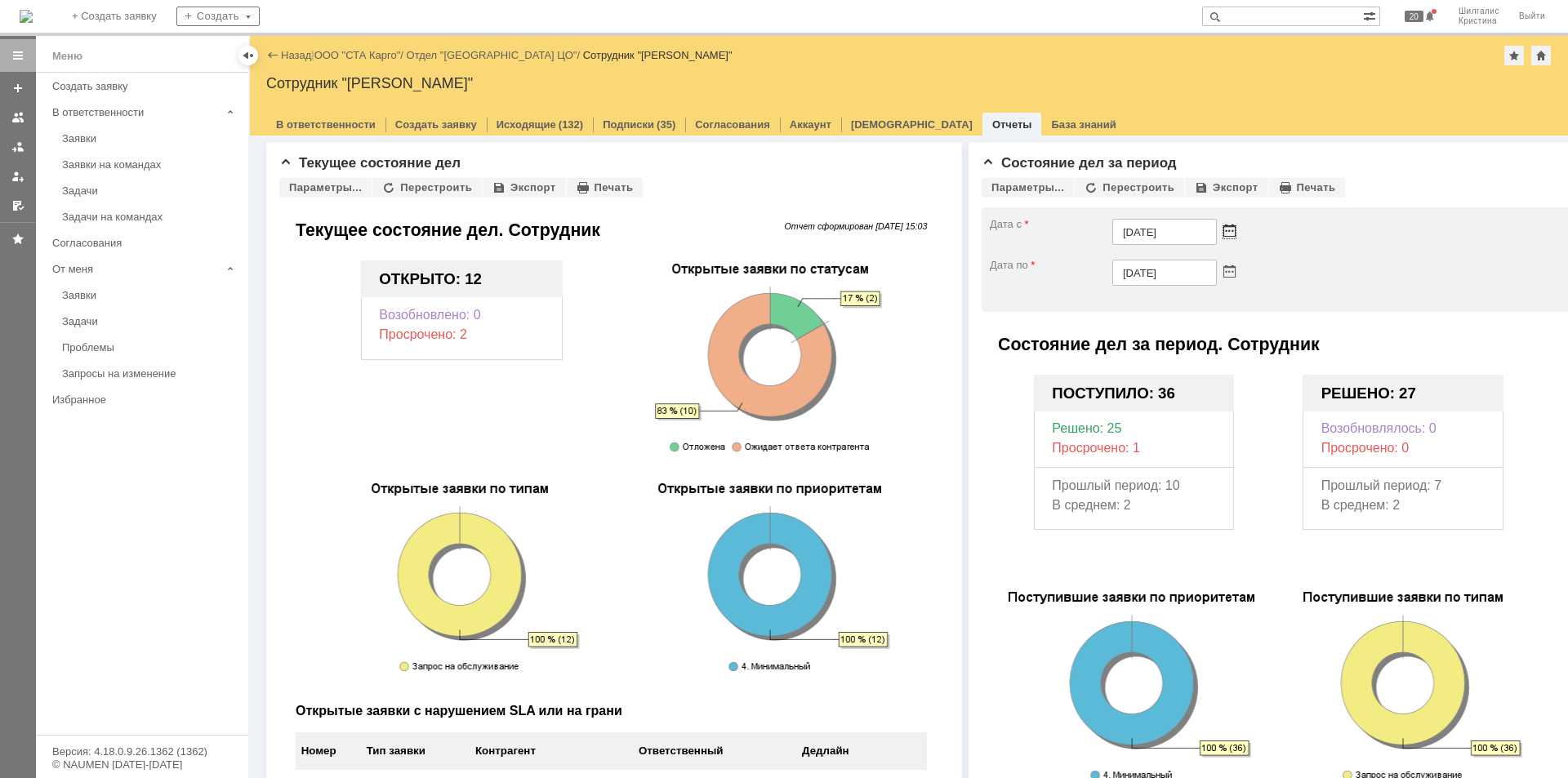
click at [1227, 229] on span at bounding box center [1230, 232] width 12 height 12
click at [1120, 267] on div at bounding box center [1119, 268] width 12 height 11
click at [1107, 297] on div "30" at bounding box center [1108, 296] width 17 height 14
type input "30.06.2025"
click at [1129, 194] on div "Перестроить" at bounding box center [1129, 188] width 110 height 20
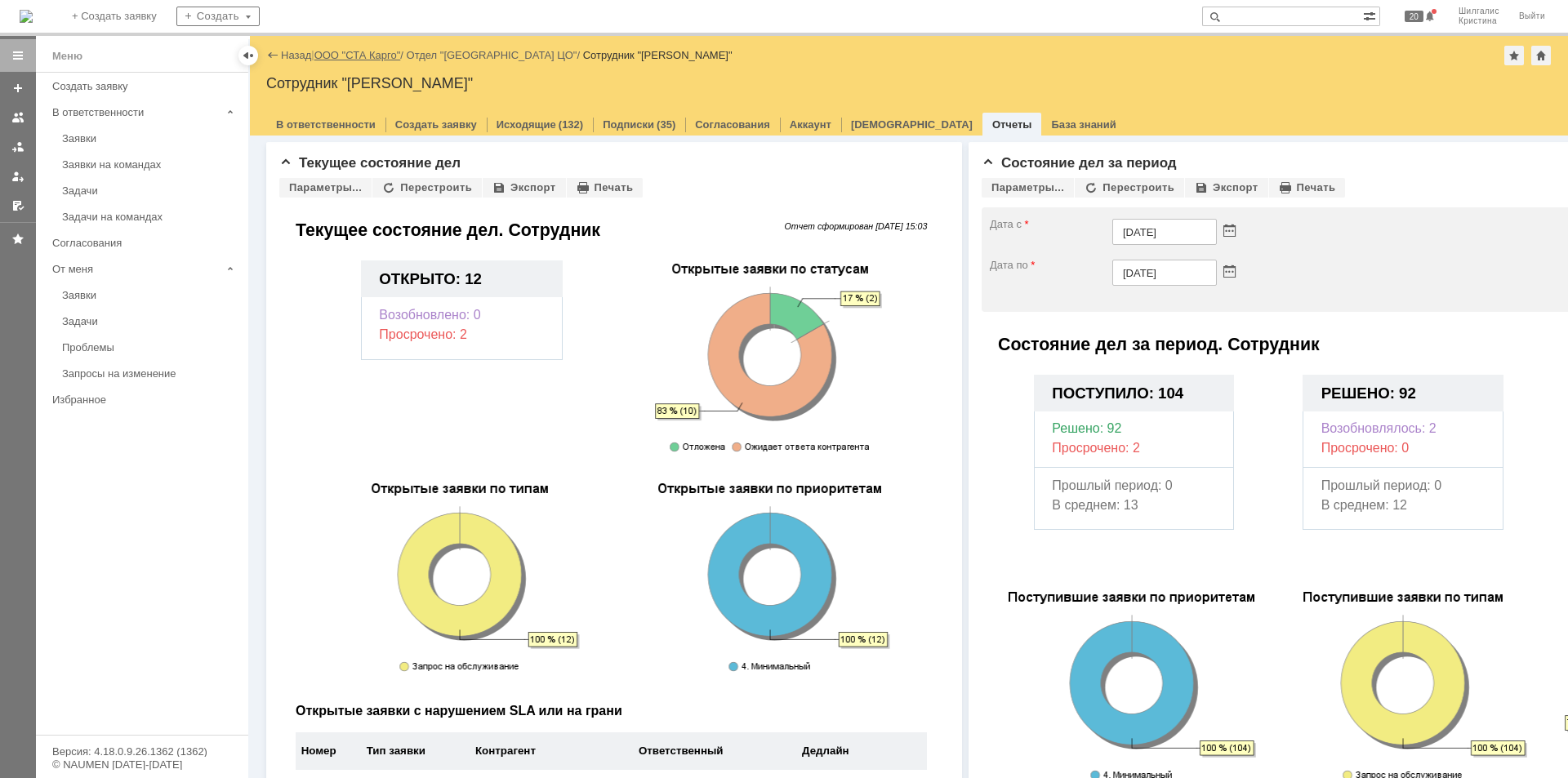
click at [340, 51] on link "ООО "СТА Карго"" at bounding box center [358, 55] width 86 height 12
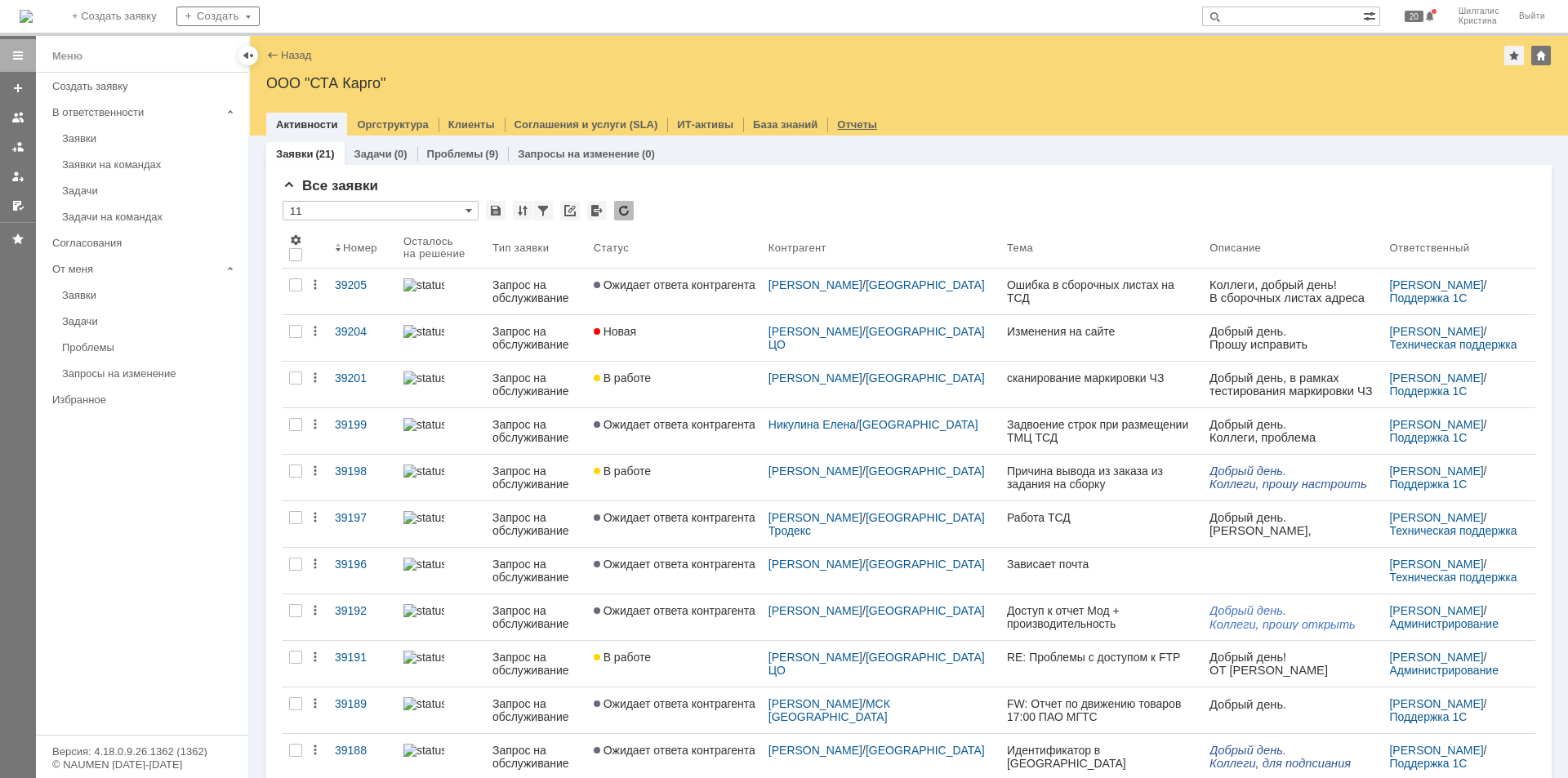
click at [846, 118] on div "Отчеты" at bounding box center [857, 124] width 60 height 24
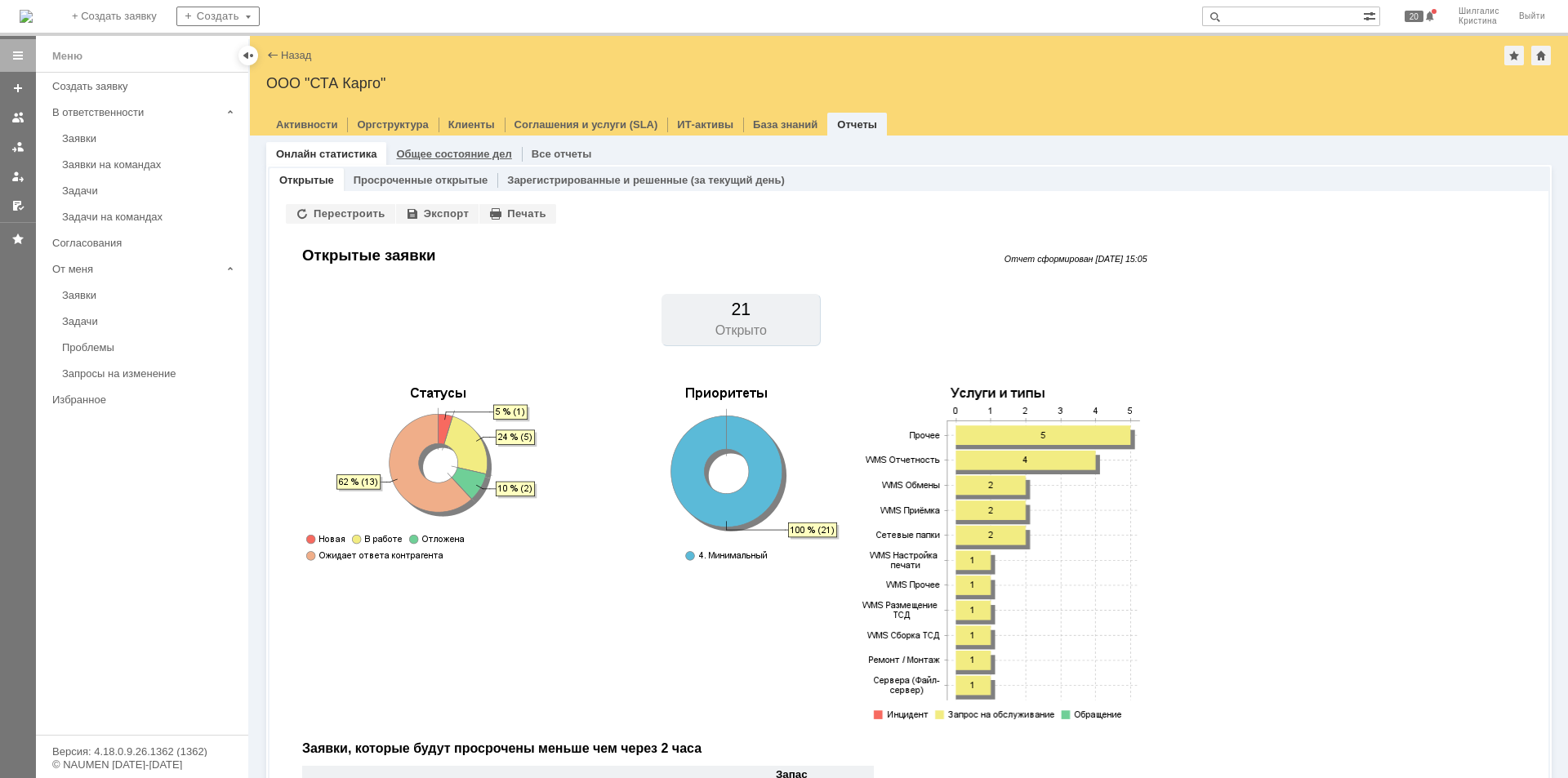
click at [477, 154] on link "Общее состояние дел" at bounding box center [453, 153] width 115 height 12
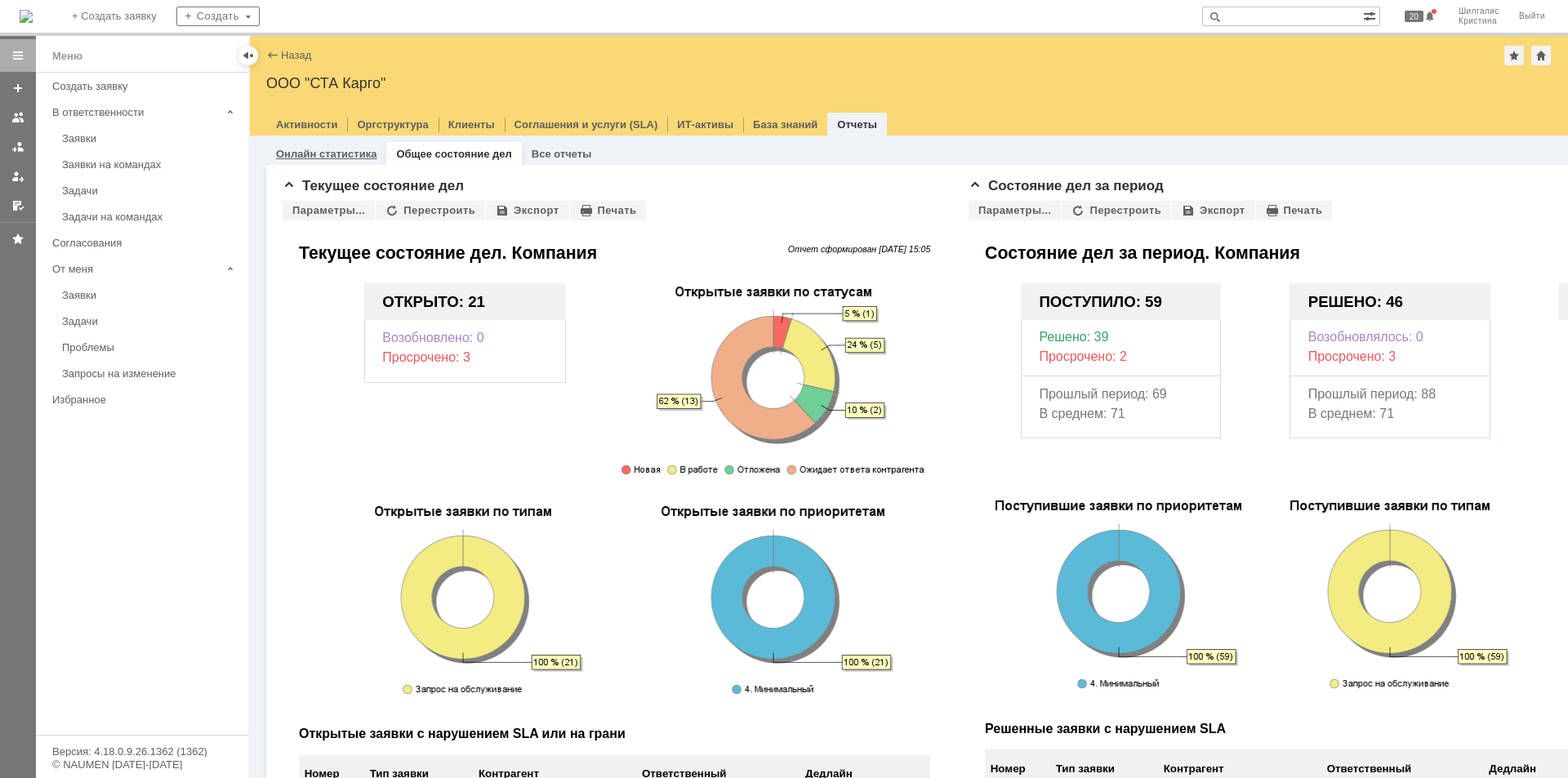
click at [348, 158] on link "Онлайн статистика" at bounding box center [326, 153] width 100 height 12
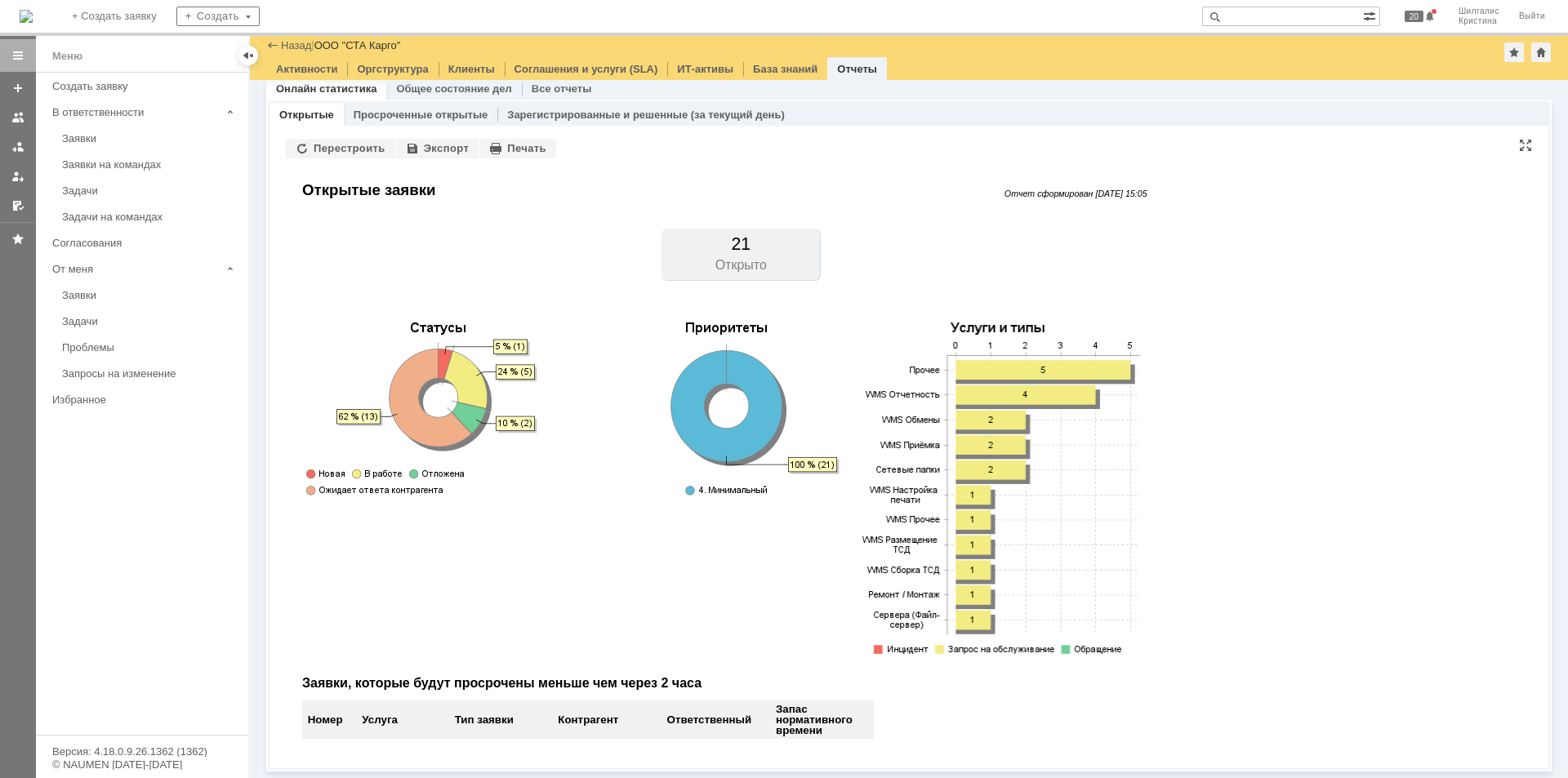
scroll to position [10, 0]
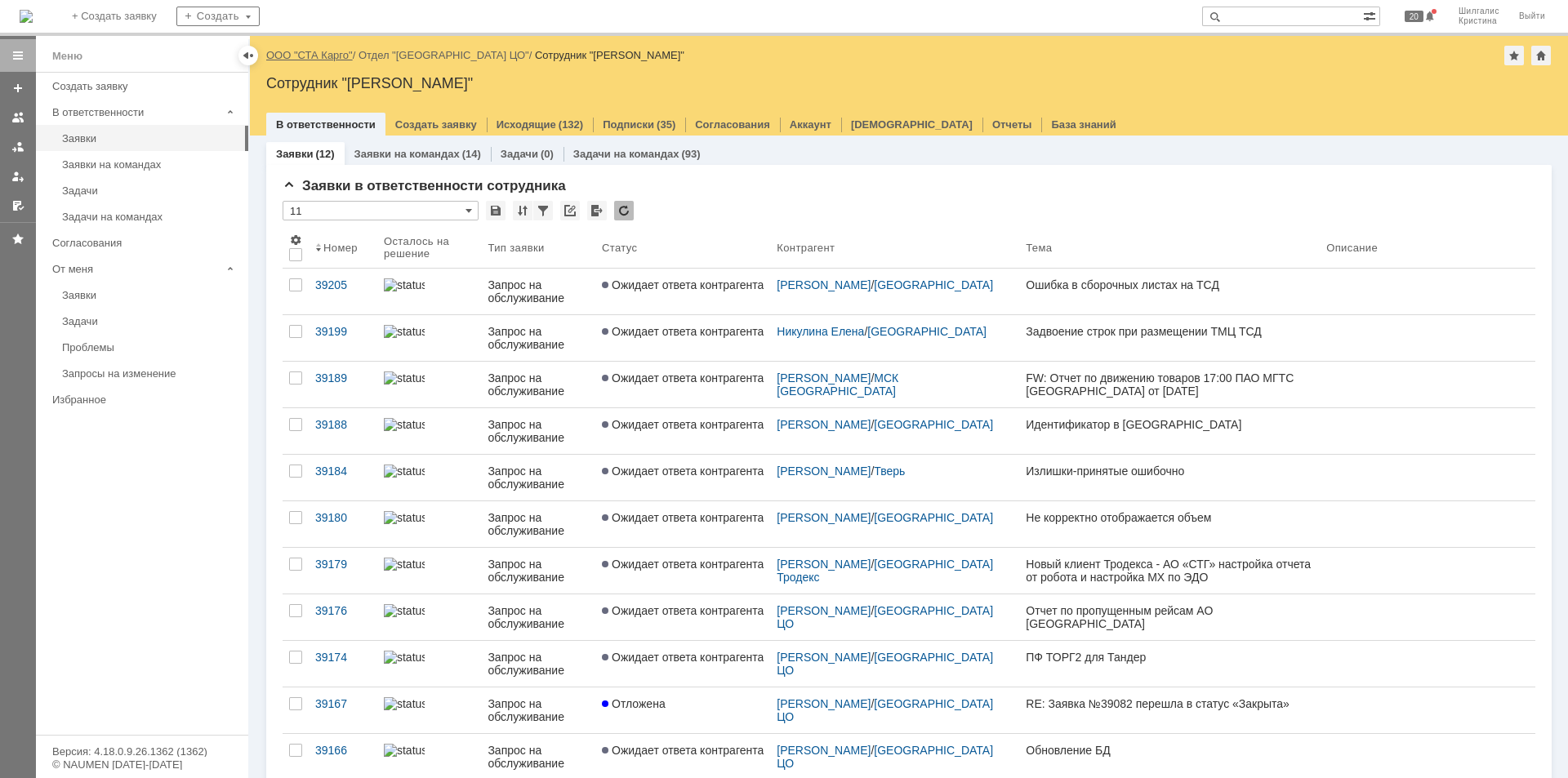
click at [324, 57] on link "ООО "СТА Карго"" at bounding box center [309, 55] width 86 height 12
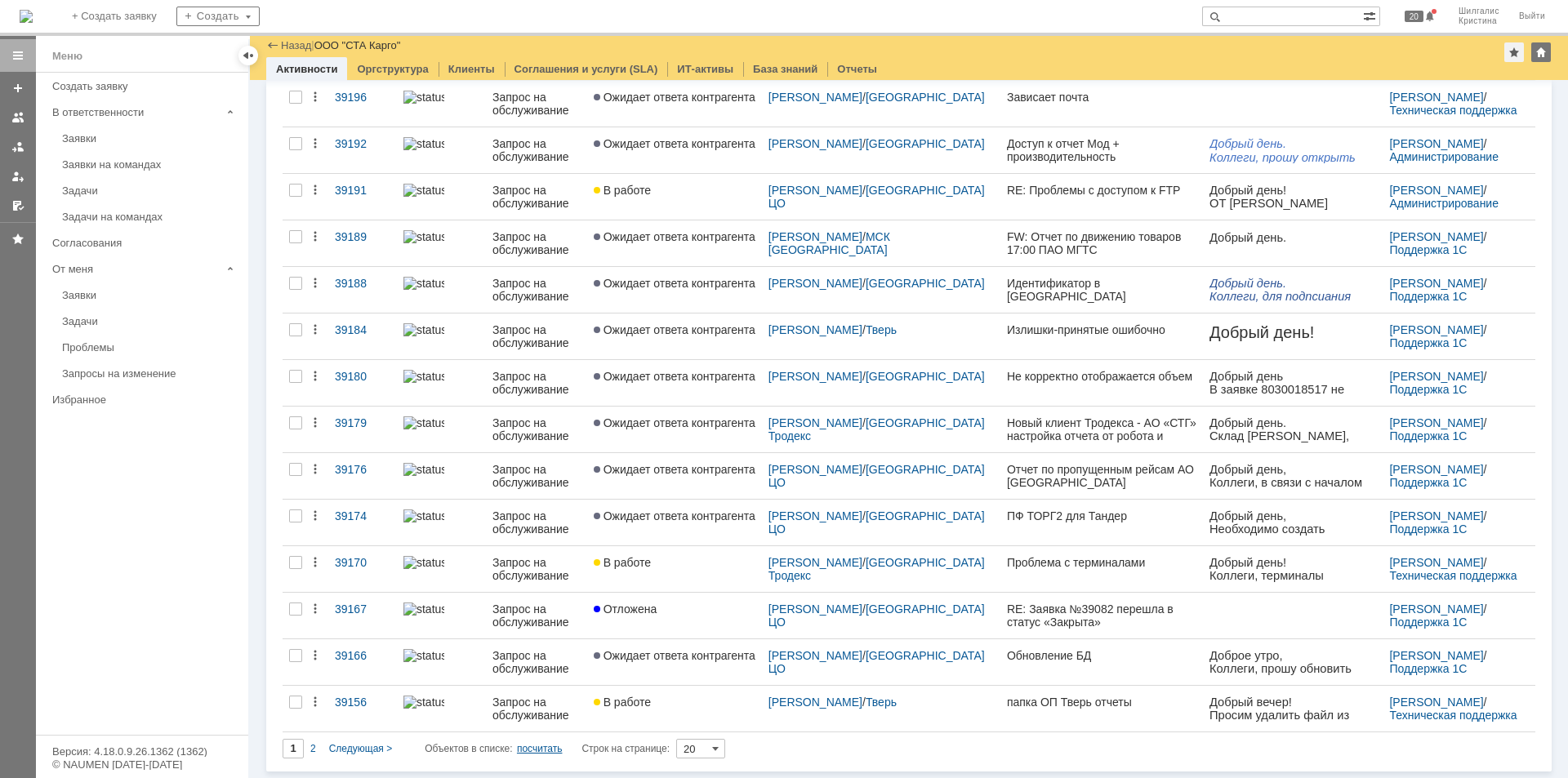
click at [541, 754] on div "посчитать" at bounding box center [539, 749] width 46 height 20
click at [319, 746] on div "2" at bounding box center [313, 749] width 19 height 20
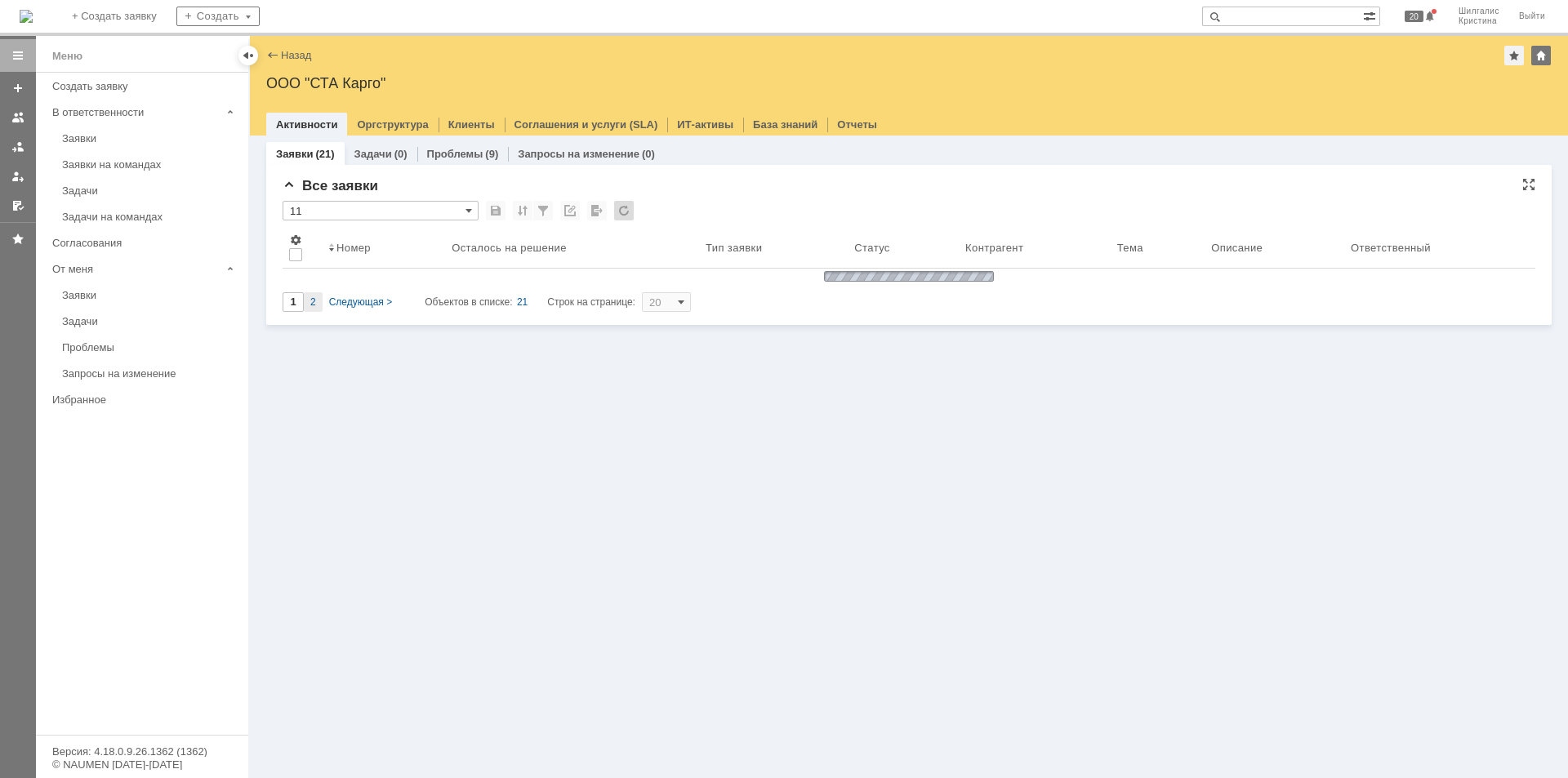
type input "2"
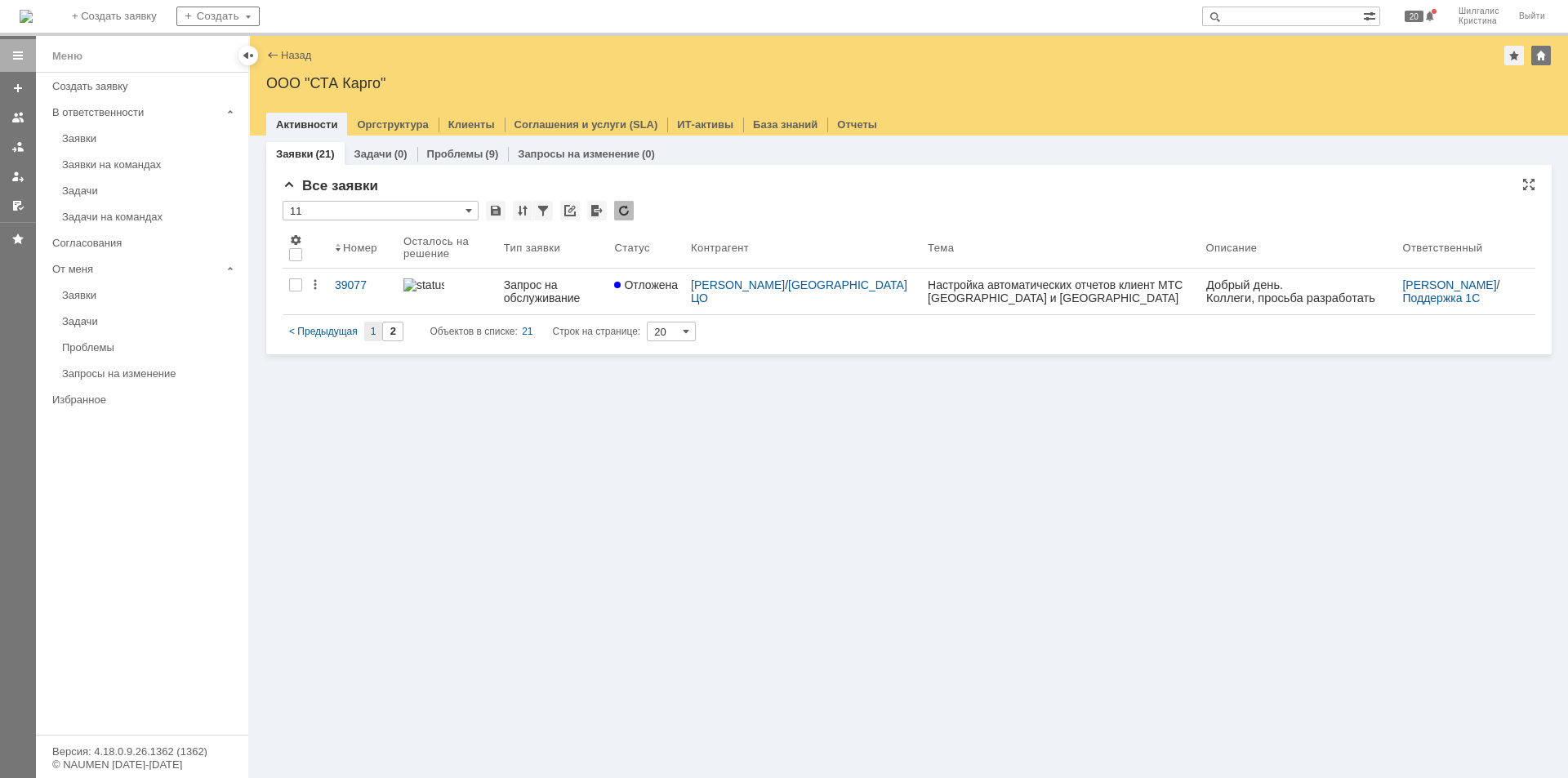
click at [368, 331] on div "1" at bounding box center [373, 332] width 19 height 20
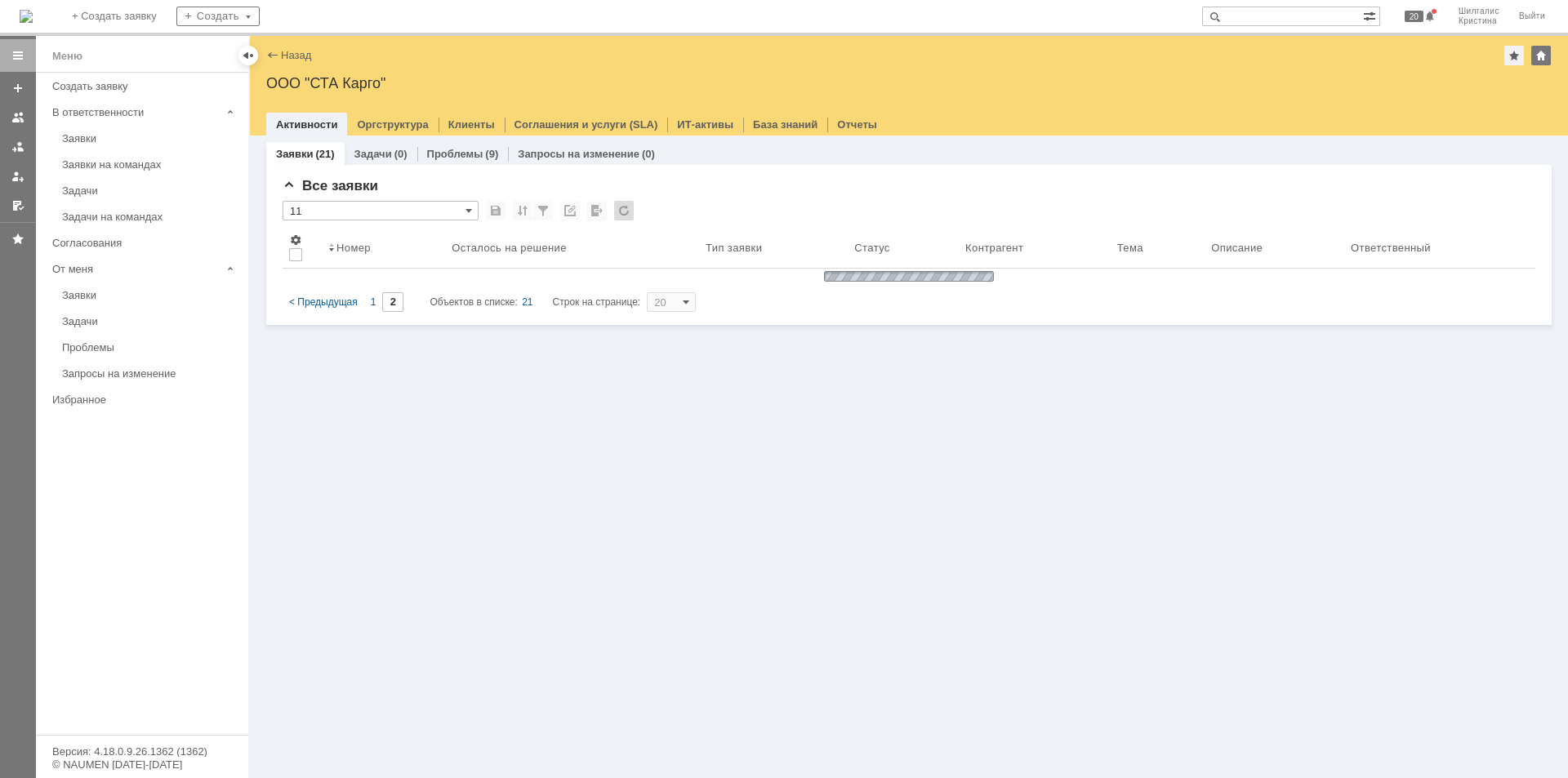
type input "1"
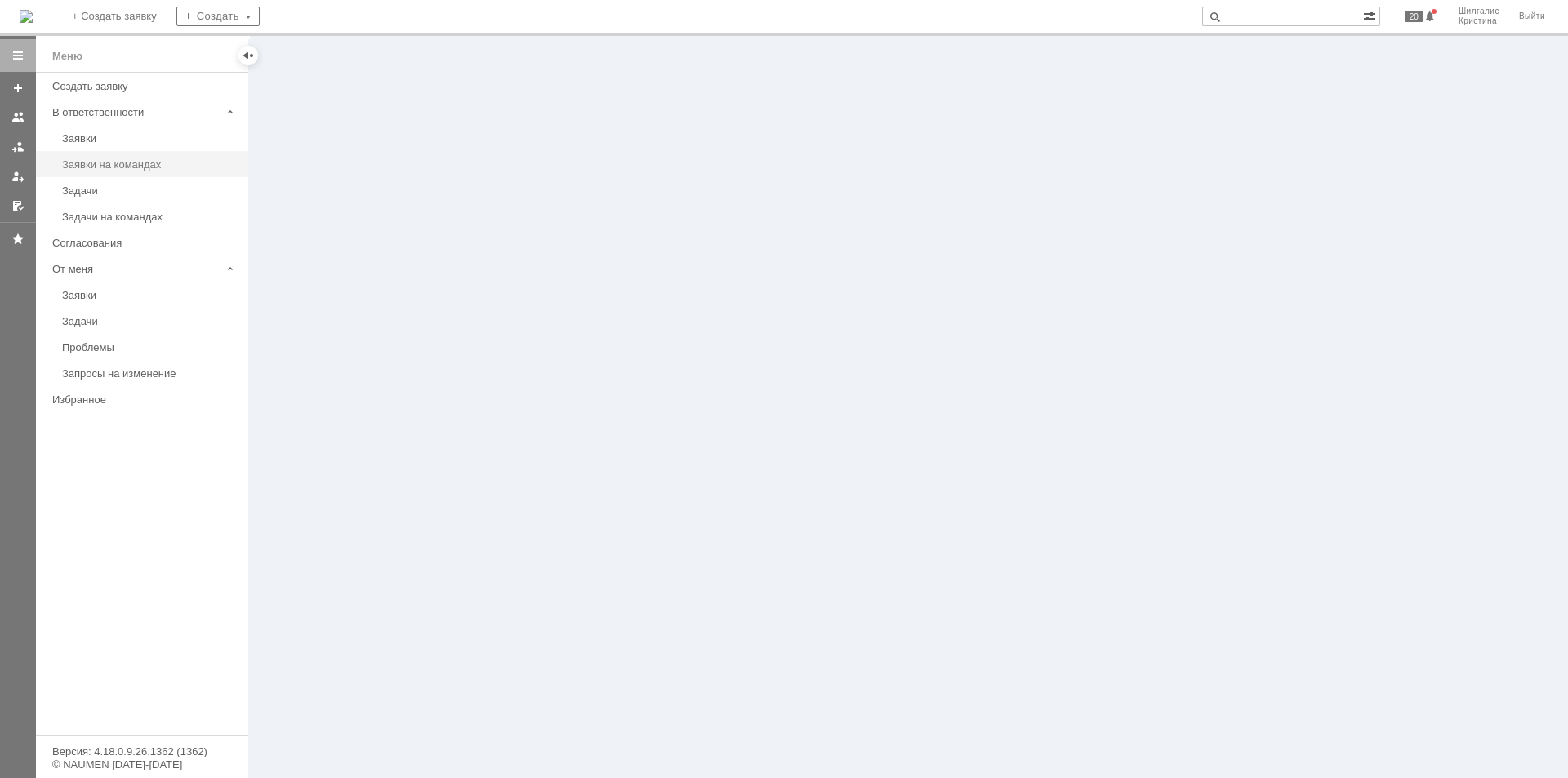
click at [139, 169] on div "Заявки на командах" at bounding box center [150, 164] width 177 height 12
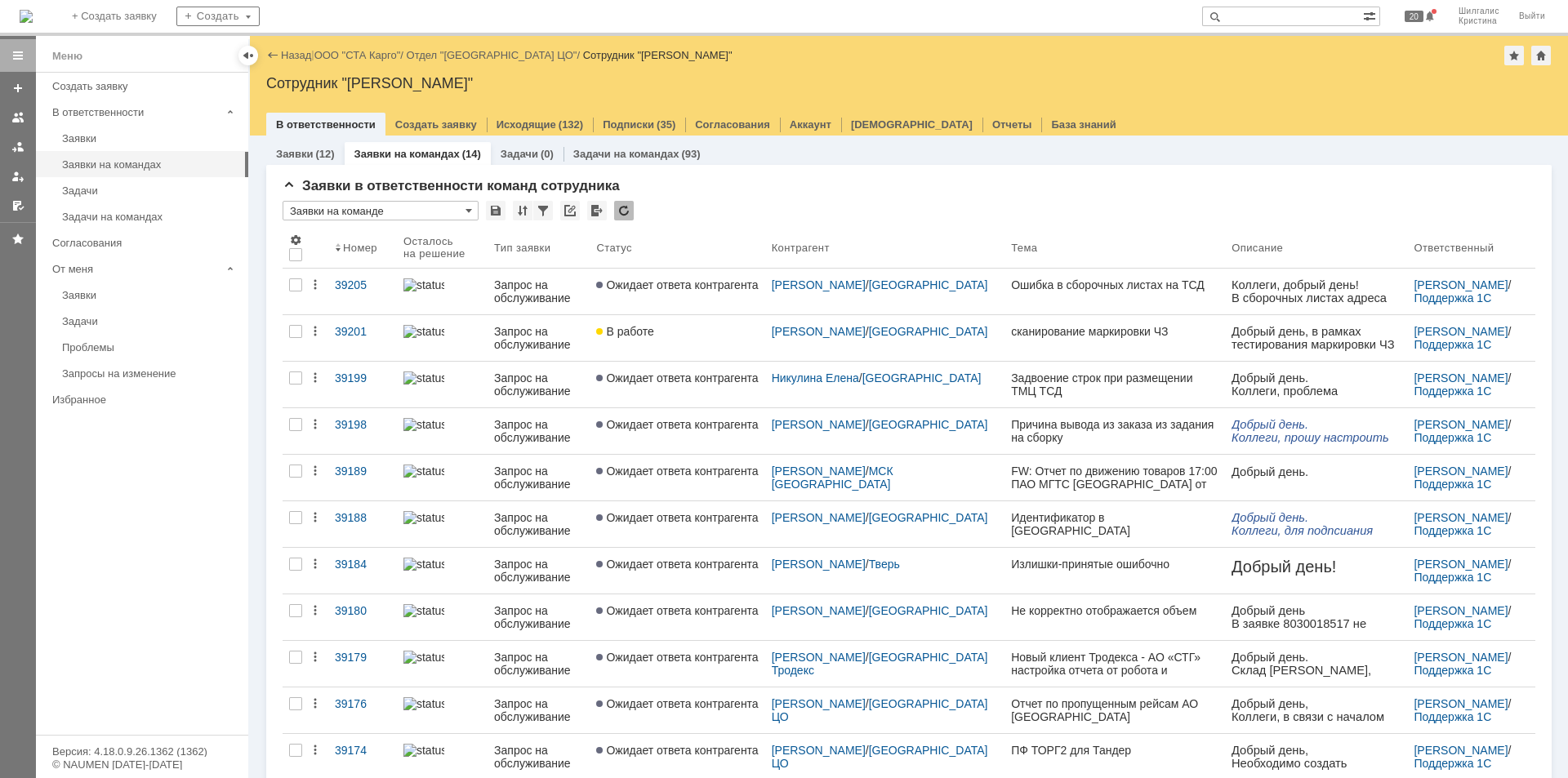
click at [1242, 16] on input "text" at bounding box center [1283, 17] width 161 height 20
type input "n"
drag, startPoint x: 1242, startPoint y: 16, endPoint x: 1262, endPoint y: 17, distance: 20.0
click at [1262, 17] on input "text" at bounding box center [1283, 17] width 161 height 20
type input "тандер"
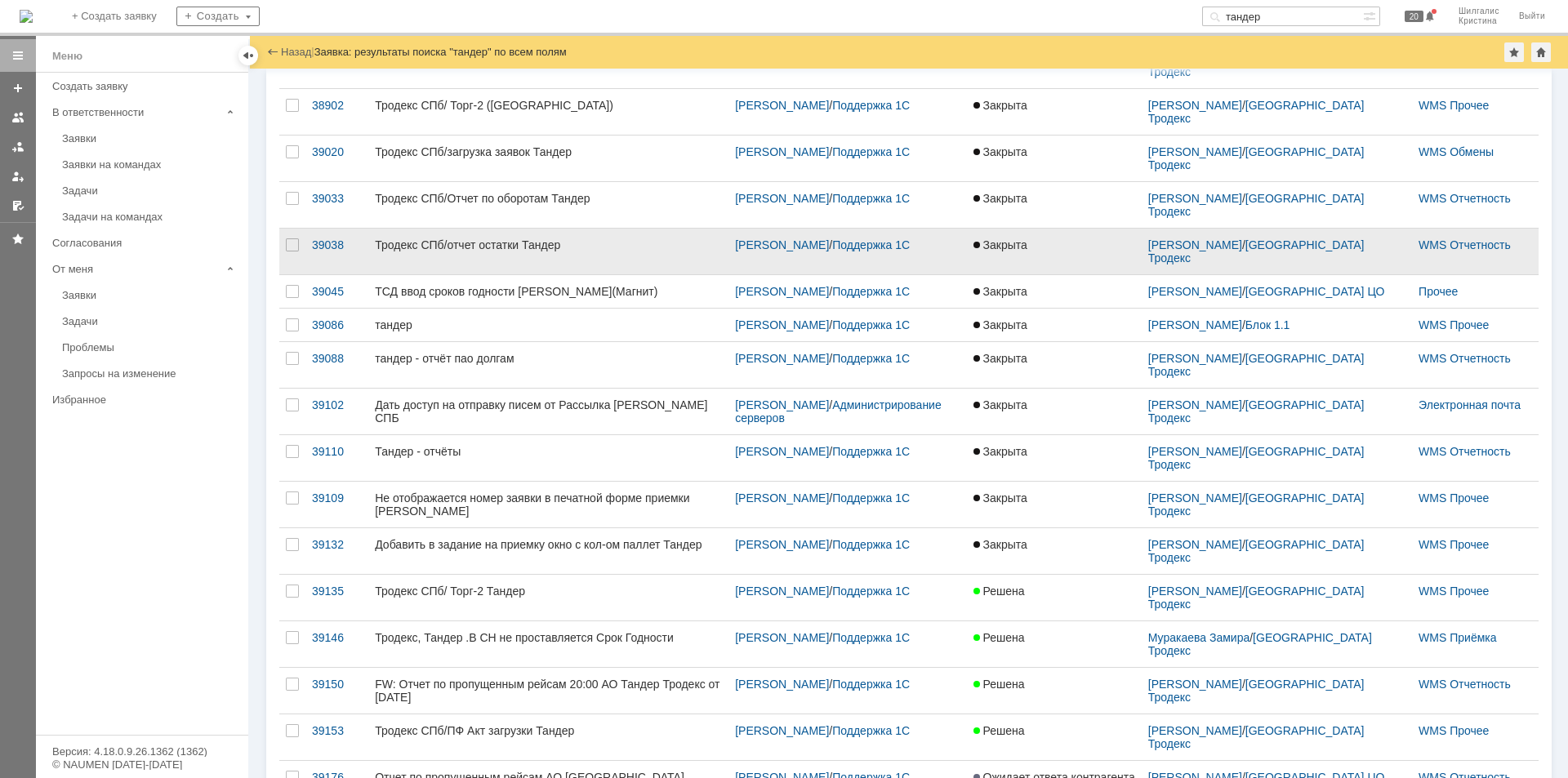
scroll to position [224, 0]
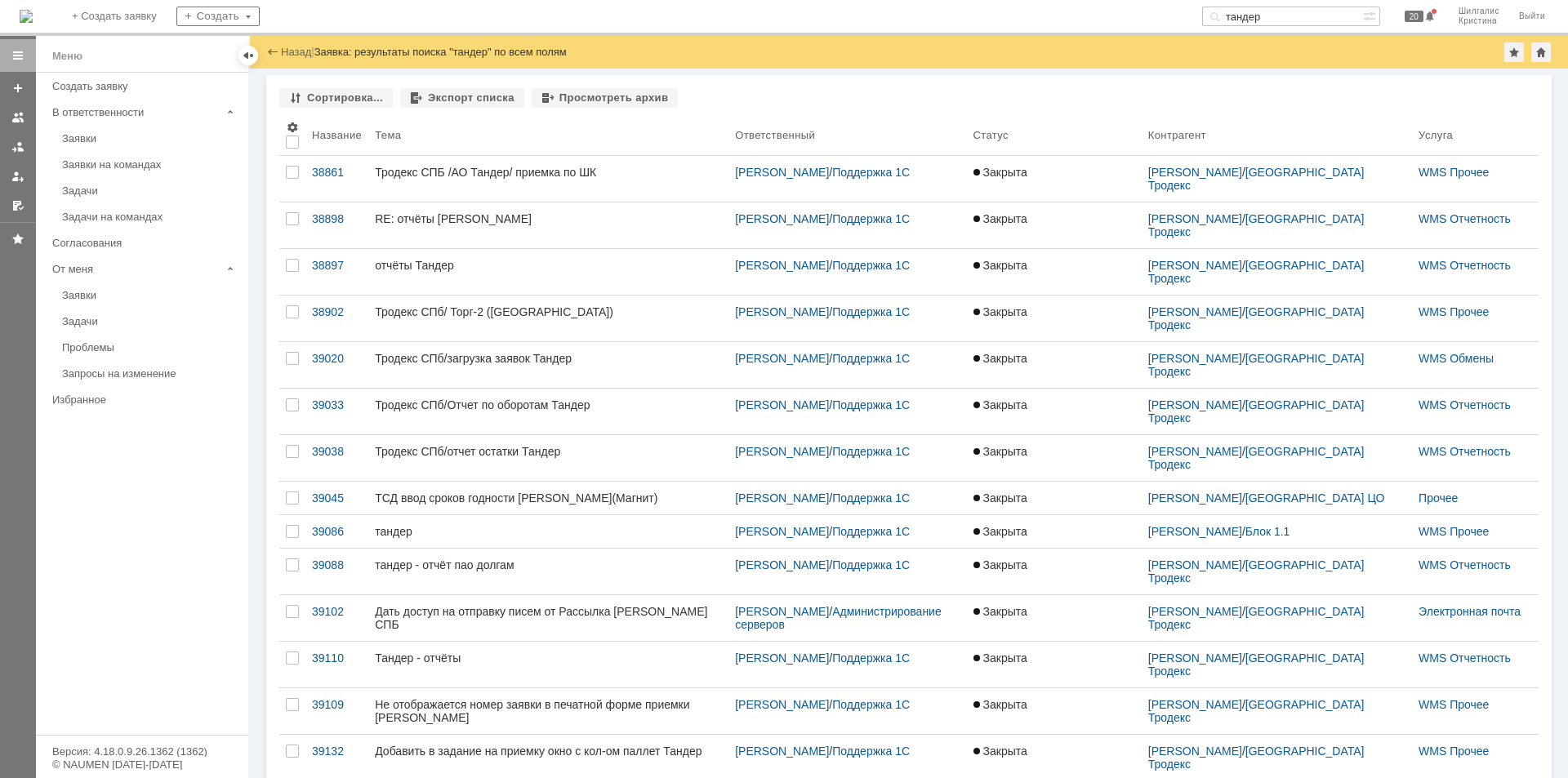
type input "2"
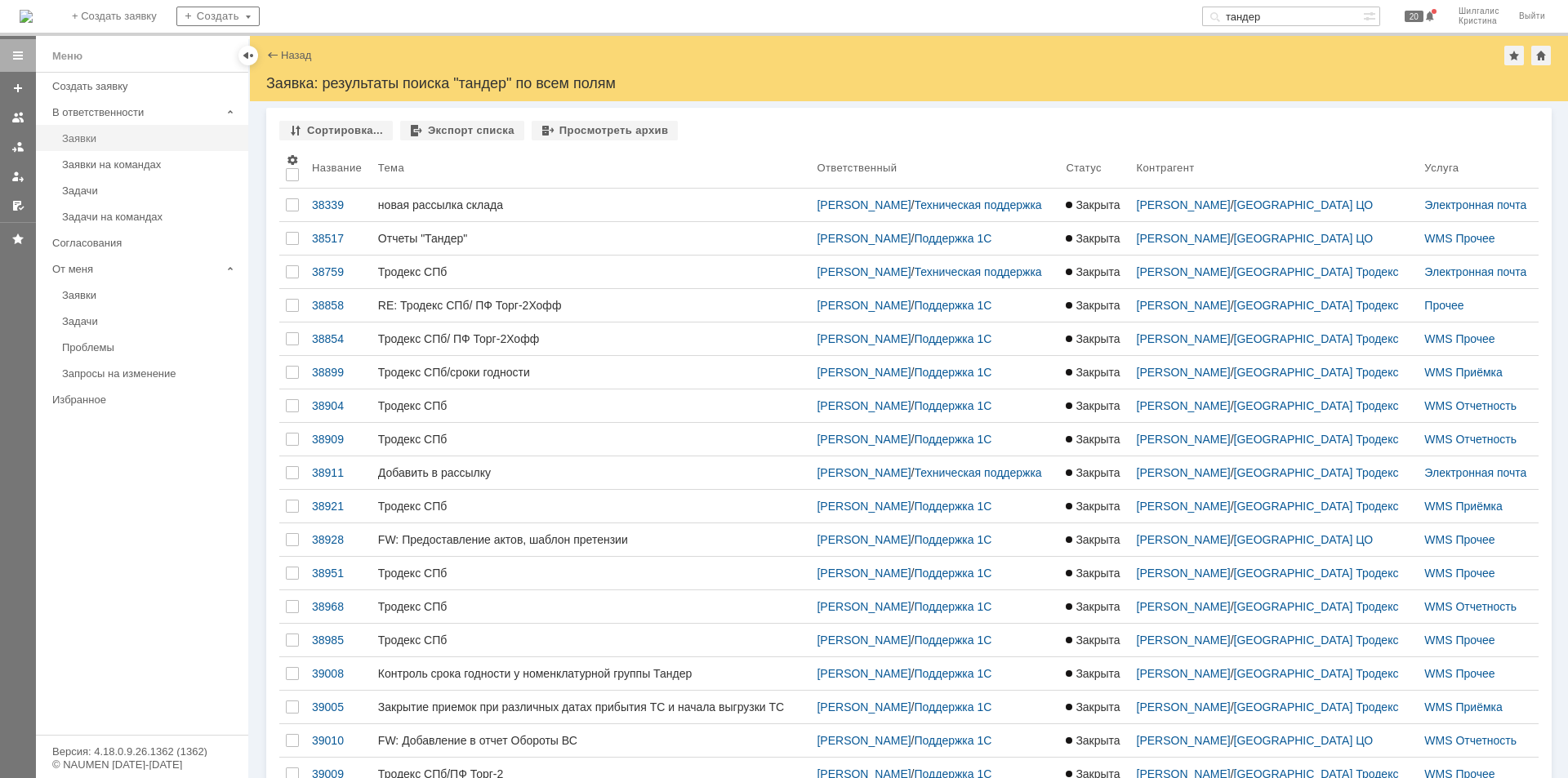
click at [82, 142] on div "Заявки" at bounding box center [150, 138] width 177 height 12
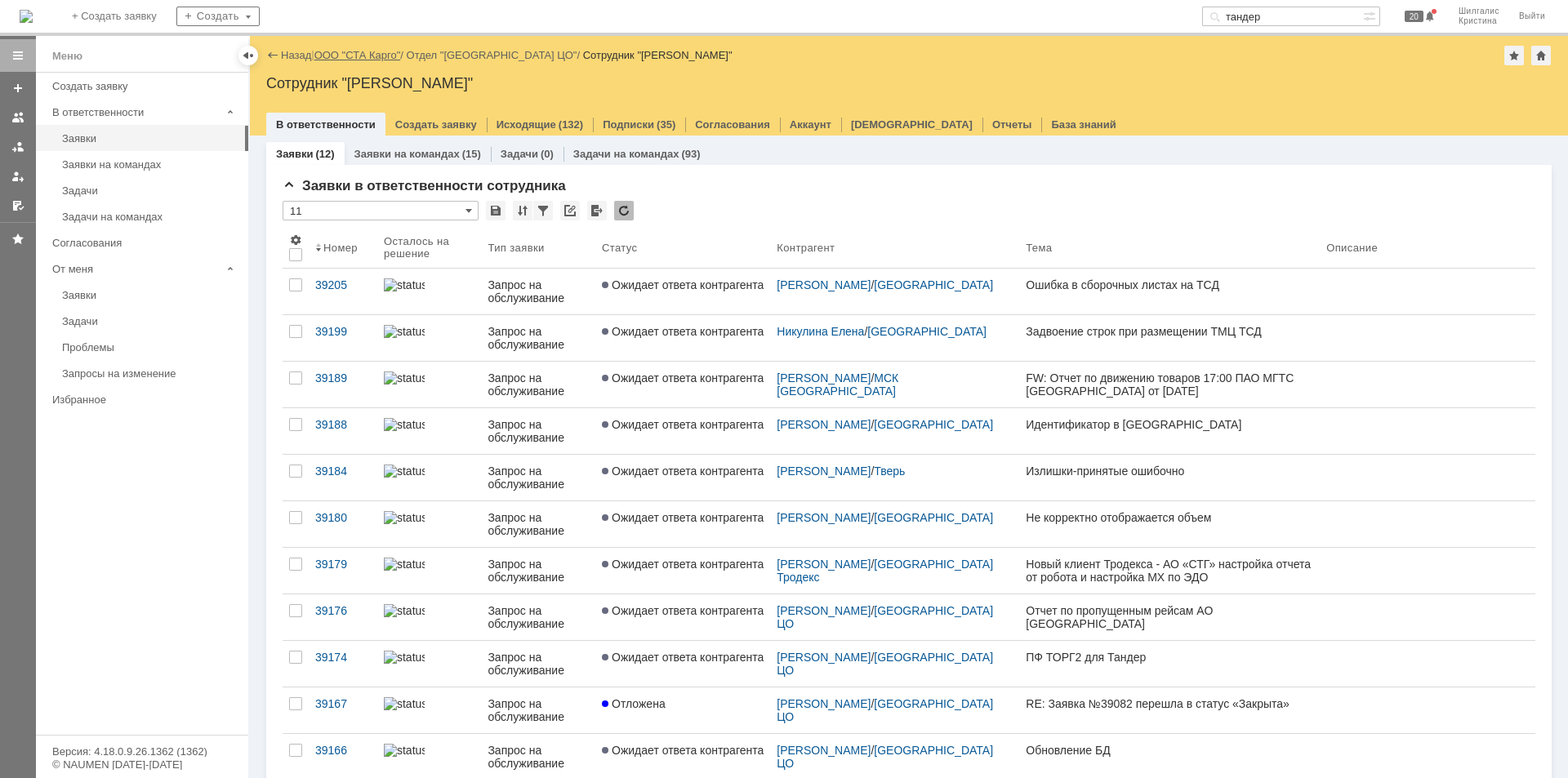
click at [377, 50] on link "ООО "СТА Карго"" at bounding box center [358, 55] width 86 height 12
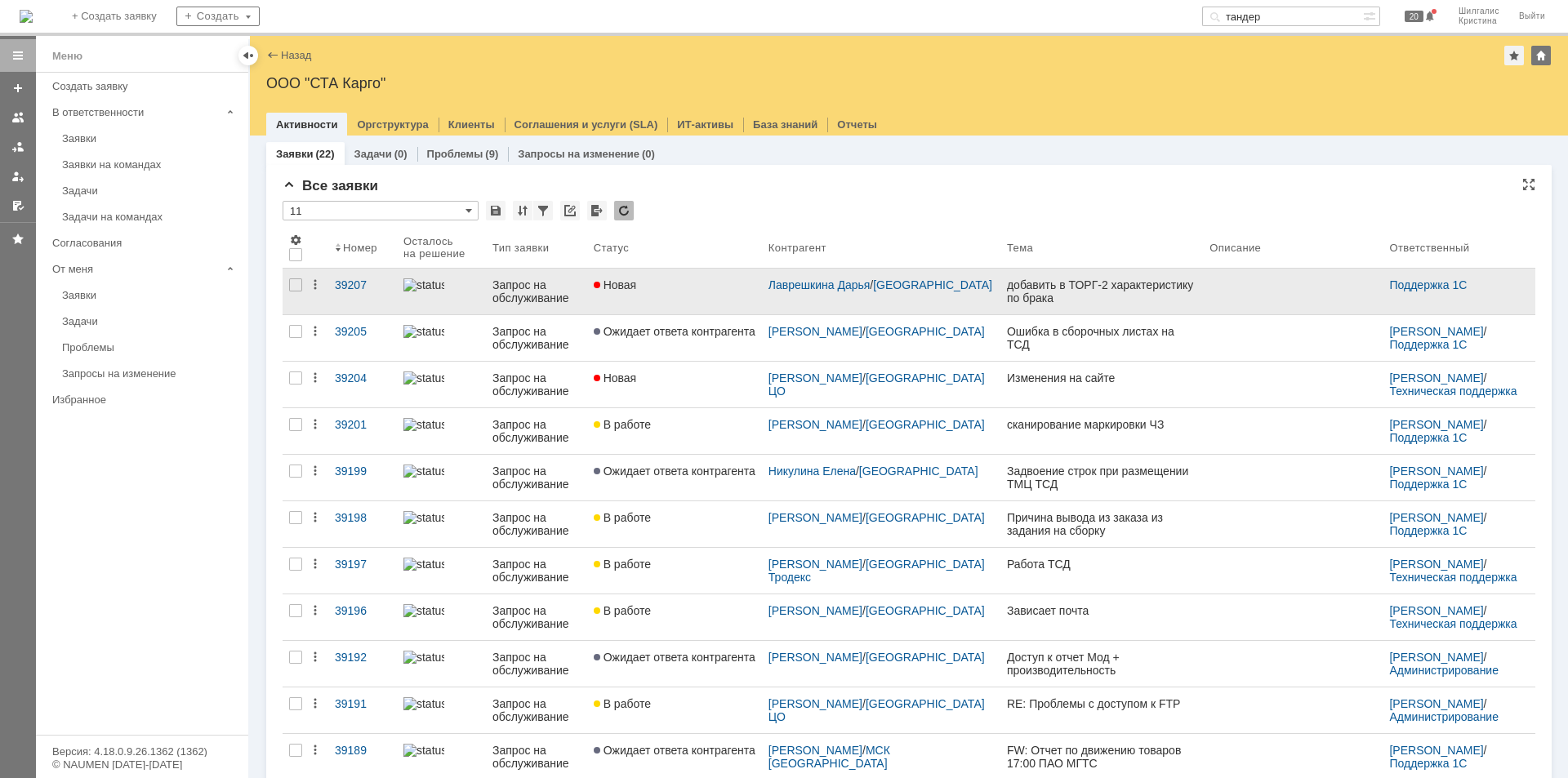
click at [698, 297] on link "Новая" at bounding box center [674, 291] width 175 height 46
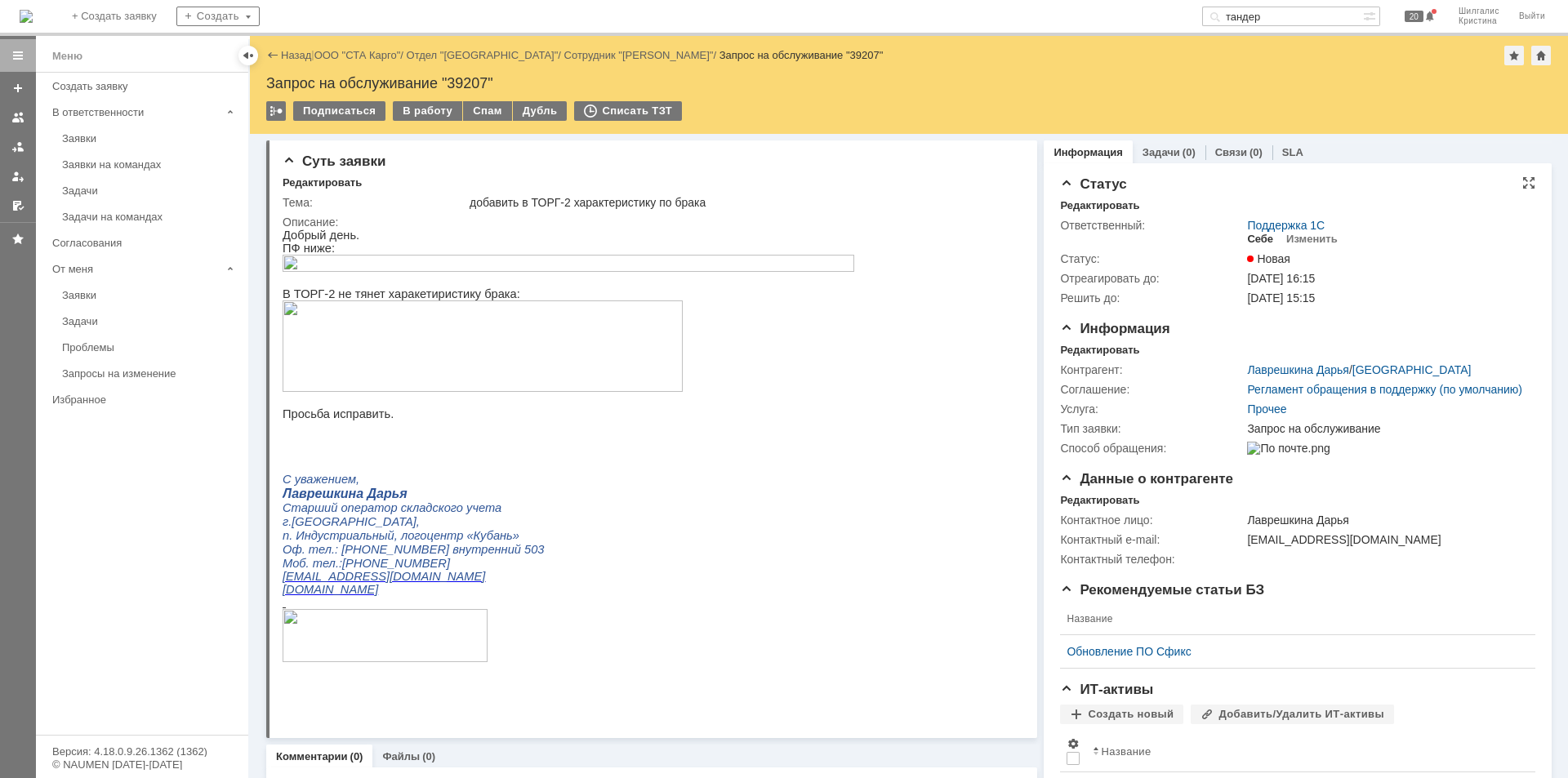
click at [1255, 236] on div "Себе" at bounding box center [1260, 240] width 27 height 13
click at [428, 119] on div "В работу" at bounding box center [427, 111] width 70 height 20
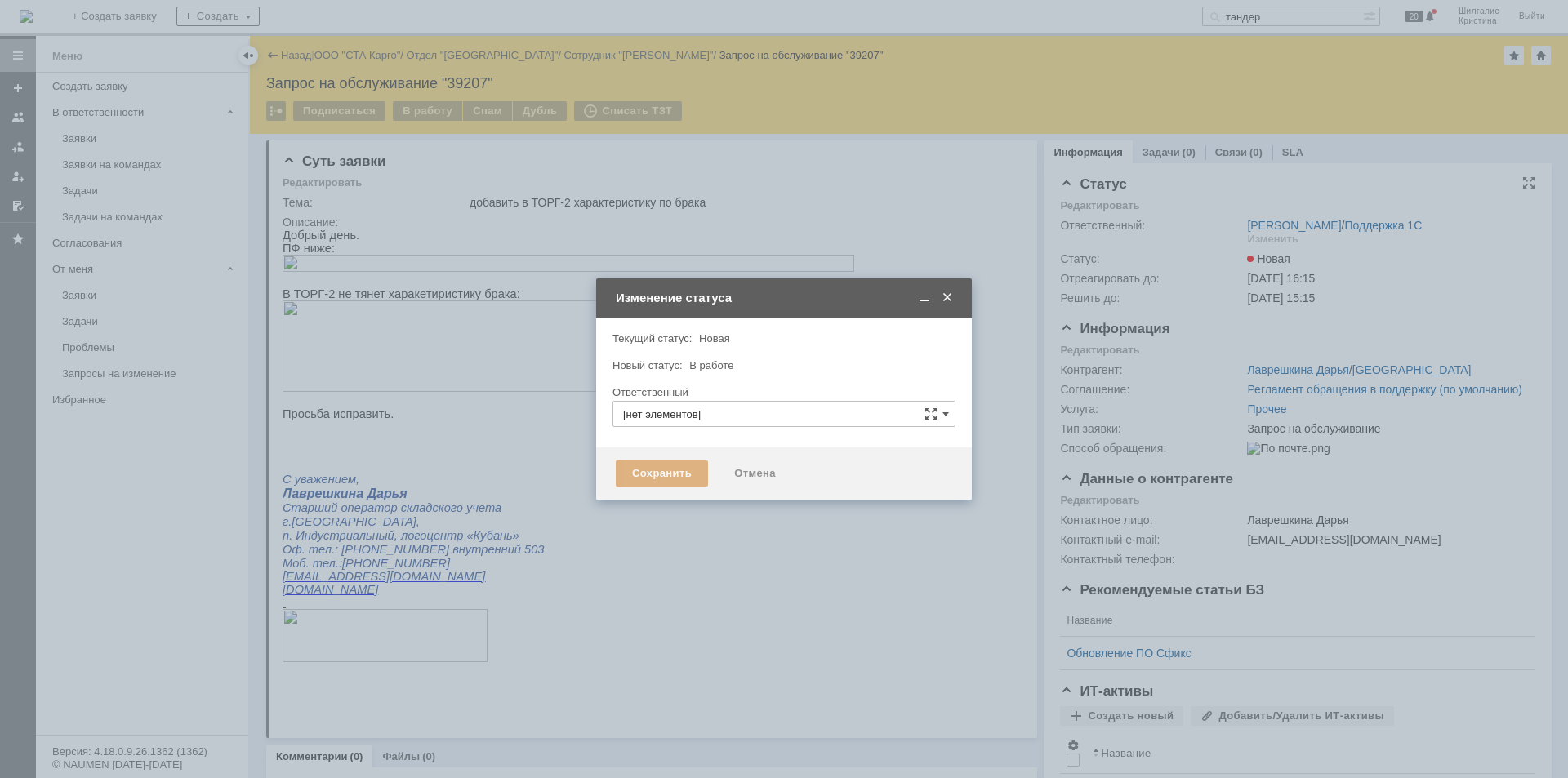
type input "Шилгалис Кристина"
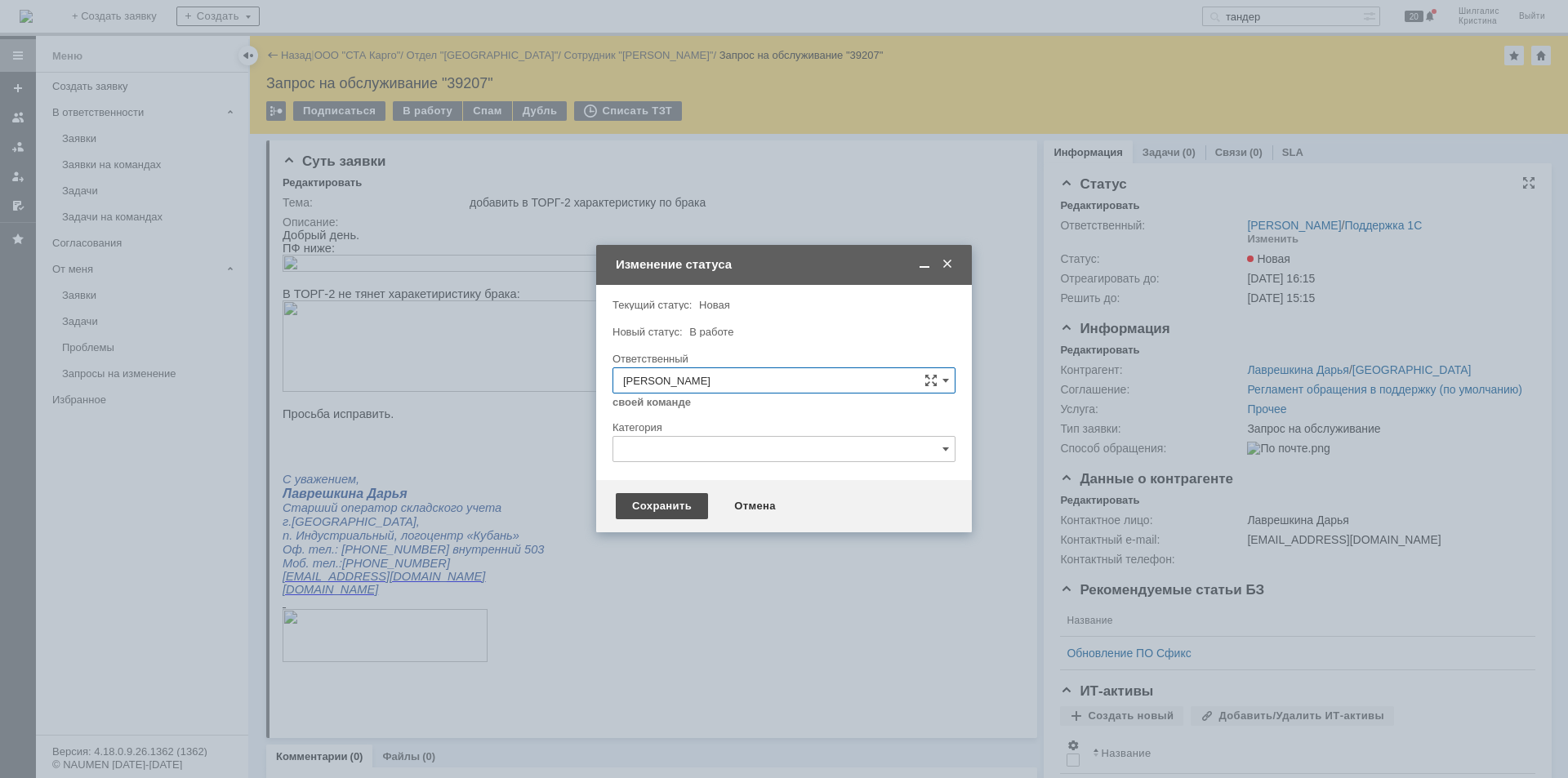
click at [648, 498] on div "Сохранить" at bounding box center [661, 507] width 92 height 27
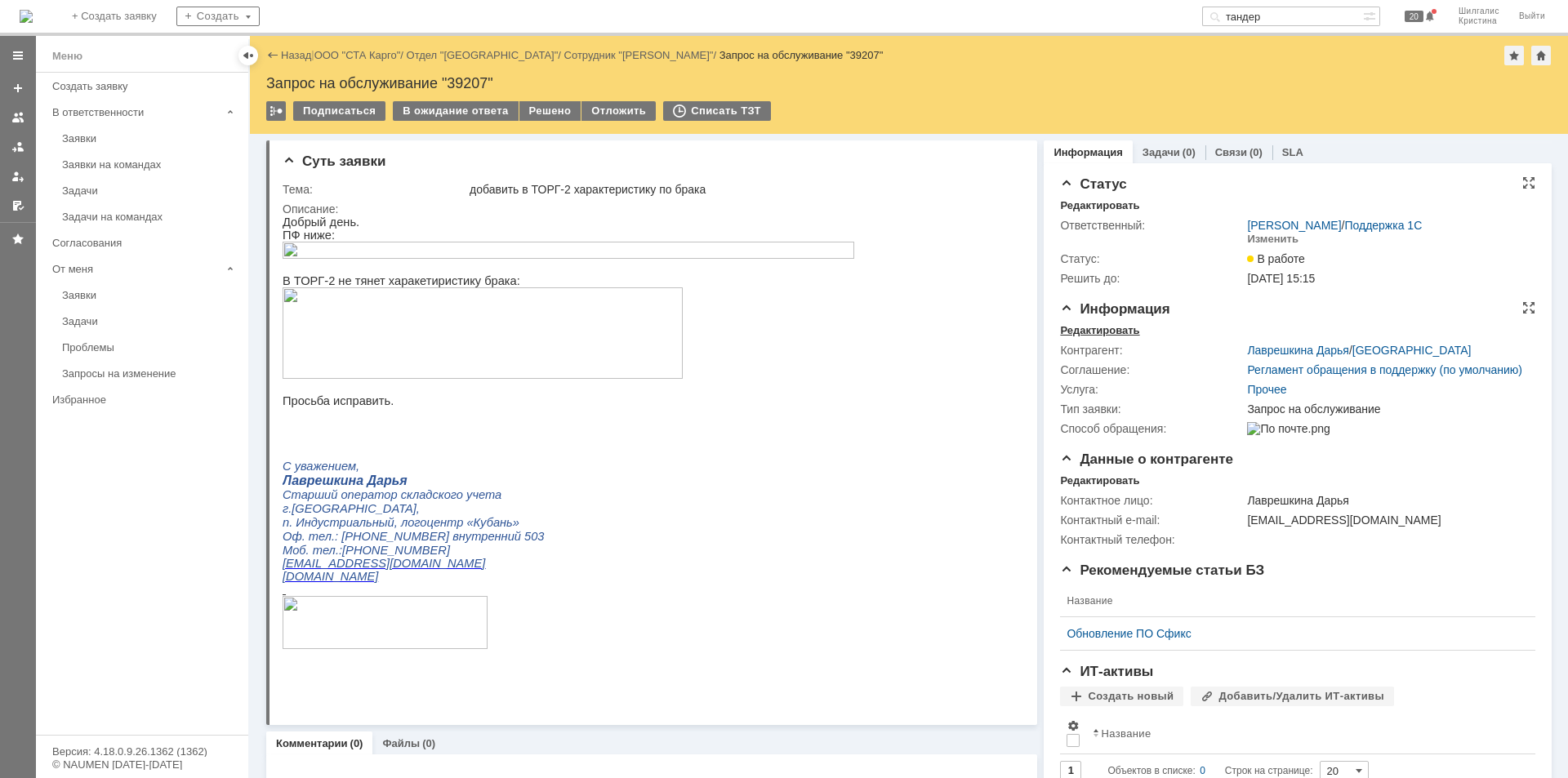
click at [1111, 326] on div "Редактировать" at bounding box center [1099, 331] width 79 height 13
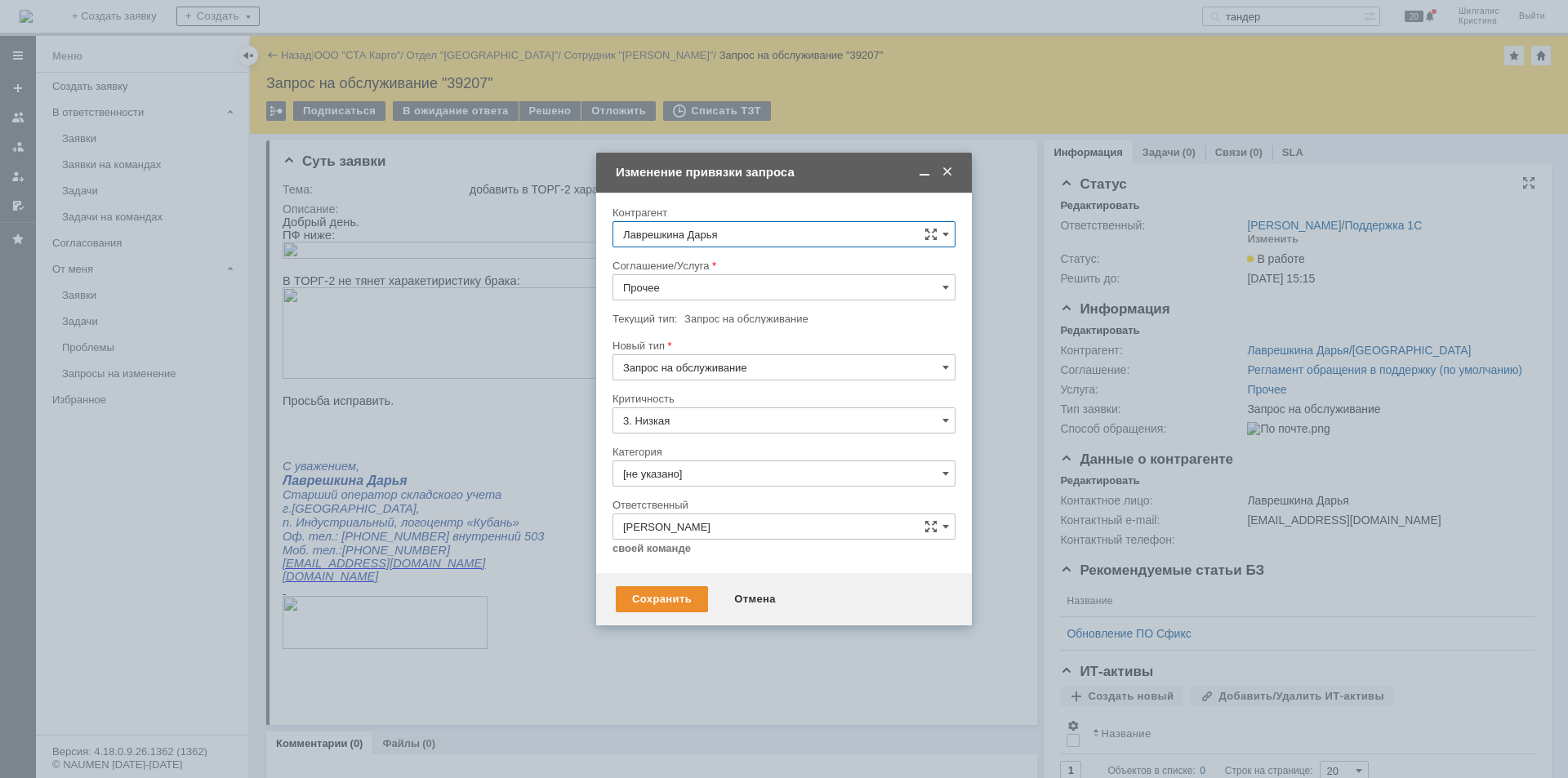
click at [760, 285] on input "Прочее" at bounding box center [783, 288] width 343 height 27
click at [717, 485] on span "WMS Настройка печати" at bounding box center [784, 489] width 322 height 13
type input "WMS Настройка печати"
click at [684, 475] on input "[не указано]" at bounding box center [783, 474] width 343 height 27
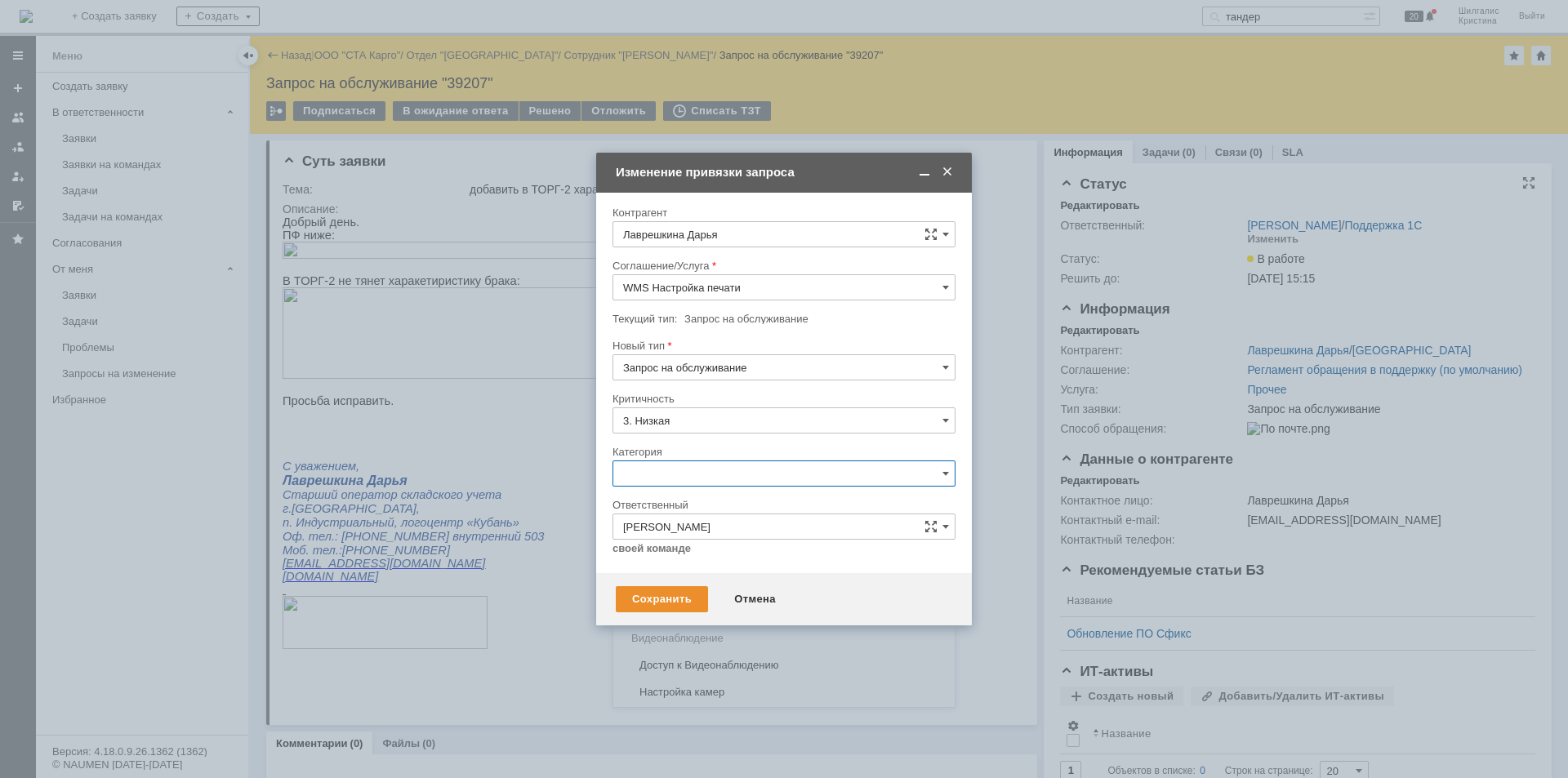
click at [684, 562] on span "Изменение" at bounding box center [784, 557] width 322 height 13
type input "Изменение"
click at [659, 605] on div "Сохранить" at bounding box center [661, 600] width 92 height 27
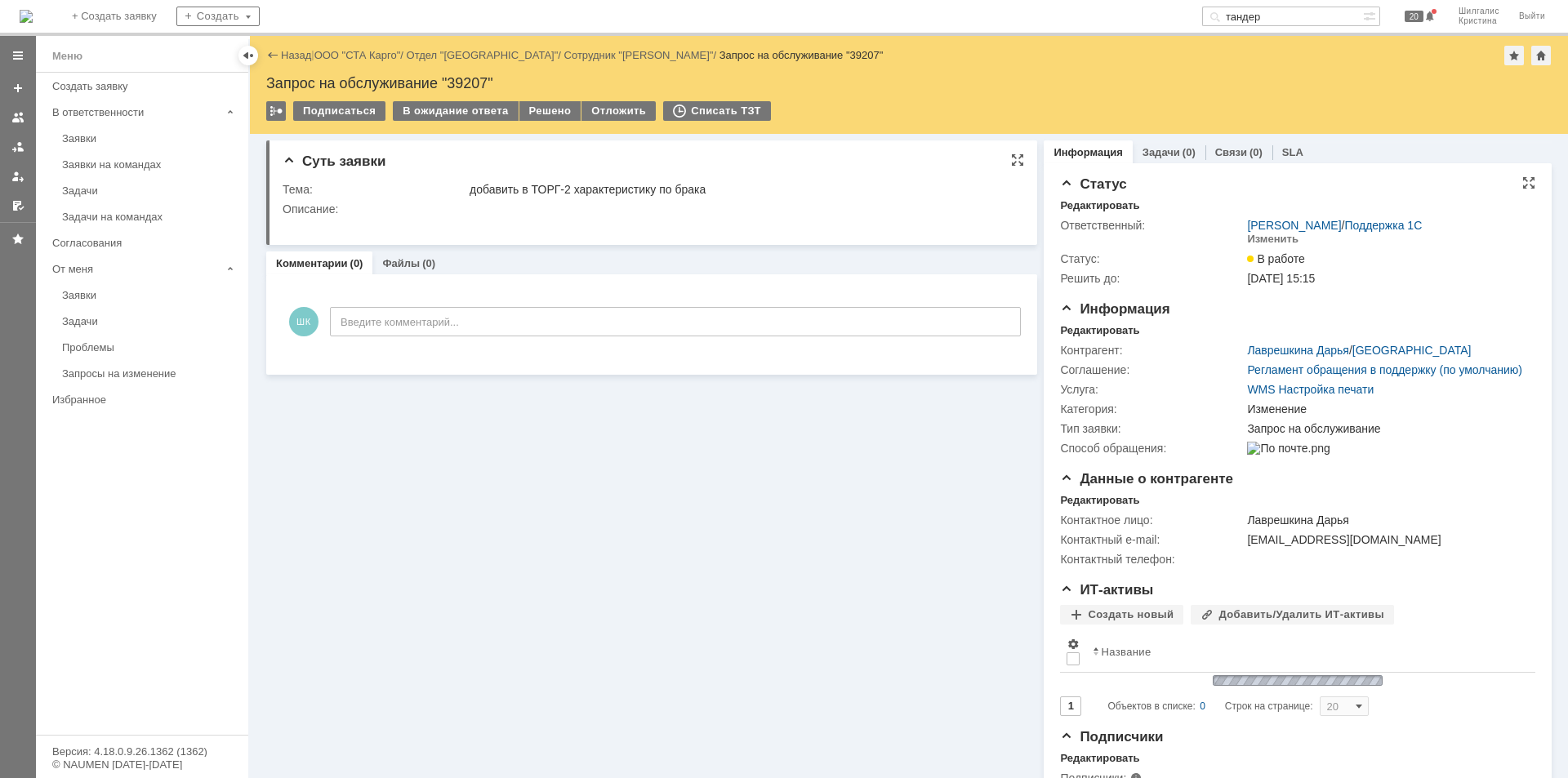
scroll to position [0, 0]
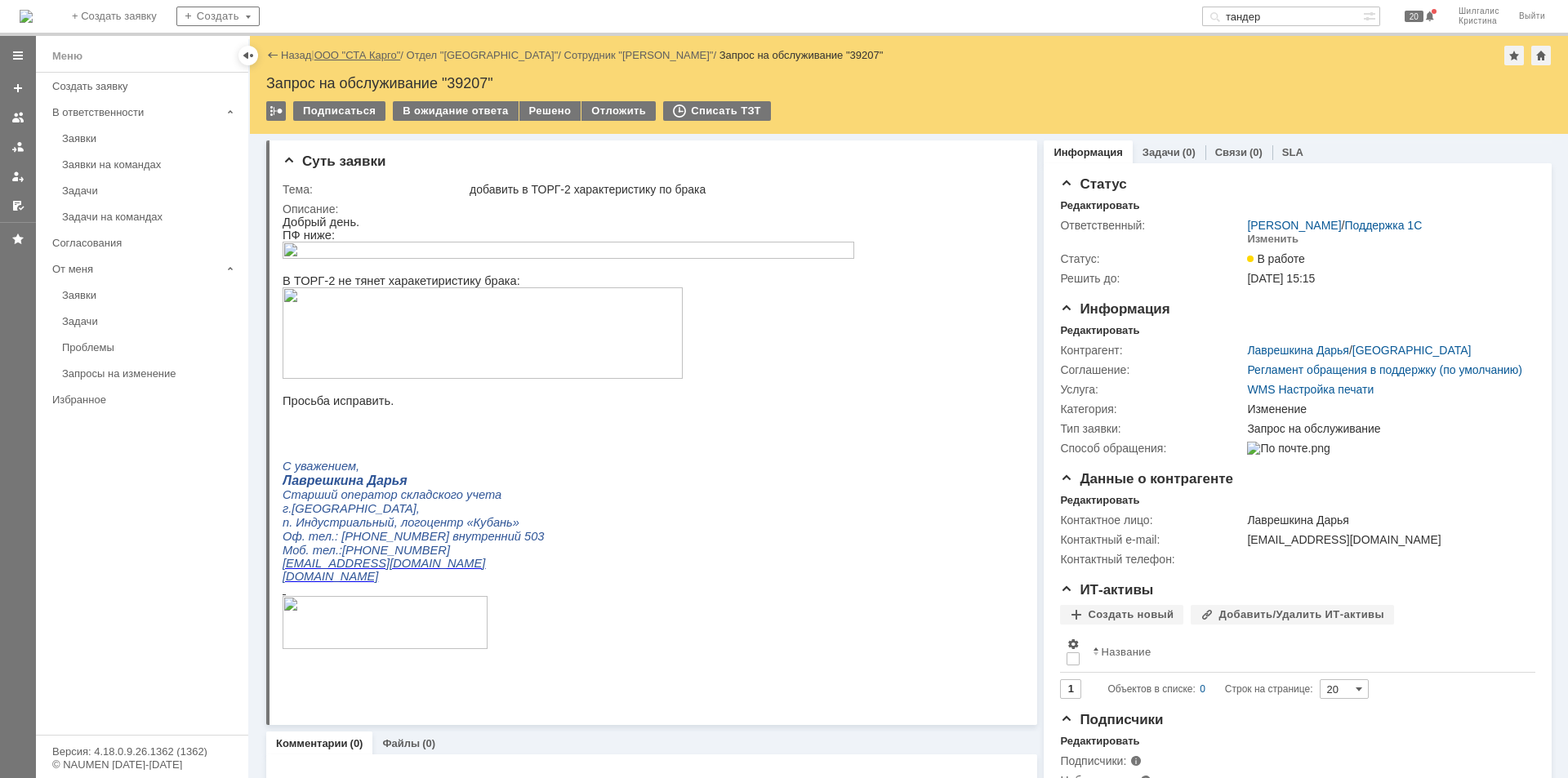
click at [373, 60] on link "ООО "СТА Карго"" at bounding box center [358, 55] width 86 height 12
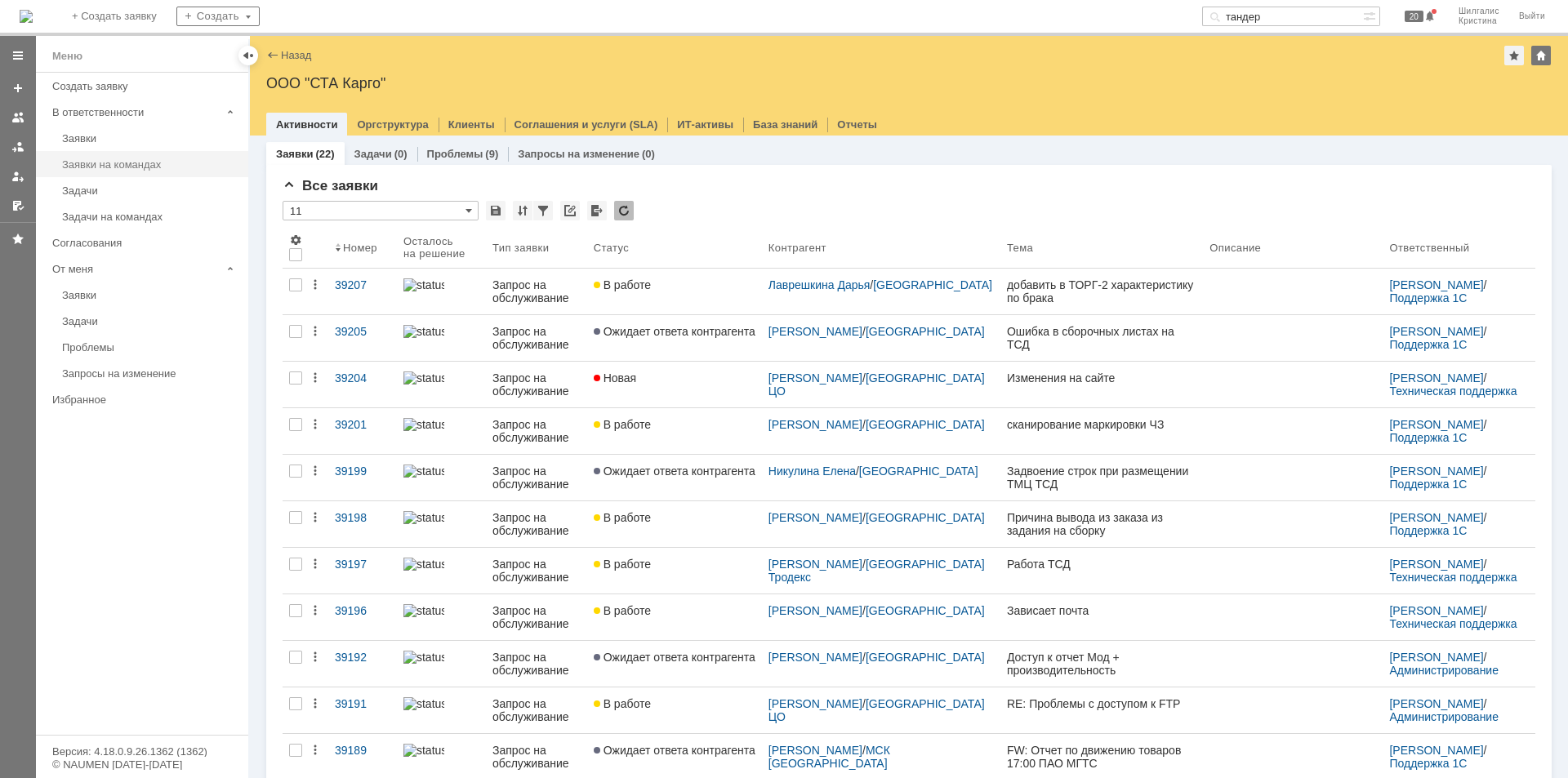
click at [132, 168] on div "Заявки на командах" at bounding box center [150, 164] width 177 height 12
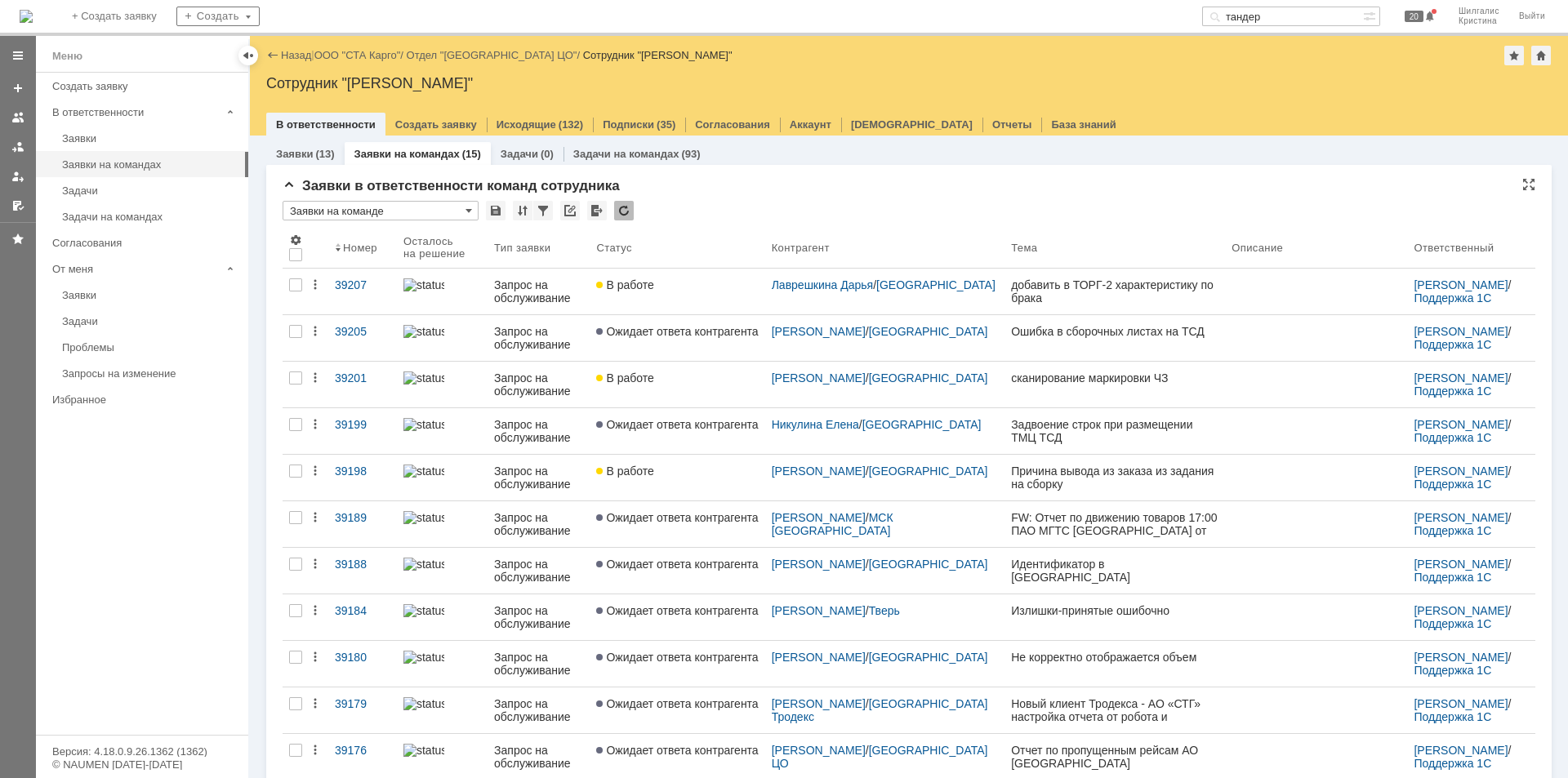
click at [769, 197] on div "Заявки в ответственности команд сотрудника * Заявки на команде Результаты поиск…" at bounding box center [909, 592] width 1253 height 828
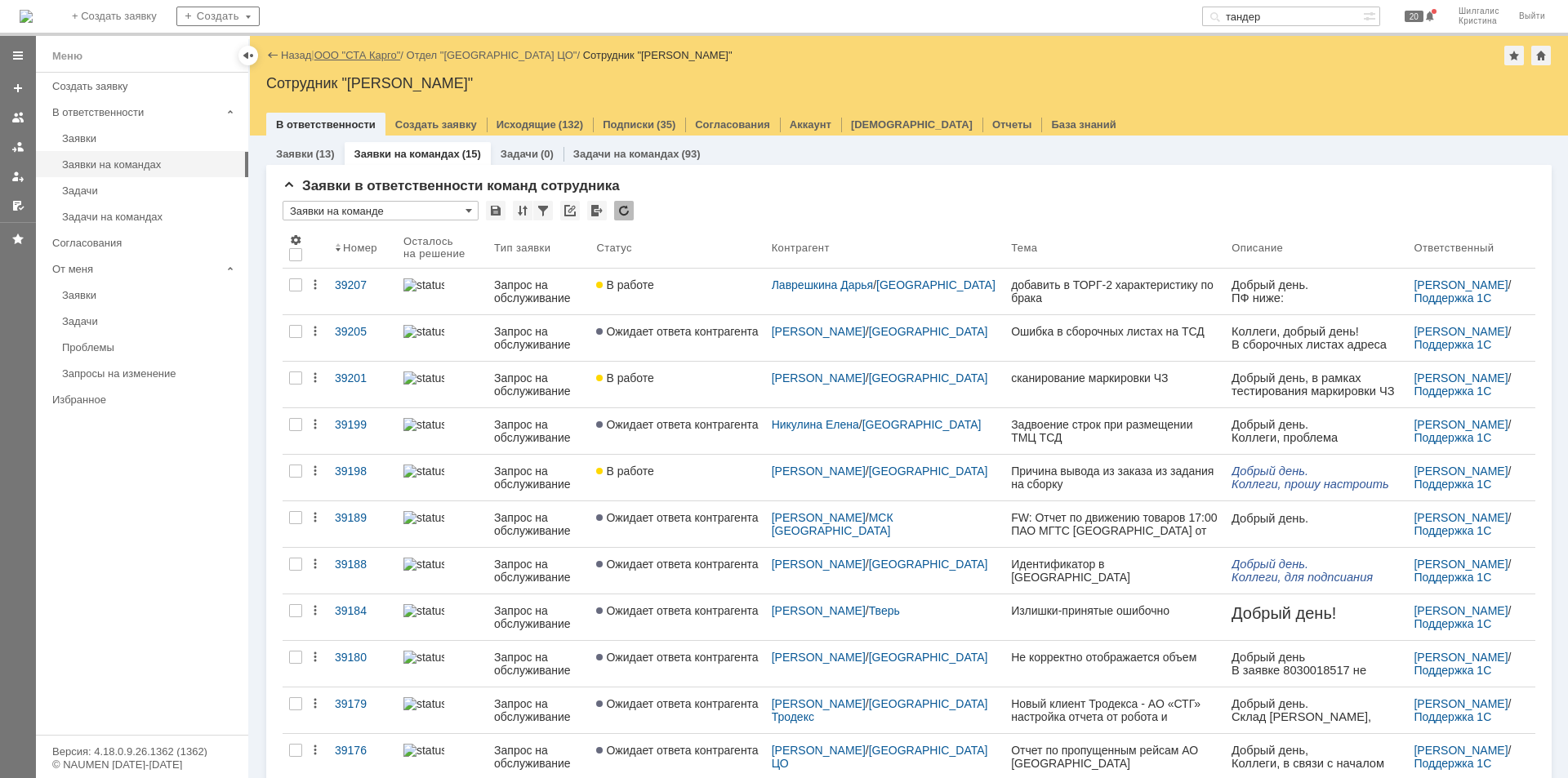
click at [370, 61] on link "ООО "СТА Карго"" at bounding box center [358, 55] width 86 height 12
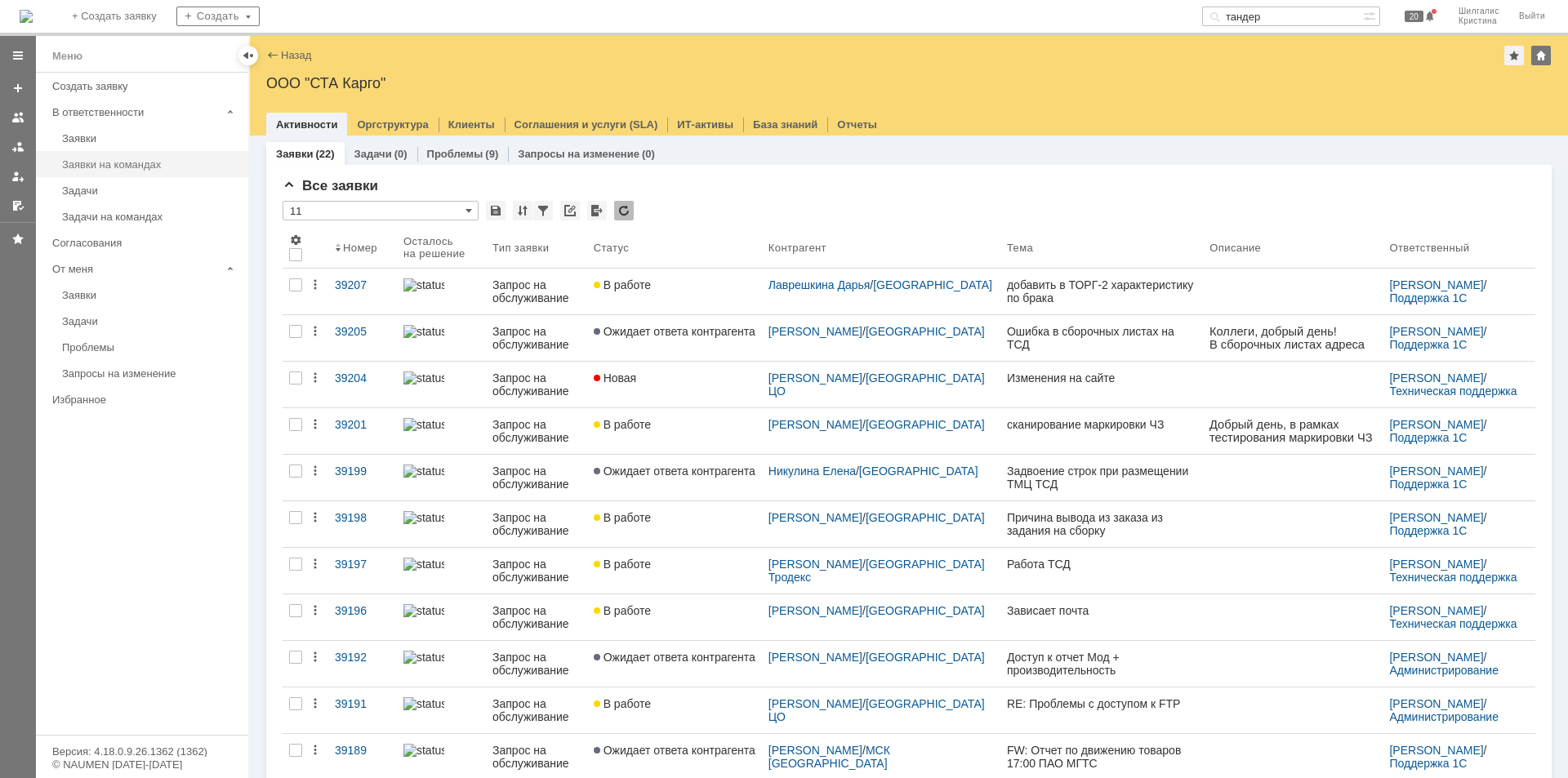
click at [113, 173] on link "Заявки на командах" at bounding box center [150, 164] width 189 height 26
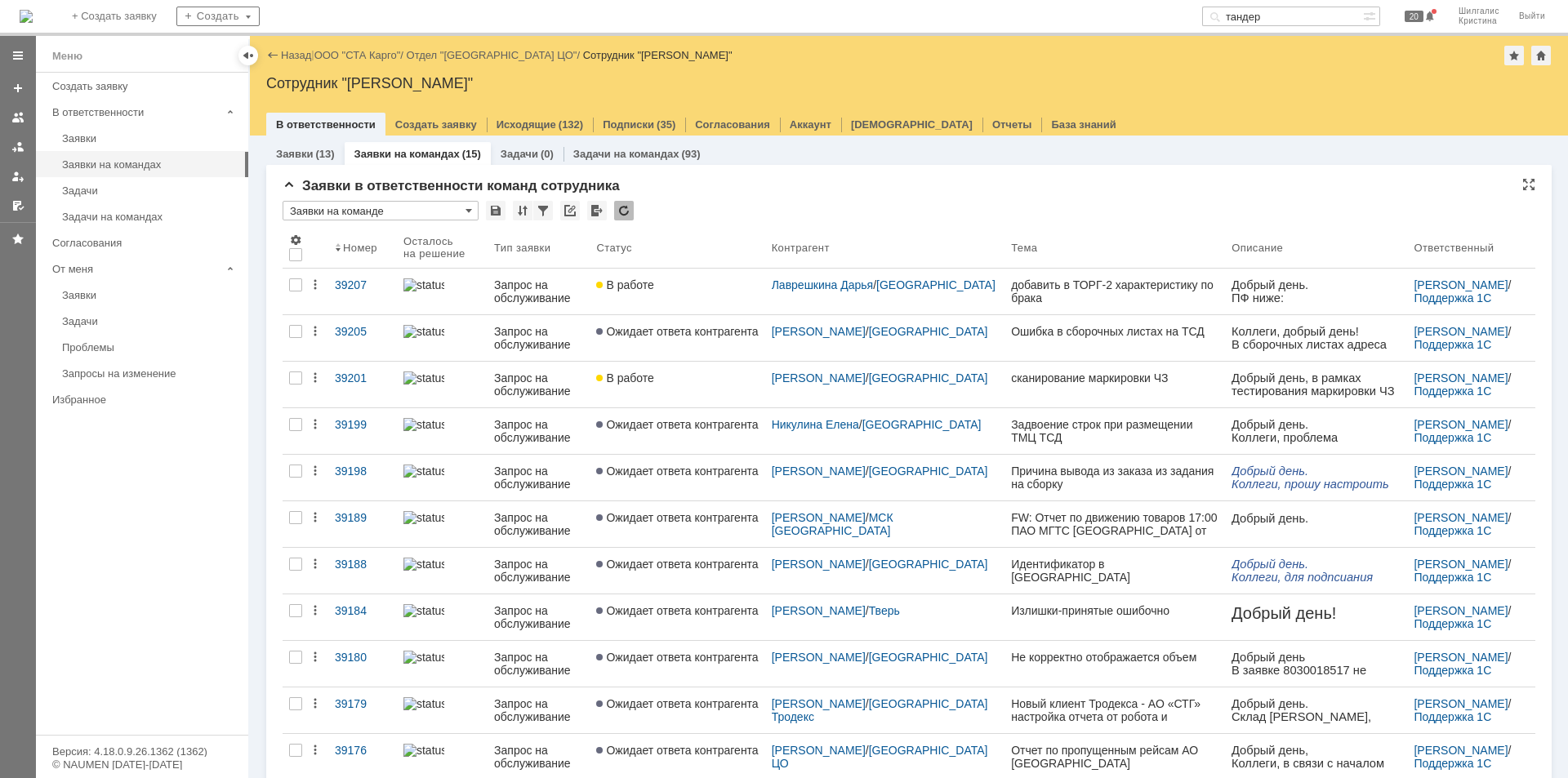
drag, startPoint x: 771, startPoint y: 168, endPoint x: 670, endPoint y: 201, distance: 106.3
click at [670, 201] on div "* Заявки на команде" at bounding box center [909, 212] width 1253 height 22
click at [362, 57] on link "ООО "СТА Карго"" at bounding box center [358, 55] width 86 height 12
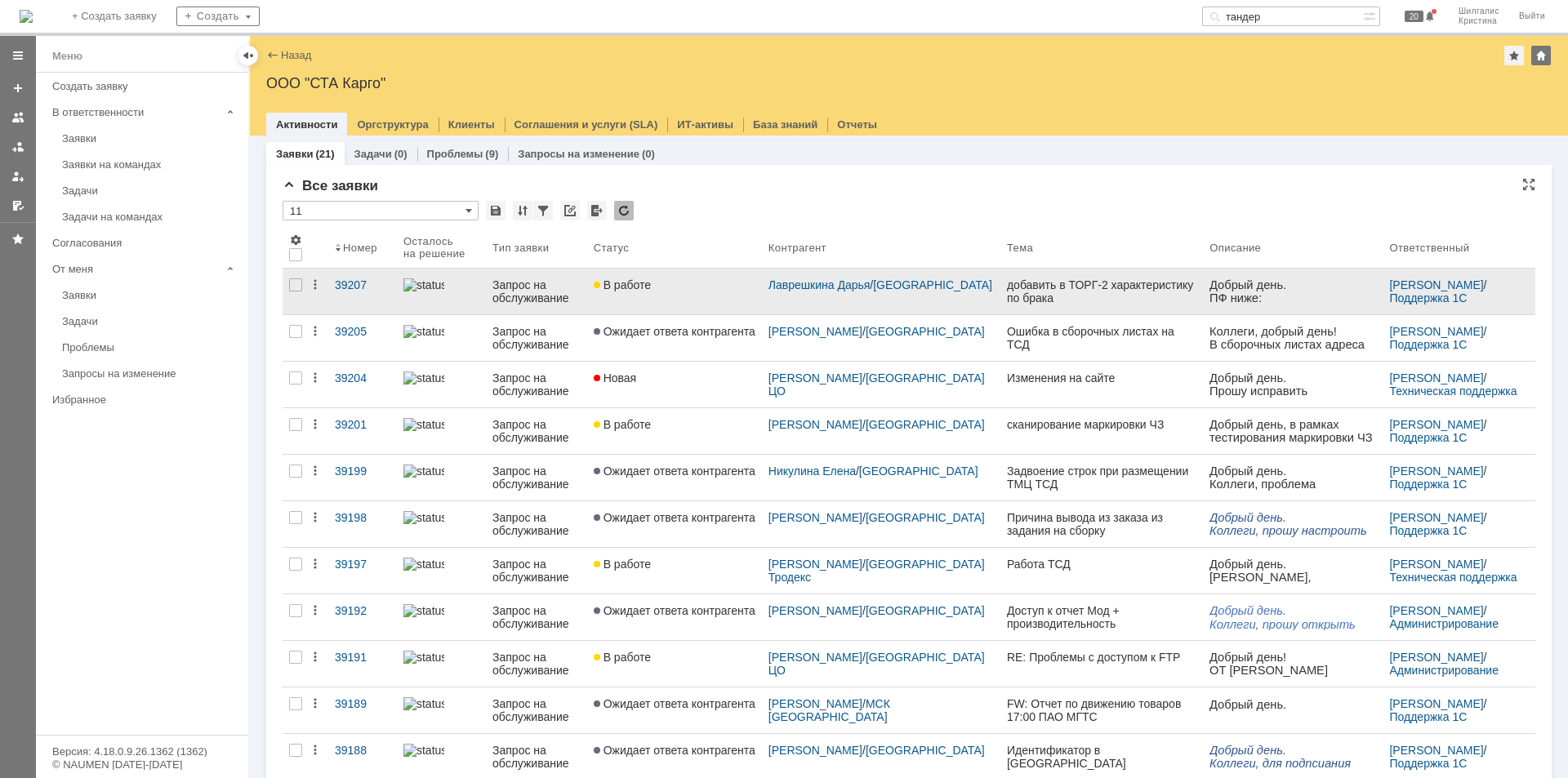
click at [651, 289] on span "В работе" at bounding box center [622, 285] width 57 height 13
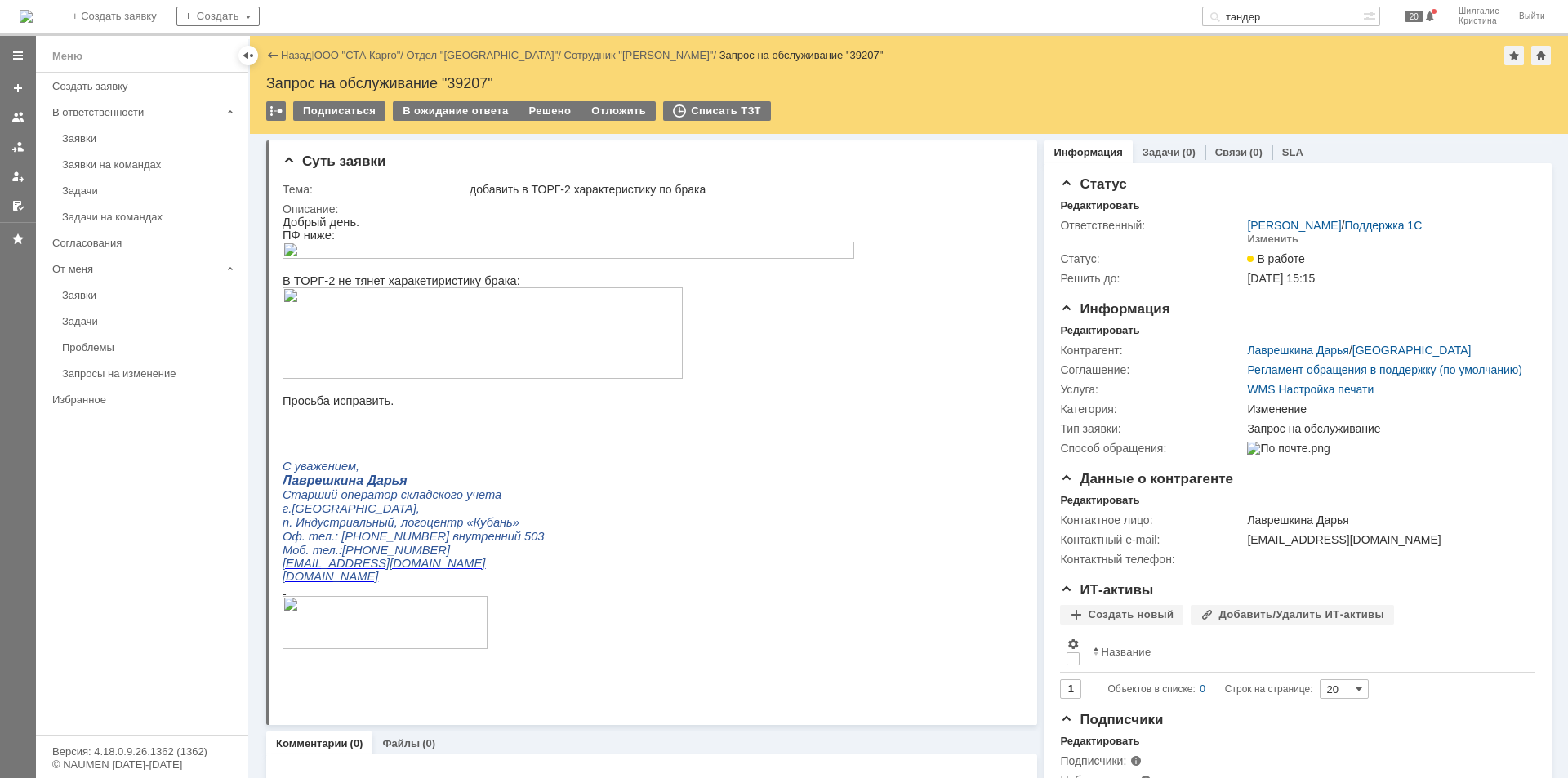
click at [967, 263] on html "Добрый день. ПФ ниже: В ТОРГ-2 не тянет харакетиристику брака: Просьба исправит…" at bounding box center [645, 446] width 726 height 462
click at [496, 331] on img at bounding box center [483, 333] width 400 height 91
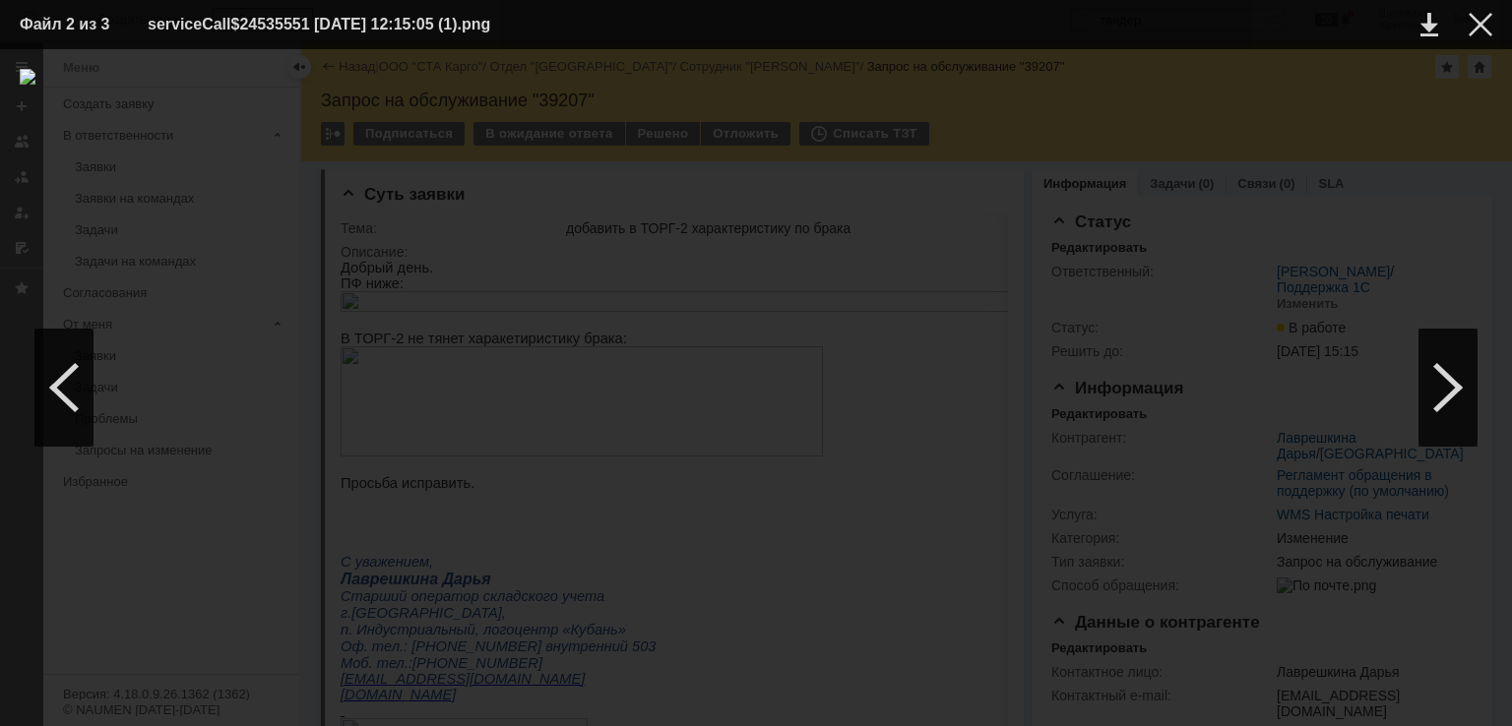
click at [663, 314] on div at bounding box center [756, 388] width 1473 height 638
click at [1481, 21] on div at bounding box center [1481, 25] width 24 height 24
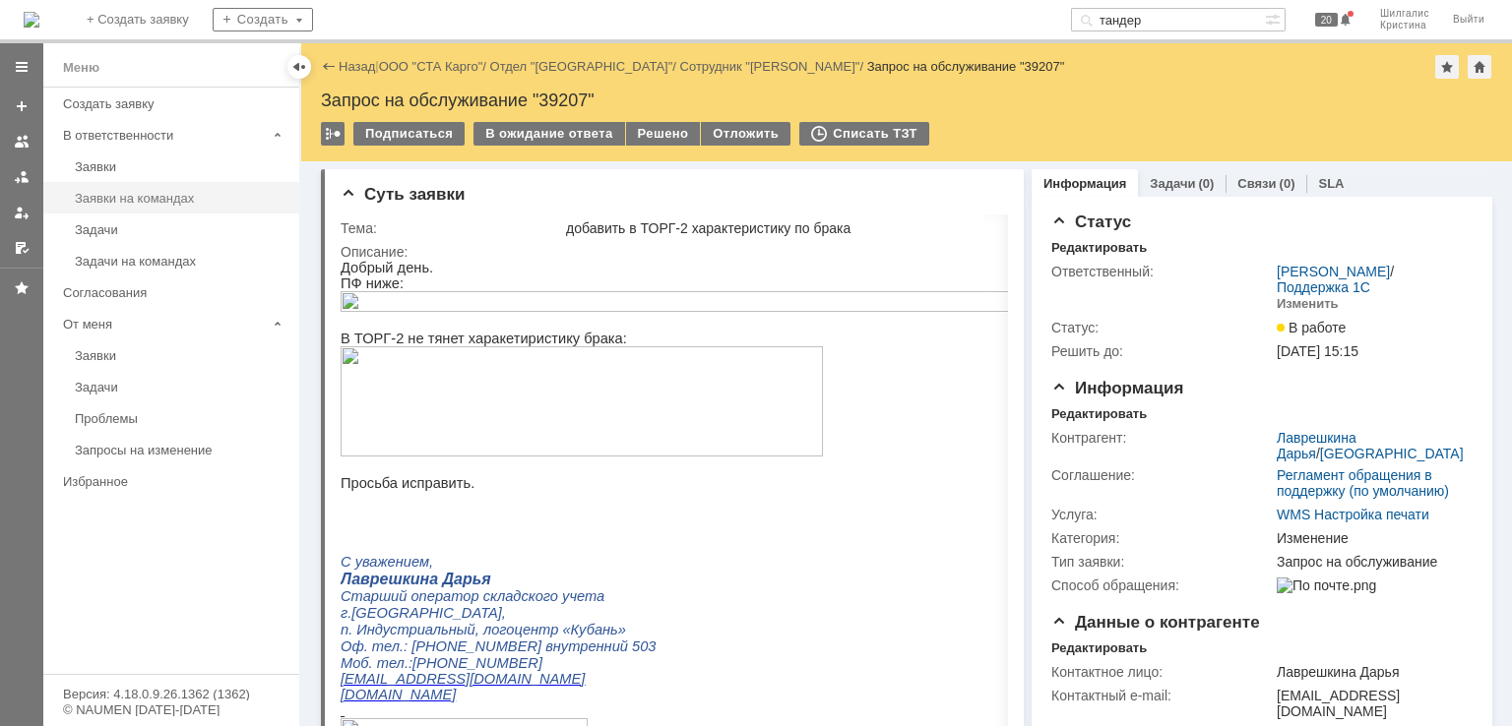
click at [124, 191] on div "Заявки на командах" at bounding box center [181, 198] width 213 height 15
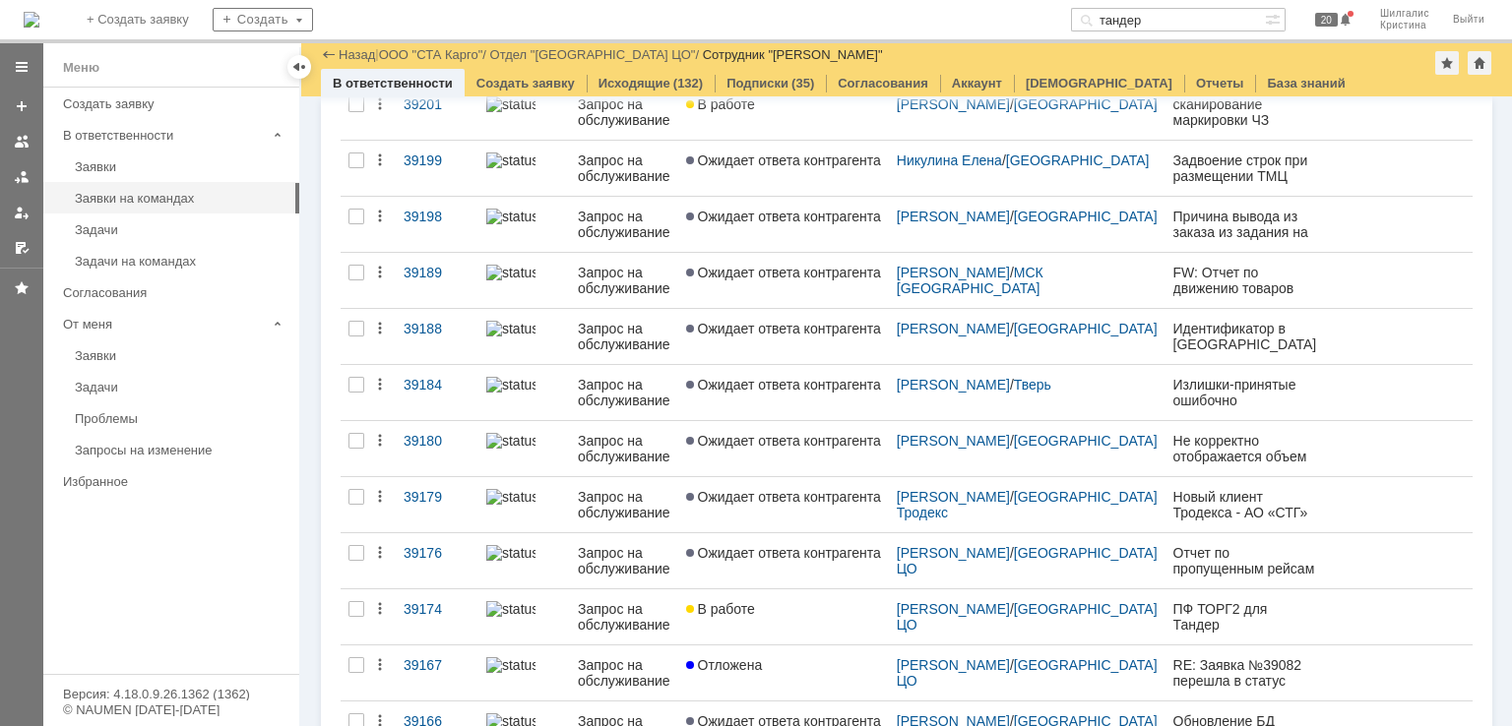
scroll to position [434, 0]
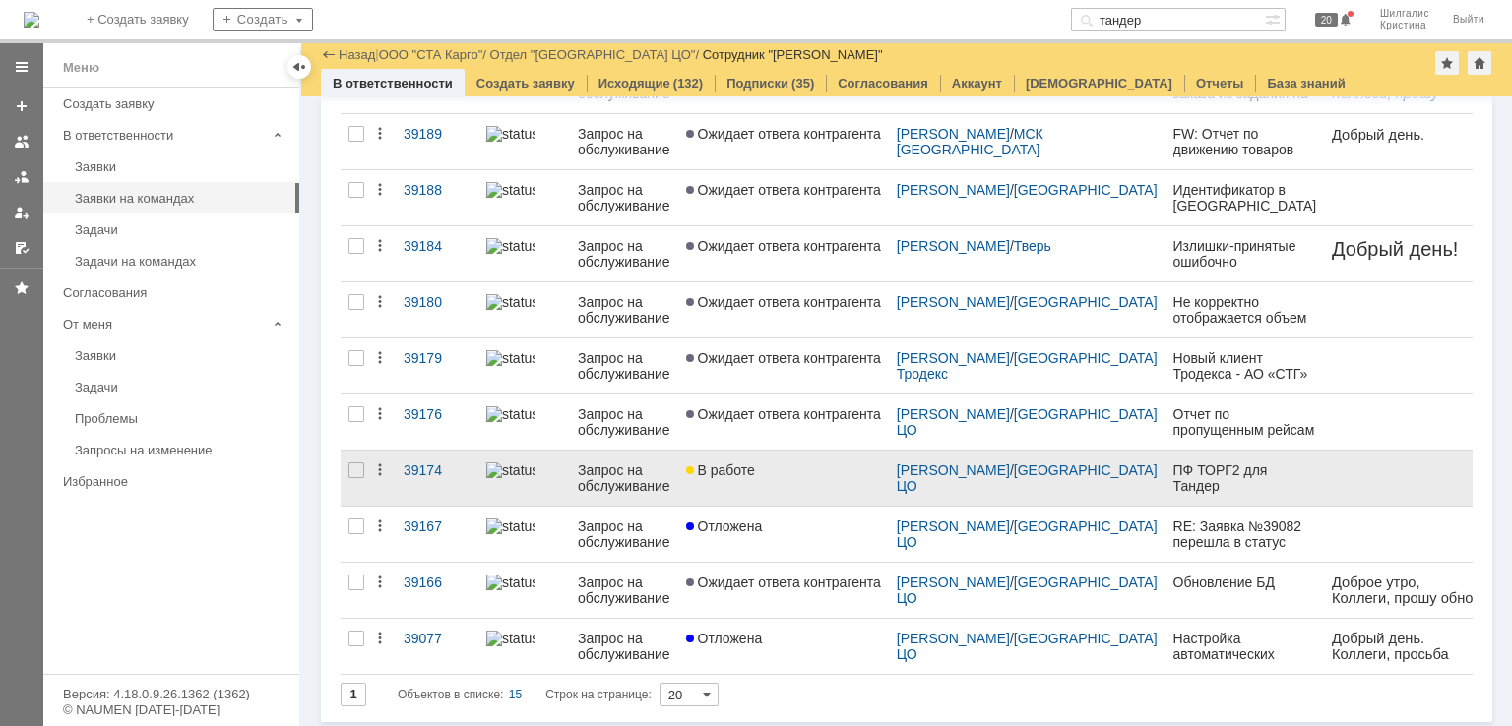
click at [764, 475] on link "В работе" at bounding box center [783, 478] width 211 height 55
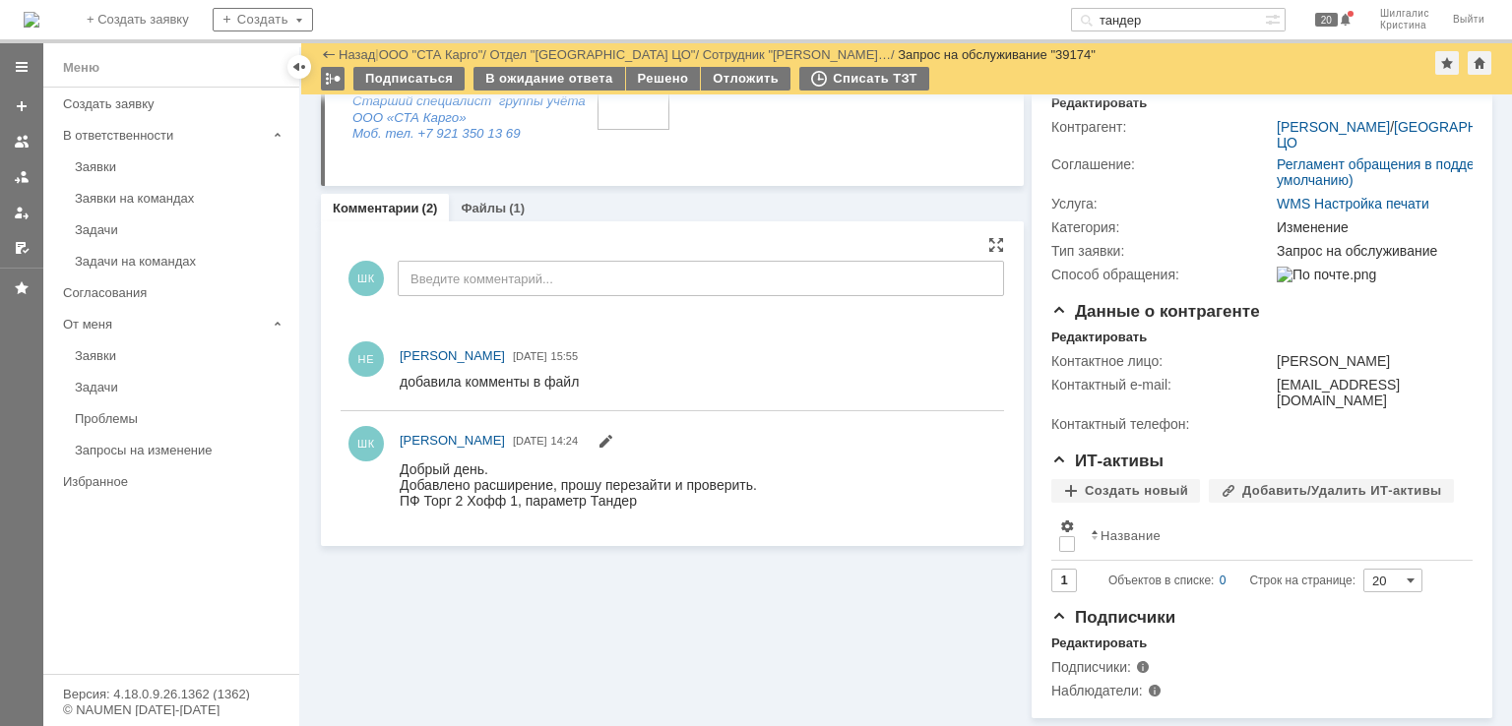
scroll to position [175, 0]
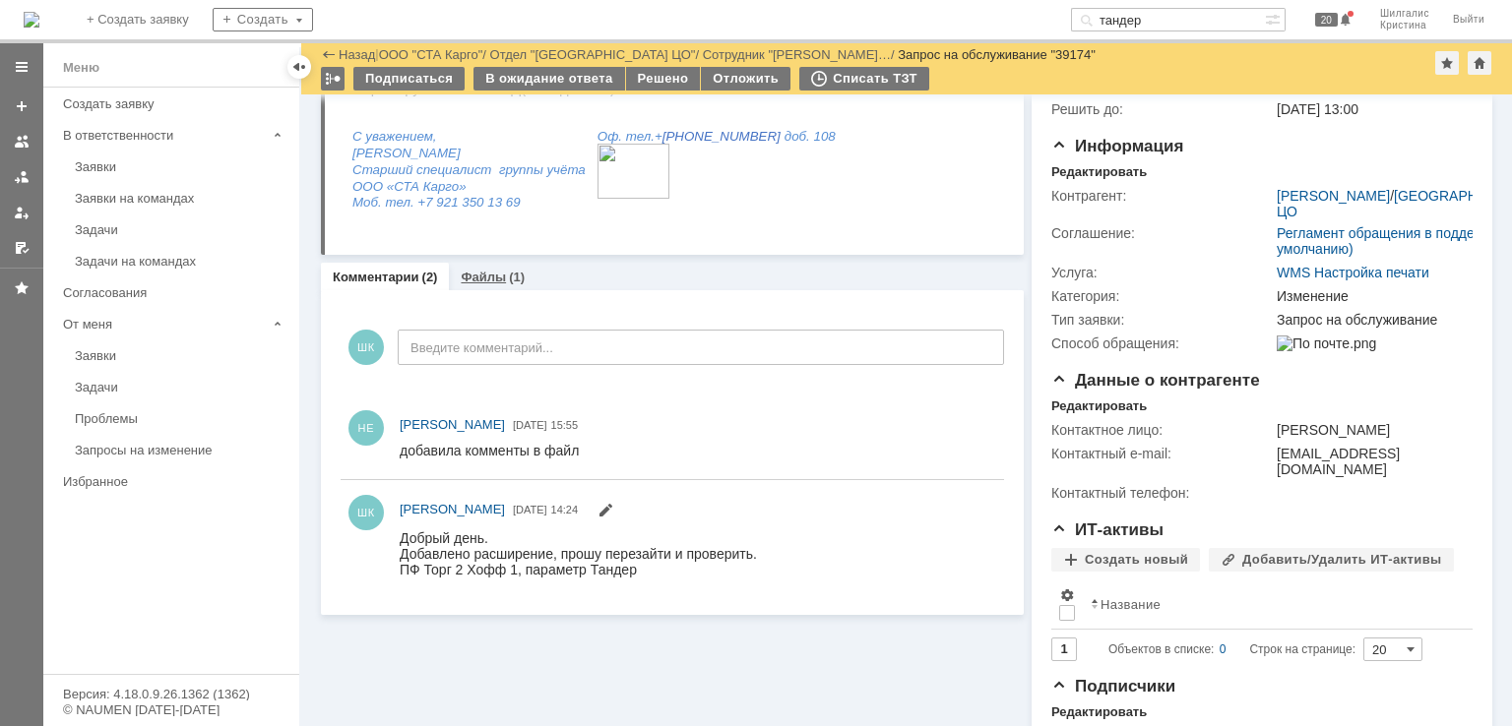
click at [491, 279] on link "Файлы" at bounding box center [483, 277] width 45 height 15
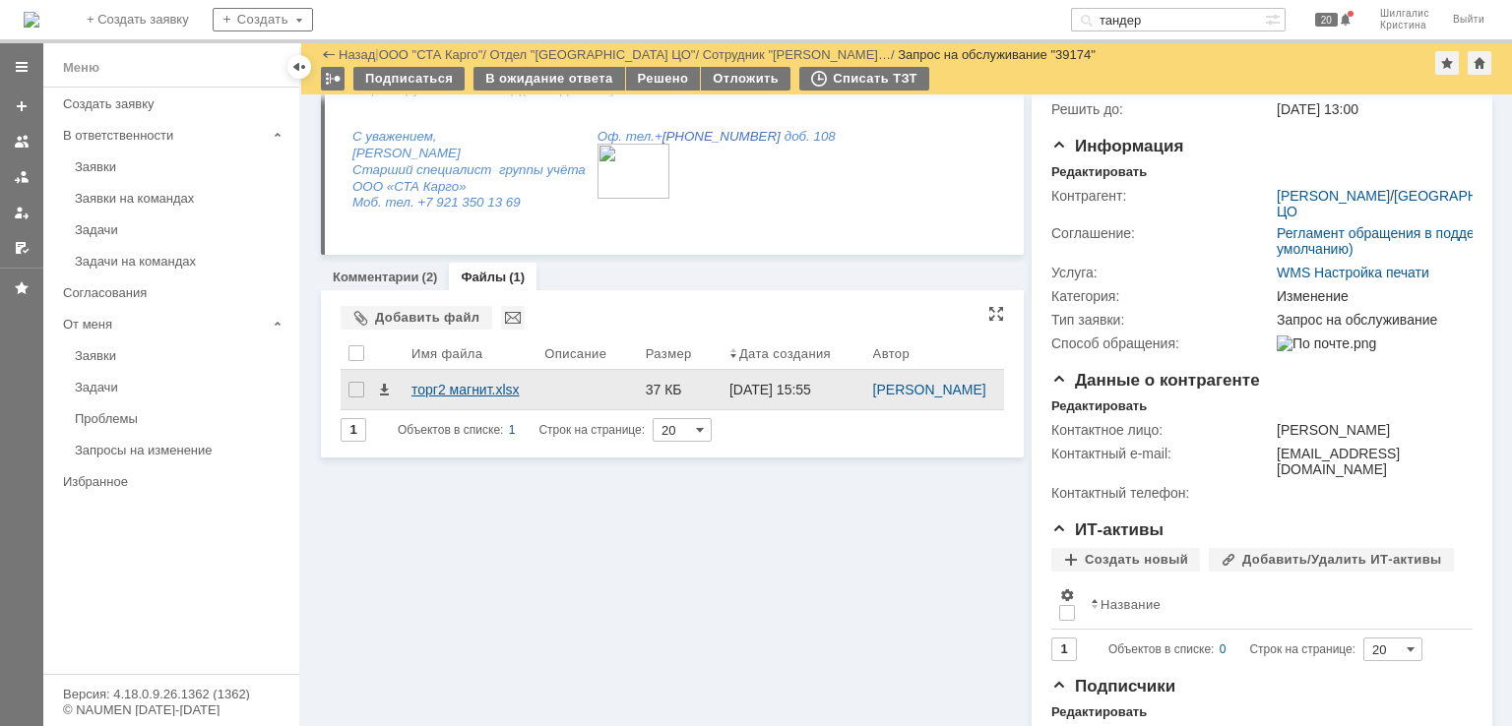
click at [425, 398] on div "торг2 магнит.xlsx" at bounding box center [469, 390] width 117 height 16
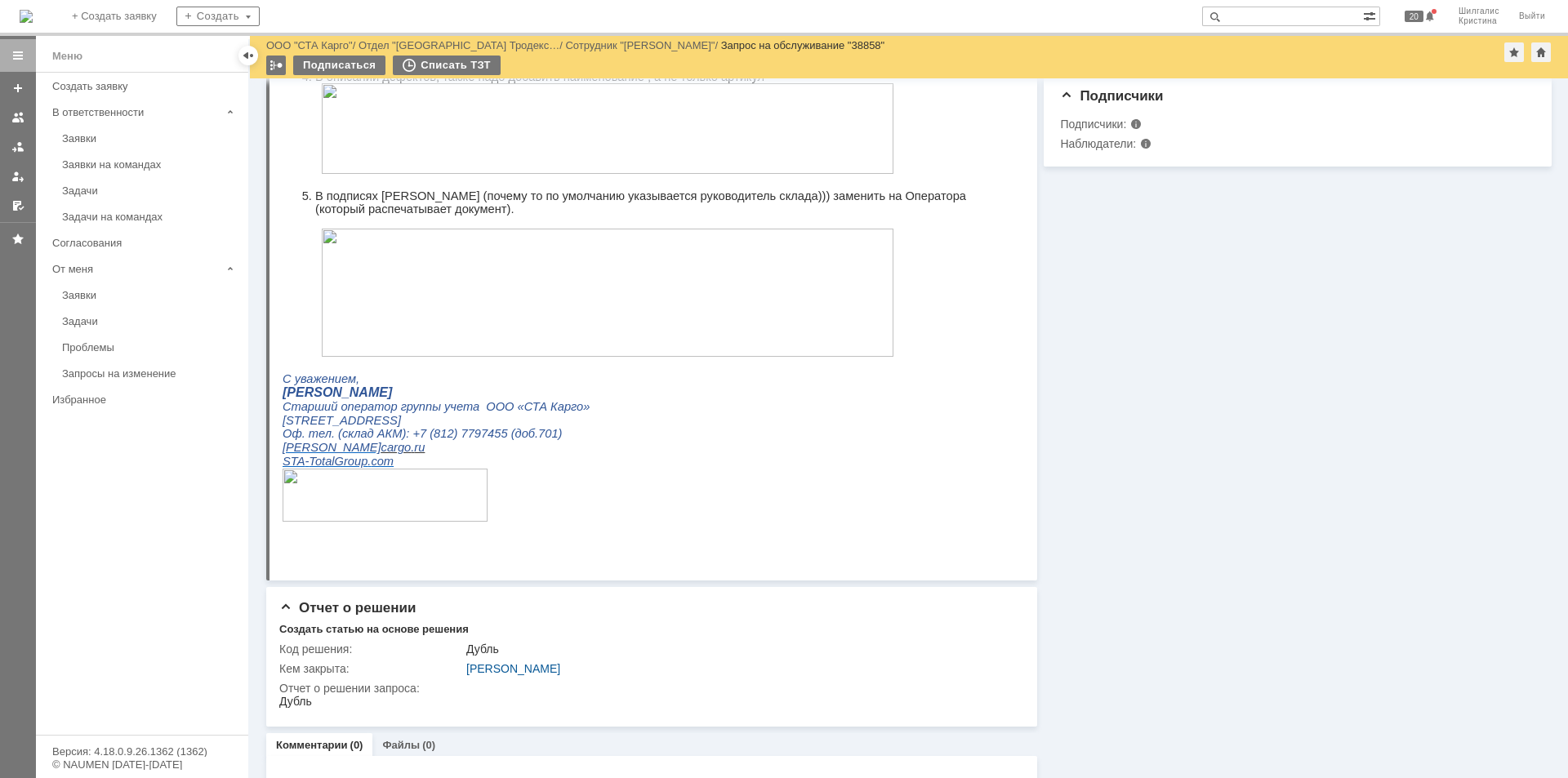
scroll to position [665, 0]
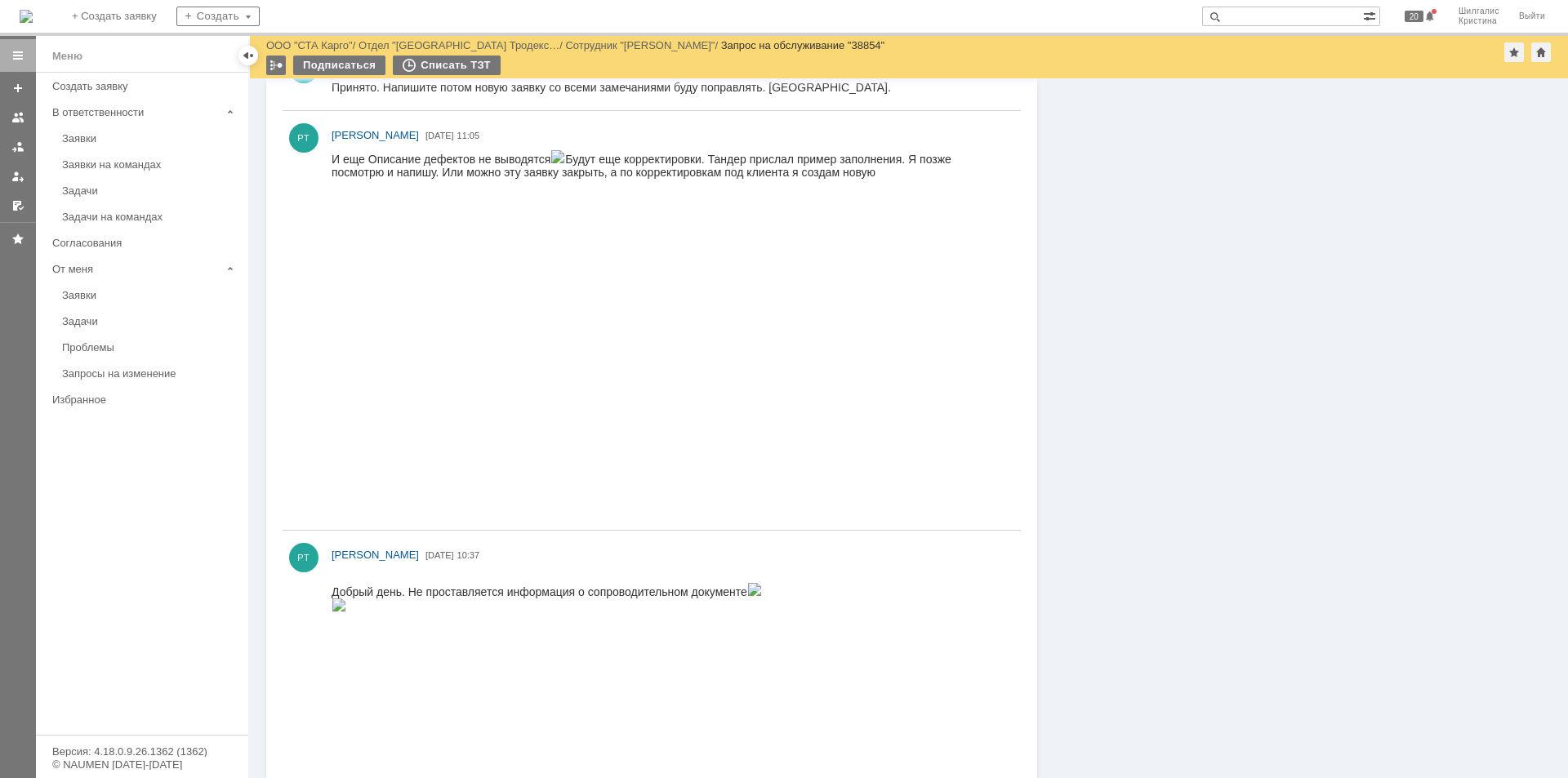
scroll to position [1309, 0]
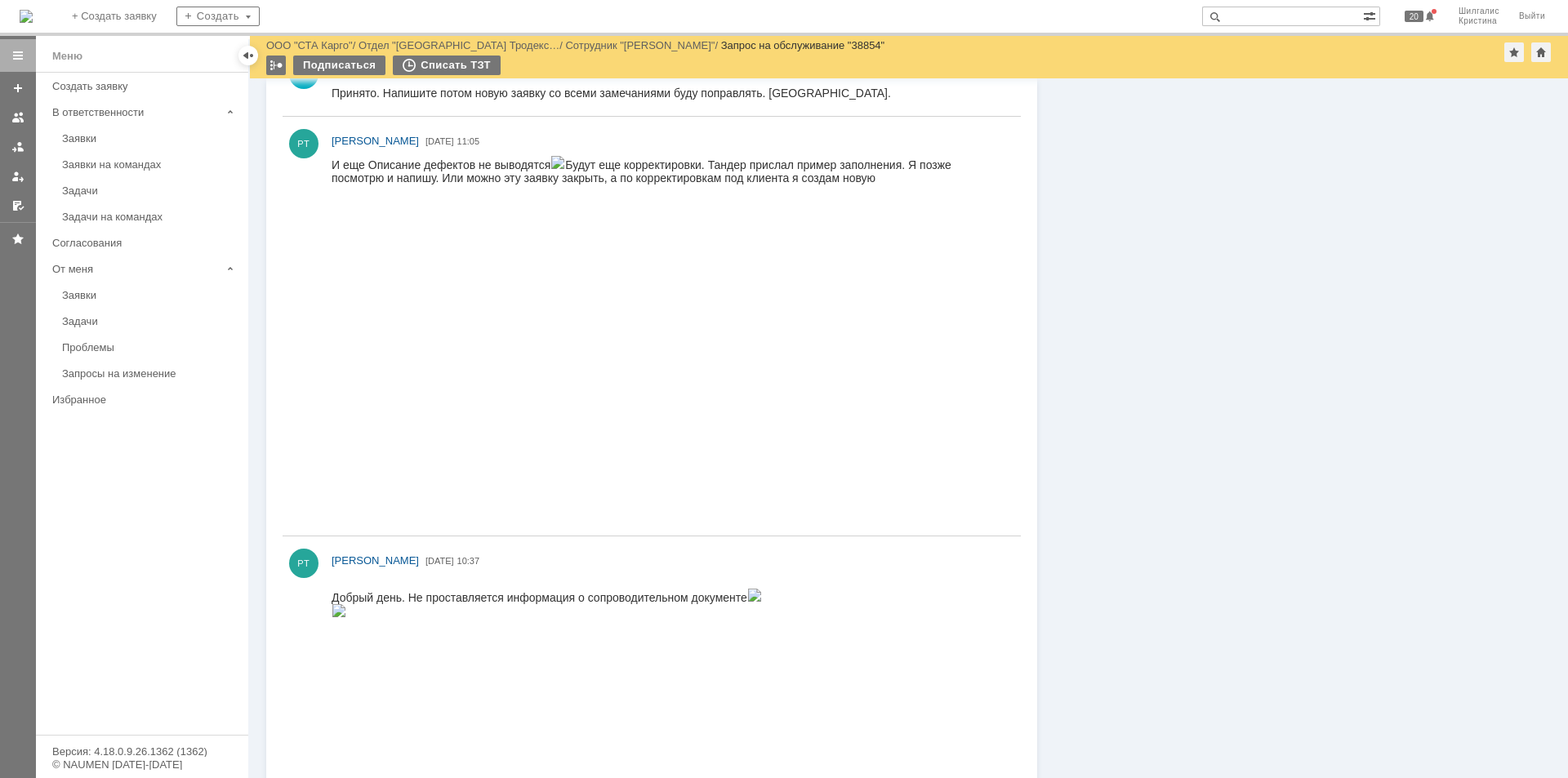
click at [550, 169] on img at bounding box center [558, 163] width 15 height 13
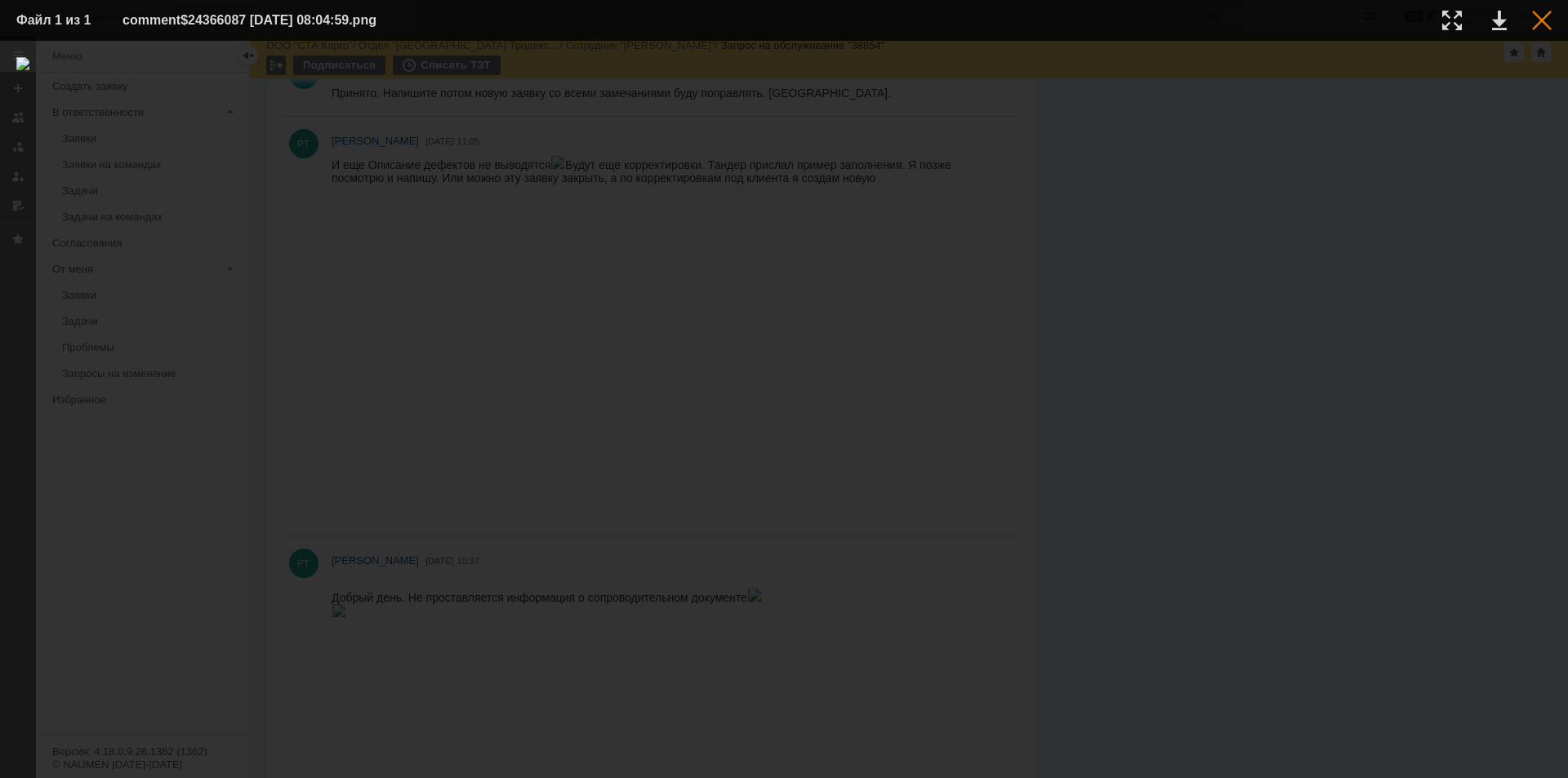
click at [1539, 22] on div at bounding box center [1542, 21] width 20 height 20
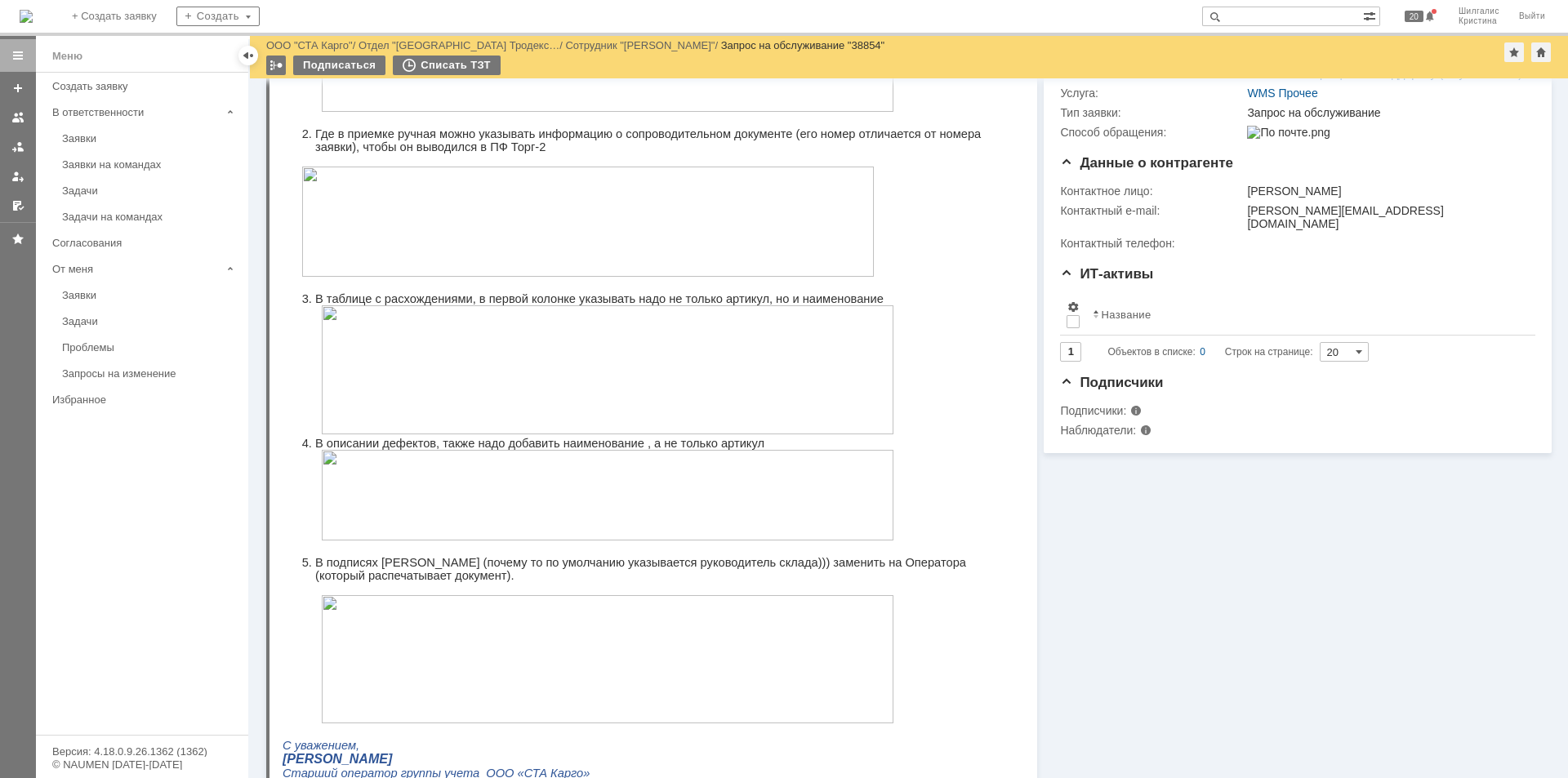
scroll to position [0, 0]
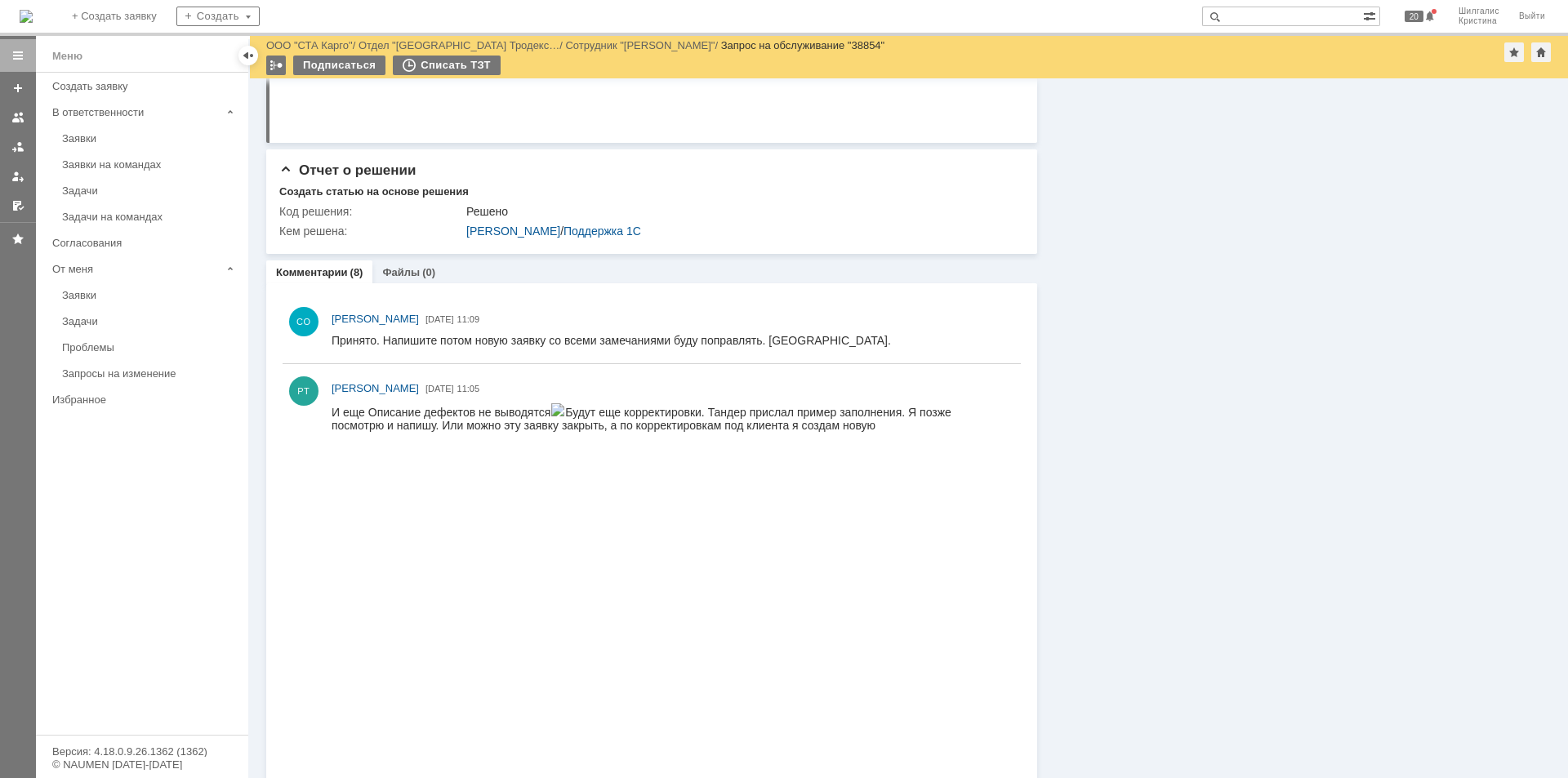
scroll to position [1225, 0]
